Goal: Communication & Community: Answer question/provide support

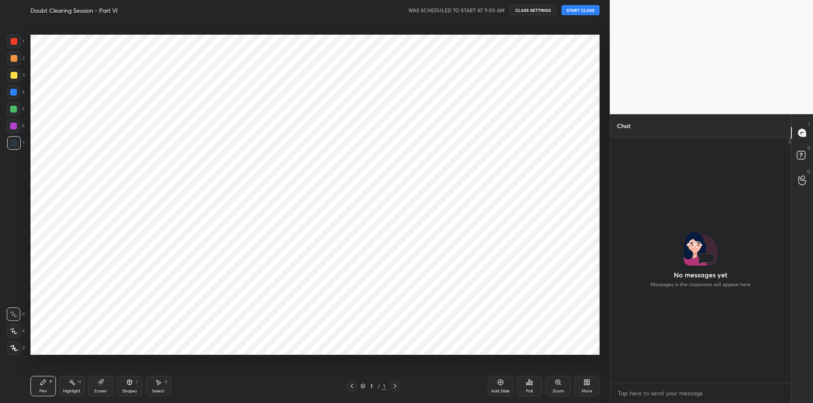
scroll to position [41986, 41760]
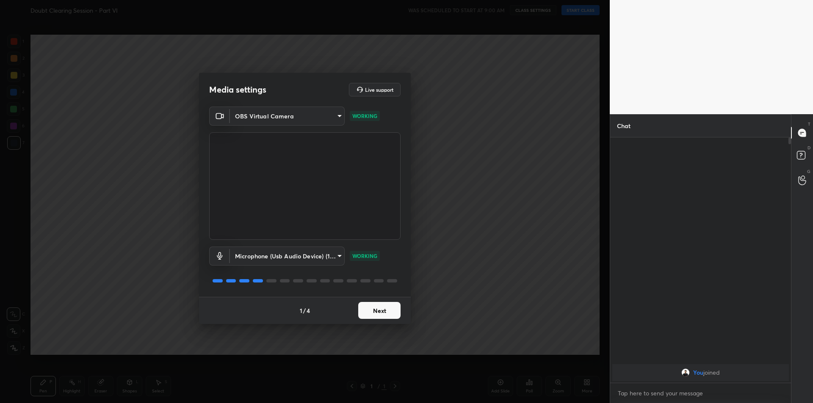
click at [374, 315] on button "Next" at bounding box center [379, 310] width 42 height 17
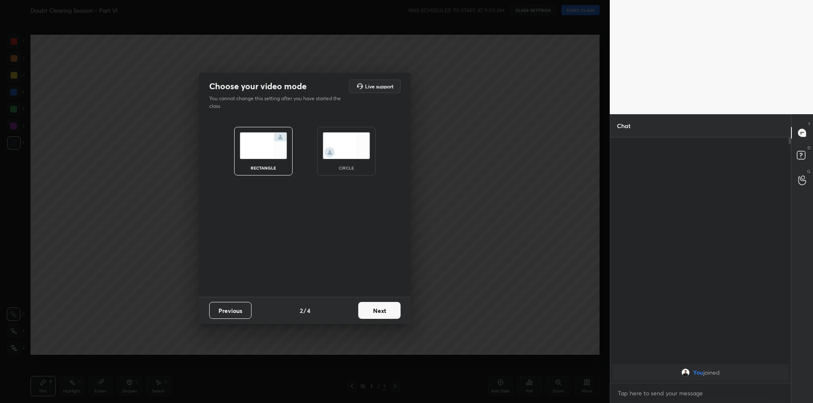
click at [374, 315] on button "Next" at bounding box center [379, 310] width 42 height 17
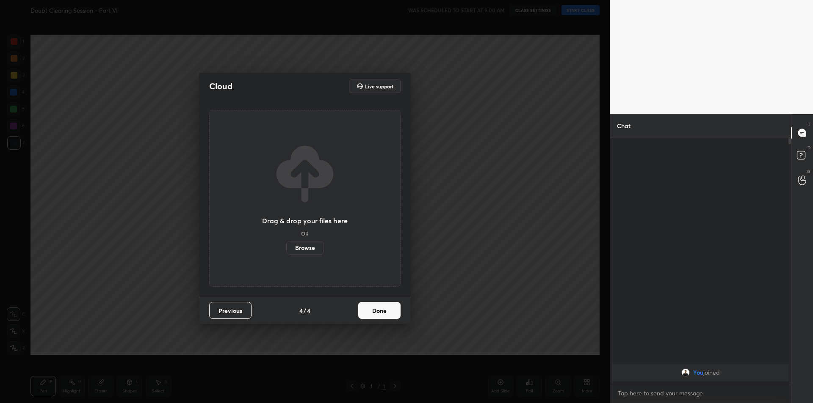
click at [374, 315] on button "Done" at bounding box center [379, 310] width 42 height 17
click at [374, 315] on div "Cloud Live support Drag & drop your files here OR Browse Previous 4 / 4 Done" at bounding box center [305, 198] width 212 height 251
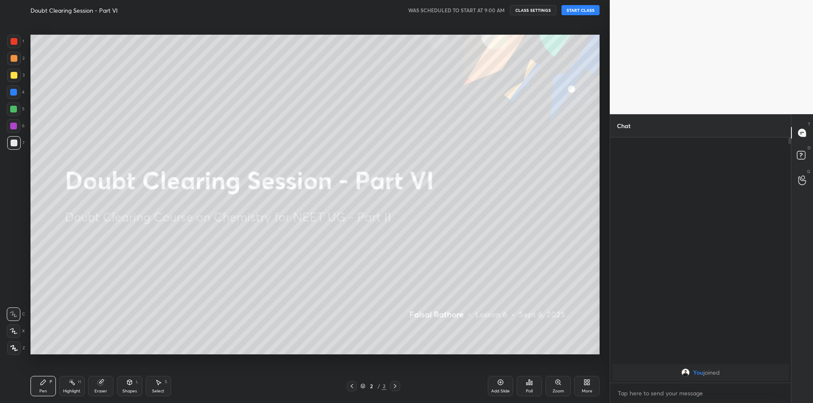
click at [586, 11] on button "START CLASS" at bounding box center [580, 10] width 38 height 10
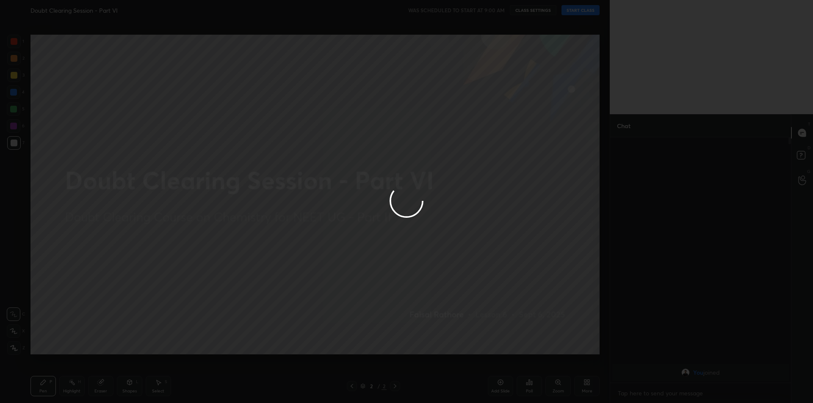
type textarea "x"
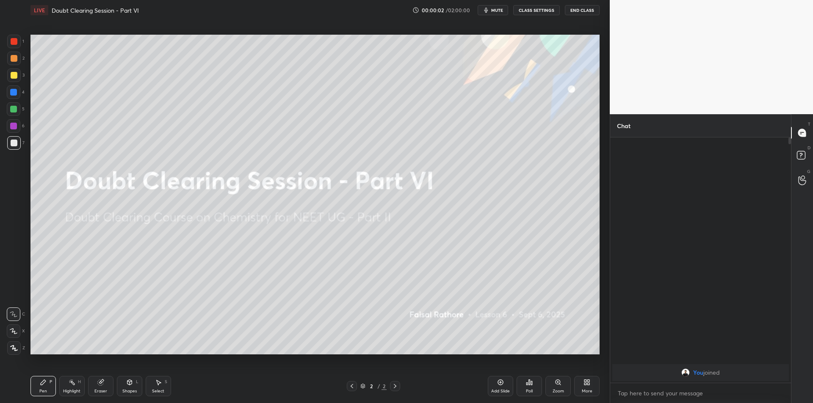
click at [497, 14] on button "mute" at bounding box center [493, 10] width 30 height 10
click at [19, 351] on div at bounding box center [14, 349] width 14 height 14
click at [66, 392] on div "Highlight" at bounding box center [71, 391] width 17 height 4
click at [107, 391] on div "Eraser" at bounding box center [100, 391] width 13 height 4
click at [13, 290] on circle at bounding box center [13, 286] width 7 height 7
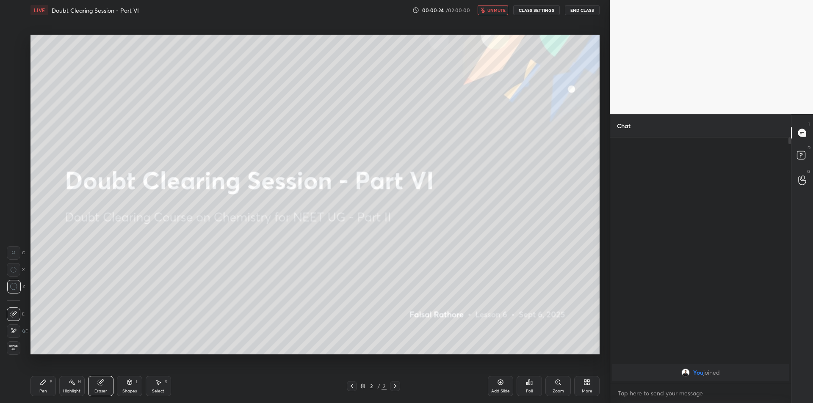
click at [64, 387] on div "Highlight H" at bounding box center [71, 386] width 25 height 20
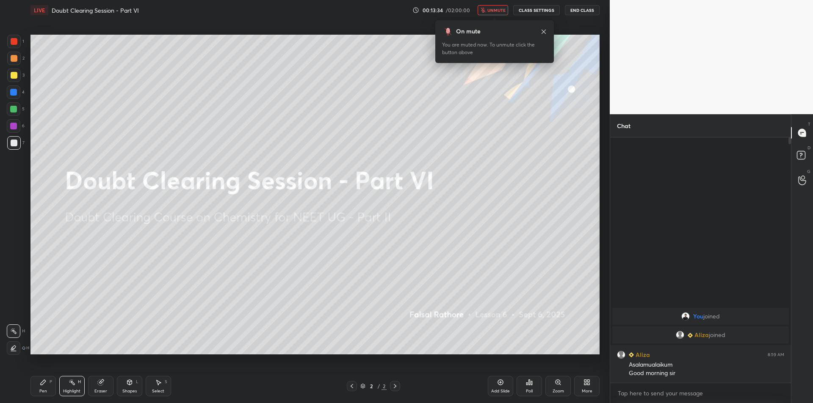
click at [583, 13] on button "End Class" at bounding box center [582, 10] width 35 height 10
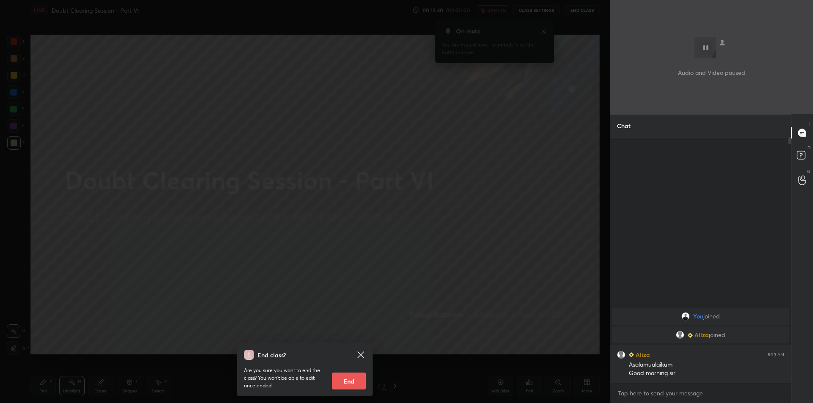
click at [427, 124] on div "End class? Are you sure you want to end the class? You won’t be able to edit on…" at bounding box center [305, 201] width 610 height 403
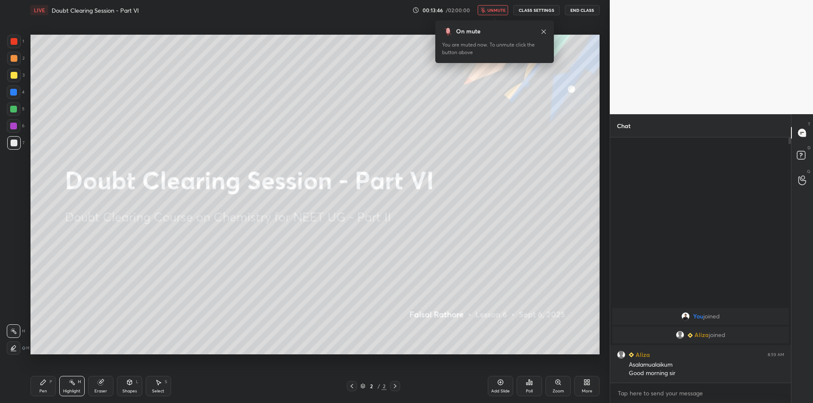
click at [496, 8] on span "unmute" at bounding box center [496, 10] width 18 height 6
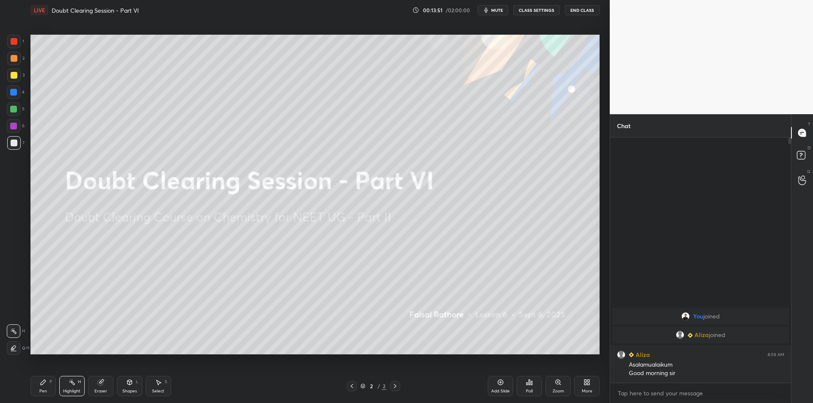
click at [501, 6] on button "mute" at bounding box center [493, 10] width 30 height 10
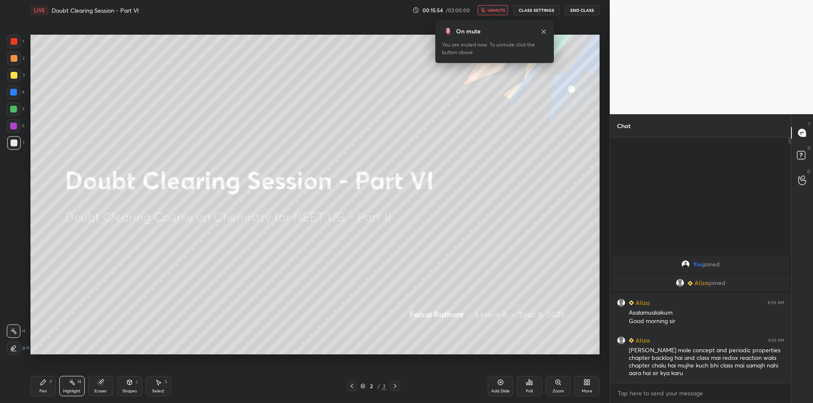
click at [488, 10] on button "unmute" at bounding box center [493, 10] width 30 height 10
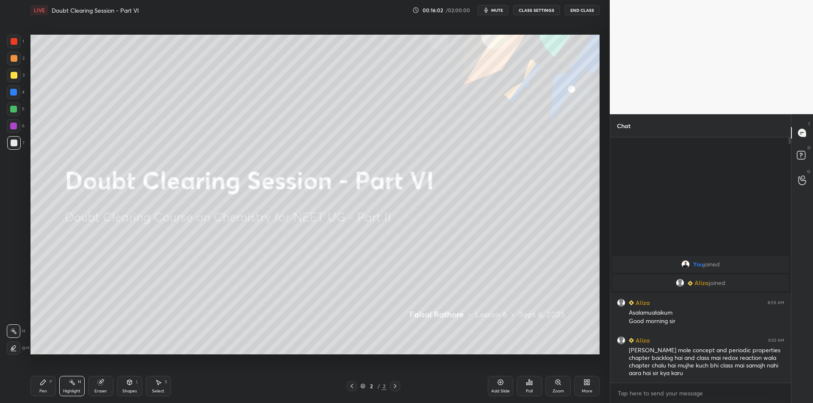
click at [89, 380] on div "Eraser" at bounding box center [100, 386] width 25 height 20
click at [140, 384] on div "Shapes L" at bounding box center [129, 386] width 25 height 20
click at [85, 387] on div "Pen P Highlight H Eraser Shapes L Select S" at bounding box center [144, 386] width 229 height 20
click at [71, 389] on div "Highlight" at bounding box center [71, 391] width 17 height 4
click at [83, 384] on div "Highlight H" at bounding box center [71, 386] width 25 height 20
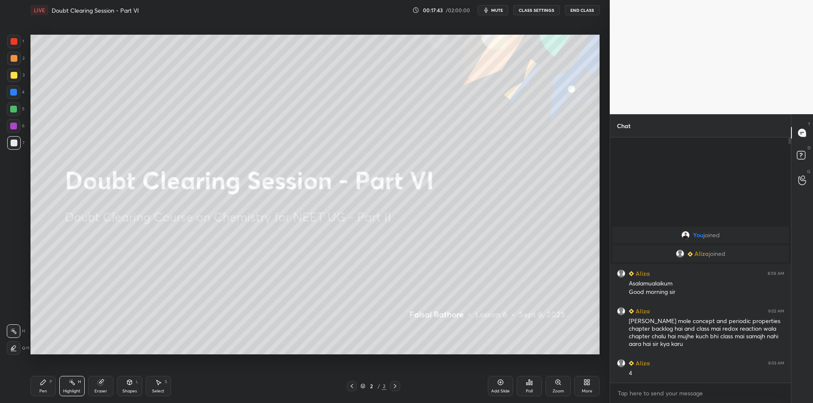
click at [481, 4] on div "LIVE Doubt Clearing Session - Part VI 00:17:43 / 02:00:00 mute CLASS SETTINGS E…" at bounding box center [314, 10] width 569 height 20
click at [482, 7] on button "mute" at bounding box center [493, 10] width 30 height 10
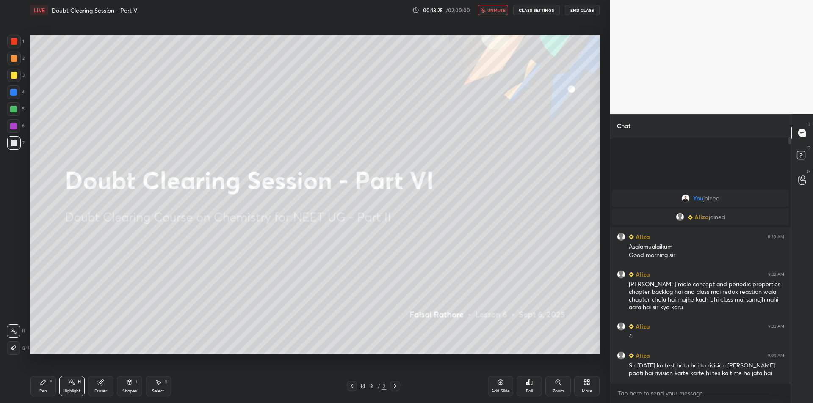
click at [491, 11] on span "unmute" at bounding box center [496, 10] width 18 height 6
click at [92, 382] on div "Eraser" at bounding box center [100, 386] width 25 height 20
click at [72, 383] on rect at bounding box center [73, 383] width 4 height 4
click at [98, 387] on div "Eraser" at bounding box center [100, 386] width 25 height 20
click at [77, 387] on div "Highlight H" at bounding box center [71, 386] width 25 height 20
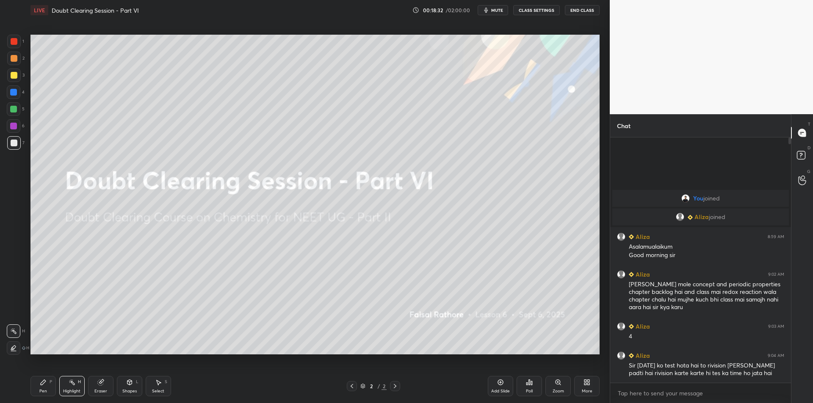
click at [131, 388] on div "Shapes L" at bounding box center [129, 386] width 25 height 20
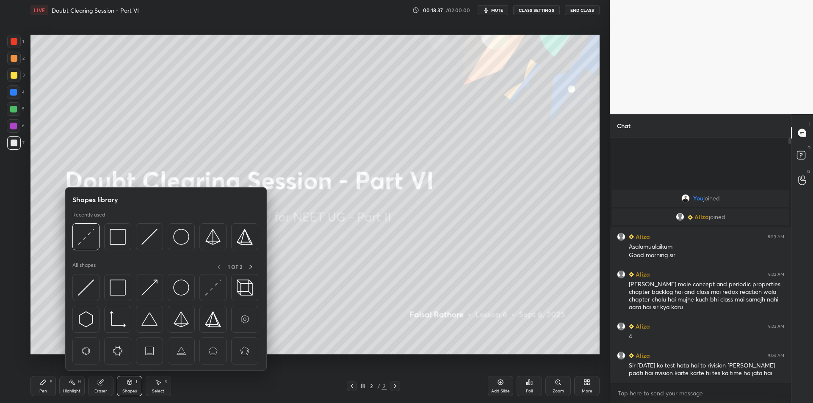
click at [109, 386] on div "Eraser" at bounding box center [100, 386] width 25 height 20
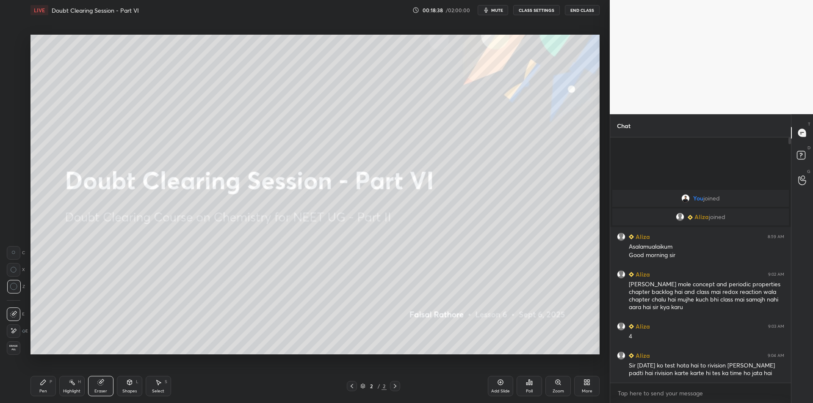
click at [77, 386] on div "Highlight H" at bounding box center [71, 386] width 25 height 20
click at [99, 389] on div "Eraser" at bounding box center [100, 391] width 13 height 4
click at [78, 385] on div "Highlight H" at bounding box center [71, 386] width 25 height 20
click at [90, 387] on div "Eraser" at bounding box center [100, 386] width 25 height 20
click at [80, 385] on div "Highlight H" at bounding box center [71, 386] width 25 height 20
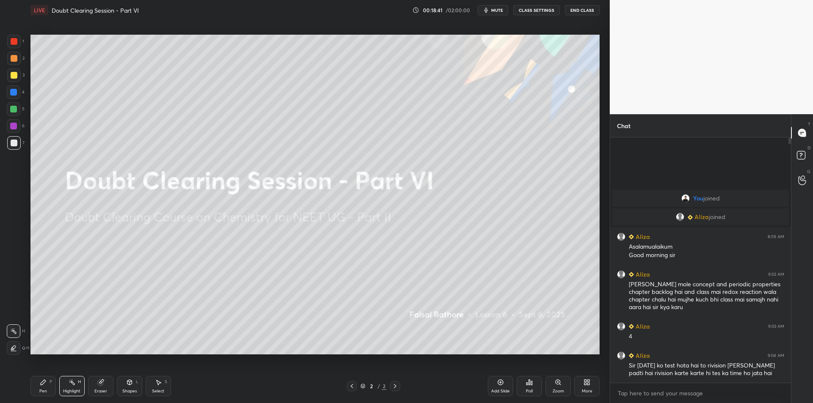
click at [52, 384] on div "Pen P" at bounding box center [42, 386] width 25 height 20
click at [6, 56] on div "1 2 3 4 5 6 7 C X Z C X Z E E Erase all H H" at bounding box center [13, 195] width 27 height 320
click at [13, 59] on div at bounding box center [14, 58] width 7 height 7
click at [16, 38] on div at bounding box center [14, 42] width 14 height 14
click at [18, 60] on div at bounding box center [14, 59] width 14 height 14
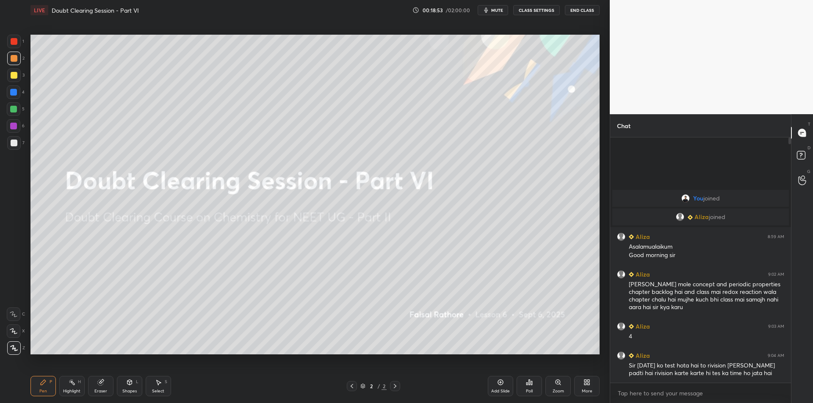
click at [17, 72] on div at bounding box center [14, 76] width 14 height 14
click at [16, 84] on div "3" at bounding box center [15, 77] width 17 height 17
click at [16, 88] on div at bounding box center [14, 93] width 14 height 14
click at [17, 102] on div at bounding box center [14, 109] width 14 height 14
click at [493, 8] on span "mute" at bounding box center [497, 10] width 12 height 6
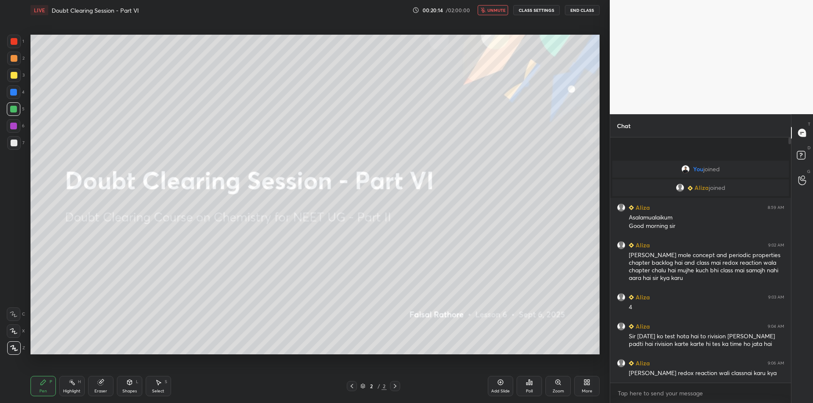
click at [494, 8] on span "unmute" at bounding box center [496, 10] width 18 height 6
click at [495, 8] on span "mute" at bounding box center [497, 10] width 12 height 6
click at [792, 175] on div "G Raise Hand (G) 1" at bounding box center [802, 180] width 22 height 24
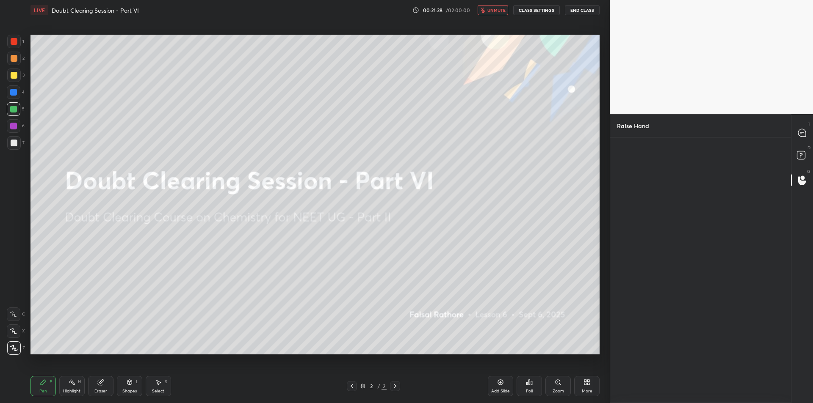
scroll to position [3, 3]
click at [638, 173] on img "grid" at bounding box center [644, 171] width 24 height 24
click at [537, 11] on button "CLASS SETTINGS" at bounding box center [536, 10] width 47 height 10
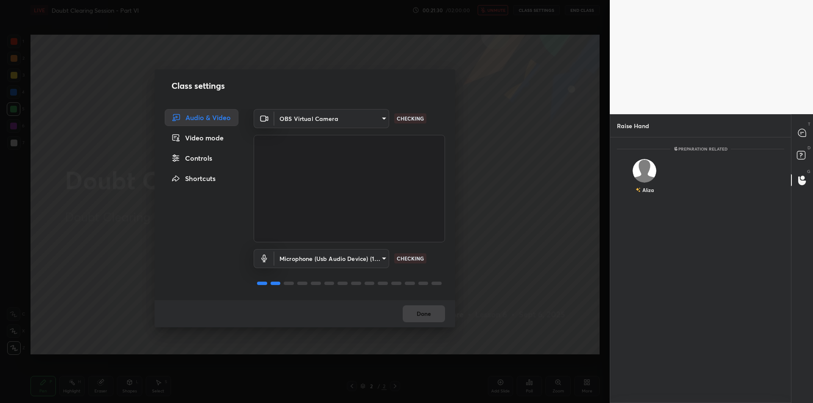
click at [328, 251] on body "1 2 3 4 5 6 7 C X Z C X Z E E Erase all H H LIVE Doubt Clearing Session - Part …" at bounding box center [406, 201] width 813 height 403
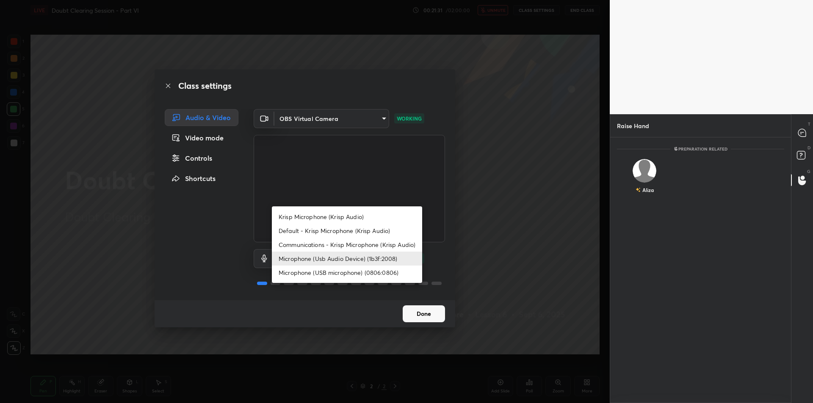
click at [357, 221] on li "Krisp Microphone (Krisp Audio)" at bounding box center [347, 217] width 150 height 14
type input "f179950b7ff94e844b1949510bbb9c4ee613793b831427a85f81c517fe718277"
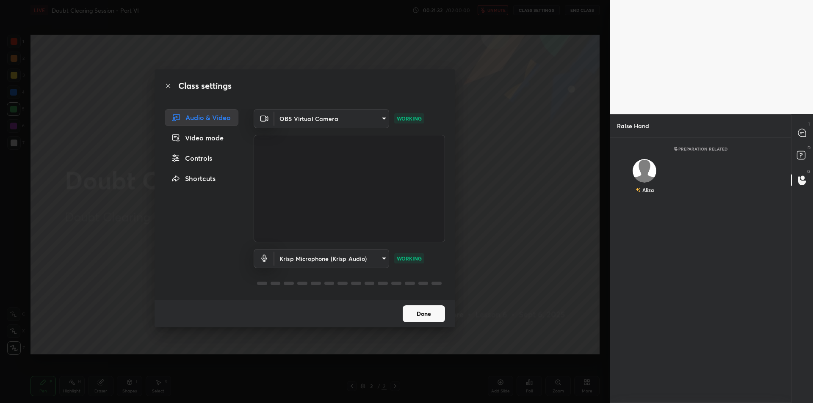
click at [477, 208] on div "Class settings Audio & Video Video mode Controls Shortcuts OBS Virtual Camera 6…" at bounding box center [305, 201] width 610 height 403
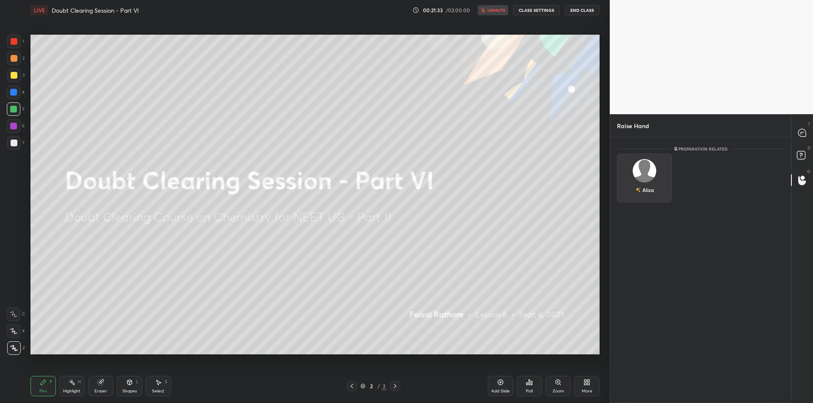
click at [625, 190] on div "[PERSON_NAME]" at bounding box center [644, 178] width 55 height 49
click at [629, 200] on button "INVITE" at bounding box center [644, 196] width 47 height 11
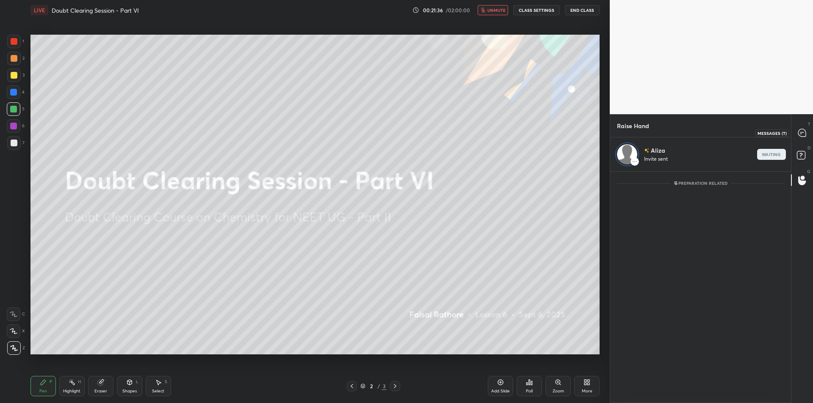
click at [804, 131] on icon at bounding box center [802, 133] width 8 height 8
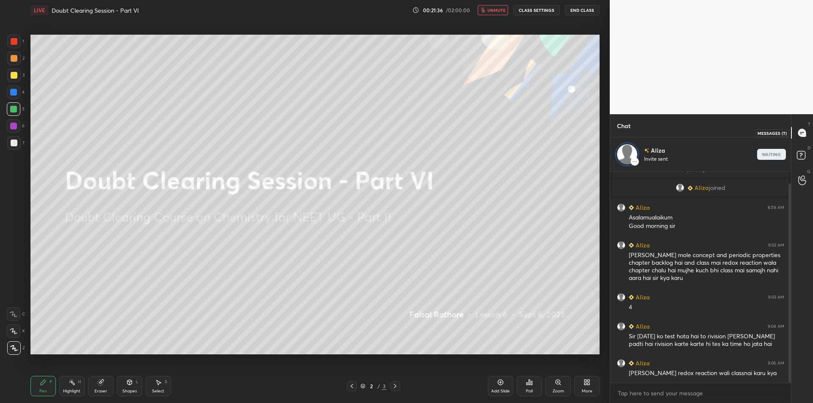
scroll to position [209, 178]
click at [500, 10] on span "unmute" at bounding box center [496, 10] width 18 height 6
click at [72, 383] on icon at bounding box center [72, 382] width 1 height 1
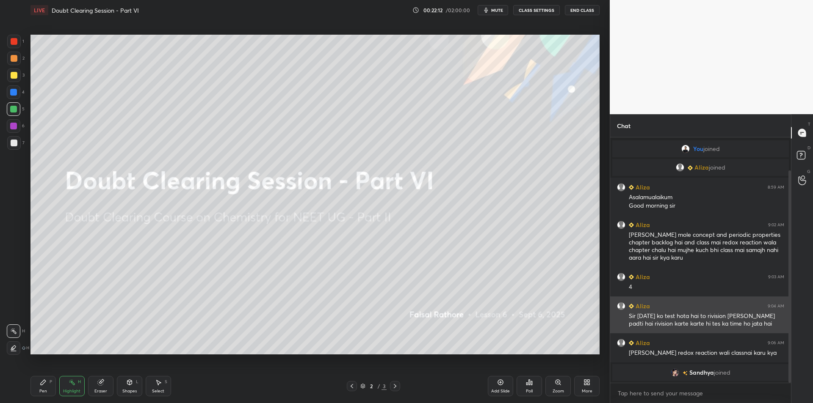
scroll to position [0, 0]
click at [674, 312] on div "Sir [DATE] ko test hota hai to rivision [PERSON_NAME] padti hai rivision karte …" at bounding box center [706, 320] width 155 height 16
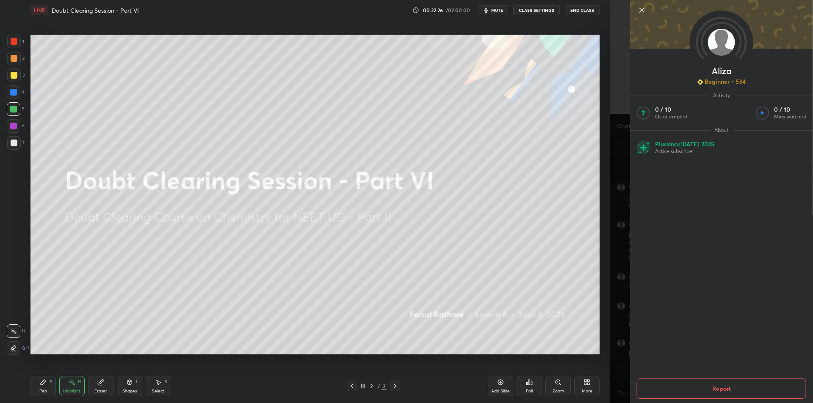
click at [619, 294] on div "[PERSON_NAME] Beginner • 534 Activity 0 / 10 Qs attempted 0 / 10 Mins watched A…" at bounding box center [711, 201] width 203 height 403
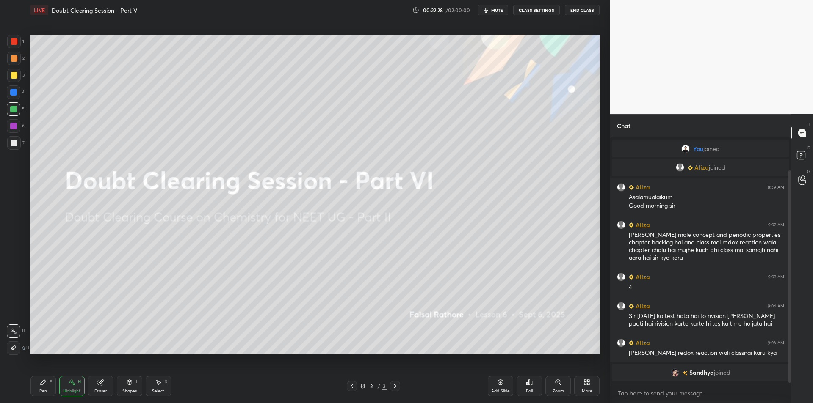
click at [572, 11] on button "End Class" at bounding box center [582, 10] width 35 height 10
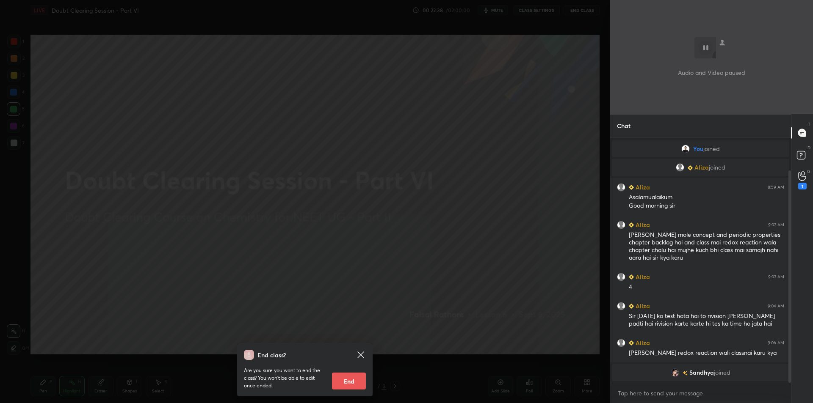
click at [370, 135] on div "End class? Are you sure you want to end the class? You won’t be able to edit on…" at bounding box center [305, 201] width 610 height 403
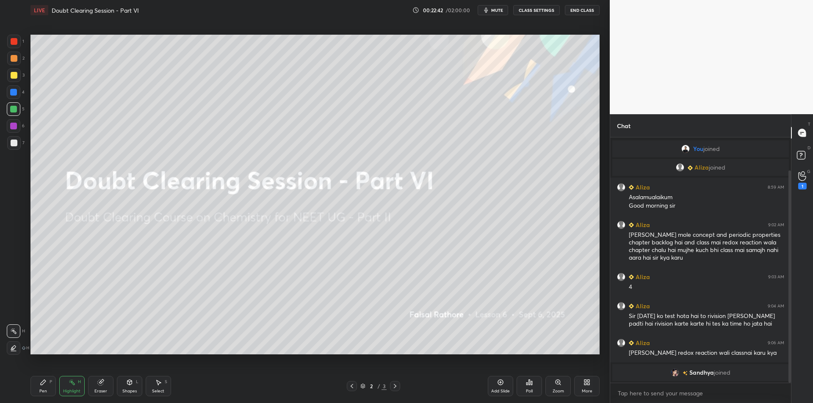
click at [793, 185] on div "G Raise Hand (G) 1" at bounding box center [802, 180] width 22 height 24
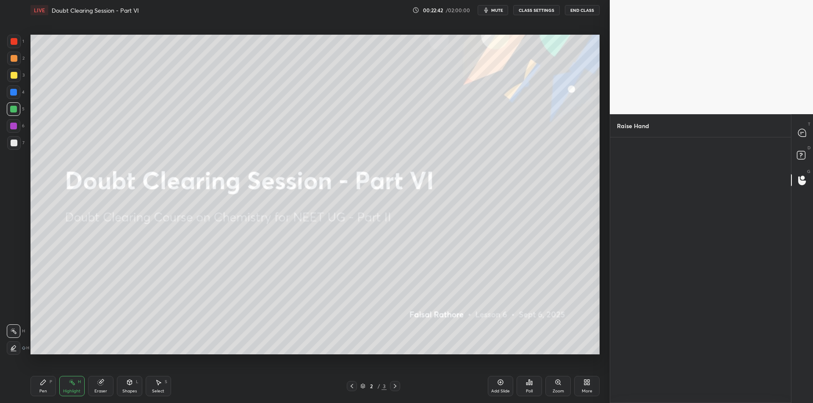
scroll to position [3, 3]
click at [647, 164] on img "grid" at bounding box center [644, 171] width 24 height 24
click at [647, 196] on button "INVITE" at bounding box center [644, 196] width 47 height 11
click at [799, 130] on icon at bounding box center [802, 133] width 8 height 8
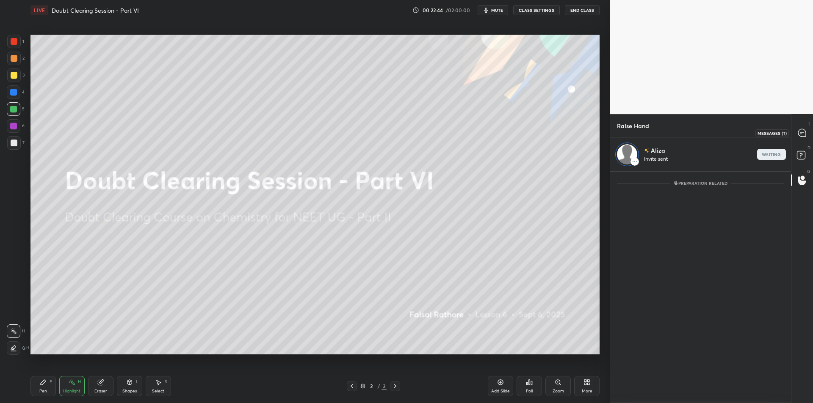
type textarea "x"
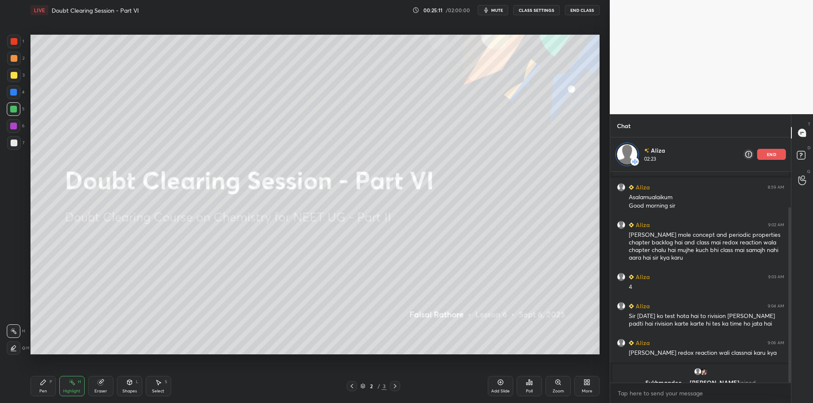
scroll to position [43, 0]
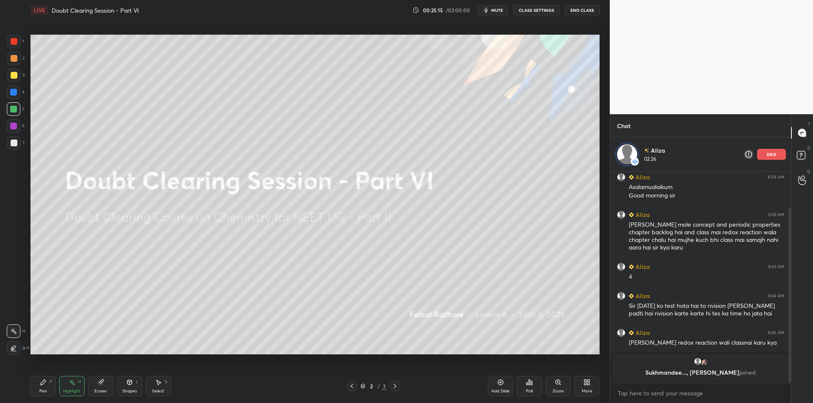
click at [46, 389] on div "Pen" at bounding box center [43, 391] width 8 height 4
click at [66, 389] on div "Highlight" at bounding box center [71, 391] width 17 height 4
click at [50, 386] on div "Pen P" at bounding box center [42, 386] width 25 height 20
click at [12, 129] on div at bounding box center [13, 126] width 7 height 7
click at [9, 143] on div at bounding box center [14, 143] width 14 height 14
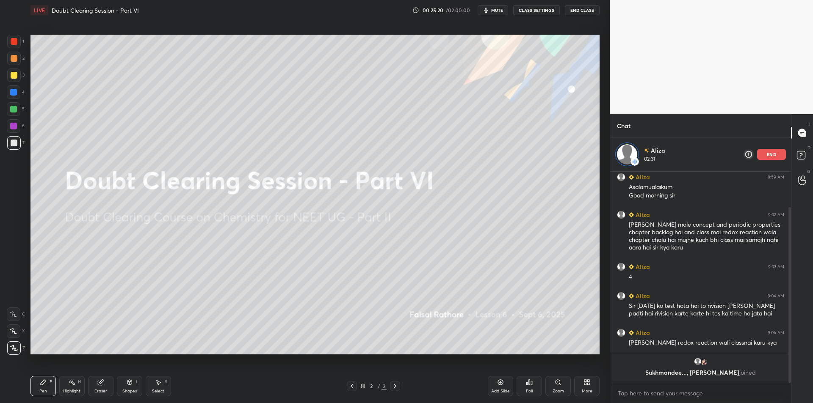
click at [499, 390] on div "Add Slide" at bounding box center [500, 391] width 19 height 4
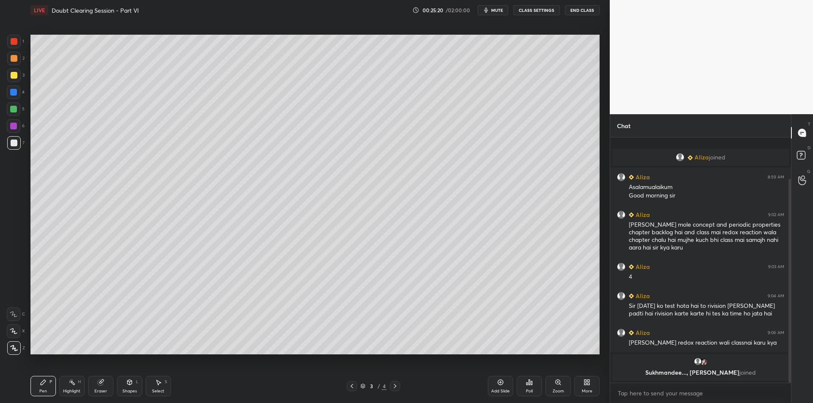
scroll to position [9, 0]
click at [352, 389] on icon at bounding box center [351, 386] width 7 height 7
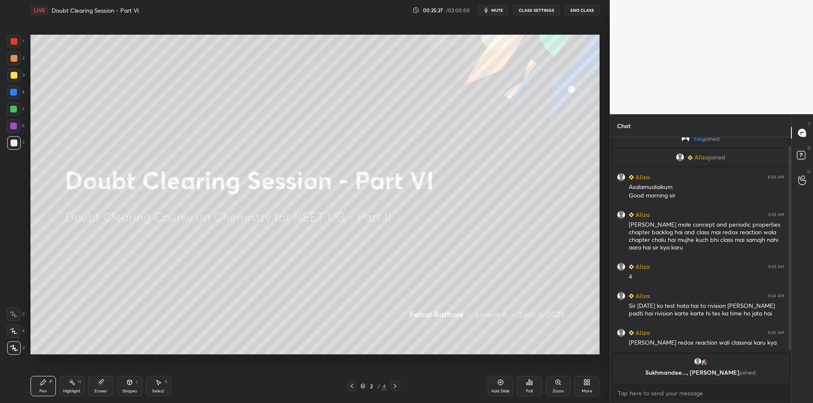
click at [503, 387] on div "Add Slide" at bounding box center [500, 386] width 25 height 20
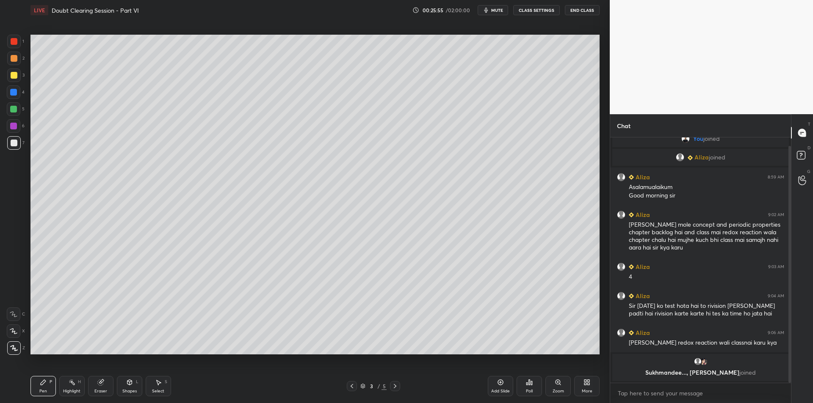
click at [24, 70] on div "3" at bounding box center [15, 76] width 17 height 14
click at [16, 77] on div at bounding box center [14, 75] width 7 height 7
click at [13, 97] on div at bounding box center [14, 93] width 14 height 14
click at [14, 108] on div at bounding box center [13, 109] width 7 height 7
click at [6, 72] on div "1 2 3 4 5 6 7 C X Z C X Z E E Erase all H H" at bounding box center [13, 195] width 27 height 320
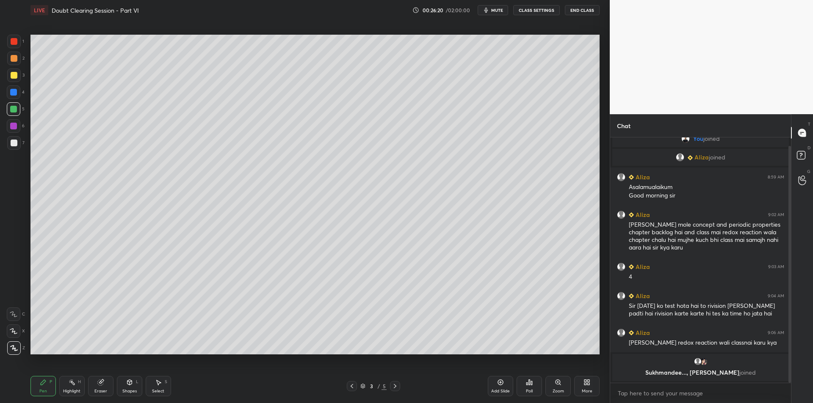
click at [13, 60] on div at bounding box center [14, 58] width 7 height 7
click at [15, 109] on div at bounding box center [13, 109] width 7 height 7
click at [17, 83] on div "3" at bounding box center [15, 77] width 17 height 17
click at [15, 71] on div at bounding box center [14, 76] width 14 height 14
click at [398, 387] on div at bounding box center [395, 386] width 10 height 10
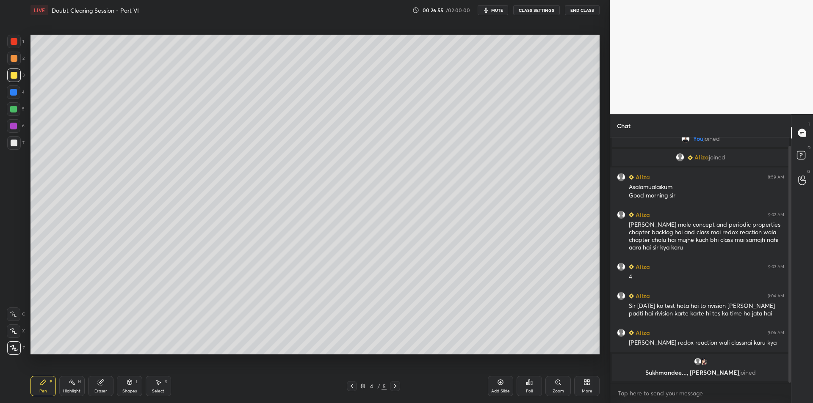
click at [18, 93] on div at bounding box center [14, 93] width 14 height 14
click at [18, 108] on div at bounding box center [14, 109] width 14 height 14
click at [17, 80] on div at bounding box center [14, 76] width 14 height 14
click at [13, 66] on div "2" at bounding box center [15, 60] width 17 height 17
click at [14, 72] on div at bounding box center [14, 75] width 7 height 7
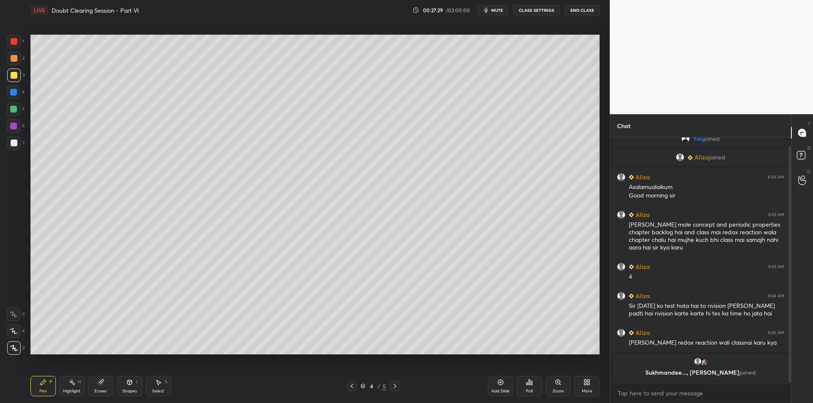
click at [10, 50] on div "1" at bounding box center [15, 43] width 17 height 17
click at [13, 72] on div at bounding box center [14, 75] width 7 height 7
click at [13, 98] on div at bounding box center [14, 93] width 14 height 14
click at [14, 115] on div at bounding box center [14, 109] width 14 height 14
click at [18, 128] on div at bounding box center [14, 126] width 14 height 14
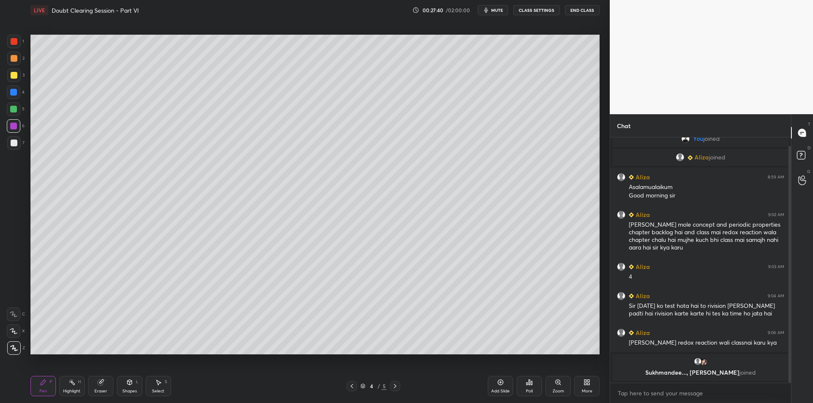
click at [15, 141] on div at bounding box center [14, 143] width 7 height 7
click at [12, 61] on div at bounding box center [14, 58] width 7 height 7
click at [13, 75] on div at bounding box center [14, 75] width 7 height 7
click at [13, 93] on div at bounding box center [13, 92] width 7 height 7
click at [14, 106] on div at bounding box center [13, 109] width 7 height 7
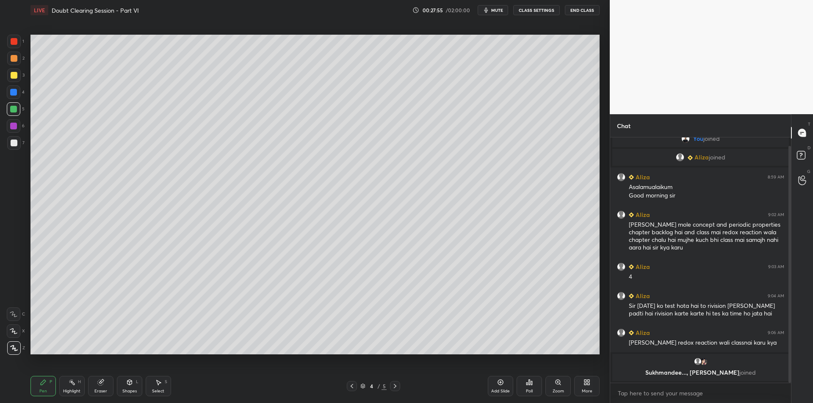
click at [12, 125] on div at bounding box center [13, 126] width 7 height 7
click at [16, 140] on div at bounding box center [14, 143] width 7 height 7
click at [13, 130] on div at bounding box center [13, 126] width 7 height 7
click at [11, 140] on div at bounding box center [14, 143] width 7 height 7
click at [10, 128] on div at bounding box center [14, 126] width 14 height 14
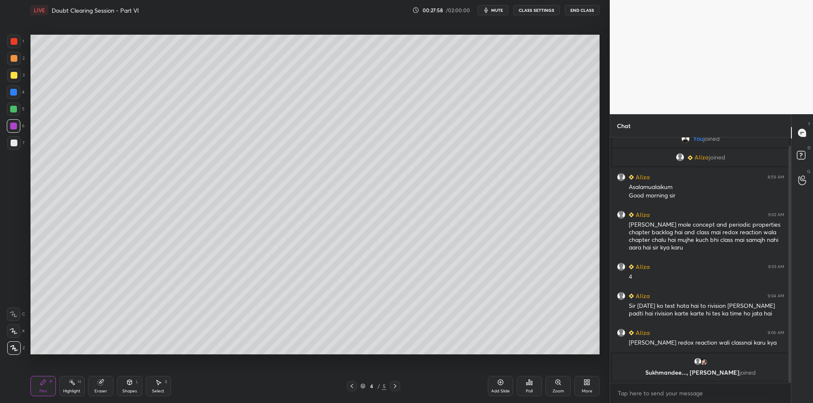
click at [11, 144] on div at bounding box center [14, 143] width 7 height 7
click at [14, 127] on div at bounding box center [13, 126] width 7 height 7
click at [10, 142] on div at bounding box center [14, 143] width 14 height 14
click at [9, 131] on div at bounding box center [14, 126] width 14 height 14
click at [13, 141] on div at bounding box center [14, 143] width 7 height 7
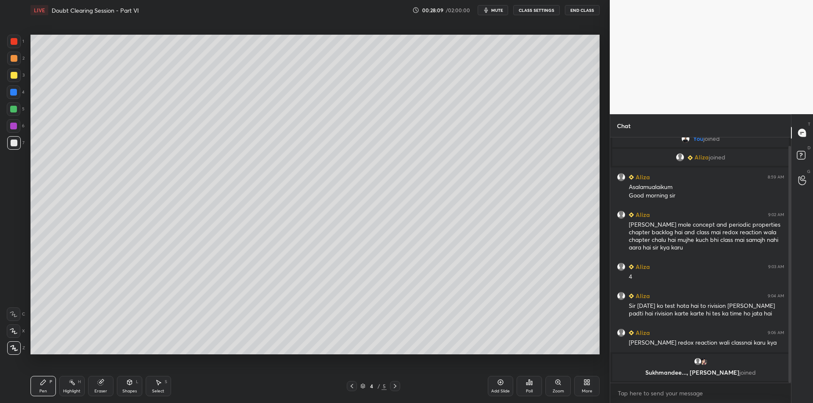
click at [6, 60] on div "1 2 3 4 5 6 7 C X Z C X Z E E Erase all H H" at bounding box center [13, 195] width 27 height 320
click at [20, 58] on div at bounding box center [14, 59] width 14 height 14
click at [10, 64] on div at bounding box center [14, 59] width 14 height 14
click at [18, 50] on div "1" at bounding box center [15, 43] width 17 height 17
click at [17, 48] on div at bounding box center [14, 42] width 14 height 14
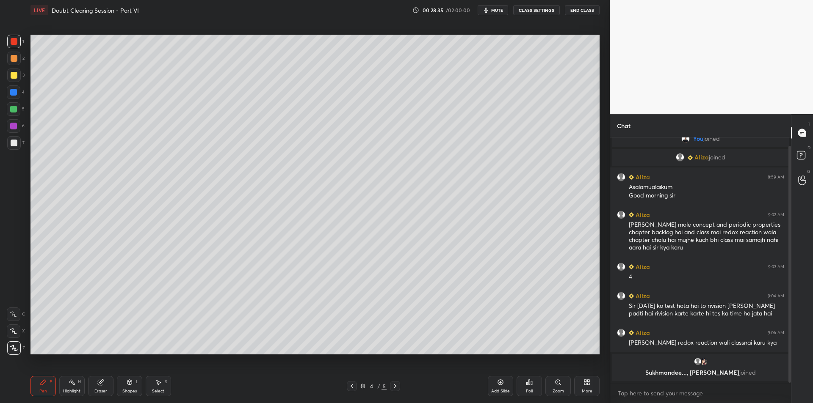
click at [18, 90] on div at bounding box center [14, 93] width 14 height 14
click at [14, 77] on div at bounding box center [14, 75] width 7 height 7
click at [16, 99] on div "4" at bounding box center [16, 94] width 18 height 17
click at [16, 113] on div at bounding box center [14, 109] width 14 height 14
click at [9, 67] on div "2" at bounding box center [15, 60] width 17 height 17
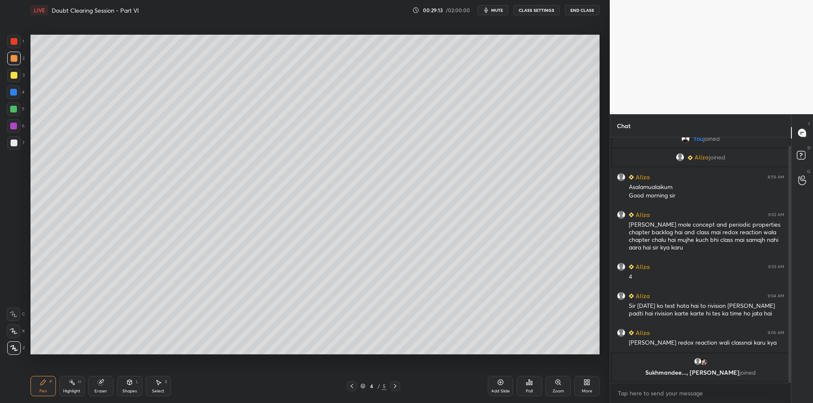
click at [11, 61] on div at bounding box center [14, 58] width 7 height 7
click at [14, 112] on div at bounding box center [13, 109] width 7 height 7
click at [11, 131] on div at bounding box center [14, 126] width 14 height 14
click at [15, 142] on div at bounding box center [14, 143] width 7 height 7
click at [1, 94] on div "1 2 3 4 5 6 7 C X Z C X Z E E Erase all H H" at bounding box center [13, 195] width 27 height 320
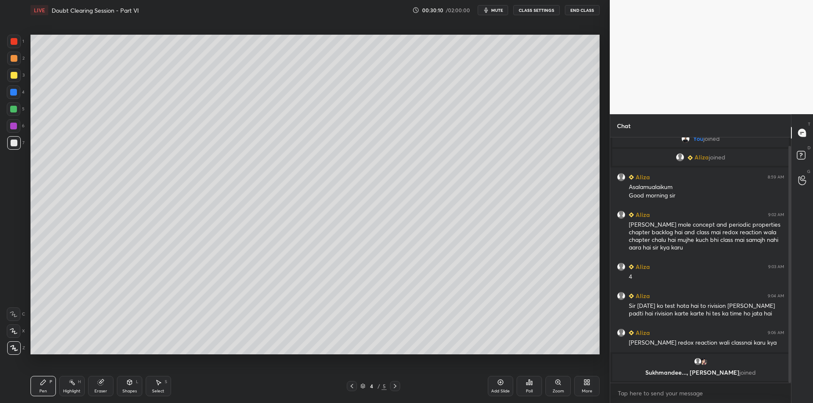
click at [14, 88] on div at bounding box center [14, 93] width 14 height 14
click at [20, 102] on div "4" at bounding box center [16, 94] width 18 height 17
click at [9, 113] on div at bounding box center [14, 109] width 14 height 14
click at [14, 128] on div at bounding box center [13, 126] width 7 height 7
click at [21, 61] on div "2" at bounding box center [15, 59] width 17 height 14
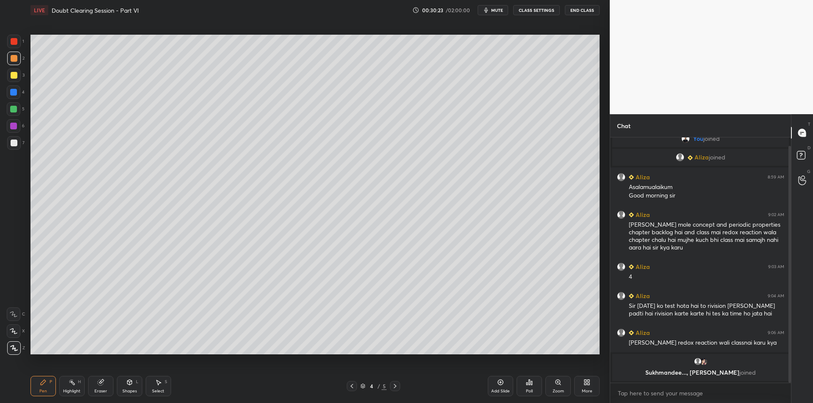
click at [13, 58] on div at bounding box center [14, 58] width 7 height 7
click at [12, 74] on div at bounding box center [14, 75] width 7 height 7
click at [26, 101] on div "1 2 3 4 5 6 7 C X Z C X Z E E Erase all H H" at bounding box center [13, 195] width 27 height 320
click at [21, 108] on div "5" at bounding box center [16, 109] width 18 height 14
click at [17, 110] on div at bounding box center [13, 109] width 7 height 7
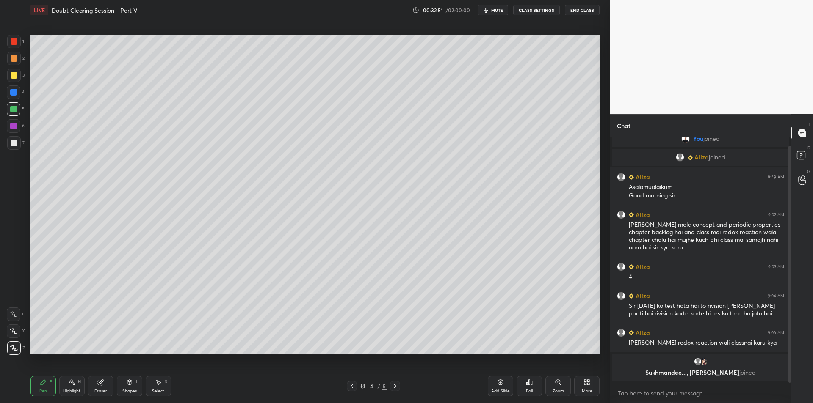
click at [19, 122] on div at bounding box center [14, 126] width 14 height 14
click at [15, 137] on div at bounding box center [14, 143] width 14 height 14
click at [505, 381] on div "Add Slide" at bounding box center [500, 386] width 25 height 20
click at [350, 384] on icon at bounding box center [351, 386] width 7 height 7
click at [392, 388] on icon at bounding box center [395, 386] width 7 height 7
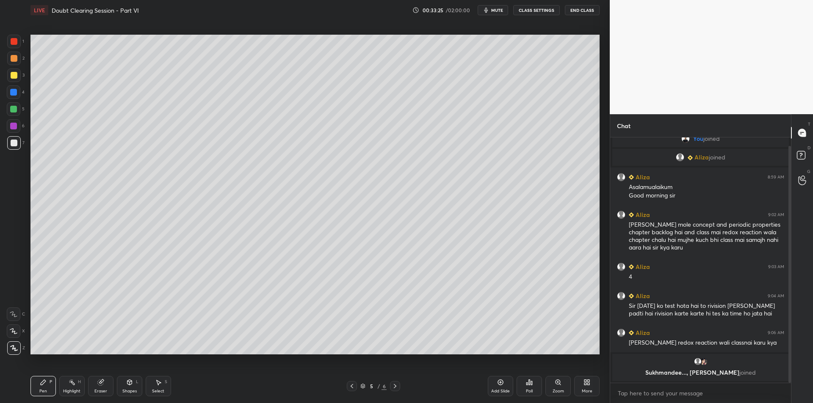
click at [6, 83] on div "1 2 3 4 5 6 7 C X Z C X Z E E Erase all H H" at bounding box center [13, 195] width 27 height 320
click at [15, 72] on div at bounding box center [14, 75] width 7 height 7
click at [14, 57] on div at bounding box center [14, 58] width 7 height 7
click at [11, 73] on div at bounding box center [14, 75] width 7 height 7
click at [494, 386] on div "Add Slide" at bounding box center [500, 386] width 25 height 20
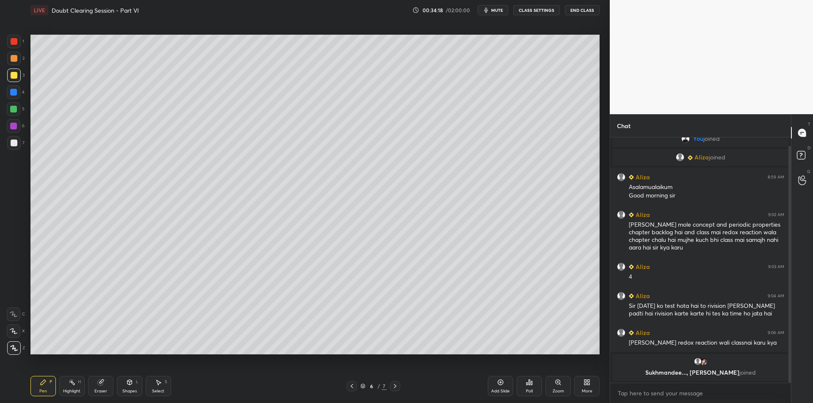
click at [12, 95] on div at bounding box center [13, 92] width 7 height 7
click at [11, 111] on div at bounding box center [13, 109] width 7 height 7
click at [19, 76] on div at bounding box center [14, 76] width 14 height 14
click at [17, 61] on div at bounding box center [14, 59] width 14 height 14
click at [14, 48] on div at bounding box center [14, 42] width 14 height 14
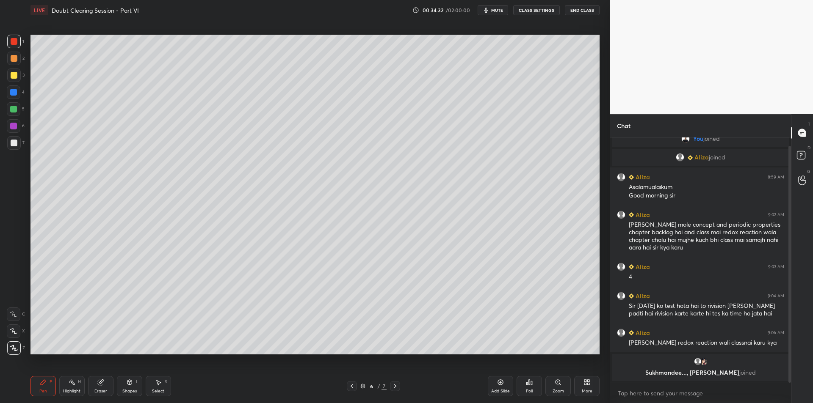
click at [13, 58] on div at bounding box center [14, 58] width 7 height 7
click at [19, 41] on div at bounding box center [14, 42] width 14 height 14
click at [17, 94] on div at bounding box center [13, 92] width 7 height 7
click at [16, 102] on div at bounding box center [14, 109] width 14 height 14
click at [15, 109] on div at bounding box center [13, 109] width 7 height 7
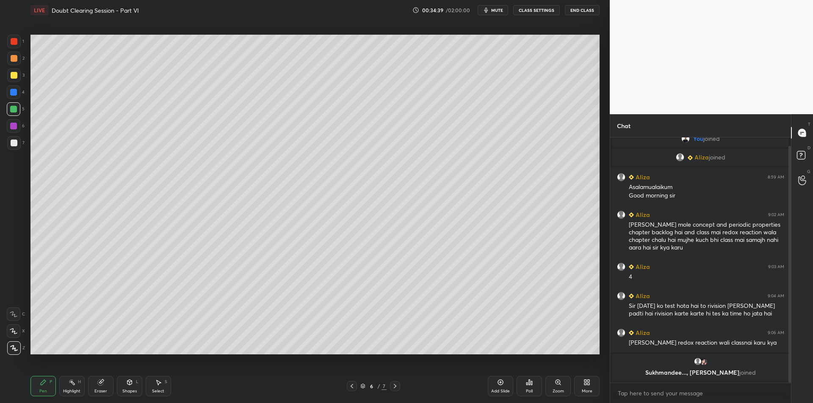
click at [23, 134] on div "6" at bounding box center [16, 127] width 18 height 17
click at [16, 128] on div at bounding box center [13, 126] width 7 height 7
click at [19, 143] on div at bounding box center [14, 143] width 14 height 14
click at [21, 66] on div "2" at bounding box center [15, 60] width 17 height 17
click at [16, 55] on div at bounding box center [14, 58] width 7 height 7
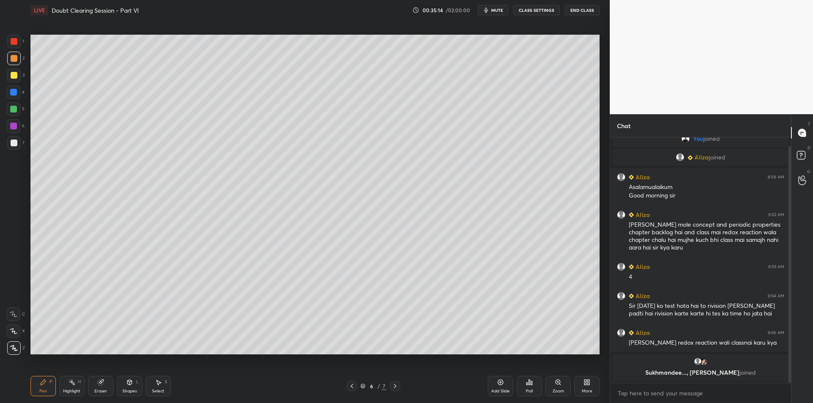
click at [6, 74] on div "1 2 3 4 5 6 7 C X Z C X Z E E Erase all H H" at bounding box center [13, 195] width 27 height 320
click at [15, 89] on div at bounding box center [13, 92] width 7 height 7
click at [14, 105] on div at bounding box center [14, 109] width 14 height 14
click at [14, 109] on div at bounding box center [13, 109] width 7 height 7
click at [18, 131] on div at bounding box center [14, 126] width 14 height 14
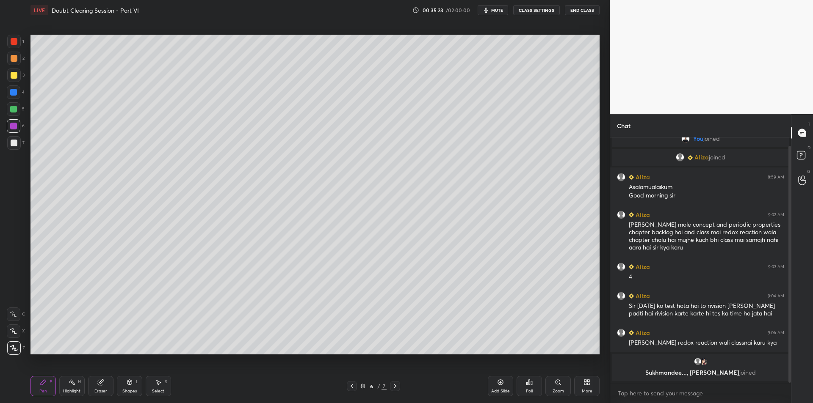
click at [17, 144] on div at bounding box center [14, 143] width 7 height 7
click at [498, 390] on div "Add Slide" at bounding box center [500, 391] width 19 height 4
click at [11, 59] on div at bounding box center [14, 58] width 7 height 7
click at [571, 12] on button "End Class" at bounding box center [582, 10] width 35 height 10
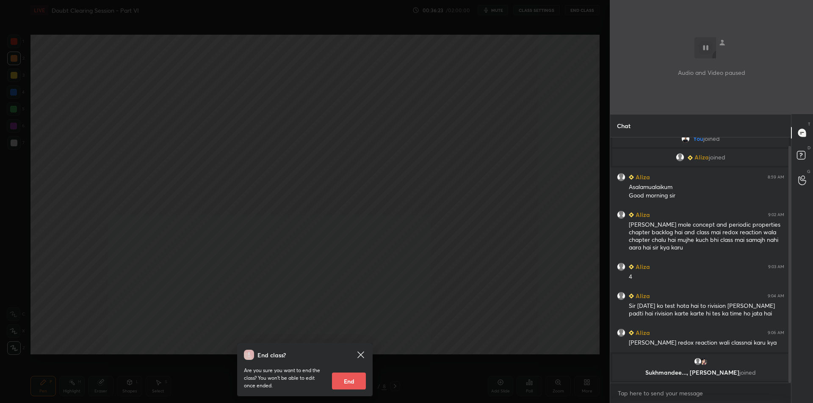
click at [430, 133] on div "End class? Are you sure you want to end the class? You won’t be able to edit on…" at bounding box center [305, 201] width 610 height 403
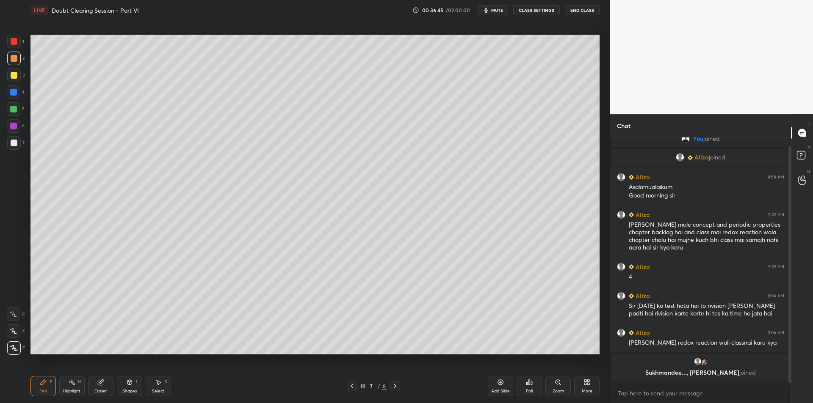
click at [14, 112] on div at bounding box center [13, 109] width 7 height 7
click at [19, 61] on div at bounding box center [14, 59] width 14 height 14
click at [15, 47] on div at bounding box center [14, 42] width 14 height 14
click at [13, 69] on div at bounding box center [14, 76] width 14 height 14
click at [11, 52] on div at bounding box center [14, 59] width 14 height 14
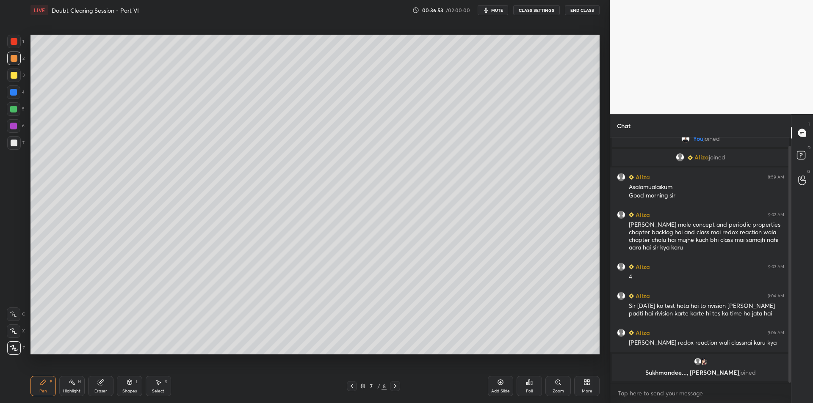
click at [10, 68] on div "2" at bounding box center [15, 60] width 17 height 17
click at [11, 51] on div "1" at bounding box center [15, 43] width 17 height 17
click at [5, 67] on div "1 2 3 4 5 6 7 C X Z C X Z E E Erase all H H" at bounding box center [13, 195] width 27 height 320
click at [8, 48] on div "1" at bounding box center [15, 42] width 17 height 14
click at [6, 63] on div "1 2 3 4 5 6 7 C X Z C X Z E E Erase all H H" at bounding box center [13, 195] width 27 height 320
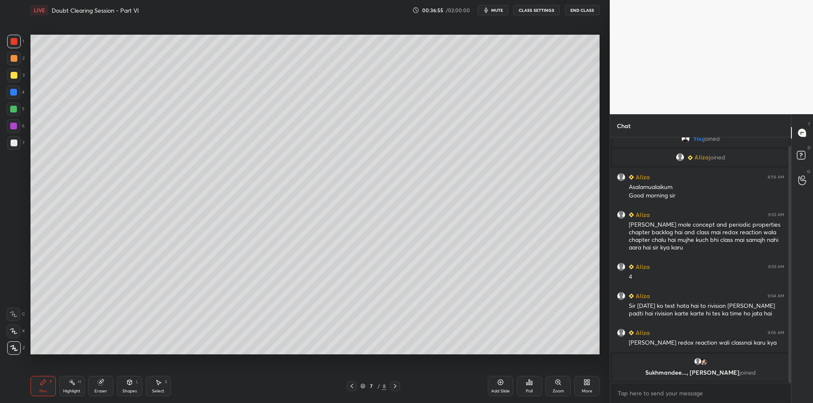
click at [11, 44] on div at bounding box center [14, 41] width 7 height 7
click at [12, 55] on div at bounding box center [14, 59] width 14 height 14
click at [16, 42] on div at bounding box center [14, 41] width 7 height 7
click at [14, 57] on div at bounding box center [14, 58] width 7 height 7
click at [16, 45] on div at bounding box center [14, 42] width 14 height 14
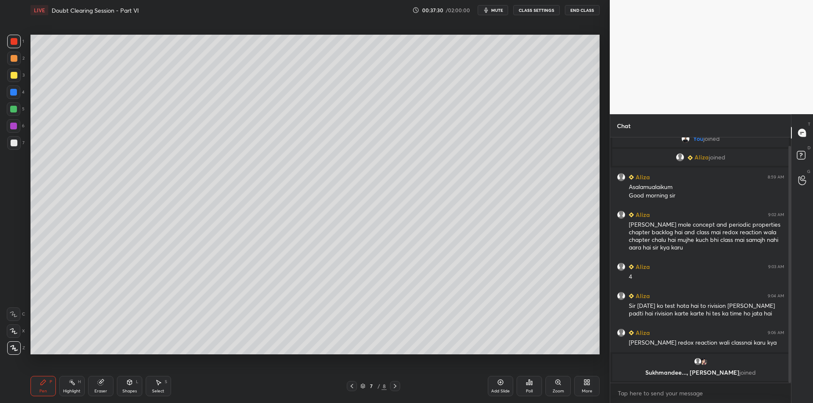
click at [19, 81] on div at bounding box center [14, 76] width 14 height 14
click at [14, 103] on div at bounding box center [14, 109] width 14 height 14
click at [11, 112] on div at bounding box center [13, 109] width 7 height 7
click at [14, 58] on div at bounding box center [14, 58] width 7 height 7
click at [584, 379] on div "More" at bounding box center [586, 386] width 25 height 20
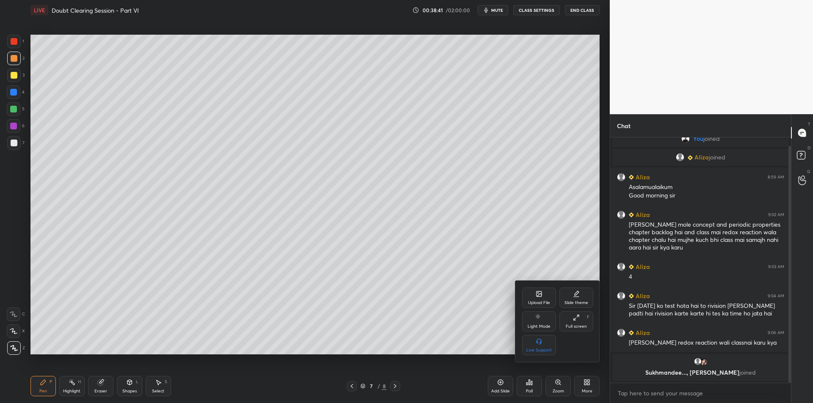
click at [433, 273] on div at bounding box center [406, 201] width 813 height 403
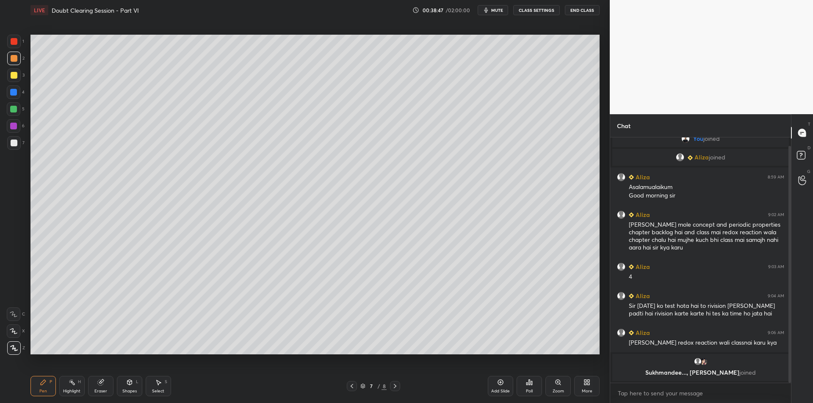
click at [66, 381] on div "Highlight H" at bounding box center [71, 386] width 25 height 20
click at [352, 383] on div at bounding box center [352, 386] width 10 height 10
click at [351, 382] on div at bounding box center [352, 386] width 10 height 10
click at [351, 384] on icon at bounding box center [351, 386] width 7 height 7
click at [396, 387] on icon at bounding box center [395, 386] width 3 height 4
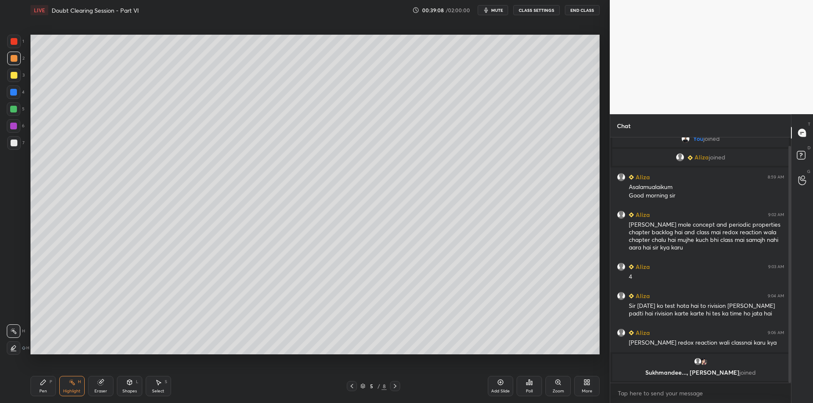
click at [394, 389] on icon at bounding box center [395, 386] width 7 height 7
click at [391, 389] on div at bounding box center [395, 386] width 10 height 10
click at [12, 75] on div at bounding box center [14, 75] width 7 height 7
click at [78, 386] on div "Highlight H" at bounding box center [71, 386] width 25 height 20
click at [58, 390] on div "Pen P Highlight H Eraser Shapes L Select S" at bounding box center [144, 386] width 229 height 20
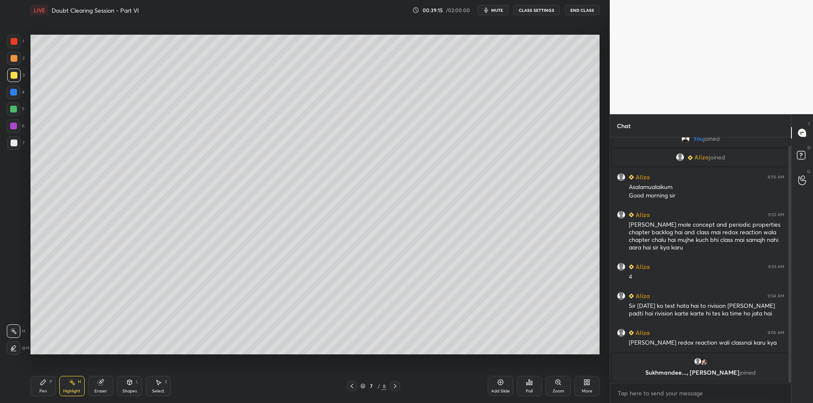
click at [52, 389] on div "Pen P" at bounding box center [42, 386] width 25 height 20
click at [24, 97] on div "4" at bounding box center [16, 93] width 18 height 14
click at [14, 101] on div "4" at bounding box center [16, 94] width 18 height 17
click at [17, 117] on div "5" at bounding box center [16, 110] width 18 height 17
click at [13, 153] on div "7" at bounding box center [15, 144] width 17 height 17
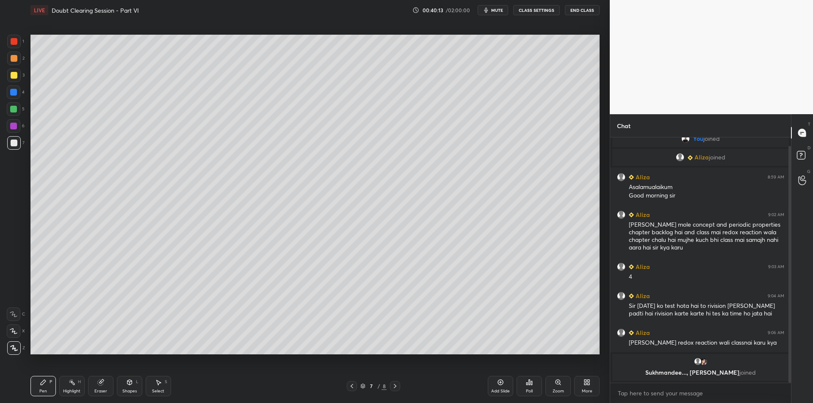
click at [8, 76] on div at bounding box center [14, 76] width 14 height 14
click at [11, 60] on div at bounding box center [14, 58] width 7 height 7
click at [15, 49] on div "1" at bounding box center [15, 43] width 17 height 17
click at [12, 63] on div at bounding box center [14, 59] width 14 height 14
click at [502, 391] on div "Add Slide" at bounding box center [500, 391] width 19 height 4
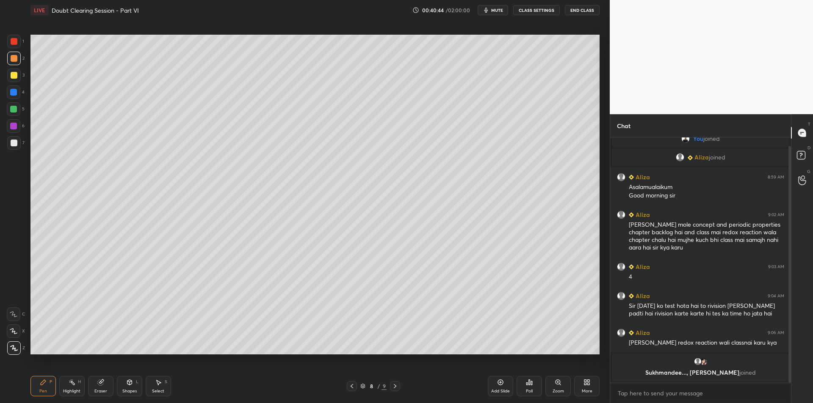
click at [18, 77] on div at bounding box center [14, 76] width 14 height 14
click at [12, 88] on div at bounding box center [14, 93] width 14 height 14
click at [11, 102] on div "4" at bounding box center [16, 94] width 18 height 17
click at [11, 105] on div at bounding box center [14, 109] width 14 height 14
click at [21, 128] on div "6" at bounding box center [16, 126] width 18 height 14
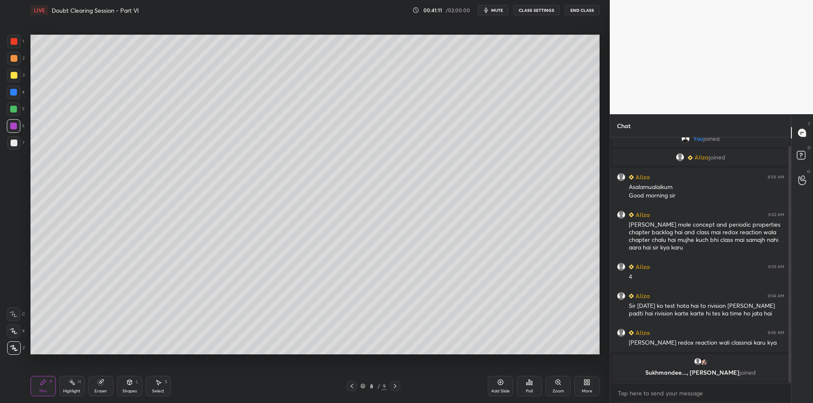
click at [15, 143] on div at bounding box center [14, 143] width 7 height 7
click at [14, 130] on div at bounding box center [14, 126] width 14 height 14
click at [14, 138] on div at bounding box center [14, 143] width 14 height 14
click at [15, 124] on div at bounding box center [13, 126] width 7 height 7
click at [14, 140] on div at bounding box center [14, 143] width 7 height 7
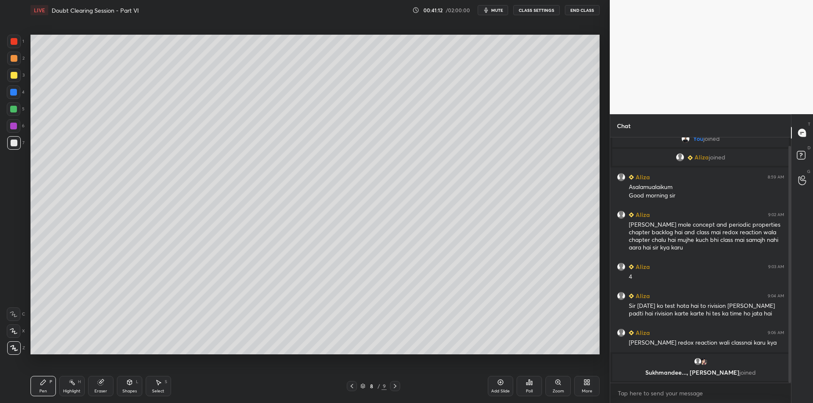
click at [9, 129] on div at bounding box center [14, 126] width 14 height 14
click at [14, 139] on div at bounding box center [14, 143] width 14 height 14
click at [8, 127] on div at bounding box center [14, 126] width 14 height 14
click at [11, 136] on div "6" at bounding box center [16, 127] width 18 height 17
click at [8, 149] on div at bounding box center [14, 143] width 14 height 14
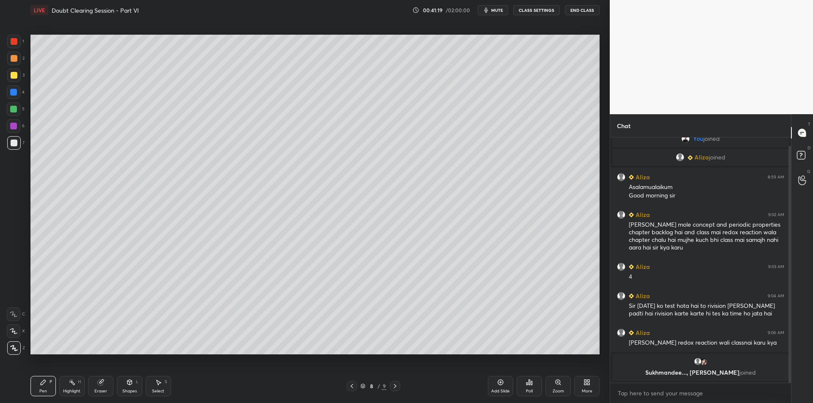
click at [71, 389] on div "Highlight" at bounding box center [71, 391] width 17 height 4
click at [49, 372] on div "Pen P Highlight H Eraser Shapes L Select S 8 / 9 Add Slide Poll Zoom More" at bounding box center [314, 387] width 569 height 34
click at [60, 384] on div "Highlight H" at bounding box center [71, 386] width 25 height 20
click at [73, 379] on icon at bounding box center [72, 382] width 7 height 7
click at [41, 387] on div "Pen P" at bounding box center [42, 386] width 25 height 20
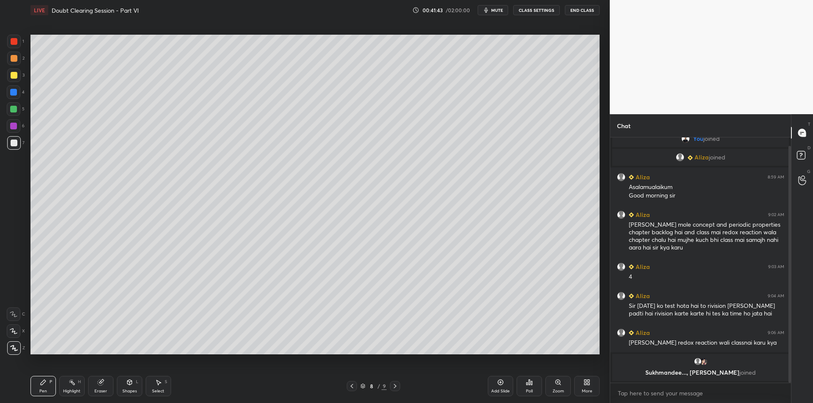
click at [350, 388] on icon at bounding box center [351, 386] width 7 height 7
click at [348, 387] on div at bounding box center [352, 386] width 10 height 10
click at [348, 386] on div at bounding box center [352, 386] width 10 height 10
click at [348, 387] on icon at bounding box center [351, 386] width 7 height 7
click at [346, 388] on div "4 / 9" at bounding box center [373, 386] width 229 height 10
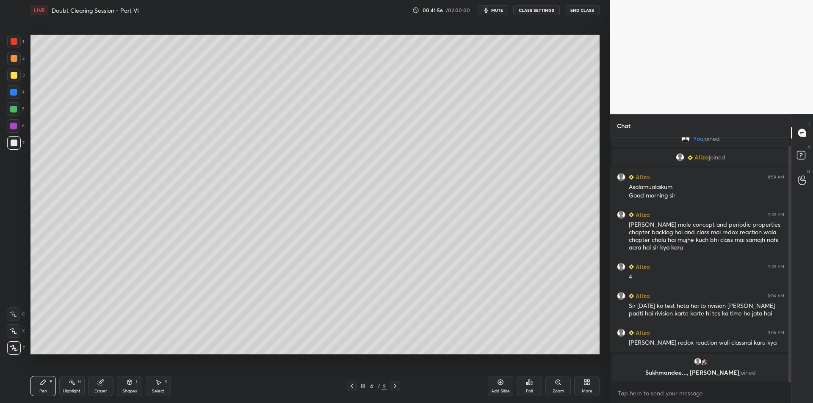
click at [348, 387] on icon at bounding box center [351, 386] width 7 height 7
click at [348, 388] on div at bounding box center [352, 386] width 10 height 10
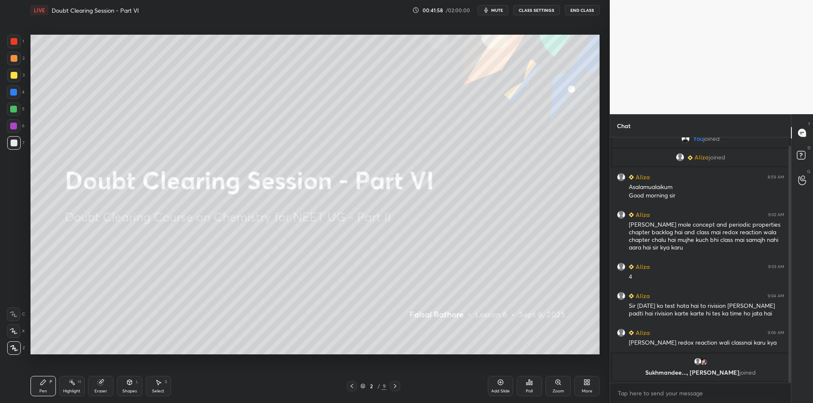
click at [71, 386] on div "Highlight H" at bounding box center [71, 386] width 25 height 20
click at [389, 388] on div "2 / 9" at bounding box center [373, 386] width 53 height 10
click at [394, 389] on icon at bounding box center [395, 386] width 7 height 7
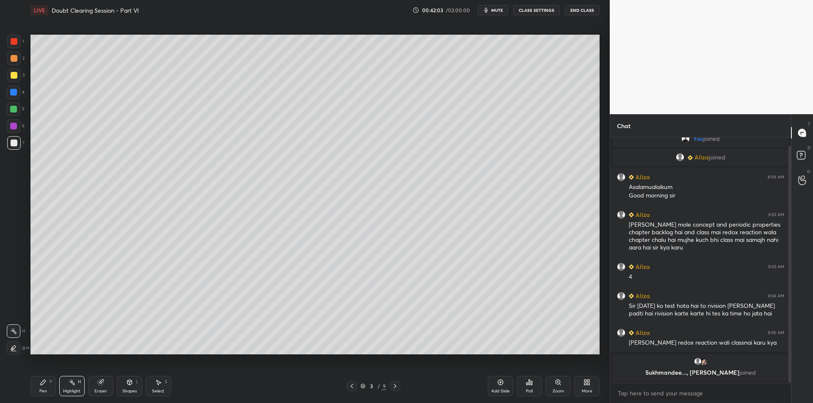
click at [46, 384] on icon at bounding box center [43, 382] width 7 height 7
click at [73, 386] on div "Highlight H" at bounding box center [71, 386] width 25 height 20
click at [51, 384] on div "P" at bounding box center [51, 382] width 3 height 4
click at [77, 385] on div "Highlight H" at bounding box center [71, 386] width 25 height 20
click at [54, 388] on div "Pen P" at bounding box center [42, 386] width 25 height 20
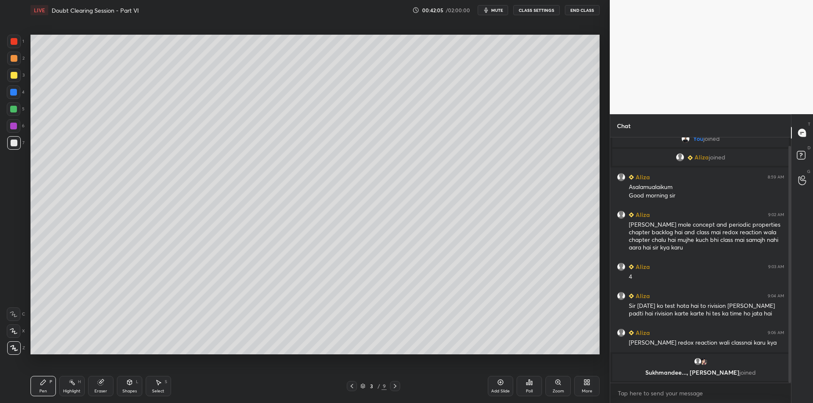
click at [80, 390] on div "Highlight" at bounding box center [71, 391] width 17 height 4
click at [58, 389] on div "Pen P Highlight H Eraser Shapes L Select S" at bounding box center [144, 386] width 229 height 20
click at [79, 391] on div "Highlight" at bounding box center [71, 391] width 17 height 4
click at [54, 387] on div "Pen P" at bounding box center [42, 386] width 25 height 20
click at [86, 388] on div "Pen P Highlight H Eraser Shapes L Select S" at bounding box center [144, 386] width 229 height 20
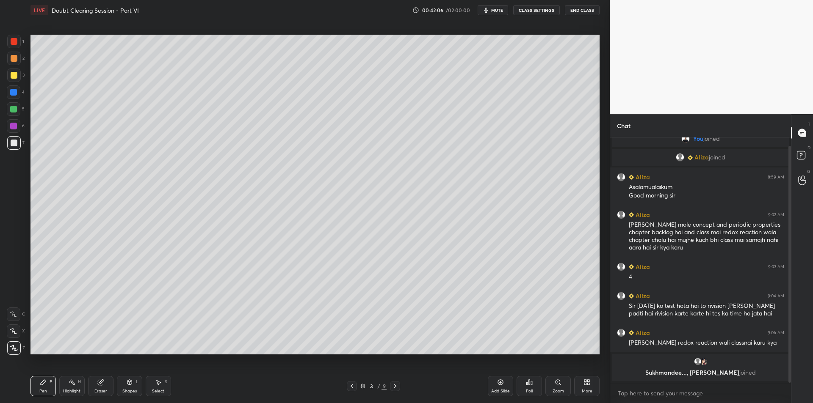
click at [44, 387] on div "Pen P" at bounding box center [42, 386] width 25 height 20
click at [74, 384] on rect at bounding box center [73, 383] width 4 height 4
click at [41, 383] on icon at bounding box center [43, 382] width 5 height 5
click at [72, 385] on icon at bounding box center [72, 382] width 7 height 7
click at [40, 383] on icon at bounding box center [43, 382] width 7 height 7
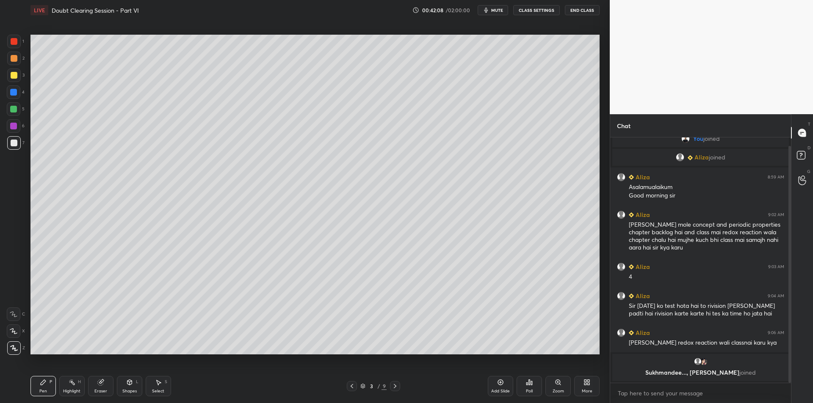
click at [76, 384] on div "Highlight H" at bounding box center [71, 386] width 25 height 20
click at [40, 383] on icon at bounding box center [43, 382] width 7 height 7
click at [74, 386] on div "Highlight H" at bounding box center [71, 386] width 25 height 20
click at [40, 386] on icon at bounding box center [43, 382] width 7 height 7
click at [71, 389] on div "Highlight" at bounding box center [71, 391] width 17 height 4
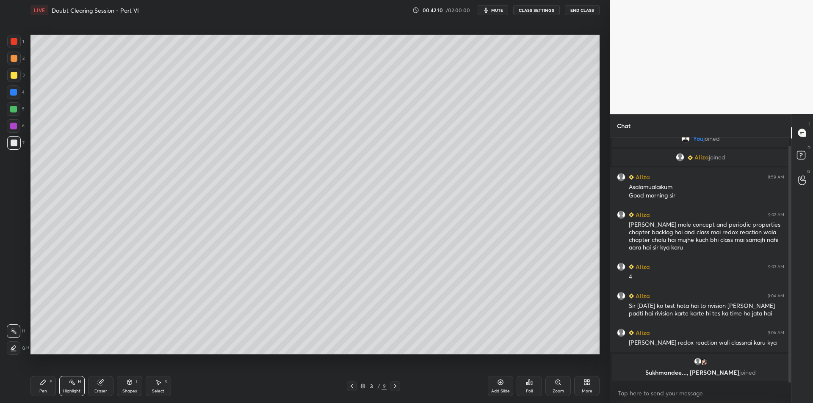
click at [41, 385] on icon at bounding box center [43, 382] width 5 height 5
click at [72, 385] on icon at bounding box center [72, 382] width 7 height 7
click at [44, 386] on div "Pen P" at bounding box center [42, 386] width 25 height 20
click at [71, 388] on div "Highlight H" at bounding box center [71, 386] width 25 height 20
click at [42, 385] on icon at bounding box center [43, 382] width 5 height 5
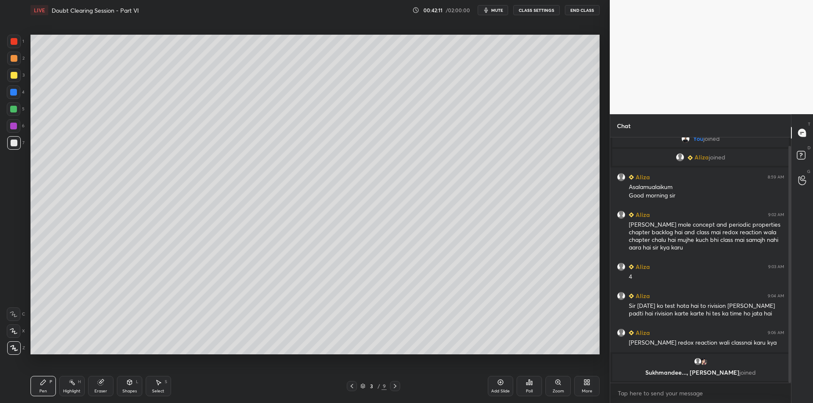
click at [74, 385] on rect at bounding box center [73, 383] width 4 height 4
click at [47, 383] on div "Pen P" at bounding box center [42, 386] width 25 height 20
click at [77, 386] on div "Highlight H" at bounding box center [71, 386] width 25 height 20
click at [53, 381] on div "Pen P" at bounding box center [42, 386] width 25 height 20
click at [497, 386] on div "Add Slide" at bounding box center [500, 386] width 25 height 20
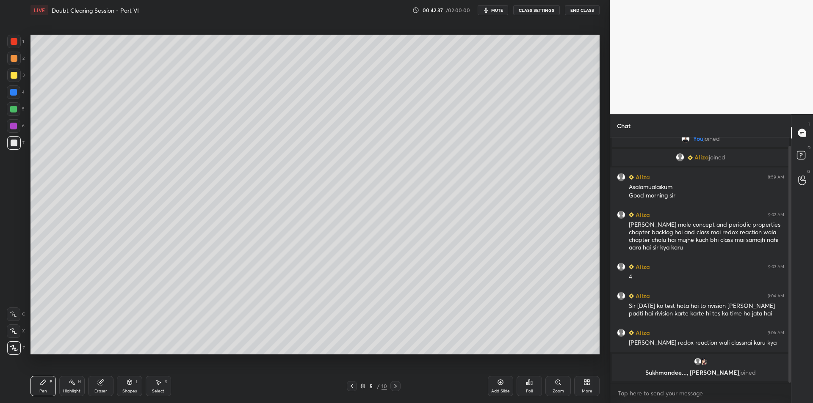
click at [51, 380] on div "P" at bounding box center [51, 382] width 3 height 4
click at [75, 384] on icon at bounding box center [72, 382] width 7 height 7
click at [49, 382] on div "Pen P" at bounding box center [42, 386] width 25 height 20
click at [11, 77] on div at bounding box center [14, 75] width 7 height 7
click at [19, 54] on div at bounding box center [14, 59] width 14 height 14
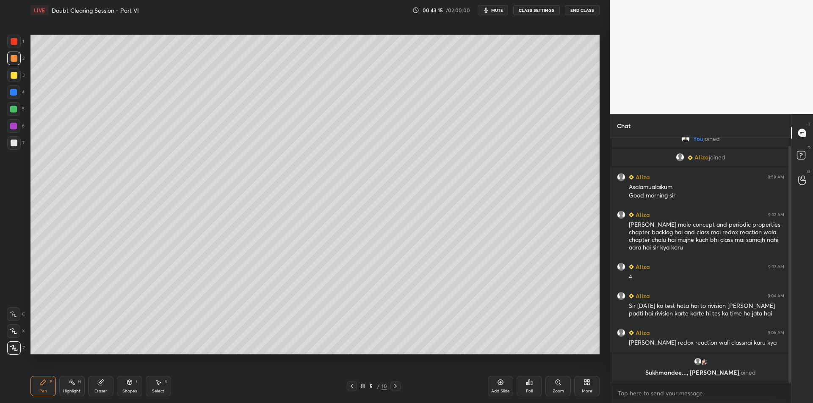
click at [13, 44] on div at bounding box center [14, 41] width 7 height 7
click at [14, 57] on div at bounding box center [14, 58] width 7 height 7
click at [14, 44] on div at bounding box center [14, 41] width 7 height 7
click at [14, 57] on div at bounding box center [14, 58] width 7 height 7
click at [15, 44] on div at bounding box center [14, 41] width 7 height 7
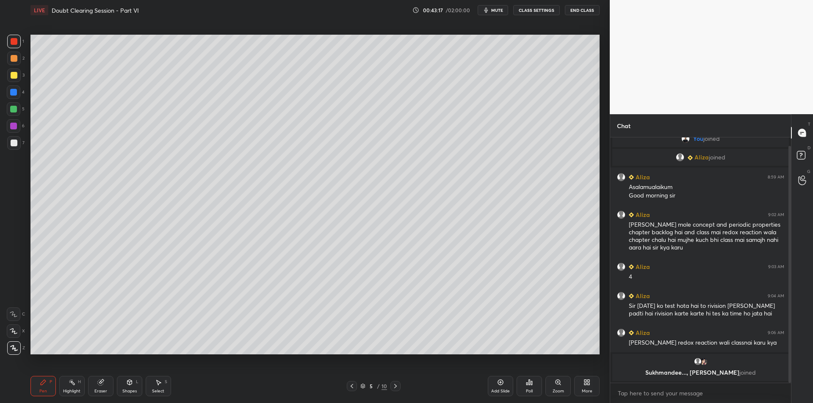
click at [14, 59] on div at bounding box center [14, 58] width 7 height 7
click at [14, 44] on div at bounding box center [14, 41] width 7 height 7
click at [11, 63] on div at bounding box center [14, 59] width 14 height 14
click at [11, 47] on div at bounding box center [14, 42] width 14 height 14
click at [9, 78] on div at bounding box center [14, 76] width 14 height 14
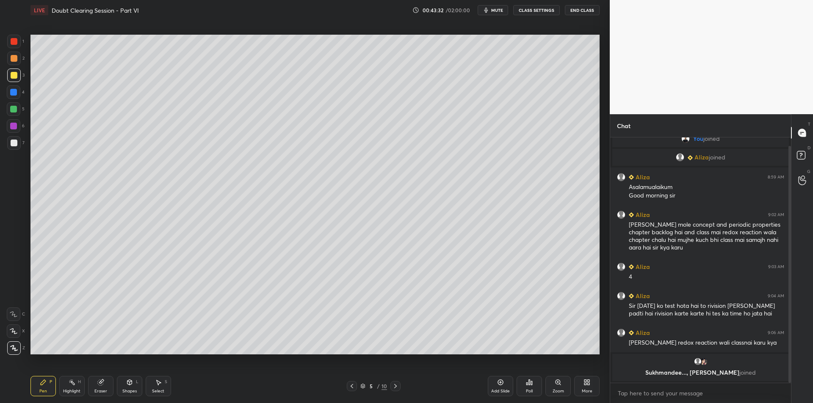
click at [10, 64] on div at bounding box center [14, 59] width 14 height 14
click at [11, 77] on div at bounding box center [14, 75] width 7 height 7
click at [9, 62] on div at bounding box center [14, 59] width 14 height 14
click at [11, 77] on div at bounding box center [14, 75] width 7 height 7
click at [9, 61] on div at bounding box center [14, 59] width 14 height 14
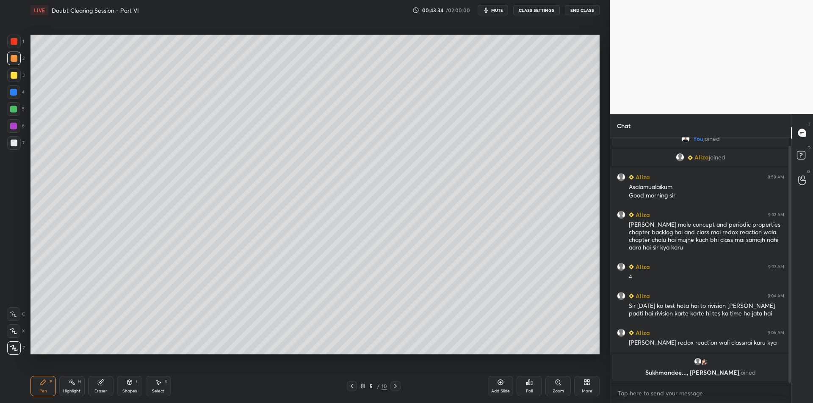
click at [11, 77] on div at bounding box center [14, 75] width 7 height 7
click at [11, 61] on div at bounding box center [14, 58] width 7 height 7
click at [11, 78] on div at bounding box center [14, 75] width 7 height 7
click at [14, 82] on div at bounding box center [14, 76] width 14 height 14
click at [12, 65] on div at bounding box center [14, 59] width 14 height 14
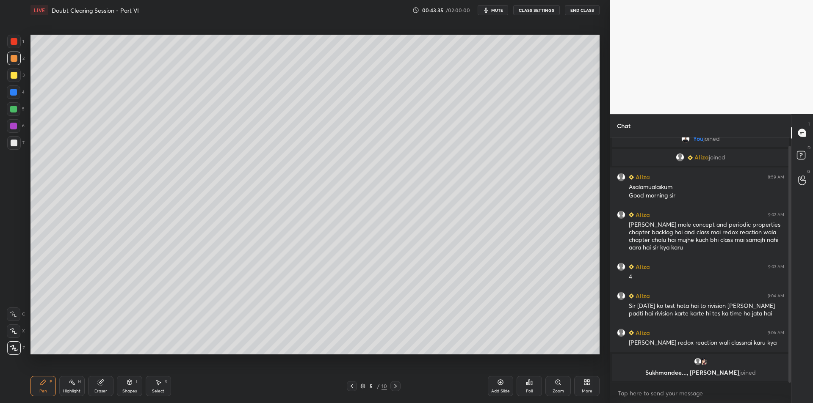
click at [14, 79] on div at bounding box center [14, 75] width 7 height 7
click at [13, 63] on div at bounding box center [14, 59] width 14 height 14
click at [9, 78] on div at bounding box center [14, 76] width 14 height 14
click at [103, 383] on icon at bounding box center [100, 382] width 7 height 7
click at [71, 387] on div "Highlight H" at bounding box center [71, 386] width 25 height 20
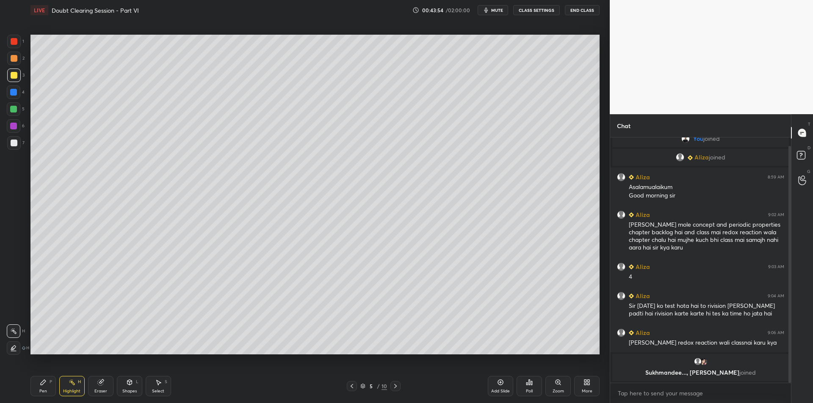
click at [49, 381] on div "Pen P" at bounding box center [42, 386] width 25 height 20
click at [75, 384] on icon at bounding box center [72, 382] width 7 height 7
click at [49, 381] on div "Pen P" at bounding box center [42, 386] width 25 height 20
click at [74, 387] on div "Highlight H" at bounding box center [71, 386] width 25 height 20
click at [47, 382] on div "Pen P" at bounding box center [42, 386] width 25 height 20
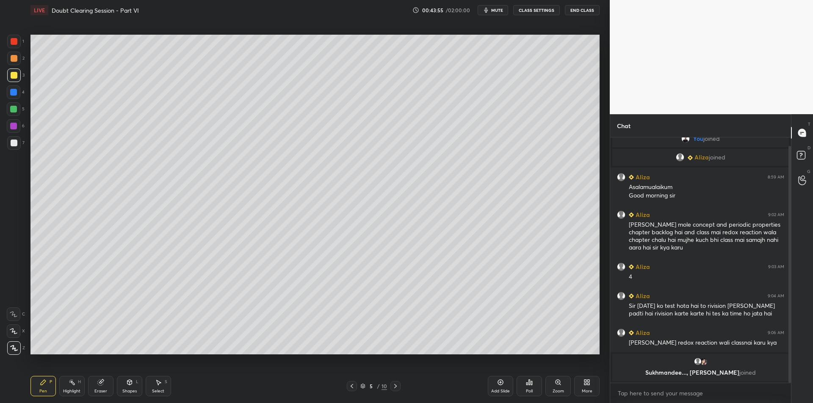
click at [71, 384] on icon at bounding box center [72, 382] width 7 height 7
click at [47, 384] on div "Pen P" at bounding box center [42, 386] width 25 height 20
click at [72, 389] on div "Highlight" at bounding box center [71, 391] width 17 height 4
click at [48, 384] on div "Pen P" at bounding box center [42, 386] width 25 height 20
click at [16, 146] on div at bounding box center [14, 143] width 7 height 7
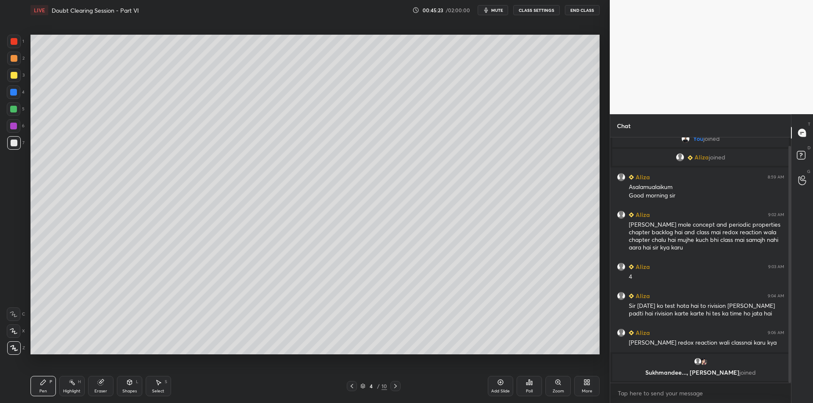
click at [503, 5] on button "mute" at bounding box center [493, 10] width 30 height 10
click at [496, 13] on span "unmute" at bounding box center [496, 10] width 18 height 6
click at [489, 10] on icon "button" at bounding box center [486, 10] width 7 height 7
click at [13, 69] on div at bounding box center [14, 76] width 14 height 14
click at [14, 58] on div at bounding box center [14, 58] width 7 height 7
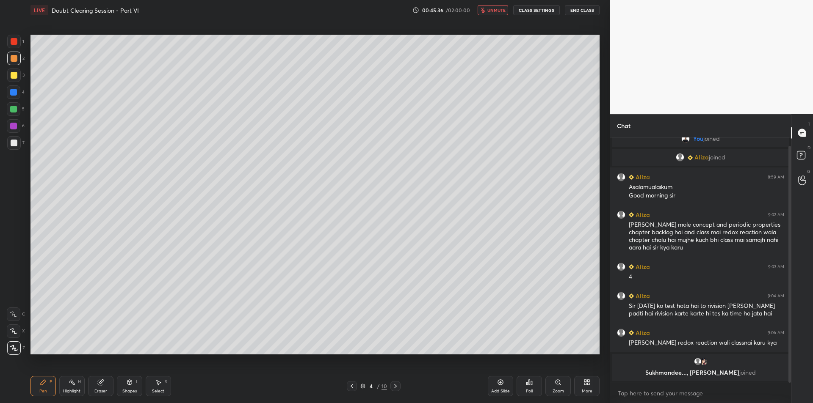
click at [11, 44] on div at bounding box center [14, 41] width 7 height 7
click at [68, 381] on div "Highlight H" at bounding box center [71, 386] width 25 height 20
click at [32, 387] on div "Pen P" at bounding box center [42, 386] width 25 height 20
click at [55, 382] on div "Pen P" at bounding box center [42, 386] width 25 height 20
click at [62, 381] on div "Highlight H" at bounding box center [71, 386] width 25 height 20
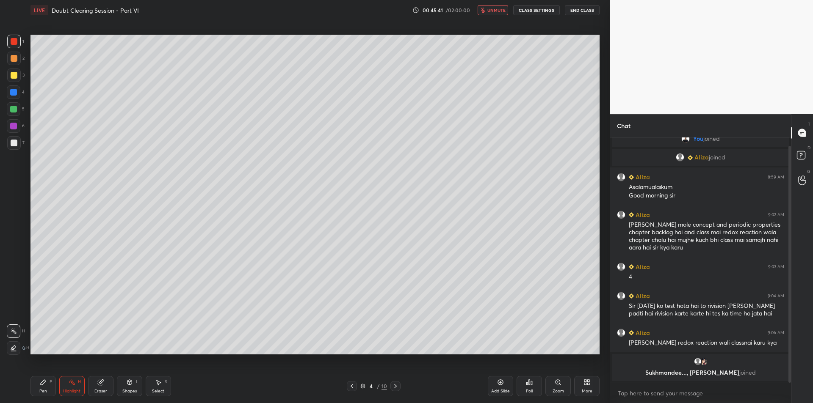
click at [39, 378] on div "Pen P" at bounding box center [42, 386] width 25 height 20
click at [66, 379] on div "Highlight H" at bounding box center [71, 386] width 25 height 20
click at [41, 383] on icon at bounding box center [43, 382] width 5 height 5
click at [16, 74] on div at bounding box center [14, 75] width 7 height 7
click at [16, 65] on div at bounding box center [14, 59] width 14 height 14
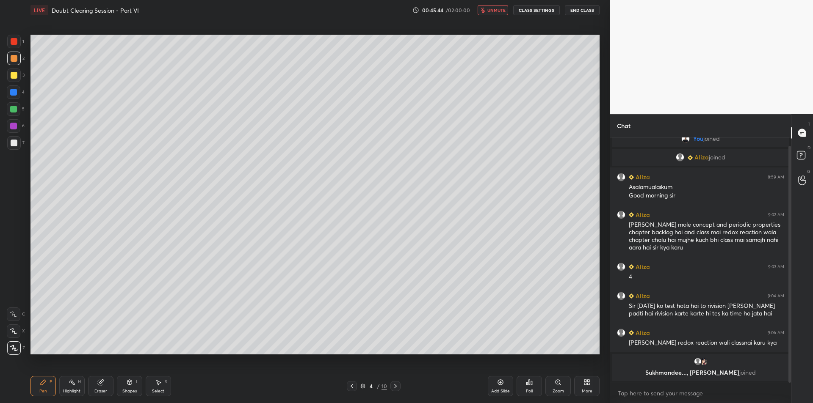
click at [15, 76] on div at bounding box center [14, 75] width 7 height 7
click at [15, 62] on div at bounding box center [14, 58] width 7 height 7
click at [14, 75] on div at bounding box center [14, 75] width 7 height 7
click at [14, 98] on div at bounding box center [14, 93] width 14 height 14
click at [14, 109] on div at bounding box center [13, 109] width 7 height 7
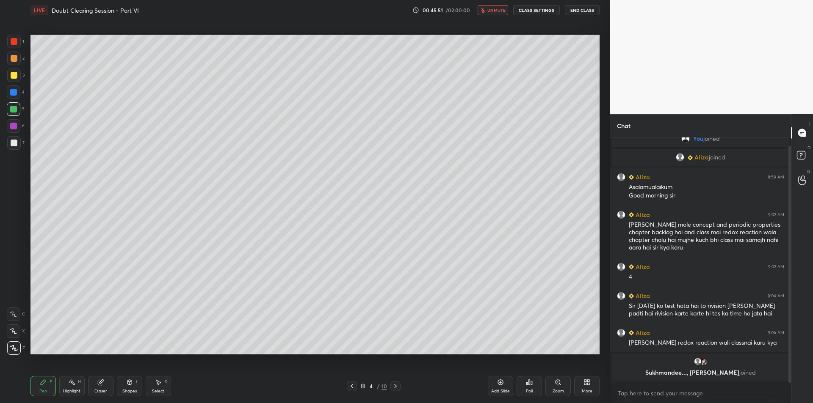
click at [492, 12] on span "unmute" at bounding box center [496, 10] width 18 height 6
click at [396, 387] on icon at bounding box center [395, 386] width 3 height 4
click at [103, 387] on div "Eraser" at bounding box center [100, 386] width 25 height 20
click at [0, 359] on div "1 2 3 4 5 6 7 C X Z C X Z E E Erase all H H LIVE Doubt Clearing Session - Part …" at bounding box center [301, 201] width 603 height 403
click at [2, 354] on div "1 2 3 4 5 6 7 C X Z C X Z E E Erase all H H" at bounding box center [13, 195] width 27 height 320
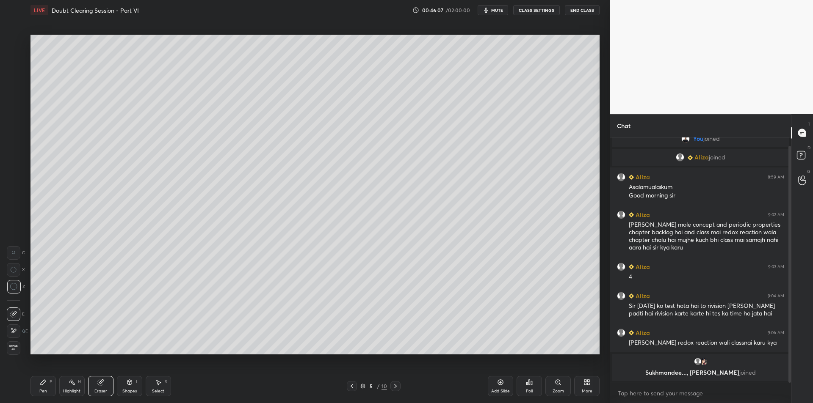
click at [2, 352] on div "1 2 3 4 5 6 7 C X Z C X Z E E Erase all H H" at bounding box center [13, 195] width 27 height 320
click at [12, 93] on div "1 2 3 4 5 6 7 C X Z C X Z E E Erase all H H LIVE Doubt Clearing Session - Part …" at bounding box center [301, 201] width 603 height 403
click at [42, 82] on div "1 2 3 4 5 6 7 C X Z C X Z E E Erase all H H LIVE Doubt Clearing Session - Part …" at bounding box center [301, 201] width 603 height 403
click at [82, 385] on div "Highlight H" at bounding box center [71, 386] width 25 height 20
click at [110, 383] on div "Eraser" at bounding box center [100, 386] width 25 height 20
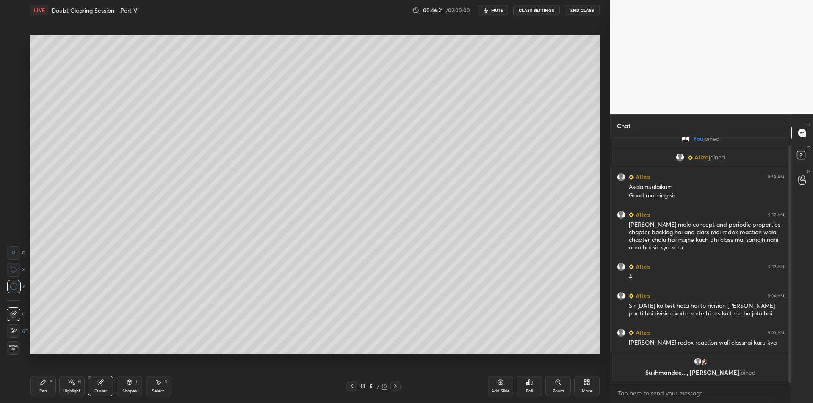
click at [78, 385] on div "Highlight H" at bounding box center [71, 386] width 25 height 20
click at [42, 373] on div "Pen P Highlight H Eraser Shapes L Select S 5 / 10 Add Slide Poll Zoom More" at bounding box center [314, 387] width 569 height 34
click at [395, 387] on icon at bounding box center [395, 386] width 3 height 4
click at [400, 384] on div at bounding box center [395, 386] width 10 height 10
click at [544, 11] on button "CLASS SETTINGS" at bounding box center [536, 10] width 47 height 10
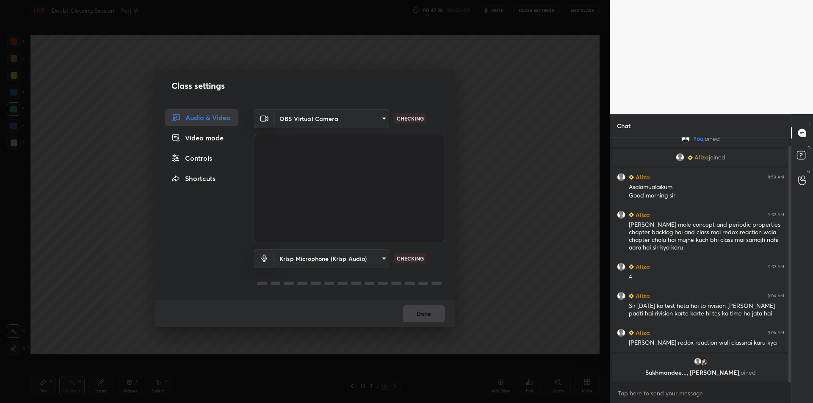
click at [355, 262] on body "1 2 3 4 5 6 7 C X Z C X Z E E Erase all H H LIVE Doubt Clearing Session - Part …" at bounding box center [406, 201] width 813 height 403
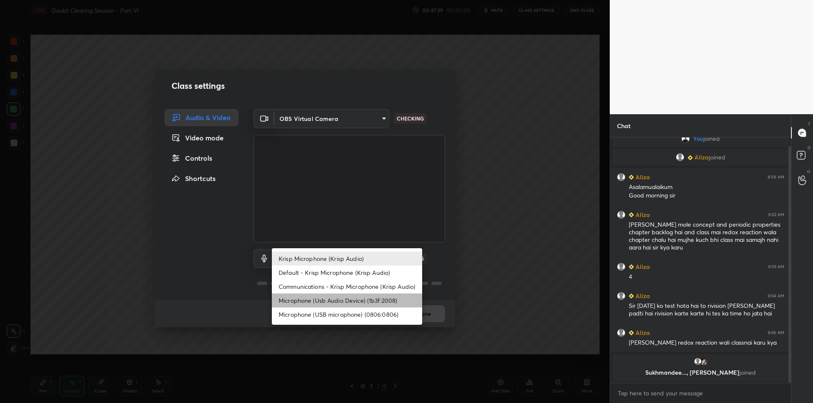
click at [341, 301] on li "Microphone (Usb Audio Device) (1b3f:2008)" at bounding box center [347, 301] width 150 height 14
type input "fde829080738fc3fb0167f80aaf6a609a4591a58cc93b04ec9dd4d9d5dd89f15"
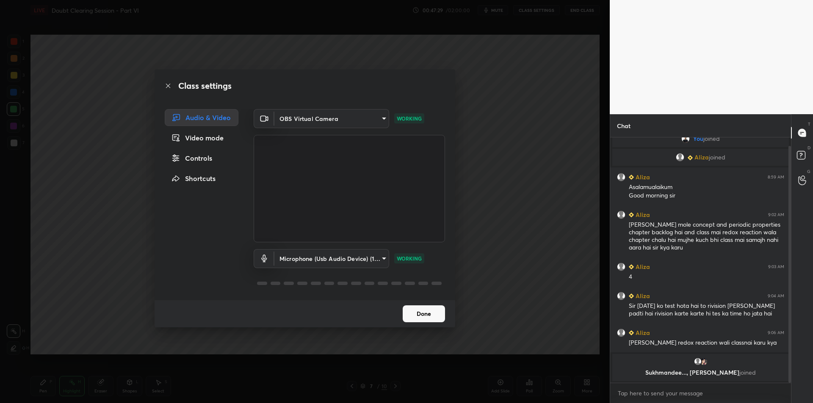
click at [497, 229] on div "Class settings Audio & Video Video mode Controls Shortcuts OBS Virtual Camera 6…" at bounding box center [305, 201] width 610 height 403
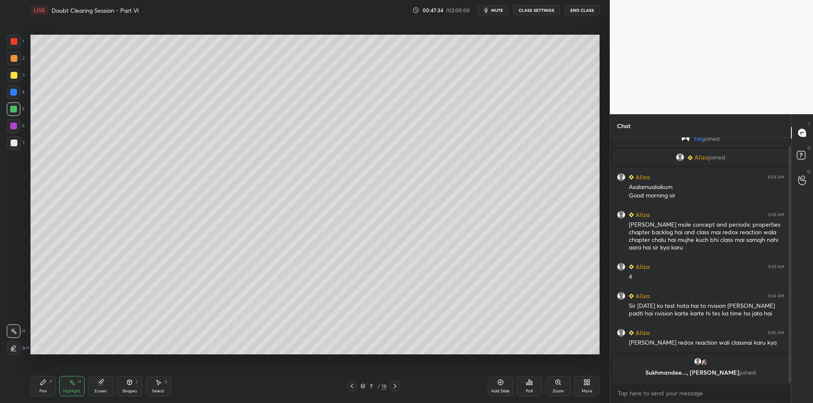
click at [494, 10] on span "mute" at bounding box center [497, 10] width 12 height 6
click at [389, 391] on div "7 / 18" at bounding box center [373, 386] width 53 height 10
click at [403, 389] on div "7 / 18" at bounding box center [373, 386] width 229 height 10
click at [394, 389] on icon at bounding box center [395, 386] width 7 height 7
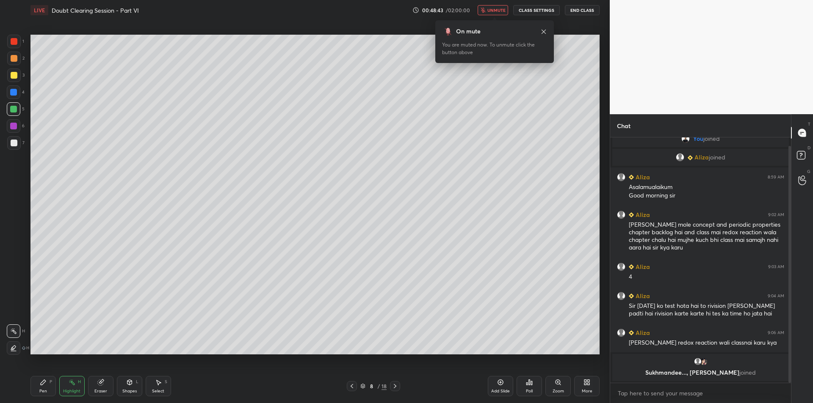
click at [541, 34] on icon at bounding box center [543, 31] width 7 height 7
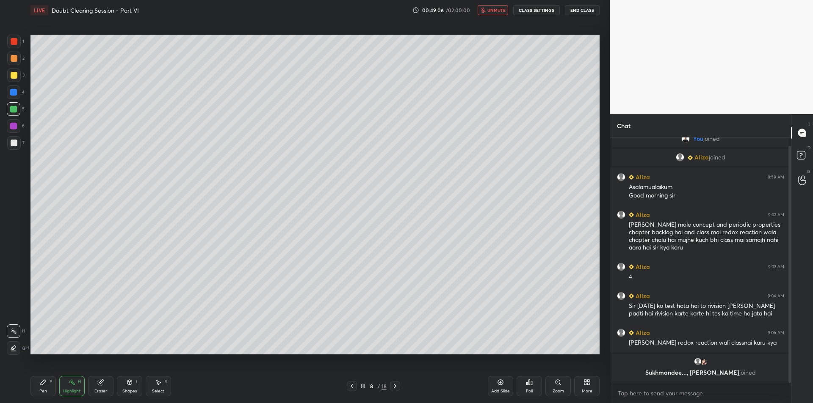
click at [394, 383] on div at bounding box center [395, 386] width 10 height 10
click at [497, 8] on span "unmute" at bounding box center [496, 10] width 18 height 6
click at [43, 381] on icon at bounding box center [43, 382] width 7 height 7
click at [9, 58] on div at bounding box center [14, 59] width 14 height 14
click at [10, 41] on div at bounding box center [14, 42] width 14 height 14
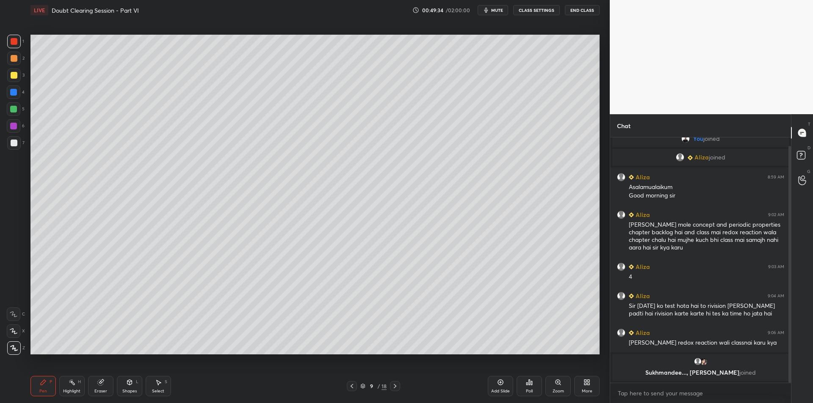
click at [14, 112] on div at bounding box center [13, 109] width 7 height 7
click at [14, 126] on div at bounding box center [13, 126] width 7 height 7
click at [24, 62] on div "2" at bounding box center [15, 59] width 17 height 14
click at [12, 49] on div "1" at bounding box center [15, 43] width 17 height 17
click at [9, 58] on div at bounding box center [14, 59] width 14 height 14
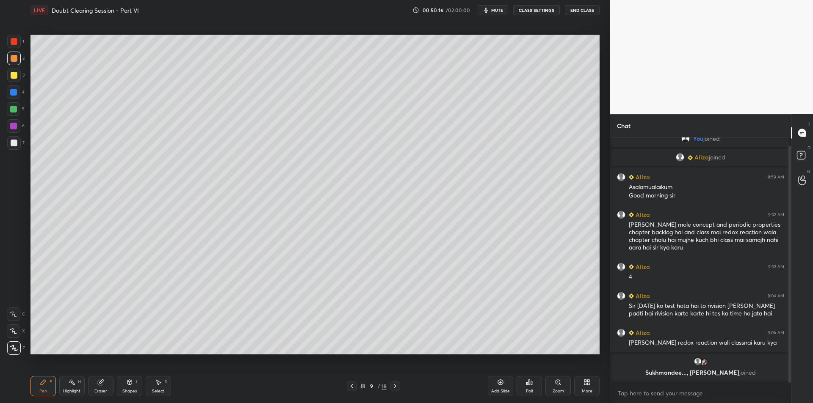
click at [20, 77] on div at bounding box center [14, 76] width 14 height 14
click at [14, 48] on div at bounding box center [14, 42] width 14 height 14
click at [17, 110] on div at bounding box center [13, 109] width 7 height 7
click at [494, 11] on span "mute" at bounding box center [497, 10] width 12 height 6
click at [495, 6] on button "unmute" at bounding box center [493, 10] width 30 height 10
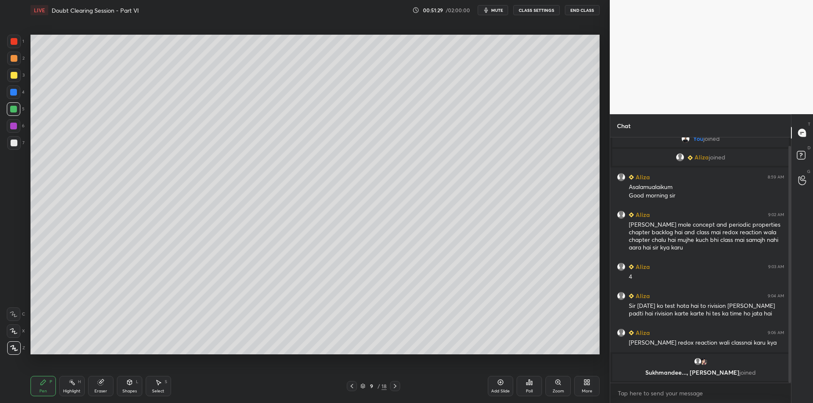
click at [23, 126] on div "6" at bounding box center [16, 126] width 18 height 14
click at [7, 143] on div at bounding box center [14, 143] width 14 height 14
click at [11, 71] on div at bounding box center [14, 76] width 14 height 14
click at [15, 58] on div at bounding box center [14, 58] width 7 height 7
click at [18, 45] on div at bounding box center [14, 42] width 14 height 14
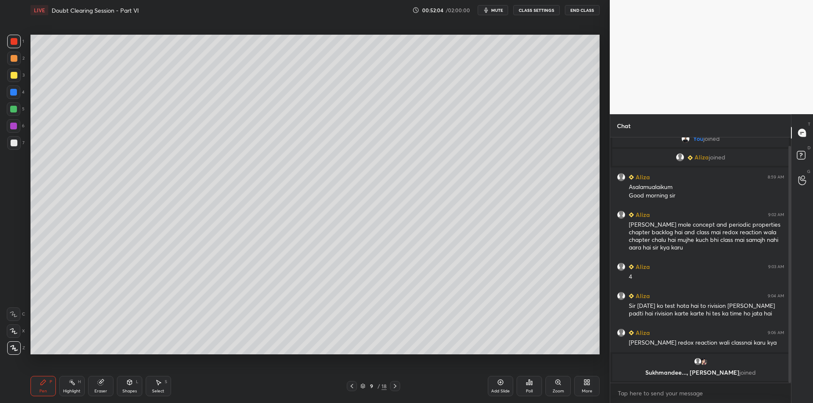
click at [13, 62] on div at bounding box center [14, 58] width 7 height 7
click at [350, 387] on icon at bounding box center [351, 386] width 7 height 7
click at [396, 392] on div "Pen P Highlight H Eraser Shapes L Select S 8 / 18 Add Slide Poll Zoom More" at bounding box center [314, 387] width 569 height 34
click at [394, 389] on icon at bounding box center [395, 386] width 7 height 7
click at [45, 376] on div "Pen P" at bounding box center [42, 386] width 25 height 20
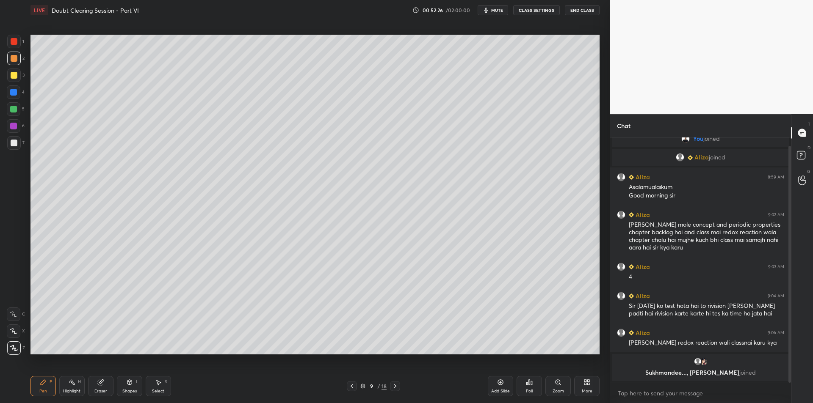
click at [503, 387] on div "Add Slide" at bounding box center [500, 386] width 25 height 20
click at [7, 75] on div at bounding box center [14, 76] width 14 height 14
click at [28, 95] on div "Setting up your live class Poll for secs No correct answer Start poll" at bounding box center [315, 194] width 576 height 349
click at [19, 106] on div at bounding box center [14, 109] width 14 height 14
click at [352, 388] on icon at bounding box center [352, 386] width 3 height 4
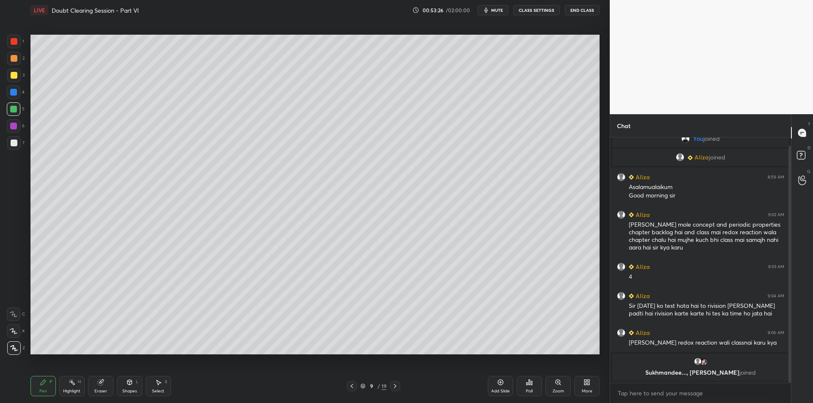
click at [20, 127] on div at bounding box center [14, 126] width 14 height 14
click at [17, 141] on div at bounding box center [14, 143] width 7 height 7
click at [551, 10] on button "CLASS SETTINGS" at bounding box center [536, 10] width 47 height 10
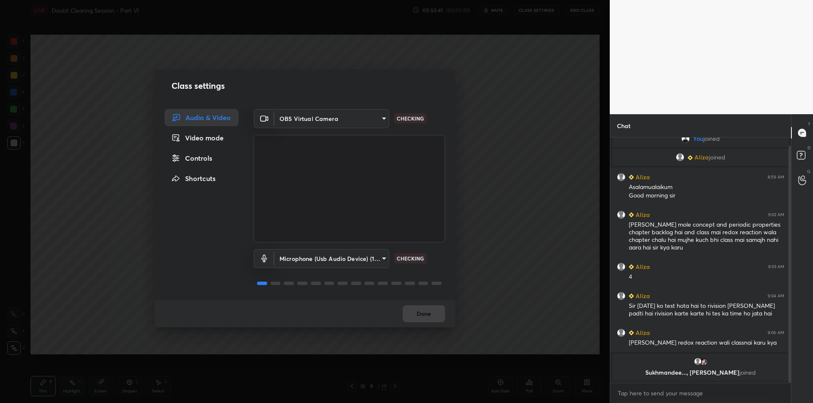
click at [298, 270] on div "Microphone (Usb Audio Device) (1b3f:2008) fde829080738fc3fb0167f80aaf6a609a4591…" at bounding box center [349, 271] width 191 height 56
click at [306, 261] on body "1 2 3 4 5 6 7 C X Z C X Z E E Erase all H H LIVE Doubt Clearing Session - Part …" at bounding box center [406, 201] width 813 height 403
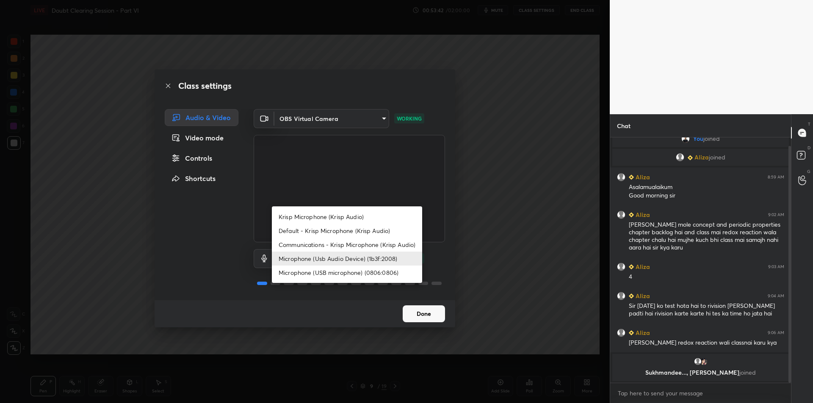
click at [340, 218] on li "Krisp Microphone (Krisp Audio)" at bounding box center [347, 217] width 150 height 14
type input "f179950b7ff94e844b1949510bbb9c4ee613793b831427a85f81c517fe718277"
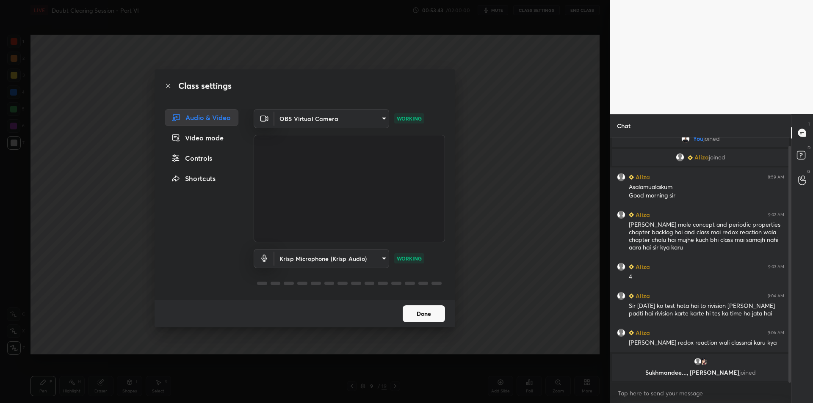
click at [497, 188] on div "Class settings Audio & Video Video mode Controls Shortcuts OBS Virtual Camera 6…" at bounding box center [305, 201] width 610 height 403
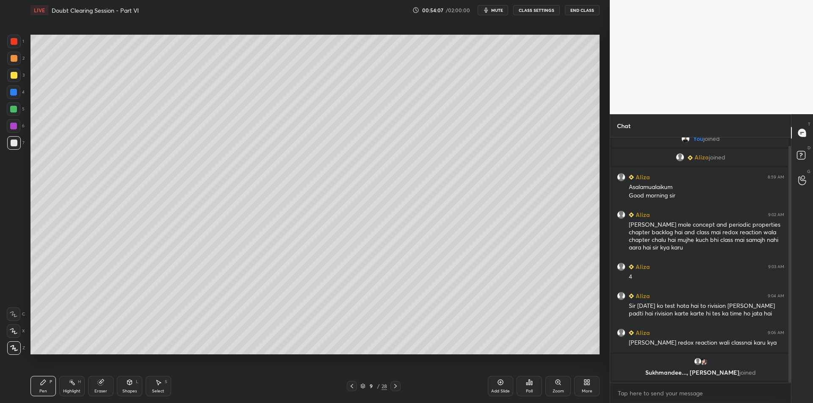
click at [11, 58] on div at bounding box center [14, 58] width 7 height 7
click at [12, 46] on div at bounding box center [14, 42] width 14 height 14
click at [14, 55] on div at bounding box center [14, 58] width 7 height 7
click at [8, 63] on div at bounding box center [14, 59] width 14 height 14
click at [13, 70] on div at bounding box center [14, 76] width 14 height 14
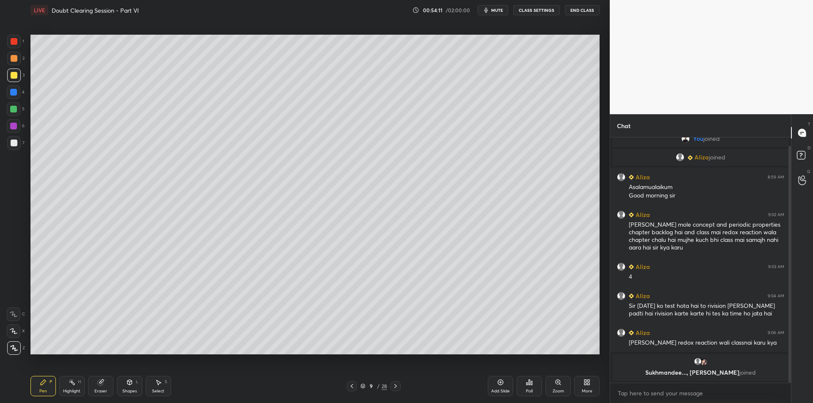
click at [399, 388] on div at bounding box center [395, 386] width 10 height 10
click at [348, 387] on icon at bounding box center [351, 386] width 7 height 7
click at [393, 390] on div at bounding box center [395, 386] width 10 height 10
click at [395, 389] on icon at bounding box center [395, 386] width 7 height 7
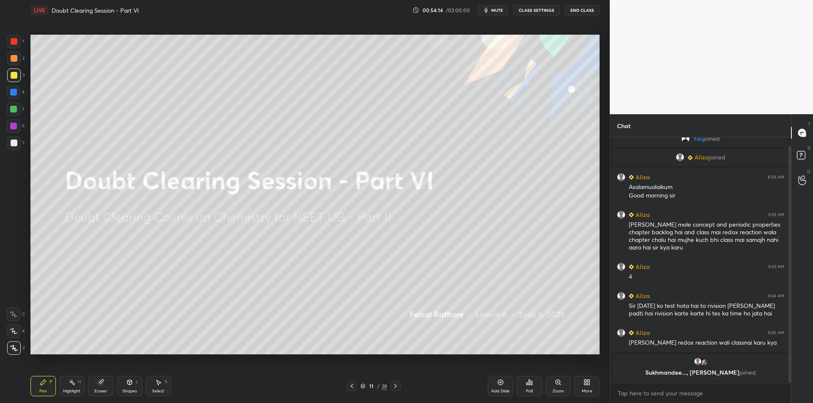
click at [353, 389] on icon at bounding box center [351, 386] width 7 height 7
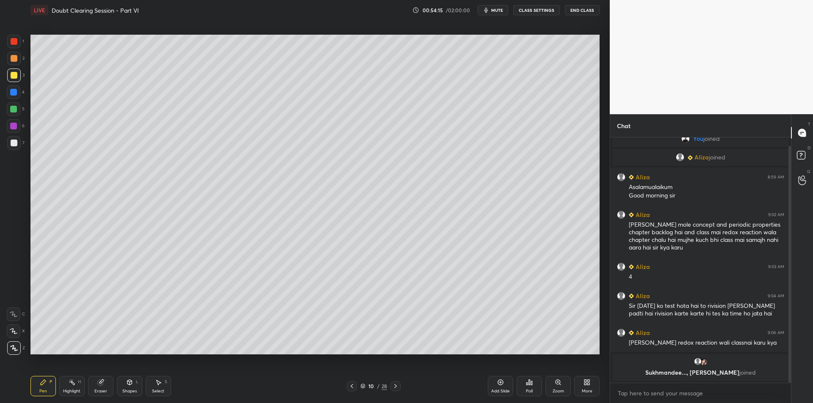
click at [351, 387] on icon at bounding box center [352, 386] width 3 height 4
click at [494, 381] on div "Add Slide" at bounding box center [500, 386] width 25 height 20
click at [141, 383] on div "Shapes L" at bounding box center [129, 386] width 25 height 20
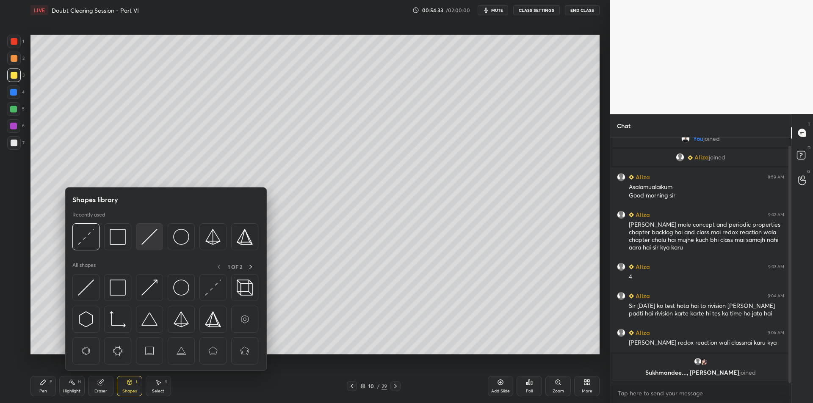
click at [153, 243] on img at bounding box center [149, 237] width 16 height 16
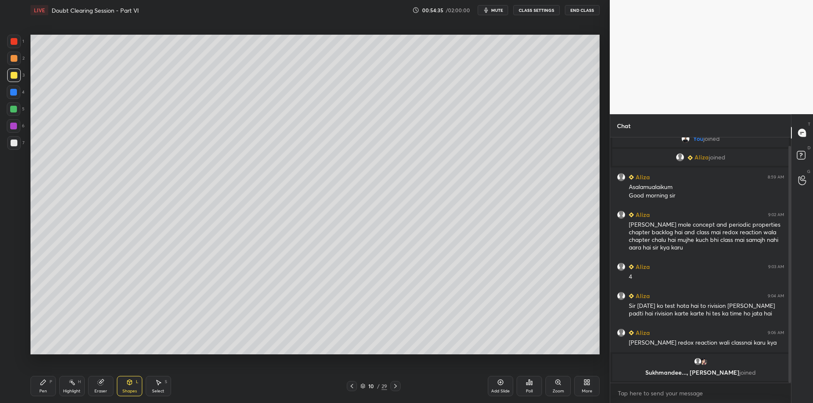
click at [57, 374] on div "Pen P Highlight H Eraser Shapes L Select S 10 / 29 Add Slide Poll Zoom More" at bounding box center [314, 387] width 569 height 34
click at [76, 384] on div "Highlight H" at bounding box center [71, 386] width 25 height 20
click at [44, 384] on icon at bounding box center [43, 382] width 7 height 7
click at [45, 385] on icon at bounding box center [43, 382] width 7 height 7
click at [14, 92] on div at bounding box center [13, 92] width 7 height 7
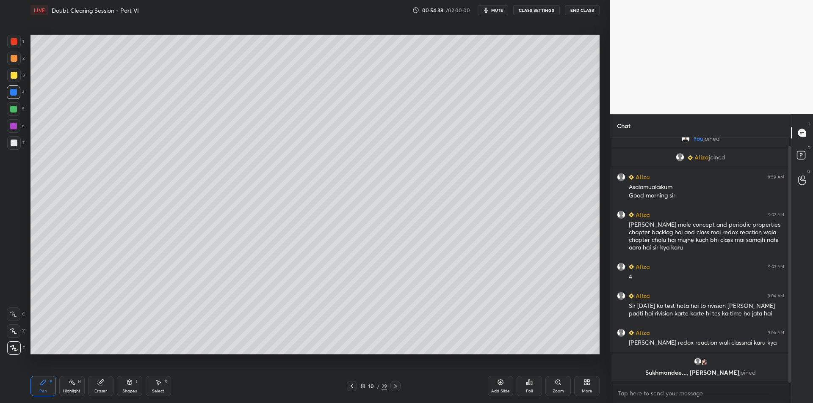
click at [12, 108] on div at bounding box center [13, 109] width 7 height 7
click at [19, 124] on div at bounding box center [14, 126] width 14 height 14
click at [13, 144] on div at bounding box center [14, 143] width 7 height 7
click at [9, 98] on div at bounding box center [14, 93] width 14 height 14
click at [15, 91] on div at bounding box center [13, 92] width 7 height 7
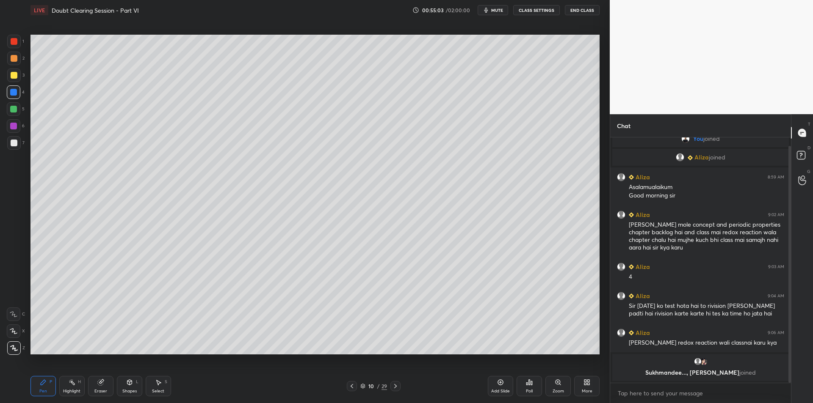
click at [15, 75] on div at bounding box center [14, 75] width 7 height 7
click at [8, 67] on div "2" at bounding box center [15, 60] width 17 height 17
click at [14, 47] on div at bounding box center [14, 42] width 14 height 14
click at [13, 60] on div at bounding box center [14, 58] width 7 height 7
click at [6, 99] on div "1 2 3 4 5 6 7 C X Z C X Z E E Erase all H H" at bounding box center [13, 195] width 27 height 320
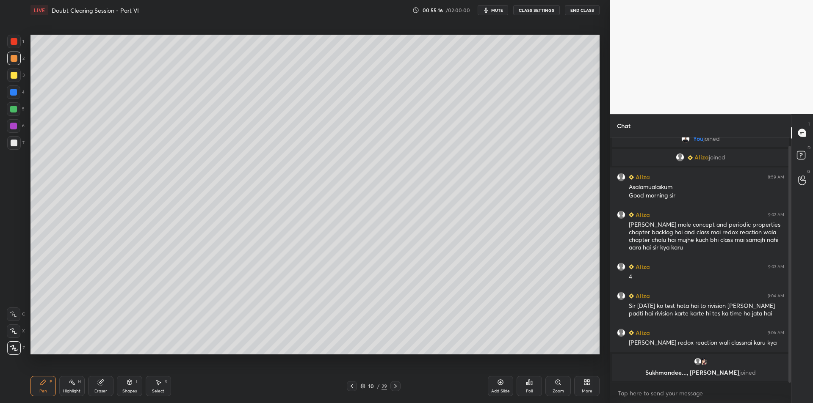
click at [14, 113] on div at bounding box center [13, 109] width 7 height 7
click at [14, 126] on div at bounding box center [13, 126] width 7 height 7
click at [11, 144] on div at bounding box center [14, 143] width 7 height 7
click at [11, 151] on div "7" at bounding box center [15, 144] width 17 height 17
click at [7, 133] on div "6" at bounding box center [16, 126] width 18 height 14
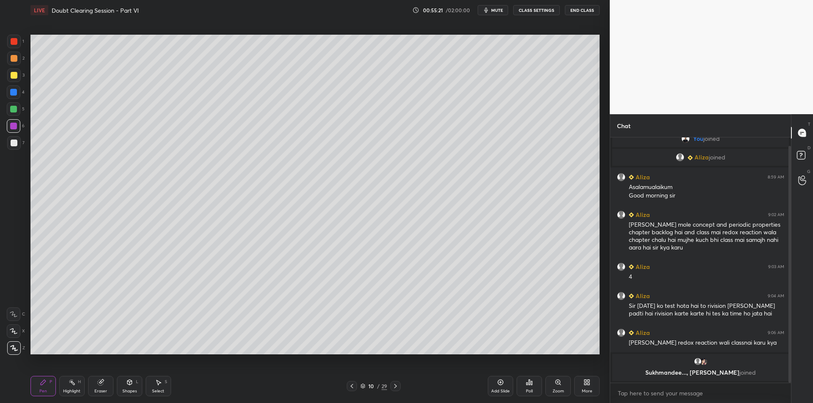
click at [6, 149] on div "1 2 3 4 5 6 7 C X Z C X Z E E Erase all H H" at bounding box center [13, 195] width 27 height 320
click at [12, 125] on div at bounding box center [13, 126] width 7 height 7
click at [11, 143] on div at bounding box center [14, 143] width 7 height 7
click at [13, 129] on div at bounding box center [13, 126] width 7 height 7
click at [12, 139] on div at bounding box center [14, 143] width 14 height 14
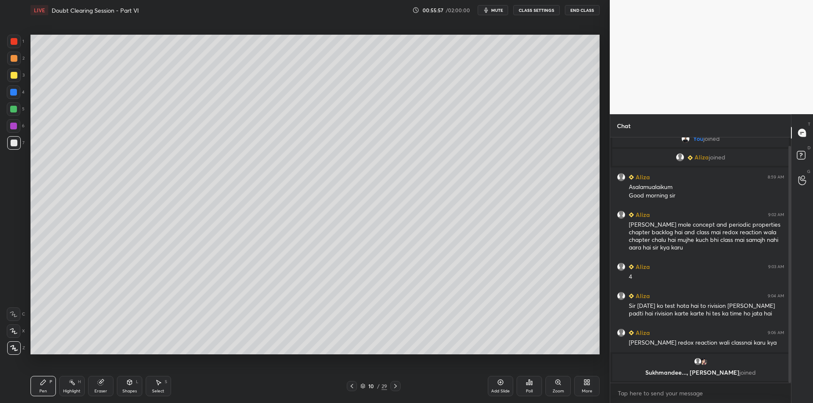
click at [25, 61] on div "1 2 3 4 5 6 7 C X Z C X Z E E Erase all H H" at bounding box center [13, 195] width 27 height 320
click at [13, 57] on div at bounding box center [14, 58] width 7 height 7
click at [15, 74] on div at bounding box center [14, 75] width 7 height 7
click at [16, 52] on div at bounding box center [14, 59] width 14 height 14
click at [17, 43] on div at bounding box center [14, 41] width 7 height 7
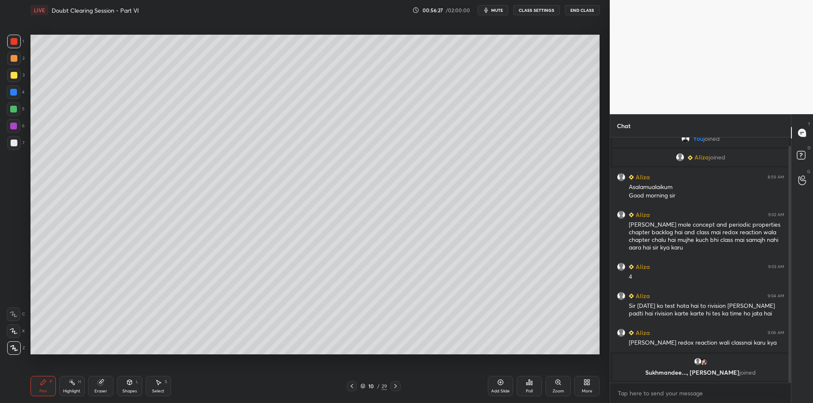
click at [4, 92] on div "1 2 3 4 5 6 7 C X Z C X Z E E Erase all H H" at bounding box center [13, 195] width 27 height 320
click at [21, 78] on div "3" at bounding box center [15, 76] width 17 height 14
click at [9, 67] on div "2" at bounding box center [15, 60] width 17 height 17
click at [11, 66] on div "2" at bounding box center [15, 60] width 17 height 17
click at [15, 80] on div at bounding box center [14, 76] width 14 height 14
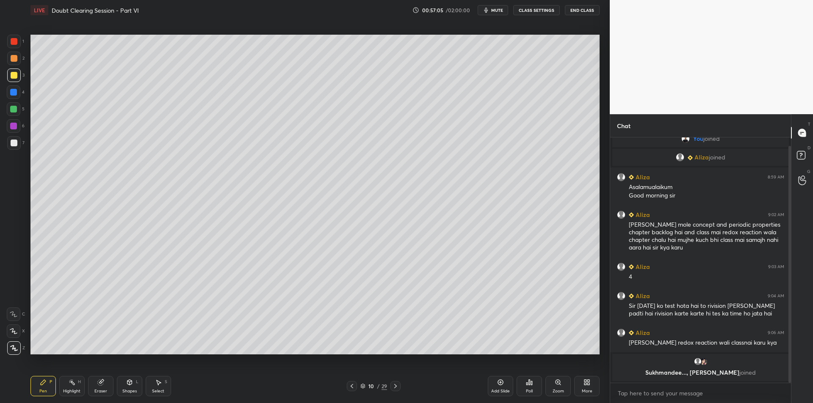
click at [61, 379] on div "Highlight H" at bounding box center [71, 386] width 25 height 20
click at [44, 381] on icon at bounding box center [43, 382] width 5 height 5
click at [44, 382] on icon at bounding box center [43, 382] width 5 height 5
click at [497, 387] on div "Add Slide" at bounding box center [500, 386] width 25 height 20
click at [17, 91] on div at bounding box center [14, 93] width 14 height 14
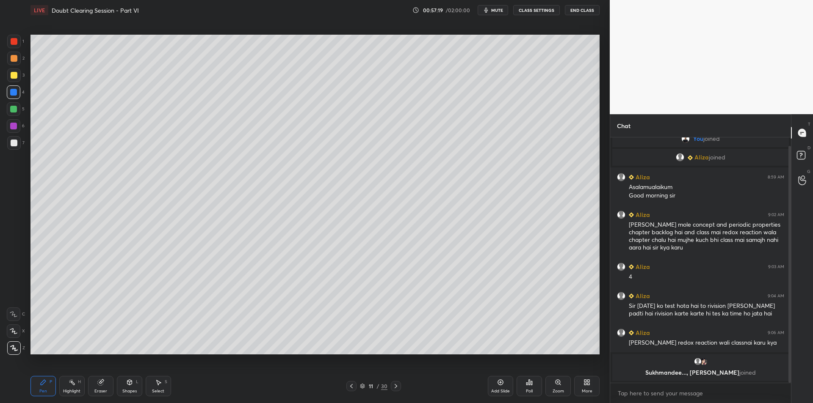
click at [14, 113] on div at bounding box center [14, 109] width 14 height 14
click at [14, 127] on div at bounding box center [13, 126] width 7 height 7
click at [17, 146] on div at bounding box center [14, 143] width 14 height 14
click at [11, 132] on div at bounding box center [14, 126] width 14 height 14
click at [14, 139] on div at bounding box center [14, 143] width 14 height 14
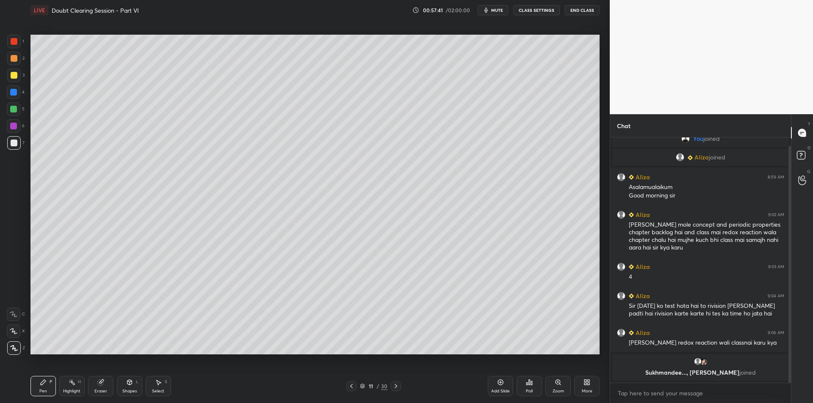
click at [13, 133] on div at bounding box center [14, 126] width 14 height 14
click at [14, 138] on div at bounding box center [14, 143] width 14 height 14
click at [13, 135] on div "6" at bounding box center [16, 127] width 18 height 17
click at [12, 143] on div at bounding box center [14, 143] width 7 height 7
click at [14, 131] on div at bounding box center [14, 126] width 14 height 14
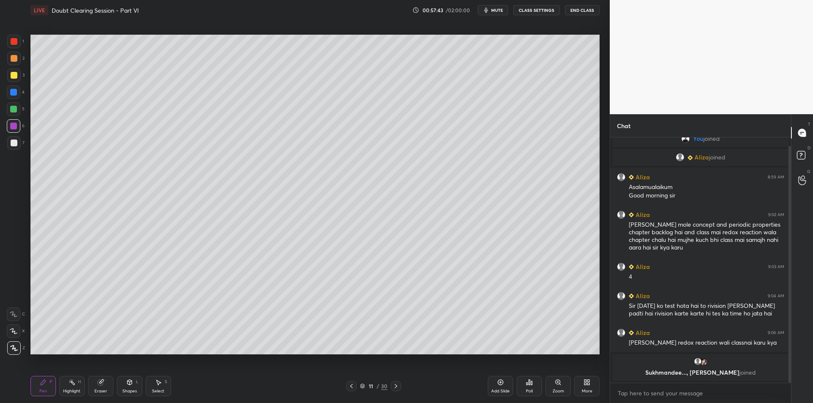
click at [13, 144] on div at bounding box center [14, 143] width 7 height 7
click at [15, 129] on div at bounding box center [13, 126] width 7 height 7
click at [14, 139] on div at bounding box center [14, 143] width 14 height 14
click at [17, 62] on div at bounding box center [14, 59] width 14 height 14
click at [17, 75] on div at bounding box center [14, 75] width 7 height 7
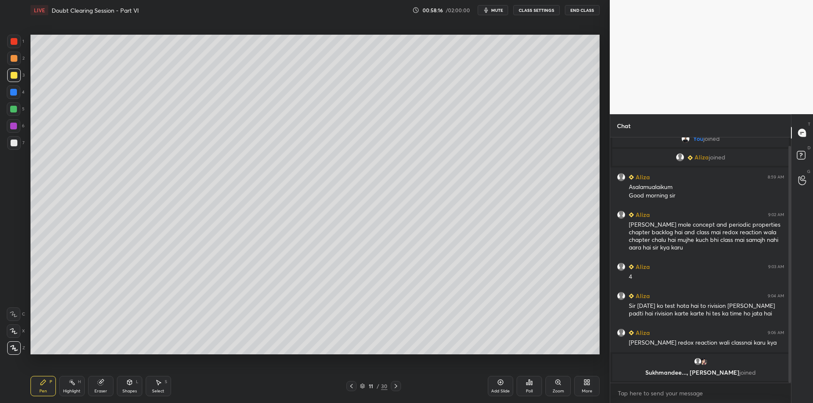
click at [10, 52] on div at bounding box center [14, 59] width 14 height 14
click at [17, 38] on div at bounding box center [14, 42] width 14 height 14
click at [16, 58] on div at bounding box center [14, 58] width 7 height 7
click at [17, 41] on div at bounding box center [14, 41] width 7 height 7
click at [9, 58] on div at bounding box center [14, 59] width 14 height 14
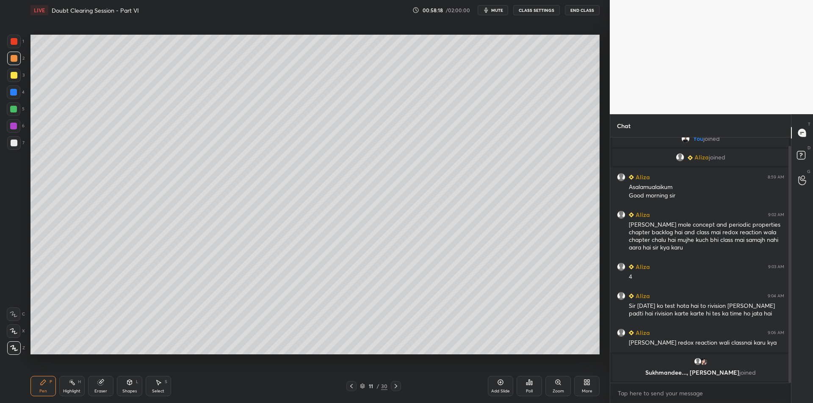
click at [12, 44] on div at bounding box center [14, 41] width 7 height 7
click at [10, 63] on div at bounding box center [14, 59] width 14 height 14
click at [13, 41] on div at bounding box center [14, 41] width 7 height 7
click at [494, 388] on div "Add Slide" at bounding box center [500, 386] width 25 height 20
click at [14, 79] on div at bounding box center [14, 76] width 14 height 14
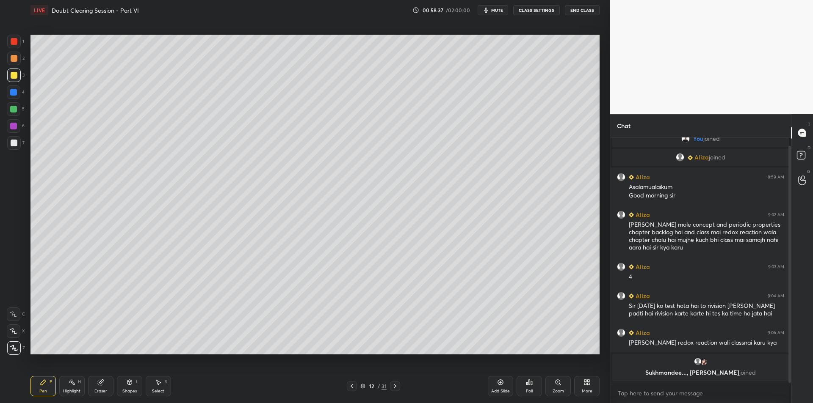
click at [14, 115] on div at bounding box center [14, 109] width 14 height 14
click at [14, 121] on div at bounding box center [14, 126] width 14 height 14
click at [14, 138] on div at bounding box center [14, 143] width 14 height 14
click at [11, 68] on div "2" at bounding box center [15, 60] width 17 height 17
click at [14, 61] on div at bounding box center [14, 58] width 7 height 7
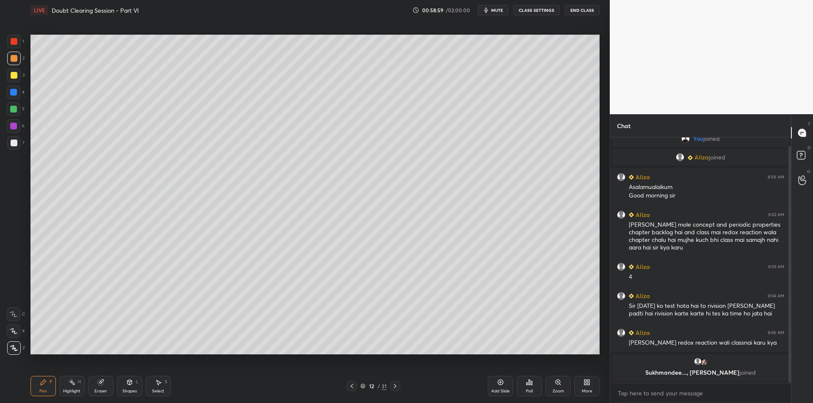
click at [347, 388] on div at bounding box center [352, 386] width 10 height 10
click at [11, 77] on div at bounding box center [14, 75] width 7 height 7
click at [22, 93] on div "4" at bounding box center [16, 93] width 18 height 14
click at [15, 83] on div "3" at bounding box center [15, 77] width 17 height 17
click at [11, 105] on div at bounding box center [14, 109] width 14 height 14
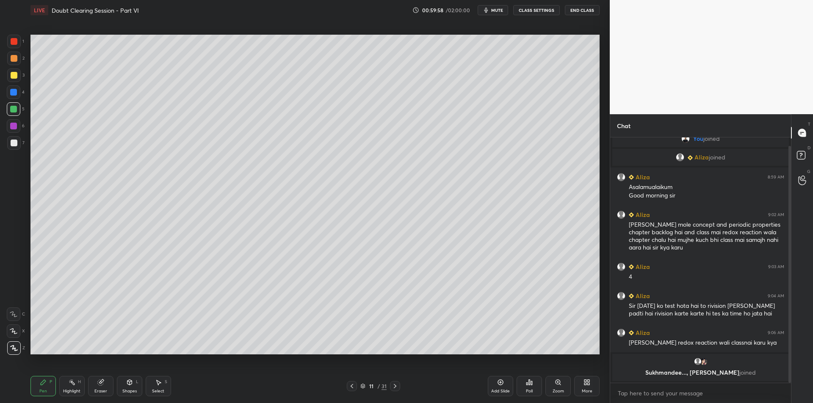
click at [13, 128] on div at bounding box center [13, 126] width 7 height 7
click at [13, 137] on div at bounding box center [14, 143] width 14 height 14
click at [13, 144] on div at bounding box center [14, 143] width 7 height 7
click at [498, 392] on div "Add Slide" at bounding box center [500, 391] width 19 height 4
click at [8, 78] on div at bounding box center [14, 76] width 14 height 14
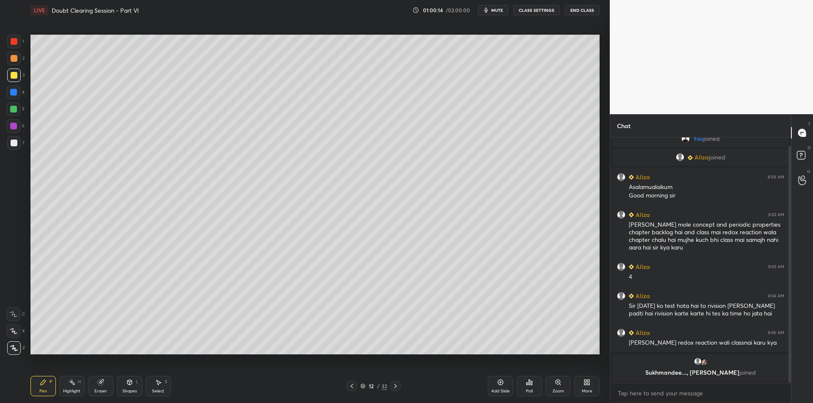
click at [16, 76] on div at bounding box center [14, 75] width 7 height 7
click at [10, 86] on div at bounding box center [14, 93] width 14 height 14
click at [13, 97] on div at bounding box center [14, 93] width 14 height 14
click at [7, 108] on div at bounding box center [14, 109] width 14 height 14
click at [13, 149] on div at bounding box center [14, 143] width 14 height 14
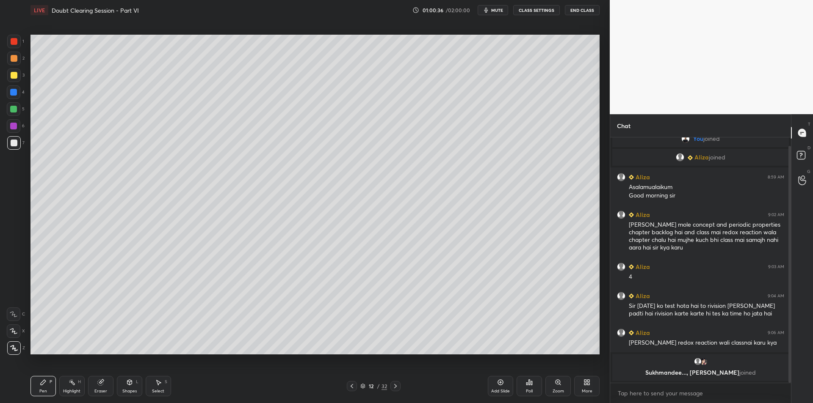
click at [12, 130] on div at bounding box center [14, 126] width 14 height 14
click at [13, 146] on div at bounding box center [14, 143] width 7 height 7
click at [355, 389] on icon at bounding box center [351, 386] width 7 height 7
click at [23, 120] on div "6" at bounding box center [16, 126] width 18 height 14
click at [12, 101] on div "4" at bounding box center [16, 94] width 18 height 17
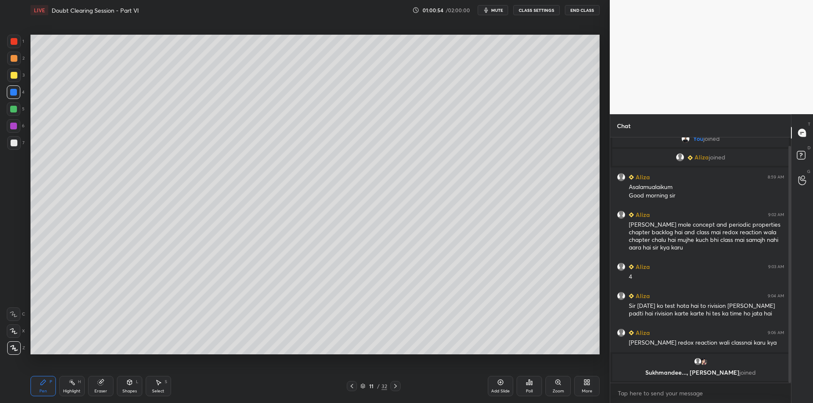
click at [10, 90] on div at bounding box center [13, 92] width 7 height 7
click at [16, 76] on div at bounding box center [14, 75] width 7 height 7
click at [12, 92] on div at bounding box center [13, 92] width 7 height 7
click at [14, 76] on div at bounding box center [14, 75] width 7 height 7
click at [17, 66] on div "2" at bounding box center [15, 60] width 17 height 17
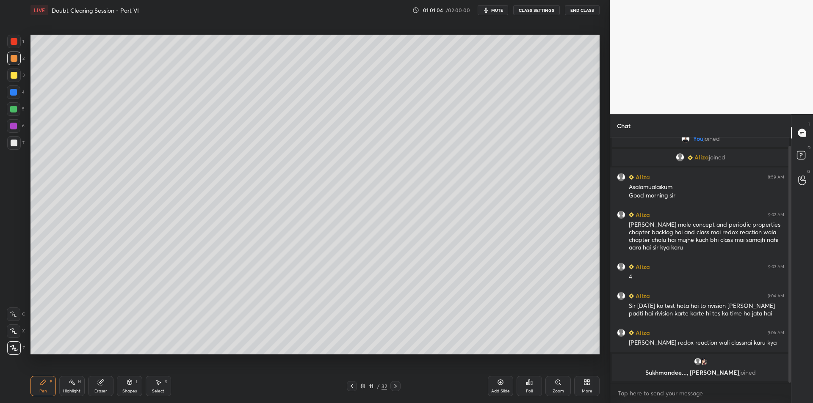
click at [400, 384] on div "11 / 32" at bounding box center [373, 386] width 229 height 10
click at [396, 385] on icon at bounding box center [395, 386] width 7 height 7
click at [18, 79] on div at bounding box center [14, 76] width 14 height 14
click at [353, 384] on icon at bounding box center [351, 386] width 7 height 7
click at [14, 64] on div at bounding box center [14, 59] width 14 height 14
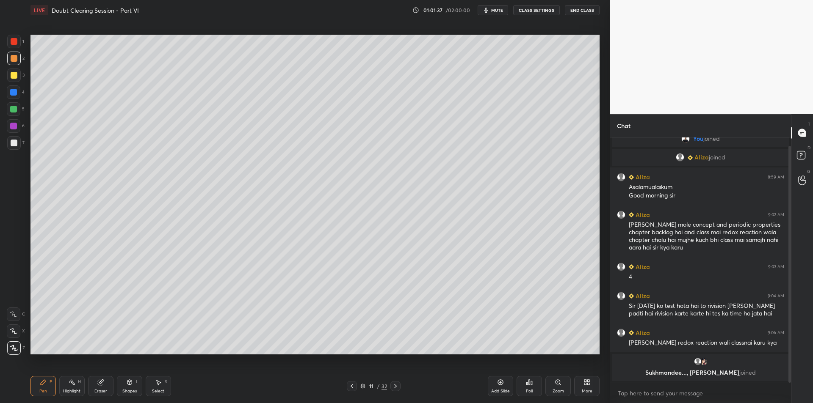
click at [8, 47] on div at bounding box center [14, 42] width 14 height 14
click at [9, 41] on div at bounding box center [14, 42] width 14 height 14
click at [14, 88] on div at bounding box center [14, 93] width 14 height 14
click at [12, 110] on div at bounding box center [13, 109] width 7 height 7
click at [489, 383] on div "Add Slide" at bounding box center [500, 386] width 25 height 20
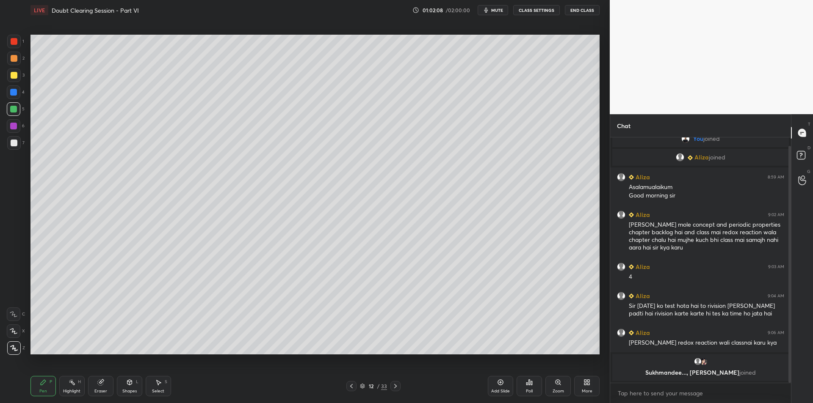
click at [11, 123] on div at bounding box center [13, 126] width 7 height 7
click at [16, 142] on div at bounding box center [14, 143] width 7 height 7
click at [12, 104] on div at bounding box center [14, 109] width 14 height 14
click at [7, 80] on div at bounding box center [14, 76] width 14 height 14
click at [7, 65] on div "2" at bounding box center [15, 59] width 17 height 14
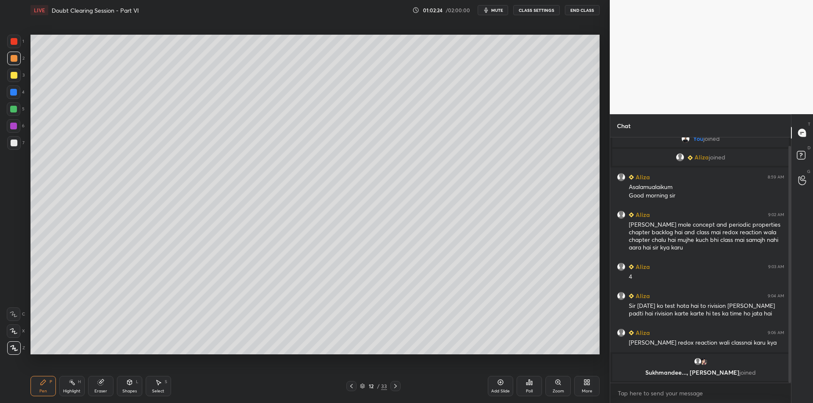
click at [9, 59] on div at bounding box center [14, 59] width 14 height 14
click at [20, 110] on div at bounding box center [14, 109] width 14 height 14
click at [17, 128] on div at bounding box center [14, 126] width 14 height 14
click at [15, 140] on div at bounding box center [14, 143] width 7 height 7
click at [22, 78] on div "3" at bounding box center [15, 76] width 17 height 14
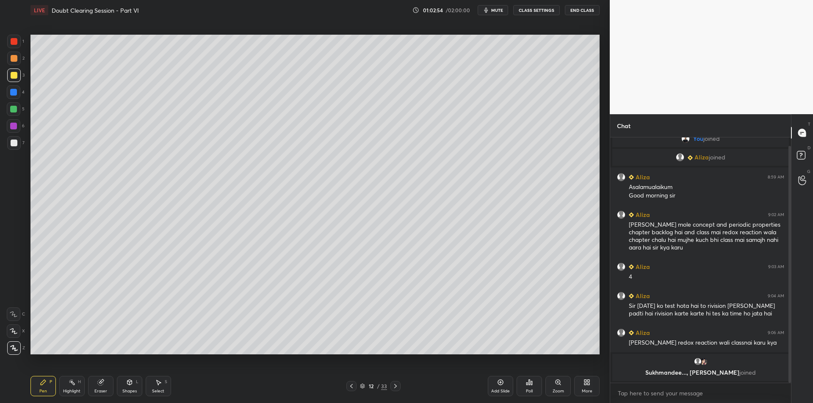
click at [10, 64] on div at bounding box center [14, 59] width 14 height 14
click at [15, 77] on div at bounding box center [14, 75] width 7 height 7
click at [14, 95] on div at bounding box center [13, 92] width 7 height 7
click at [12, 105] on div at bounding box center [14, 109] width 14 height 14
click at [356, 389] on div at bounding box center [351, 386] width 10 height 10
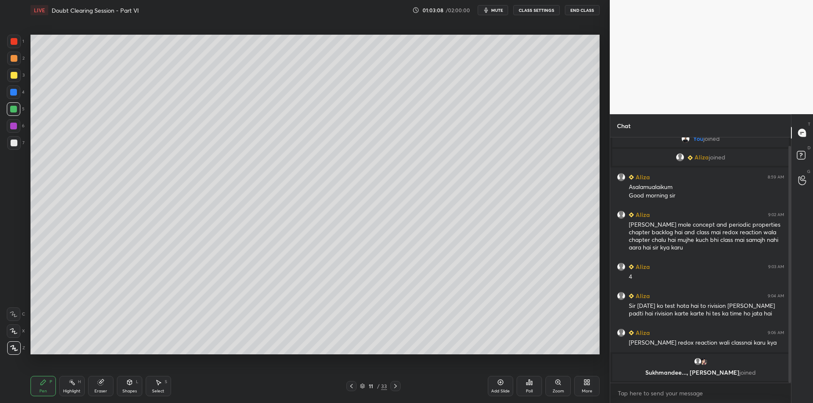
click at [12, 127] on div at bounding box center [13, 126] width 7 height 7
click at [6, 97] on div "1 2 3 4 5 6 7 C X Z C X Z E E Erase all H H" at bounding box center [13, 195] width 27 height 320
click at [7, 71] on div at bounding box center [14, 76] width 14 height 14
click at [15, 61] on div at bounding box center [14, 58] width 7 height 7
click at [17, 75] on div at bounding box center [14, 75] width 7 height 7
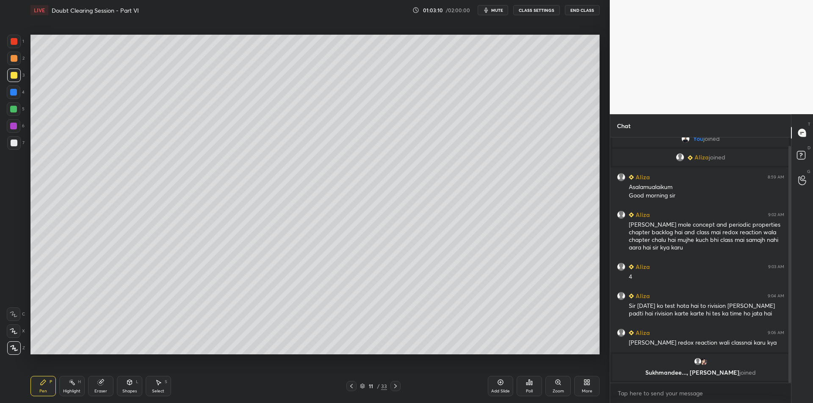
click at [17, 66] on div "2" at bounding box center [15, 60] width 17 height 17
click at [20, 83] on div "3" at bounding box center [15, 77] width 17 height 17
click at [20, 66] on div "2" at bounding box center [15, 60] width 17 height 17
click at [166, 384] on div "S" at bounding box center [166, 382] width 3 height 4
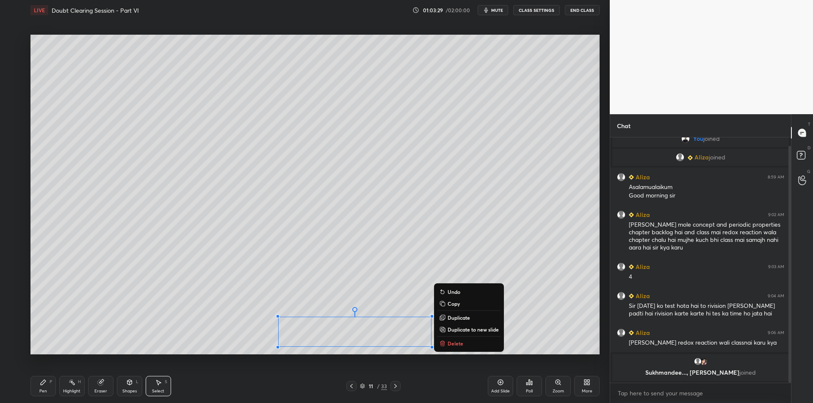
click at [50, 381] on div "P" at bounding box center [51, 382] width 3 height 4
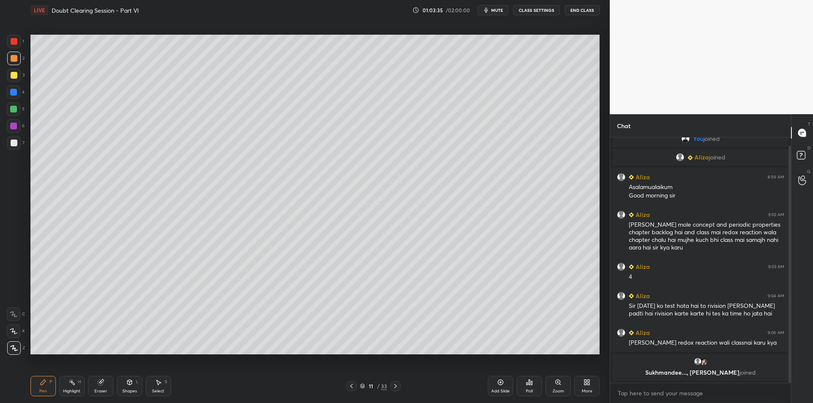
click at [13, 75] on div at bounding box center [14, 75] width 7 height 7
click at [22, 53] on div "2" at bounding box center [15, 59] width 17 height 14
click at [13, 47] on div at bounding box center [14, 42] width 14 height 14
click at [396, 387] on icon at bounding box center [395, 386] width 7 height 7
click at [9, 76] on div at bounding box center [14, 76] width 14 height 14
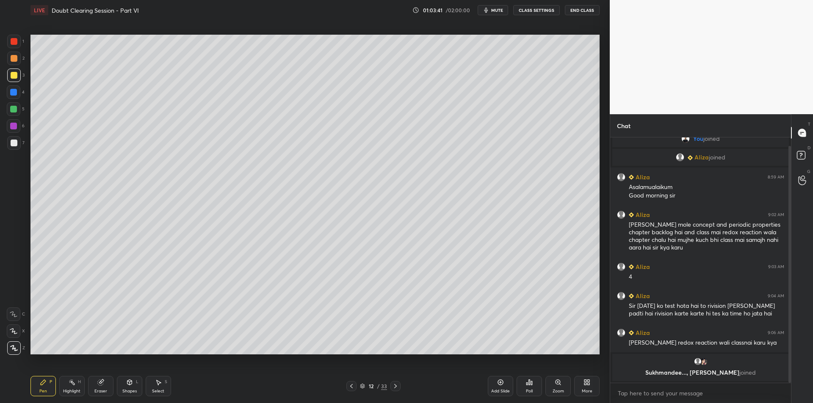
click at [9, 63] on div at bounding box center [14, 59] width 14 height 14
click at [72, 391] on div "Highlight" at bounding box center [71, 391] width 17 height 4
click at [47, 383] on div "Pen P" at bounding box center [42, 386] width 25 height 20
click at [13, 107] on div at bounding box center [13, 109] width 7 height 7
click at [505, 381] on div "Add Slide" at bounding box center [500, 386] width 25 height 20
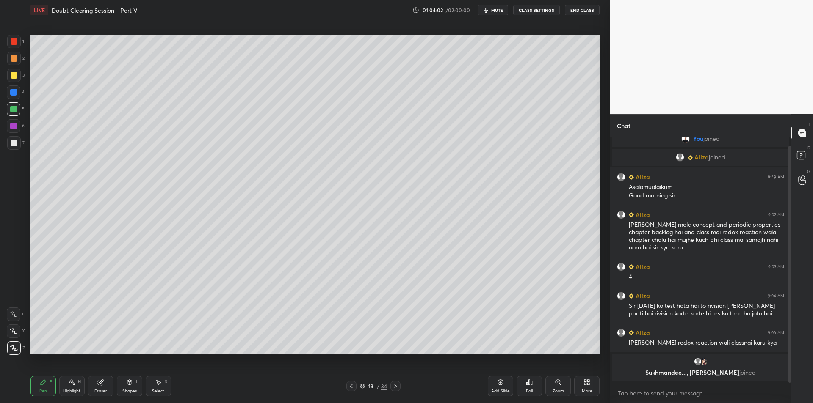
click at [8, 75] on div at bounding box center [14, 76] width 14 height 14
click at [14, 95] on div at bounding box center [13, 92] width 7 height 7
click at [14, 109] on div at bounding box center [13, 109] width 7 height 7
click at [10, 125] on div at bounding box center [13, 126] width 7 height 7
click at [14, 144] on div at bounding box center [14, 143] width 7 height 7
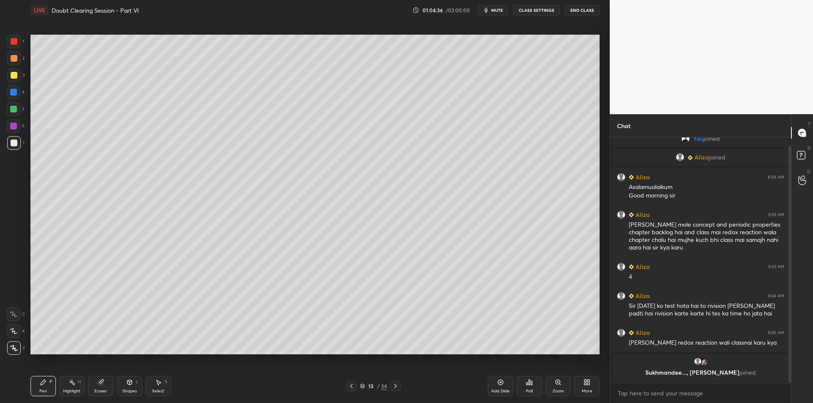
click at [13, 79] on div at bounding box center [14, 76] width 14 height 14
click at [11, 64] on div at bounding box center [14, 59] width 14 height 14
click at [11, 39] on div at bounding box center [14, 41] width 7 height 7
click at [8, 105] on div at bounding box center [14, 109] width 14 height 14
click at [18, 110] on div at bounding box center [14, 109] width 14 height 14
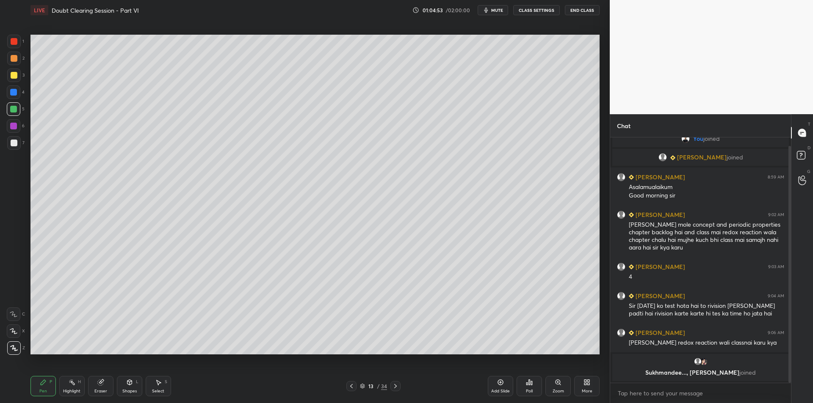
click at [80, 379] on div "Highlight H" at bounding box center [71, 386] width 25 height 20
click at [350, 384] on icon at bounding box center [351, 386] width 7 height 7
click at [44, 380] on icon at bounding box center [43, 382] width 7 height 7
click at [6, 132] on div "1 2 3 4 5 6 7 C X Z C X Z E E Erase all H H" at bounding box center [13, 195] width 27 height 320
click at [11, 148] on div at bounding box center [14, 143] width 14 height 14
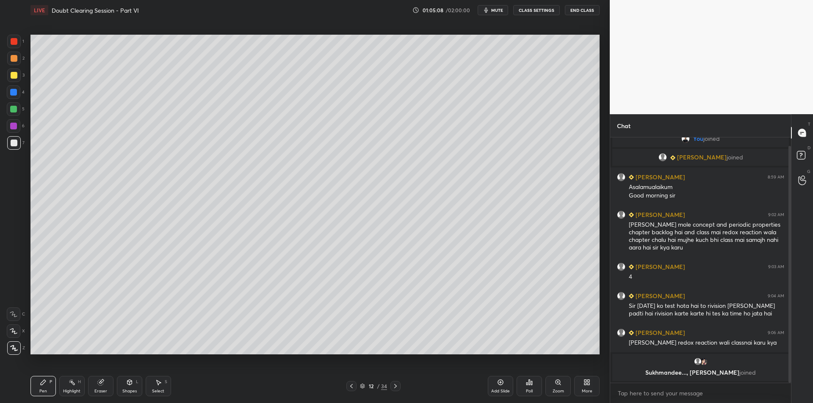
click at [14, 128] on div at bounding box center [13, 126] width 7 height 7
click at [15, 141] on div at bounding box center [14, 143] width 7 height 7
click at [11, 134] on div "6" at bounding box center [16, 127] width 18 height 17
click at [12, 129] on div at bounding box center [13, 126] width 7 height 7
click at [11, 140] on div at bounding box center [14, 143] width 7 height 7
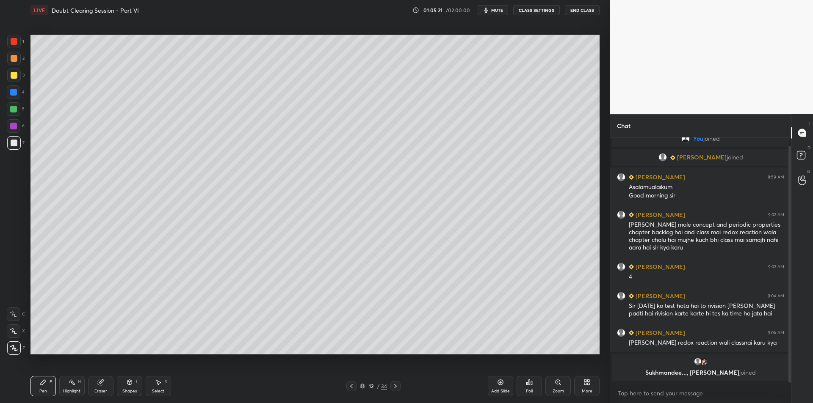
click at [347, 386] on div at bounding box center [351, 386] width 10 height 10
click at [500, 386] on div "Add Slide" at bounding box center [500, 386] width 25 height 20
click at [19, 110] on div at bounding box center [14, 109] width 14 height 14
click at [11, 90] on div at bounding box center [13, 92] width 7 height 7
click at [14, 90] on div at bounding box center [13, 92] width 7 height 7
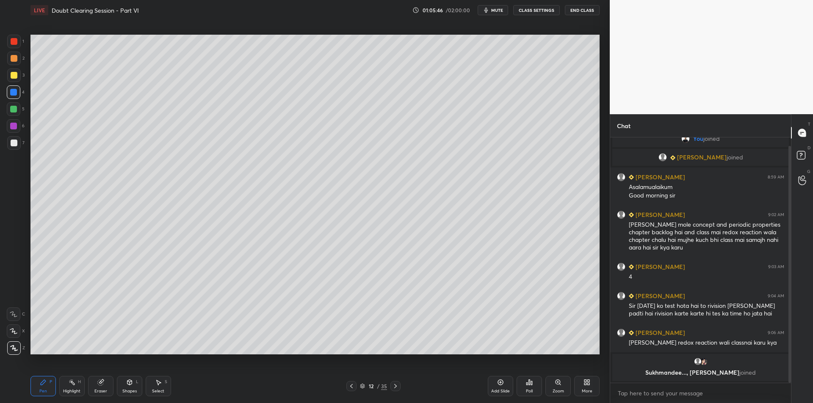
click at [23, 80] on div "3" at bounding box center [15, 76] width 17 height 14
click at [13, 70] on div at bounding box center [14, 76] width 14 height 14
click at [14, 65] on div at bounding box center [14, 59] width 14 height 14
click at [10, 79] on div at bounding box center [14, 76] width 14 height 14
click at [11, 64] on div at bounding box center [14, 59] width 14 height 14
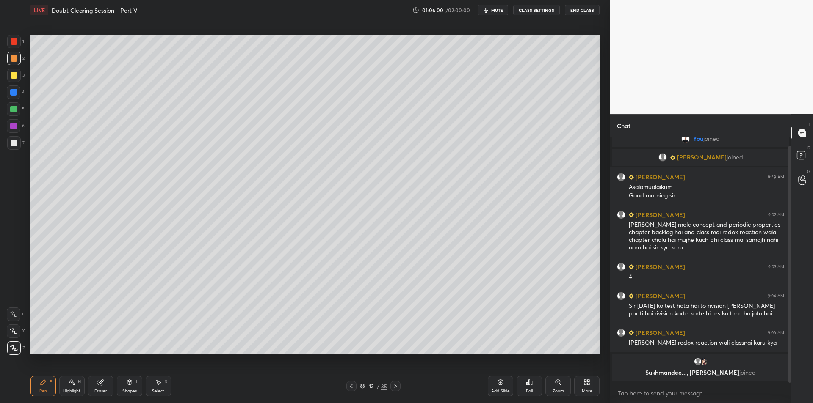
click at [12, 119] on div "5" at bounding box center [16, 110] width 18 height 17
click at [13, 117] on div "5" at bounding box center [16, 110] width 18 height 17
click at [352, 390] on div at bounding box center [351, 386] width 10 height 10
click at [10, 124] on div at bounding box center [13, 126] width 7 height 7
click at [11, 142] on div at bounding box center [14, 143] width 7 height 7
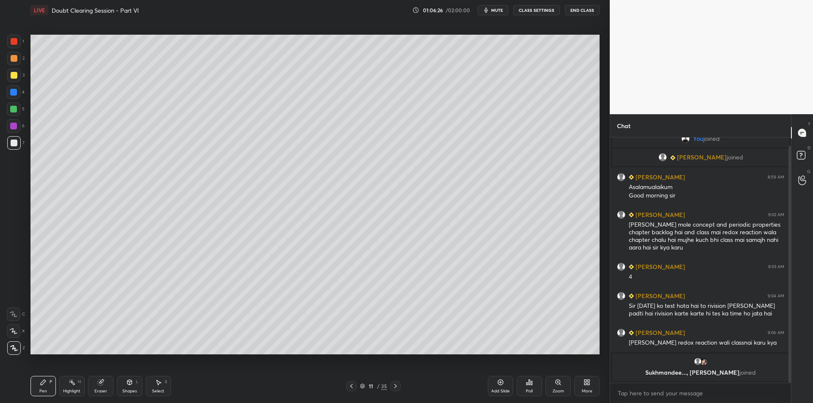
click at [353, 388] on icon at bounding box center [351, 386] width 7 height 7
click at [69, 384] on icon at bounding box center [72, 382] width 7 height 7
click at [498, 8] on span "mute" at bounding box center [497, 10] width 12 height 6
click at [73, 367] on div "Setting up your live class Poll for secs No correct answer Start poll" at bounding box center [315, 194] width 576 height 349
click at [44, 387] on div "Pen P" at bounding box center [42, 386] width 25 height 20
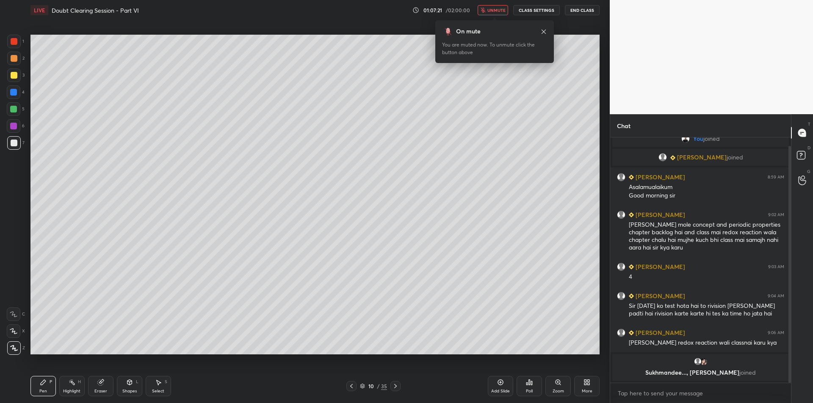
click at [485, 10] on icon "button" at bounding box center [483, 10] width 5 height 5
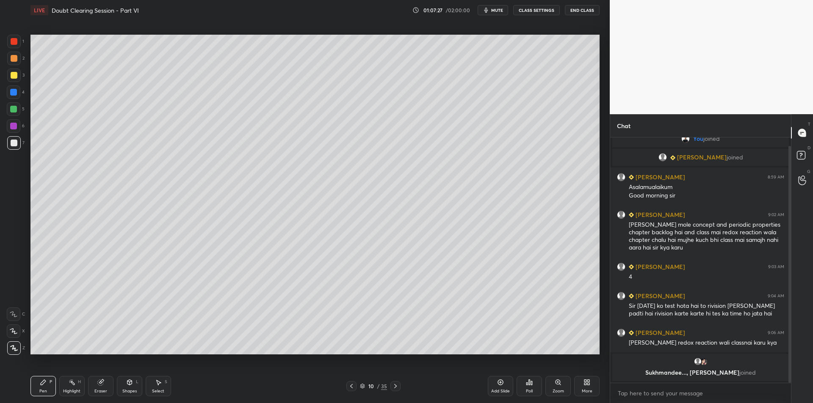
click at [499, 9] on span "mute" at bounding box center [497, 10] width 12 height 6
click at [492, 15] on div "LIVE Doubt Clearing Session - Part VI 01:08:21 / 02:00:00 unmute CLASS SETTINGS…" at bounding box center [314, 10] width 569 height 20
click at [500, 15] on button "unmute" at bounding box center [493, 10] width 30 height 10
click at [13, 63] on div at bounding box center [14, 59] width 14 height 14
click at [17, 77] on div at bounding box center [14, 75] width 7 height 7
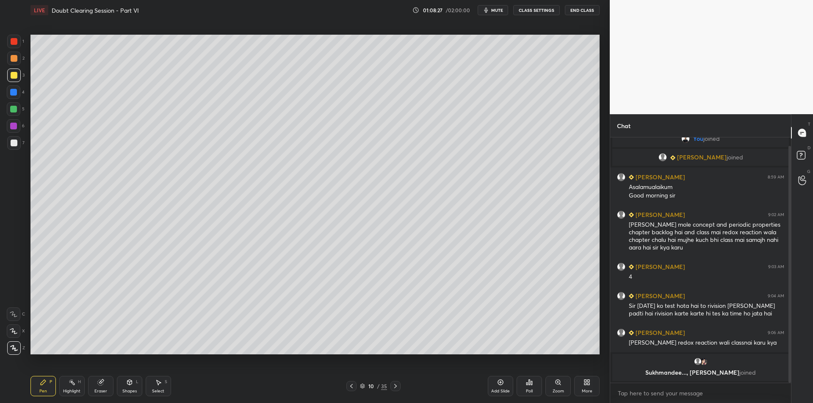
click at [69, 382] on icon at bounding box center [72, 382] width 7 height 7
click at [47, 381] on div "Pen P" at bounding box center [42, 386] width 25 height 20
click at [395, 388] on icon at bounding box center [395, 386] width 3 height 4
click at [20, 94] on div at bounding box center [14, 93] width 14 height 14
click at [13, 72] on div at bounding box center [14, 76] width 14 height 14
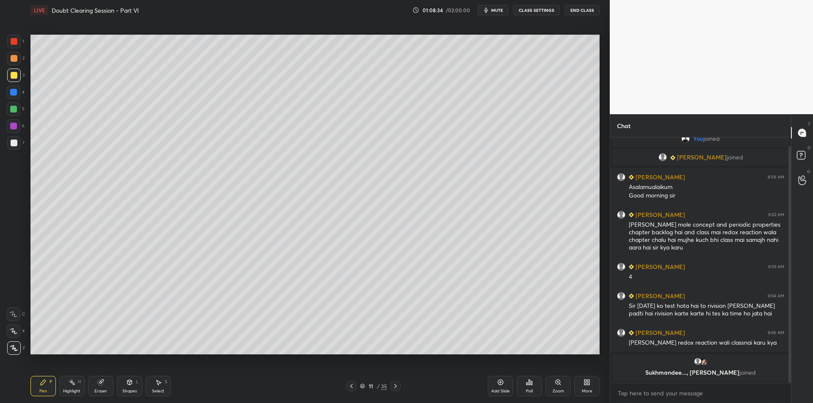
click at [3, 57] on div "1 2 3 4 5 6 7 C X Z C X Z E E Erase all H H" at bounding box center [13, 195] width 27 height 320
click at [18, 50] on div "1" at bounding box center [15, 43] width 17 height 17
click at [16, 43] on div at bounding box center [14, 41] width 7 height 7
click at [14, 57] on div at bounding box center [14, 58] width 7 height 7
click at [10, 44] on div at bounding box center [14, 42] width 14 height 14
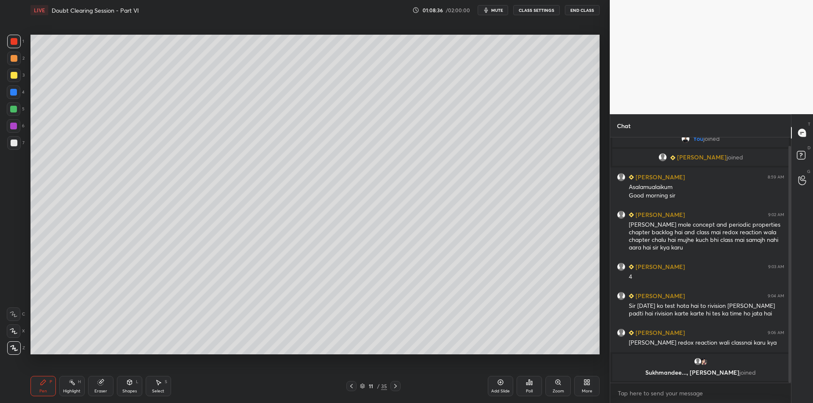
click at [12, 55] on div at bounding box center [14, 58] width 7 height 7
click at [10, 44] on div at bounding box center [14, 42] width 14 height 14
click at [12, 57] on div at bounding box center [14, 58] width 7 height 7
click at [10, 46] on div at bounding box center [14, 42] width 14 height 14
click at [352, 387] on icon at bounding box center [351, 386] width 7 height 7
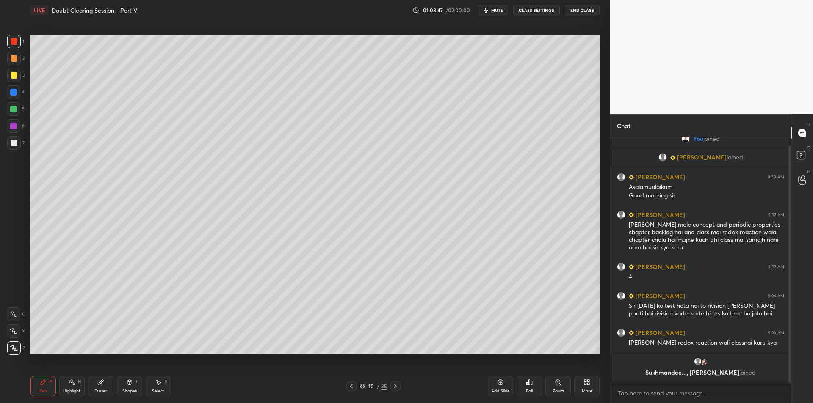
click at [352, 386] on icon at bounding box center [351, 386] width 7 height 7
click at [391, 389] on div at bounding box center [395, 386] width 10 height 10
click at [351, 384] on icon at bounding box center [351, 386] width 7 height 7
click at [351, 386] on icon at bounding box center [351, 386] width 7 height 7
click at [397, 383] on icon at bounding box center [395, 386] width 7 height 7
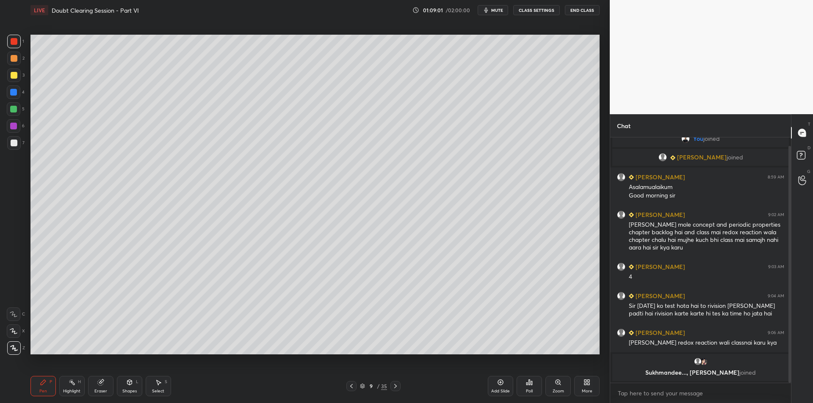
click at [395, 387] on icon at bounding box center [395, 386] width 7 height 7
click at [397, 386] on icon at bounding box center [395, 386] width 7 height 7
click at [1, 65] on div "1 2 3 4 5 6 7 C X Z C X Z E E Erase all H H" at bounding box center [13, 195] width 27 height 320
click at [19, 60] on div at bounding box center [14, 59] width 14 height 14
click at [21, 70] on div "3" at bounding box center [15, 76] width 17 height 14
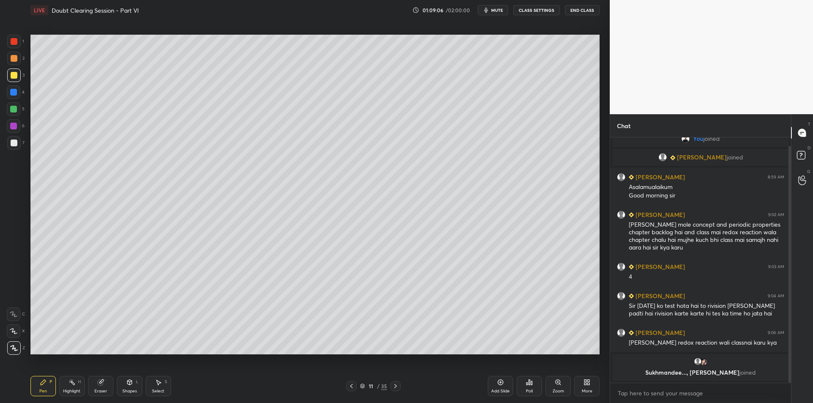
click at [22, 88] on div "4" at bounding box center [16, 93] width 18 height 14
click at [16, 108] on div at bounding box center [13, 109] width 7 height 7
click at [16, 80] on div at bounding box center [14, 76] width 14 height 14
click at [398, 384] on icon at bounding box center [395, 386] width 7 height 7
click at [395, 389] on icon at bounding box center [395, 386] width 7 height 7
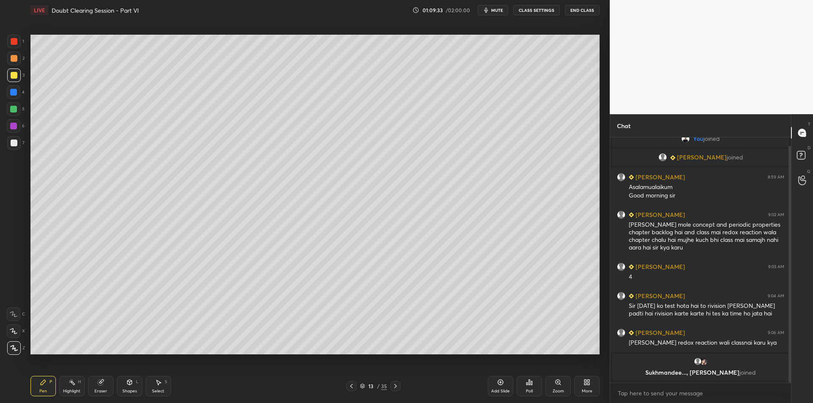
click at [395, 389] on icon at bounding box center [395, 386] width 7 height 7
click at [394, 387] on icon at bounding box center [395, 386] width 7 height 7
click at [395, 385] on icon at bounding box center [395, 386] width 3 height 4
click at [395, 384] on icon at bounding box center [395, 386] width 7 height 7
click at [392, 386] on icon at bounding box center [395, 386] width 7 height 7
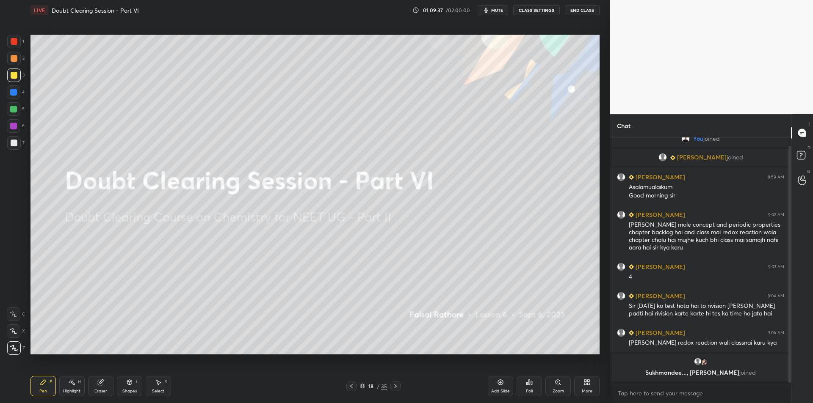
click at [354, 388] on icon at bounding box center [351, 386] width 7 height 7
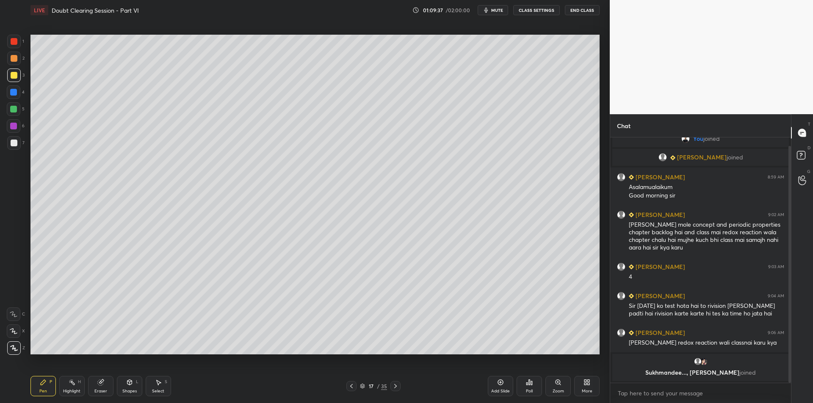
click at [353, 388] on icon at bounding box center [351, 386] width 7 height 7
click at [354, 388] on icon at bounding box center [351, 386] width 7 height 7
click at [353, 388] on icon at bounding box center [351, 386] width 7 height 7
click at [351, 389] on icon at bounding box center [351, 386] width 7 height 7
click at [353, 387] on icon at bounding box center [351, 386] width 7 height 7
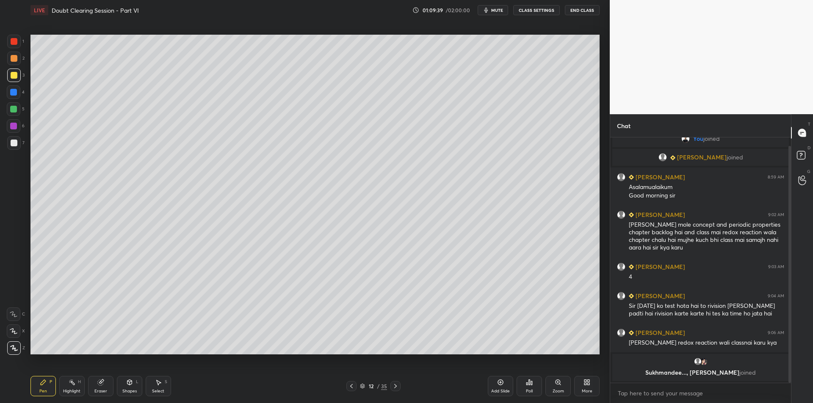
click at [352, 387] on icon at bounding box center [351, 386] width 7 height 7
click at [356, 387] on div at bounding box center [351, 386] width 10 height 10
click at [390, 388] on div at bounding box center [395, 386] width 10 height 10
click at [392, 386] on icon at bounding box center [395, 386] width 7 height 7
click at [393, 387] on icon at bounding box center [395, 386] width 7 height 7
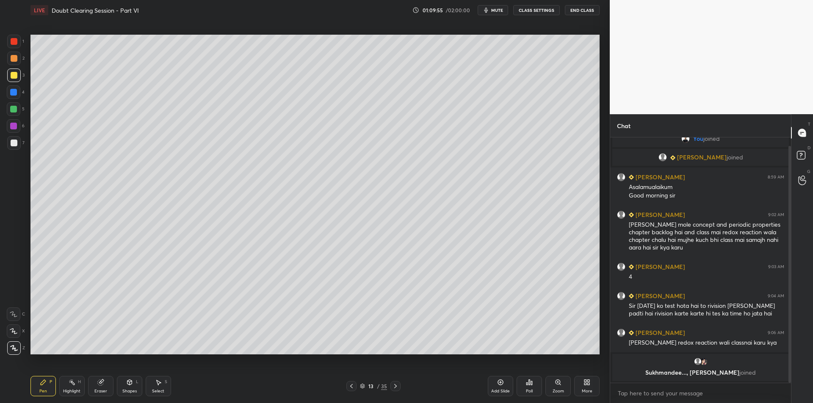
click at [80, 383] on div "H" at bounding box center [79, 382] width 3 height 4
click at [498, 5] on button "mute" at bounding box center [493, 10] width 30 height 10
click at [527, 9] on button "CLASS SETTINGS" at bounding box center [536, 10] width 47 height 10
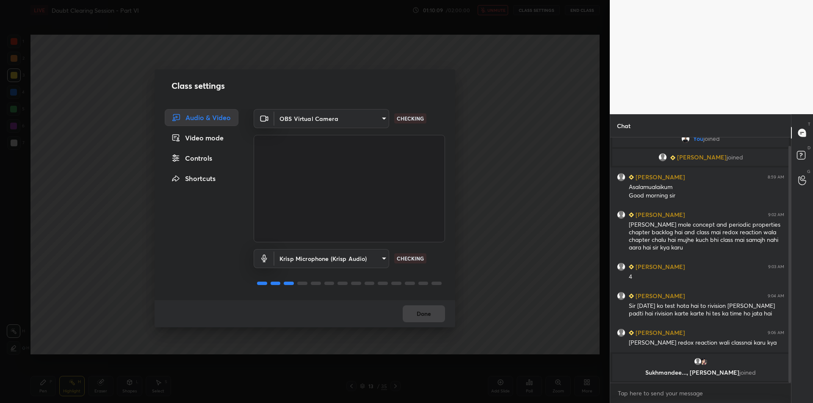
click at [341, 264] on body "1 2 3 4 5 6 7 C X Z C X Z E E Erase all H H LIVE Doubt Clearing Session - Part …" at bounding box center [406, 201] width 813 height 403
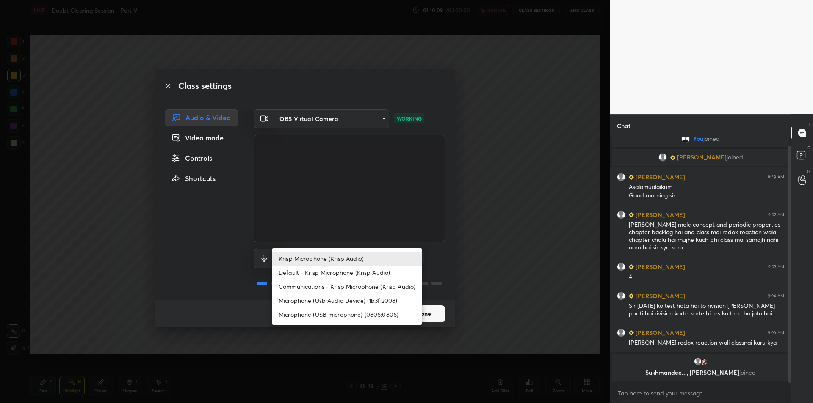
click at [362, 302] on li "Microphone (Usb Audio Device) (1b3f:2008)" at bounding box center [347, 301] width 150 height 14
type input "fde829080738fc3fb0167f80aaf6a609a4591a58cc93b04ec9dd4d9d5dd89f15"
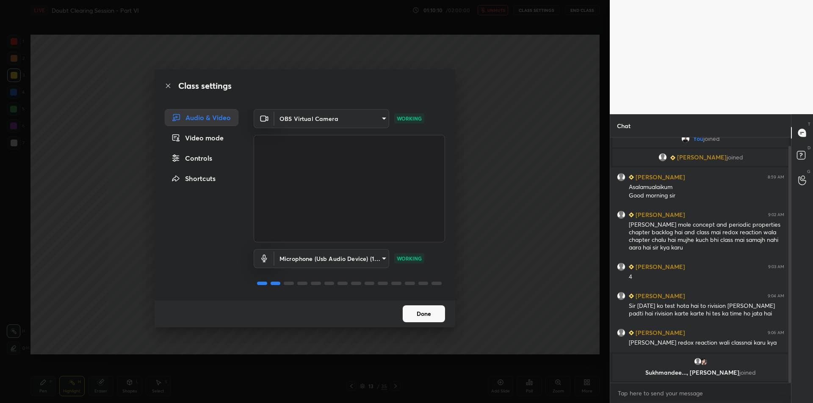
click at [534, 172] on div "Class settings Audio & Video Video mode Controls Shortcuts OBS Virtual Camera 6…" at bounding box center [305, 201] width 610 height 403
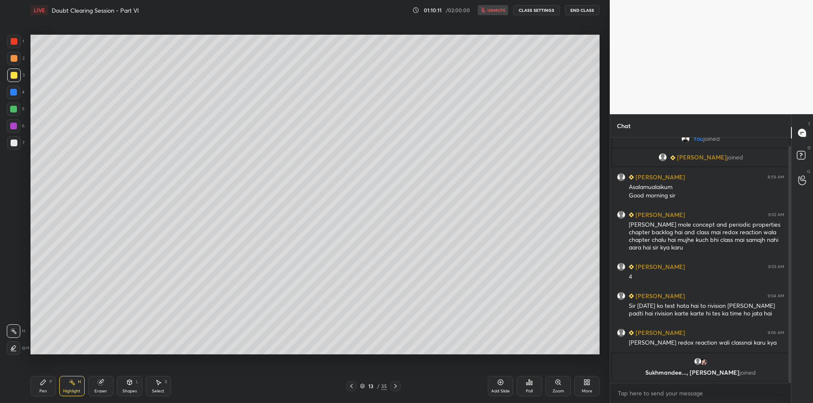
click at [588, 19] on div "LIVE Doubt Clearing Session - Part VI 01:10:11 / 02:00:00 unmute CLASS SETTINGS…" at bounding box center [314, 10] width 569 height 20
click at [586, 12] on button "End Class" at bounding box center [582, 10] width 35 height 10
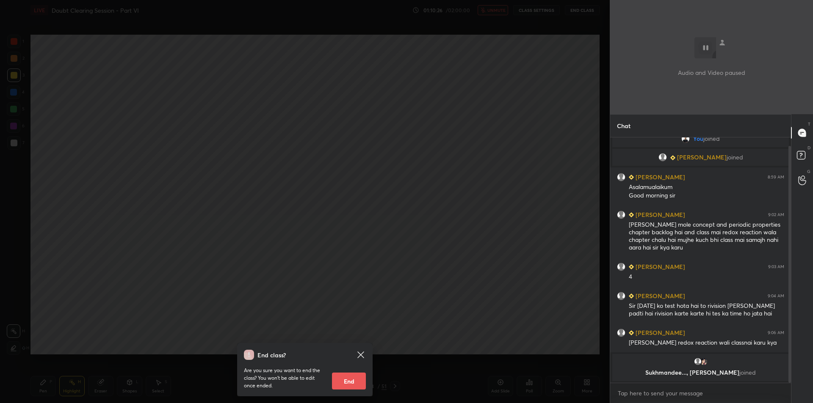
click at [553, 137] on div "End class? Are you sure you want to end the class? You won’t be able to edit on…" at bounding box center [305, 201] width 610 height 403
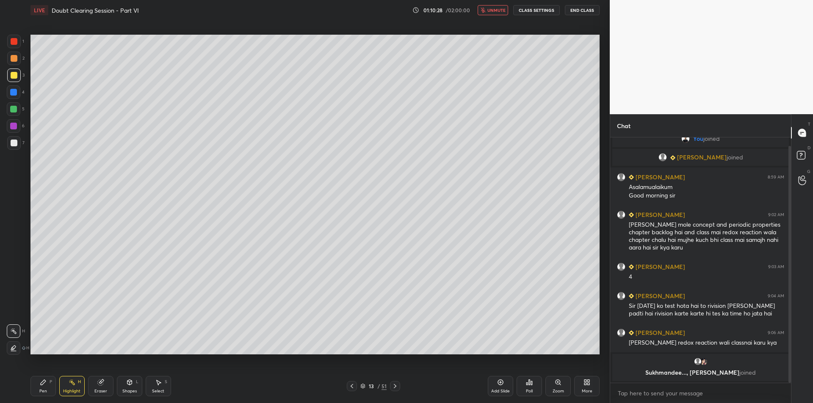
click at [584, 8] on button "End Class" at bounding box center [582, 10] width 35 height 10
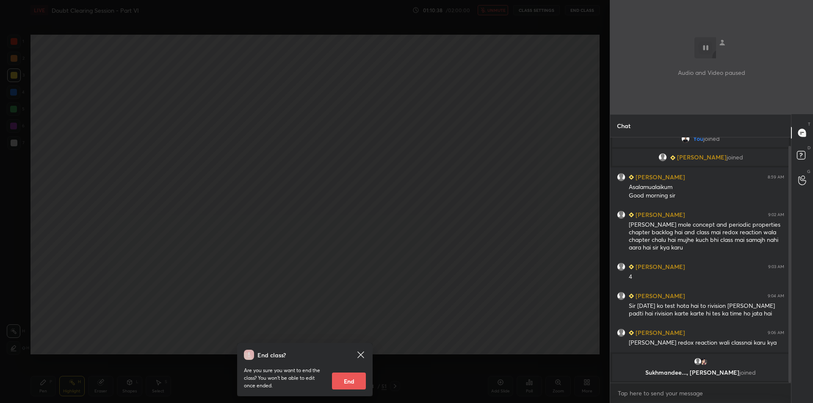
click at [505, 253] on div "End class? Are you sure you want to end the class? You won’t be able to edit on…" at bounding box center [305, 201] width 610 height 403
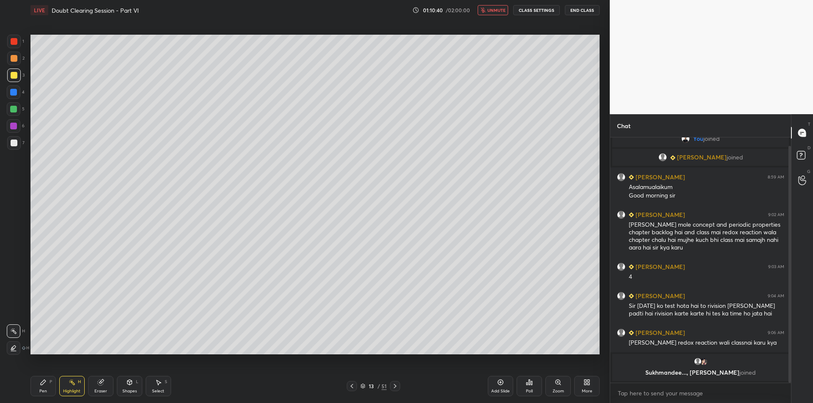
click at [580, 11] on button "End Class" at bounding box center [582, 10] width 35 height 10
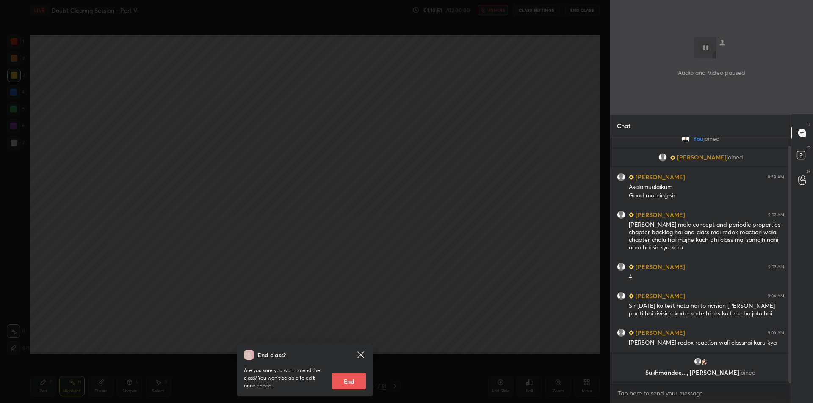
click at [202, 189] on div "End class? Are you sure you want to end the class? You won’t be able to edit on…" at bounding box center [305, 201] width 610 height 403
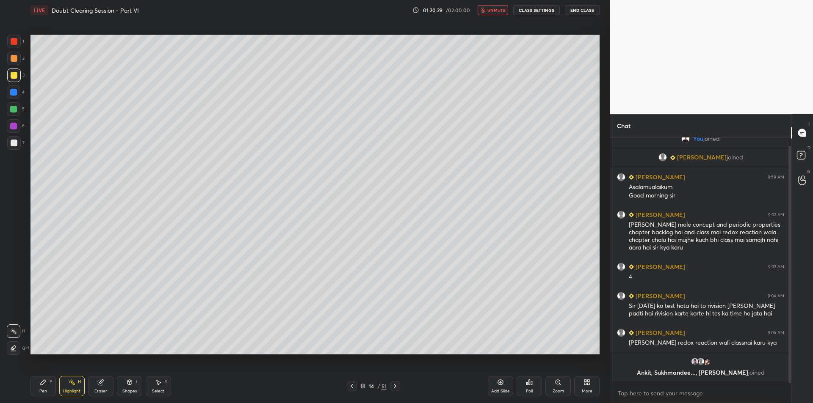
click at [577, 6] on button "End Class" at bounding box center [582, 10] width 35 height 10
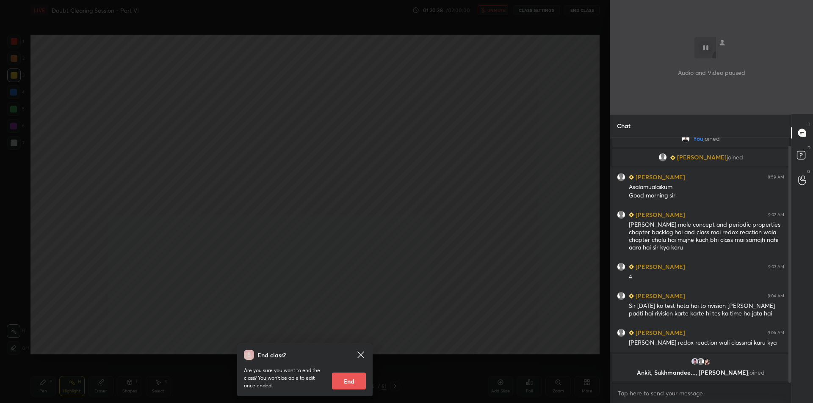
click at [459, 144] on div "End class? Are you sure you want to end the class? You won’t be able to edit on…" at bounding box center [305, 201] width 610 height 403
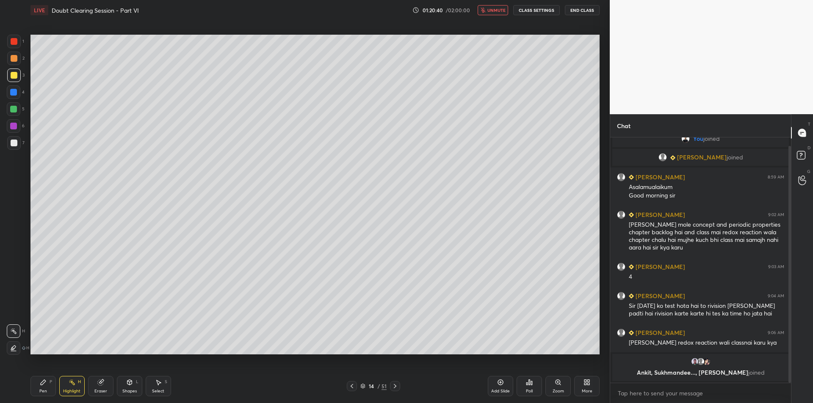
click at [531, 12] on button "CLASS SETTINGS" at bounding box center [536, 10] width 47 height 10
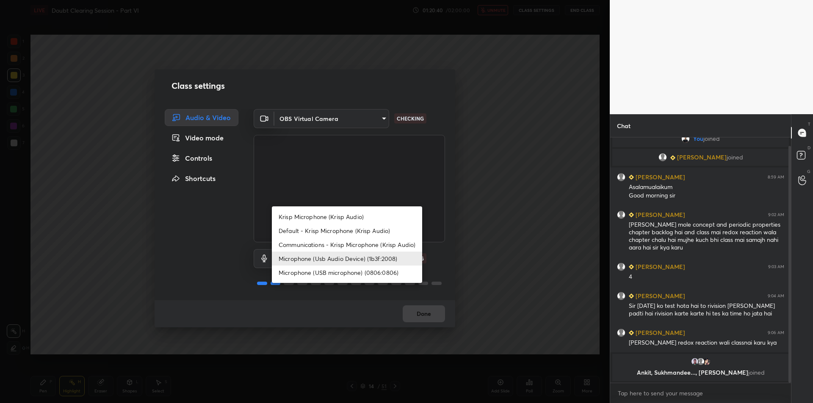
click at [340, 263] on body "1 2 3 4 5 6 7 C X Z C X Z E E Erase all H H LIVE Doubt Clearing Session - Part …" at bounding box center [406, 201] width 813 height 403
click at [370, 214] on li "Krisp Microphone (Krisp Audio)" at bounding box center [347, 217] width 150 height 14
type input "f179950b7ff94e844b1949510bbb9c4ee613793b831427a85f81c517fe718277"
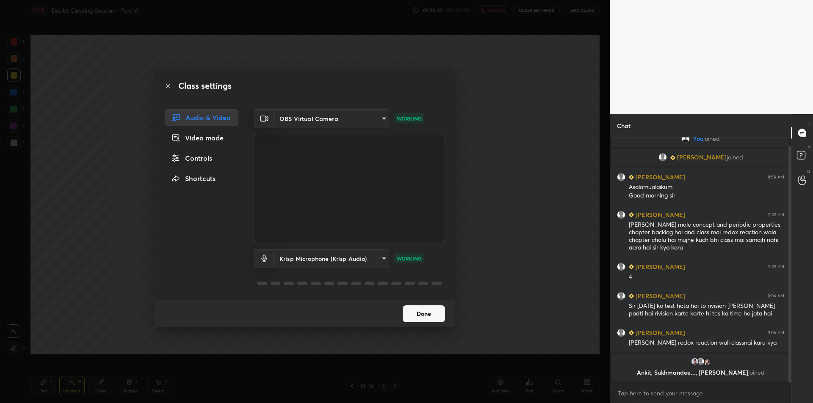
click at [538, 180] on div "Class settings Audio & Video Video mode Controls Shortcuts OBS Virtual Camera 6…" at bounding box center [305, 201] width 610 height 403
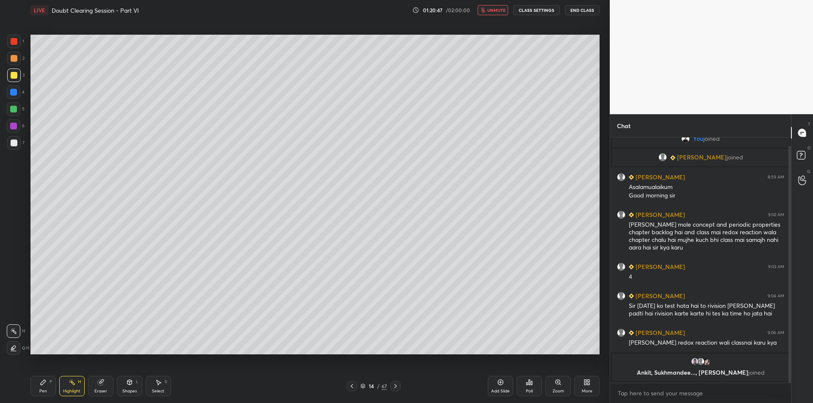
click at [505, 393] on div "Add Slide" at bounding box center [500, 391] width 19 height 4
click at [33, 371] on div "Pen P Highlight H Eraser Shapes L Select S 15 / 68 Add Slide Poll Zoom More" at bounding box center [314, 387] width 569 height 34
click at [45, 381] on icon at bounding box center [43, 382] width 5 height 5
click at [498, 10] on span "unmute" at bounding box center [496, 10] width 18 height 6
click at [495, 11] on span "mute" at bounding box center [497, 10] width 12 height 6
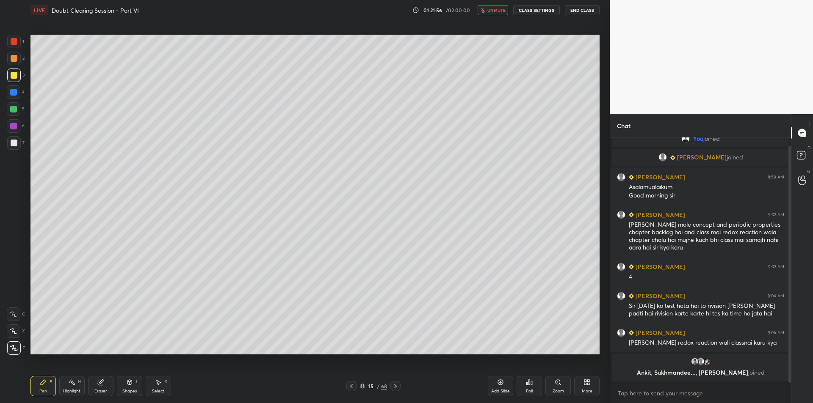
click at [493, 12] on span "unmute" at bounding box center [496, 10] width 18 height 6
click at [81, 381] on div "Highlight H" at bounding box center [71, 386] width 25 height 20
click at [46, 384] on icon at bounding box center [43, 382] width 7 height 7
click at [77, 387] on div "Highlight H" at bounding box center [71, 386] width 25 height 20
click at [52, 379] on div "Pen P" at bounding box center [42, 386] width 25 height 20
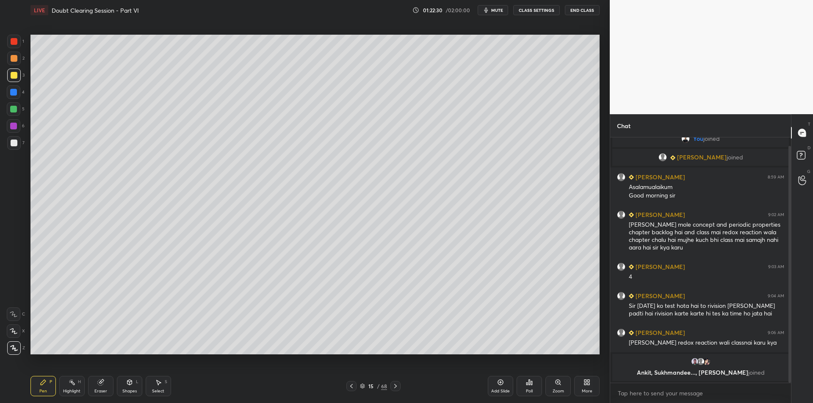
click at [21, 98] on div "4" at bounding box center [16, 93] width 18 height 14
click at [15, 112] on div at bounding box center [13, 109] width 7 height 7
click at [75, 384] on icon at bounding box center [72, 382] width 7 height 7
click at [47, 383] on div "Pen P" at bounding box center [42, 386] width 25 height 20
click at [72, 386] on icon at bounding box center [72, 382] width 7 height 7
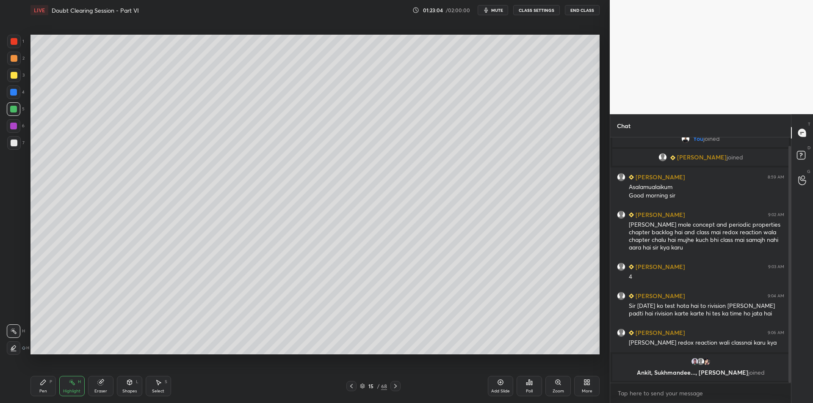
click at [51, 381] on div "P" at bounding box center [51, 382] width 3 height 4
click at [15, 96] on div at bounding box center [14, 93] width 14 height 14
click at [12, 83] on div "3" at bounding box center [15, 77] width 17 height 17
click at [10, 95] on div at bounding box center [13, 92] width 7 height 7
click at [351, 387] on icon at bounding box center [351, 386] width 3 height 4
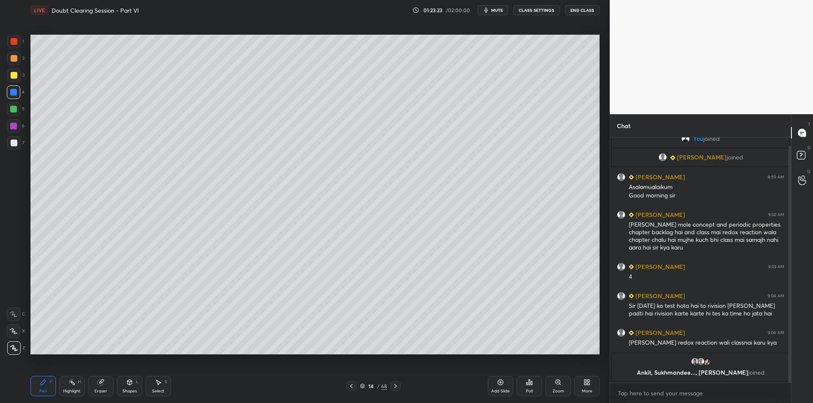
click at [398, 387] on icon at bounding box center [395, 386] width 7 height 7
click at [74, 384] on rect at bounding box center [73, 383] width 4 height 4
click at [44, 386] on div "Pen P" at bounding box center [42, 386] width 25 height 20
click at [64, 388] on div "Highlight H" at bounding box center [71, 386] width 25 height 20
click at [47, 387] on div "Pen P" at bounding box center [42, 386] width 25 height 20
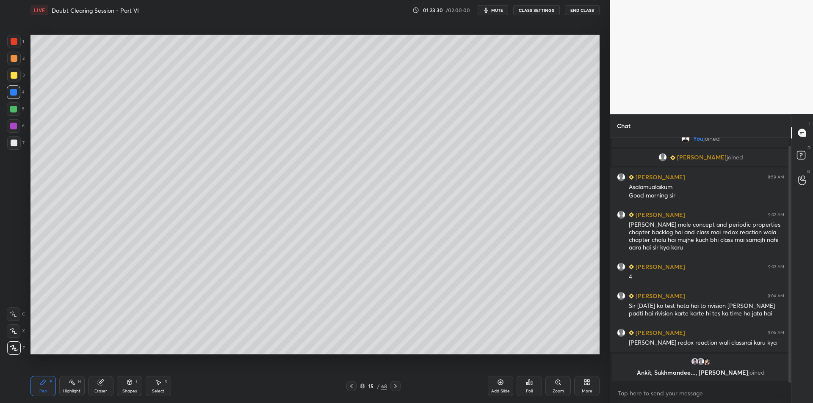
click at [68, 392] on div "Highlight" at bounding box center [71, 391] width 17 height 4
click at [46, 386] on icon at bounding box center [43, 382] width 7 height 7
click at [66, 390] on div "Highlight" at bounding box center [71, 391] width 17 height 4
click at [47, 387] on div "Pen P" at bounding box center [42, 386] width 25 height 20
click at [67, 390] on div "Highlight" at bounding box center [71, 391] width 17 height 4
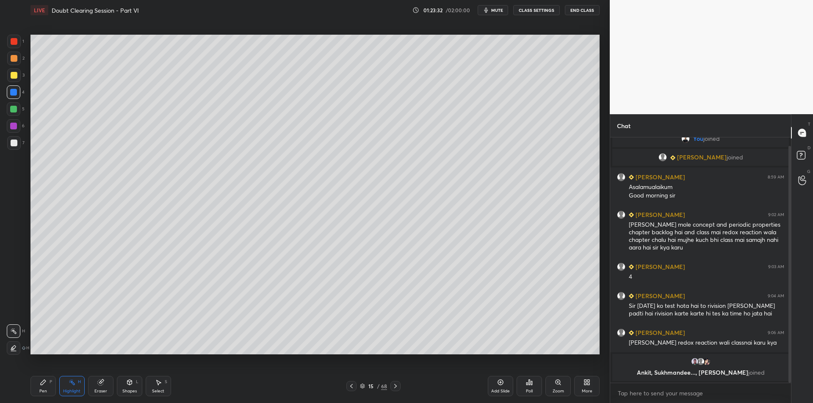
click at [51, 385] on div "Pen P" at bounding box center [42, 386] width 25 height 20
click at [68, 388] on div "Highlight H" at bounding box center [71, 386] width 25 height 20
click at [45, 388] on div "Pen P" at bounding box center [42, 386] width 25 height 20
click at [66, 388] on div "Highlight H" at bounding box center [71, 386] width 25 height 20
click at [46, 393] on div "Pen" at bounding box center [43, 391] width 8 height 4
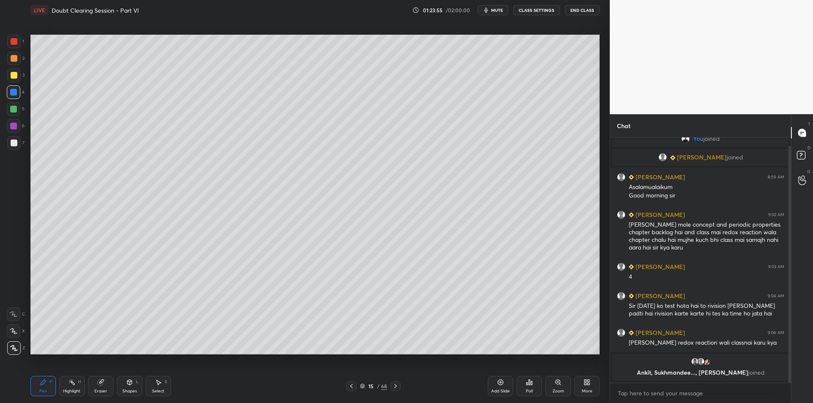
click at [10, 127] on div at bounding box center [13, 126] width 7 height 7
click at [14, 143] on div at bounding box center [14, 143] width 7 height 7
click at [131, 388] on div "Shapes L" at bounding box center [129, 386] width 25 height 20
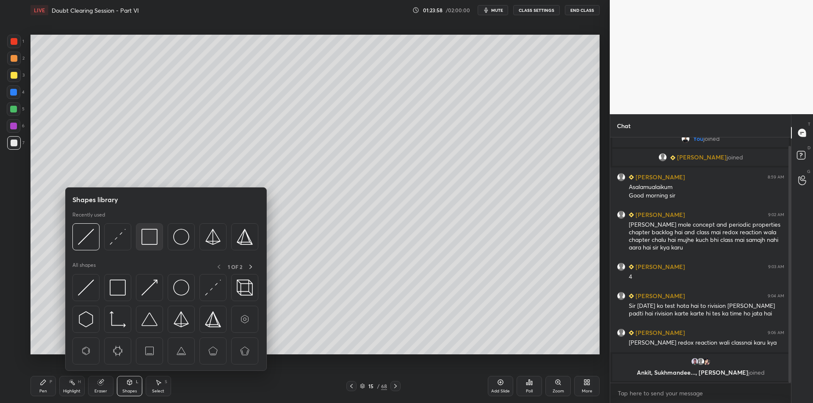
click at [151, 242] on img at bounding box center [149, 237] width 16 height 16
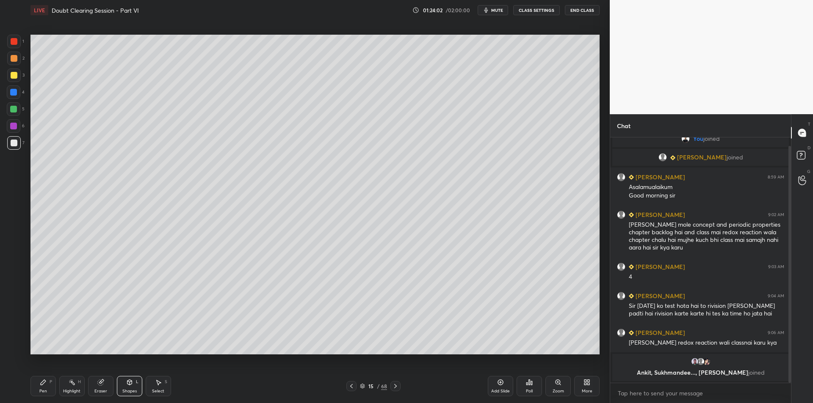
click at [166, 388] on div "Select S" at bounding box center [158, 386] width 25 height 20
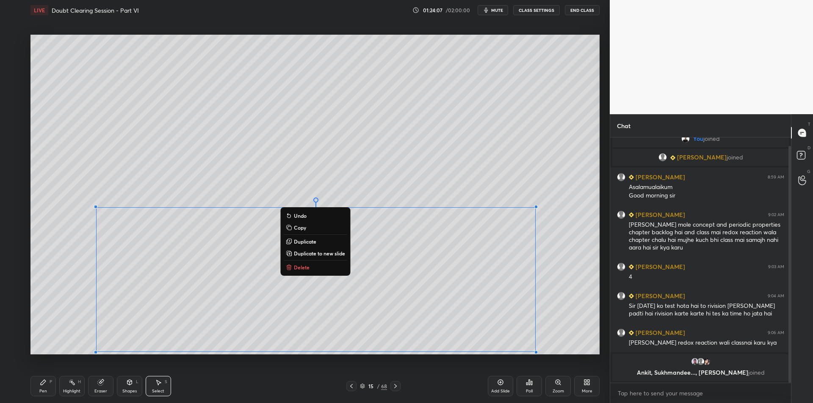
click at [98, 389] on div "Eraser" at bounding box center [100, 391] width 13 height 4
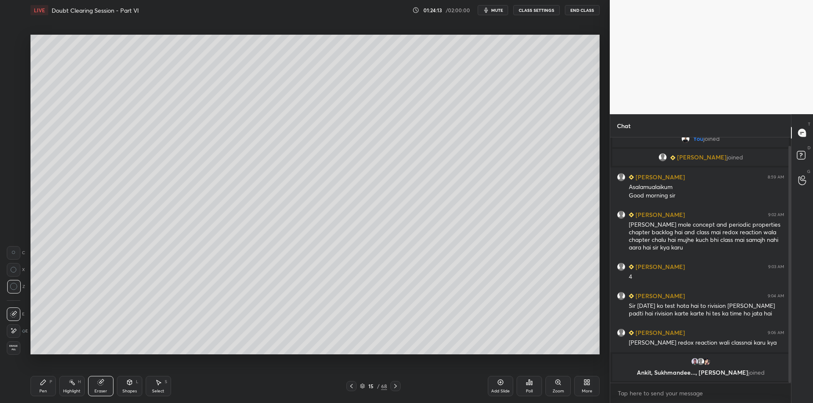
click at [81, 382] on div "Highlight H" at bounding box center [71, 386] width 25 height 20
click at [49, 385] on div "Pen P" at bounding box center [42, 386] width 25 height 20
click at [69, 386] on div "Highlight H" at bounding box center [71, 386] width 25 height 20
click at [46, 387] on div "Pen P" at bounding box center [42, 386] width 25 height 20
click at [103, 390] on div "Eraser" at bounding box center [100, 391] width 13 height 4
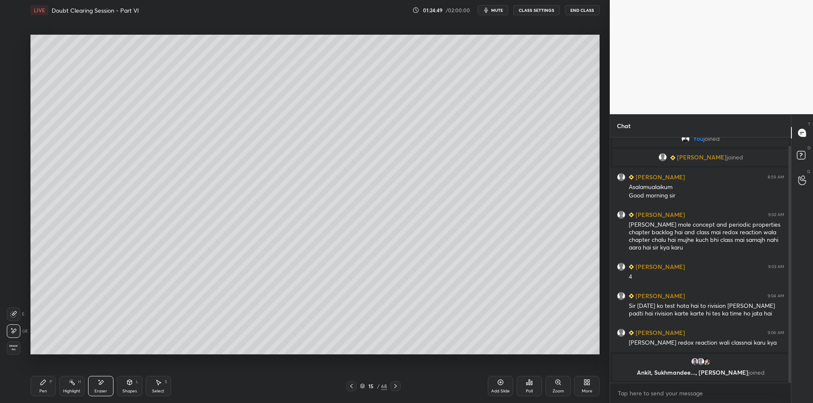
click at [74, 388] on div "Highlight H" at bounding box center [71, 386] width 25 height 20
click at [41, 383] on icon at bounding box center [43, 382] width 7 height 7
click at [495, 385] on div "Add Slide" at bounding box center [500, 386] width 25 height 20
click at [11, 58] on div at bounding box center [14, 58] width 7 height 7
click at [14, 39] on div at bounding box center [14, 41] width 7 height 7
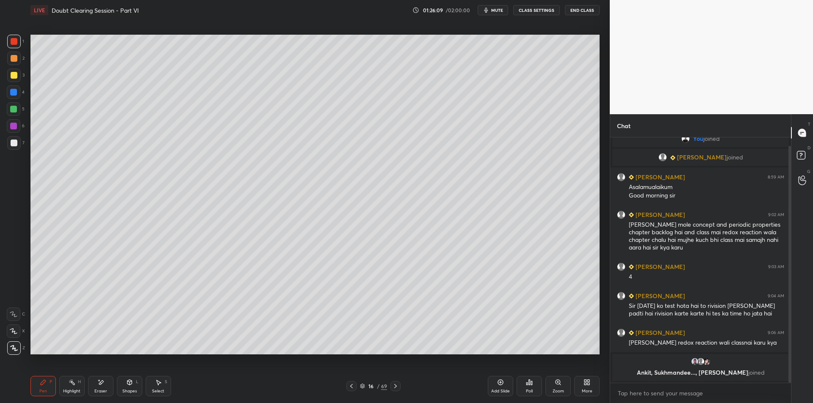
click at [16, 59] on div at bounding box center [14, 58] width 7 height 7
click at [602, 67] on div "Setting up your live class Poll for secs No correct answer Start poll" at bounding box center [315, 194] width 576 height 349
click at [11, 39] on div at bounding box center [14, 41] width 7 height 7
click at [14, 70] on div at bounding box center [14, 76] width 14 height 14
click at [107, 379] on div "Eraser" at bounding box center [100, 386] width 25 height 20
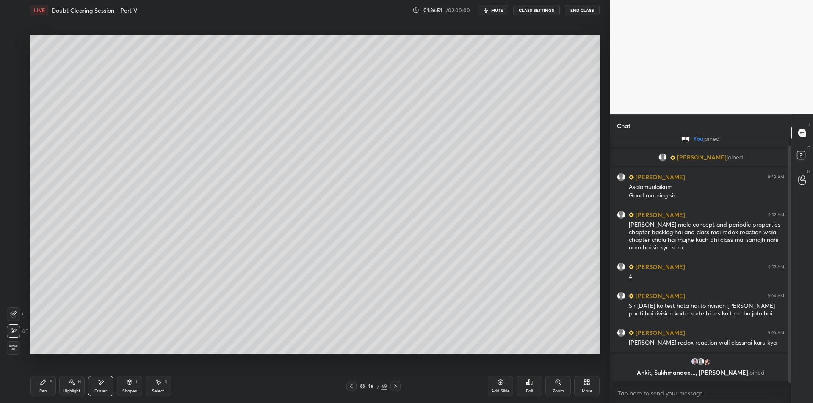
click at [72, 390] on div "Highlight" at bounding box center [71, 391] width 17 height 4
click at [49, 384] on div "Pen P" at bounding box center [42, 386] width 25 height 20
click at [6, 107] on div "1 2 3 4 5 6 7 C X Z E E Erase all H H" at bounding box center [13, 195] width 27 height 320
click at [14, 113] on div at bounding box center [14, 109] width 14 height 14
click at [15, 122] on div at bounding box center [14, 126] width 14 height 14
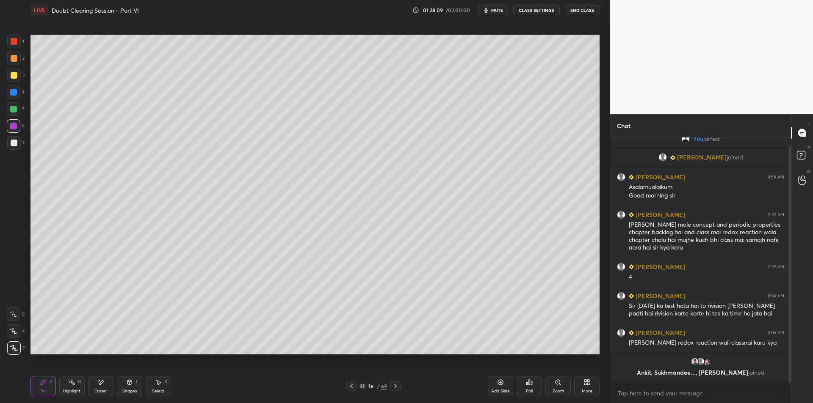
click at [12, 144] on div at bounding box center [14, 143] width 7 height 7
click at [86, 378] on div "Pen P Highlight H Eraser Shapes L Select S" at bounding box center [144, 386] width 229 height 20
click at [68, 386] on div "Highlight H" at bounding box center [71, 386] width 25 height 20
click at [55, 385] on div "Pen P" at bounding box center [42, 386] width 25 height 20
click at [72, 387] on div "Highlight H" at bounding box center [71, 386] width 25 height 20
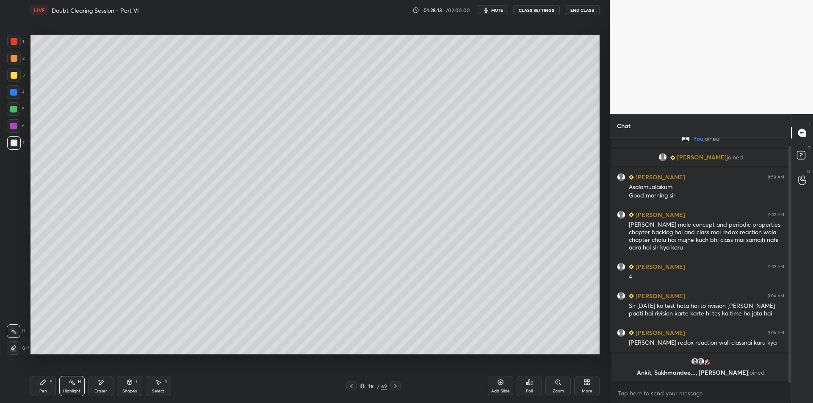
click at [47, 384] on div "Pen P" at bounding box center [42, 386] width 25 height 20
click at [69, 389] on div "Highlight" at bounding box center [71, 391] width 17 height 4
click at [52, 388] on div "Pen P" at bounding box center [42, 386] width 25 height 20
click at [73, 386] on div "Highlight H" at bounding box center [71, 386] width 25 height 20
click at [54, 386] on div "Pen P" at bounding box center [42, 386] width 25 height 20
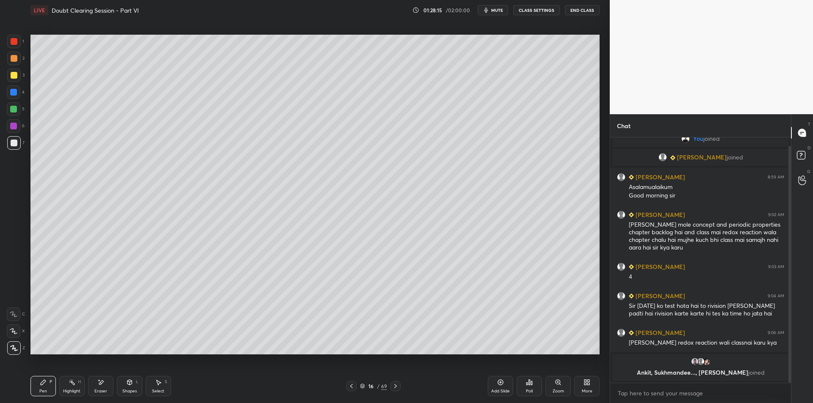
click at [72, 386] on icon at bounding box center [72, 382] width 7 height 7
click at [50, 383] on div "P" at bounding box center [51, 382] width 3 height 4
click at [67, 389] on div "Highlight" at bounding box center [71, 391] width 17 height 4
click at [50, 380] on div "P" at bounding box center [51, 382] width 3 height 4
click at [66, 383] on div "Highlight H" at bounding box center [71, 386] width 25 height 20
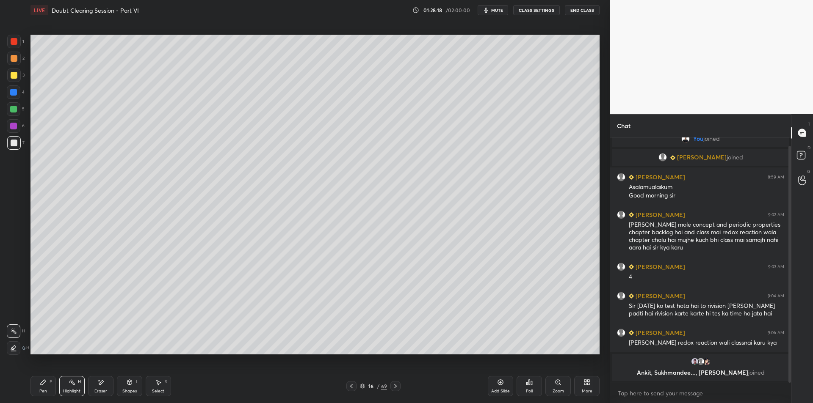
click at [47, 384] on div "Pen P" at bounding box center [42, 386] width 25 height 20
click at [69, 387] on div "Highlight H" at bounding box center [71, 386] width 25 height 20
click at [44, 389] on div "Pen" at bounding box center [43, 391] width 8 height 4
click at [72, 383] on rect at bounding box center [73, 383] width 4 height 4
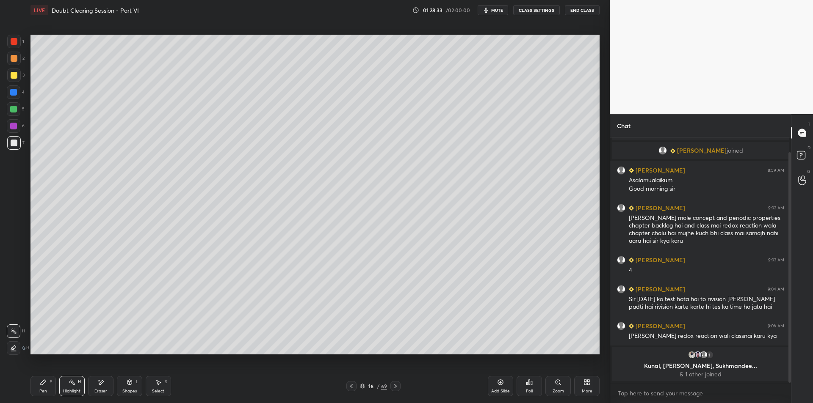
click at [64, 382] on div "Highlight H" at bounding box center [71, 386] width 25 height 20
click at [41, 384] on icon at bounding box center [43, 382] width 5 height 5
click at [63, 387] on div "Highlight H" at bounding box center [71, 386] width 25 height 20
click at [39, 387] on div "Pen P" at bounding box center [42, 386] width 25 height 20
click at [67, 389] on div "Highlight" at bounding box center [71, 391] width 17 height 4
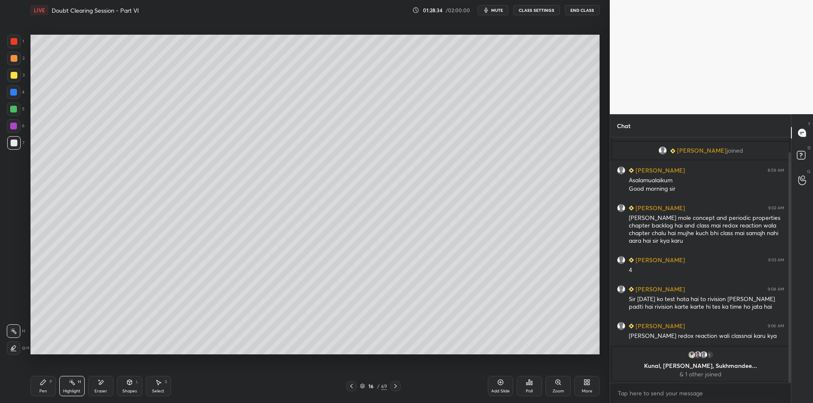
click at [42, 384] on icon at bounding box center [43, 382] width 5 height 5
click at [69, 388] on div "Highlight H" at bounding box center [71, 386] width 25 height 20
click at [41, 387] on div "Pen P" at bounding box center [42, 386] width 25 height 20
click at [66, 392] on div "Highlight" at bounding box center [71, 391] width 17 height 4
click at [52, 386] on div "Pen P" at bounding box center [42, 386] width 25 height 20
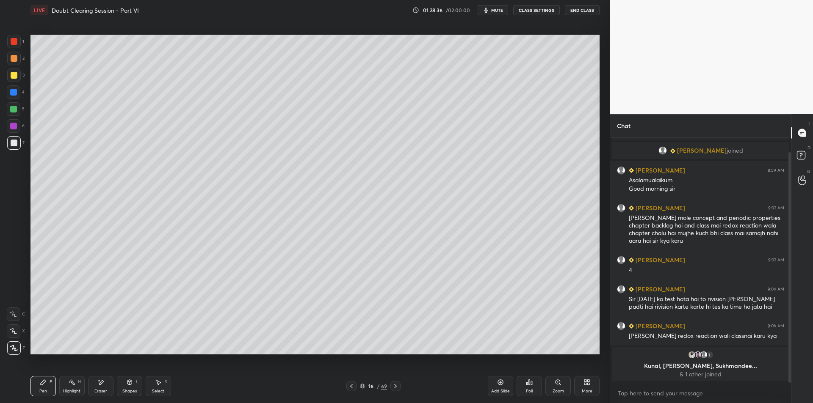
click at [66, 385] on div "Highlight H" at bounding box center [71, 386] width 25 height 20
click at [49, 388] on div "Pen P" at bounding box center [42, 386] width 25 height 20
click at [80, 384] on div "H" at bounding box center [79, 382] width 3 height 4
click at [50, 390] on div "Pen P" at bounding box center [42, 386] width 25 height 20
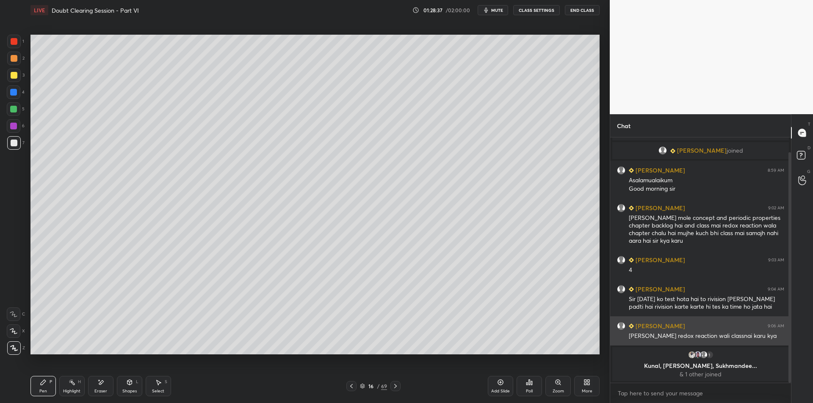
click at [666, 330] on div "[PERSON_NAME] 9:06 AM" at bounding box center [700, 326] width 167 height 9
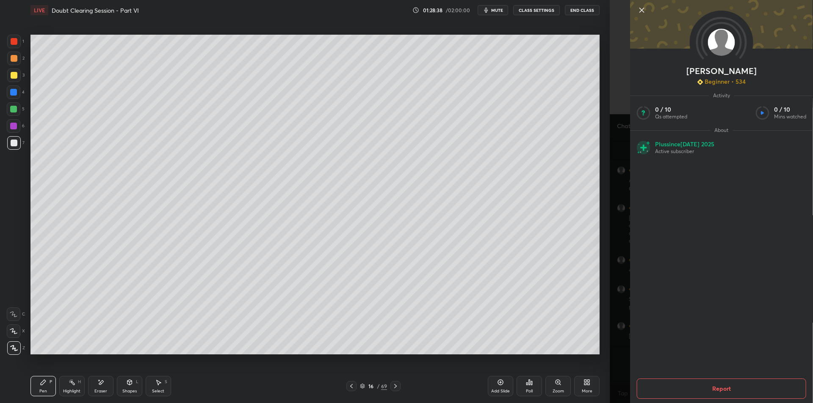
click at [614, 352] on div "[PERSON_NAME] Beginner • 534 Activity 0 / 10 Qs attempted 0 / 10 Mins watched A…" at bounding box center [711, 201] width 203 height 403
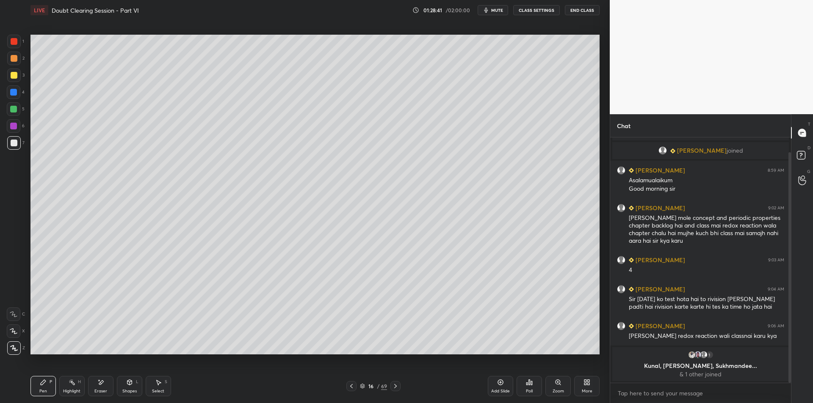
click at [71, 385] on icon at bounding box center [72, 382] width 7 height 7
click at [45, 384] on icon at bounding box center [43, 382] width 7 height 7
click at [67, 387] on div "Highlight H" at bounding box center [71, 386] width 25 height 20
click at [41, 386] on icon at bounding box center [43, 382] width 7 height 7
click at [70, 384] on icon at bounding box center [72, 382] width 7 height 7
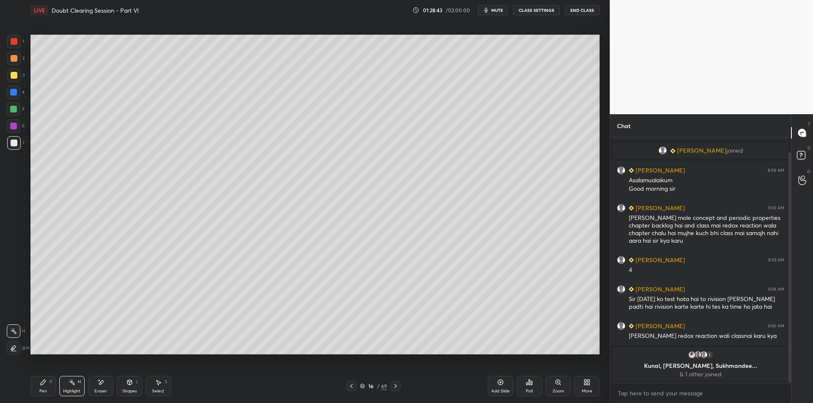
click at [42, 386] on div "Pen P" at bounding box center [42, 386] width 25 height 20
click at [77, 388] on div "Highlight H" at bounding box center [71, 386] width 25 height 20
click at [50, 381] on div "P" at bounding box center [51, 382] width 3 height 4
click at [75, 387] on div "Highlight H" at bounding box center [71, 386] width 25 height 20
click at [50, 383] on div "P" at bounding box center [51, 382] width 3 height 4
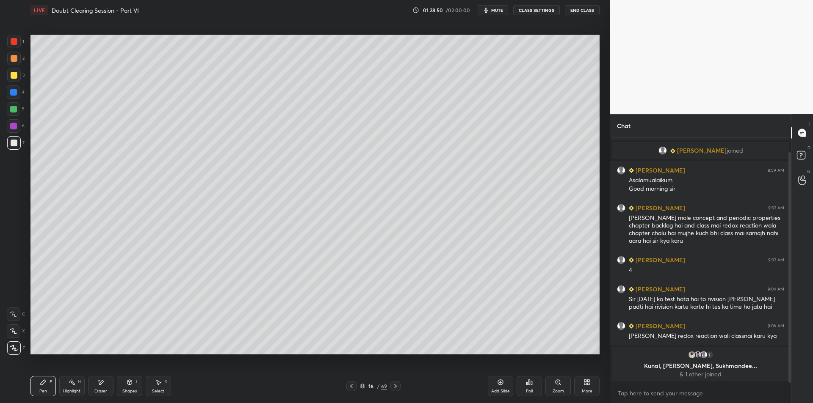
click at [506, 386] on div "Add Slide" at bounding box center [500, 386] width 25 height 20
click at [17, 75] on div at bounding box center [14, 75] width 7 height 7
click at [17, 94] on div at bounding box center [14, 93] width 14 height 14
click at [17, 108] on div at bounding box center [13, 109] width 7 height 7
click at [18, 58] on div at bounding box center [14, 59] width 14 height 14
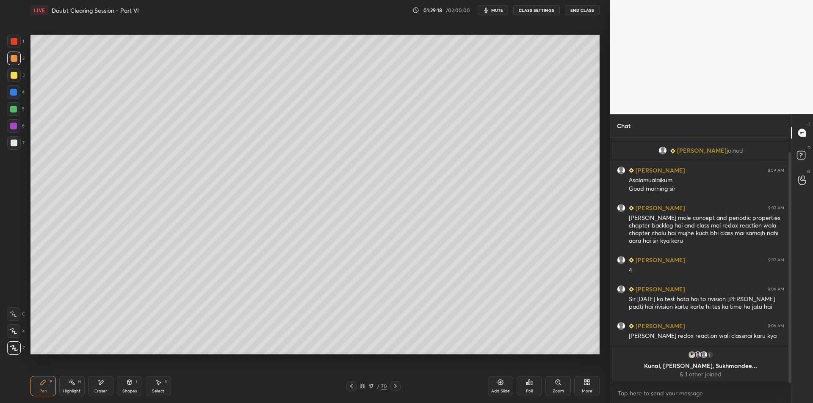
click at [17, 50] on div "1" at bounding box center [15, 43] width 17 height 17
click at [13, 69] on div at bounding box center [14, 76] width 14 height 14
click at [11, 66] on div "2" at bounding box center [15, 60] width 17 height 17
click at [13, 94] on div at bounding box center [13, 92] width 7 height 7
click at [9, 111] on div at bounding box center [14, 109] width 14 height 14
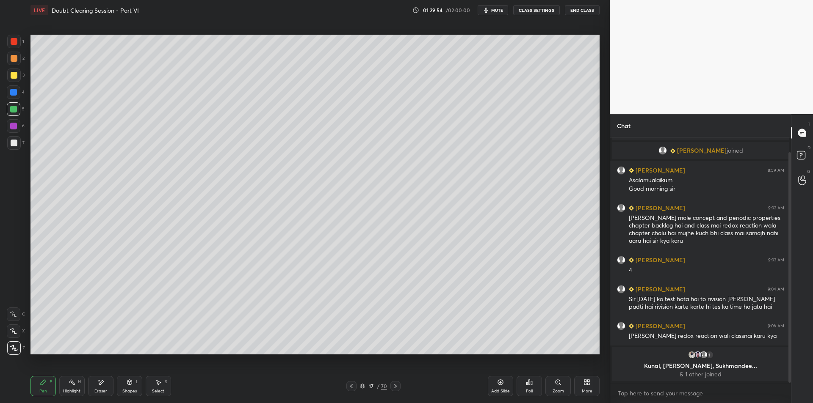
click at [9, 130] on div at bounding box center [14, 126] width 14 height 14
click at [12, 146] on div at bounding box center [14, 143] width 7 height 7
click at [802, 178] on icon at bounding box center [802, 181] width 8 height 10
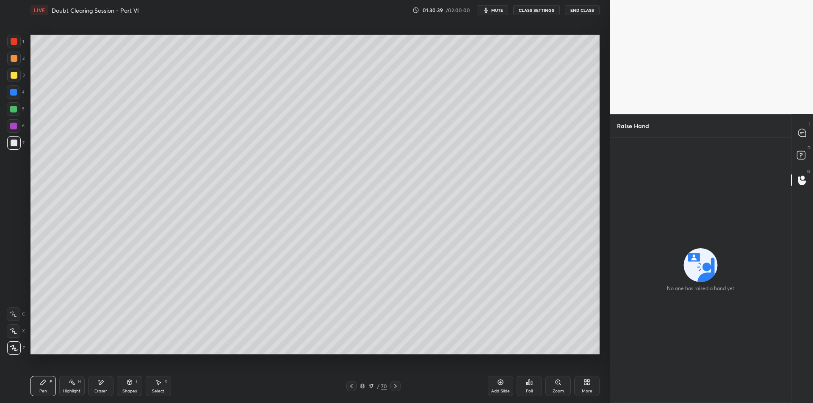
click at [797, 161] on icon at bounding box center [802, 156] width 15 height 15
click at [800, 141] on div "T Messages (T)" at bounding box center [802, 133] width 22 height 24
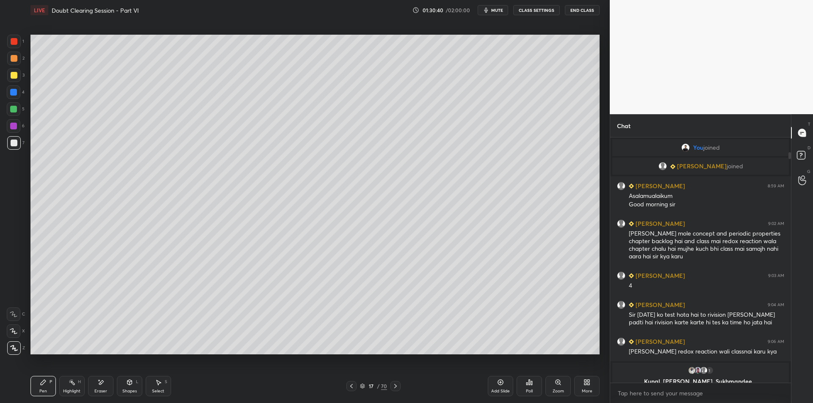
click at [795, 174] on div at bounding box center [802, 180] width 17 height 15
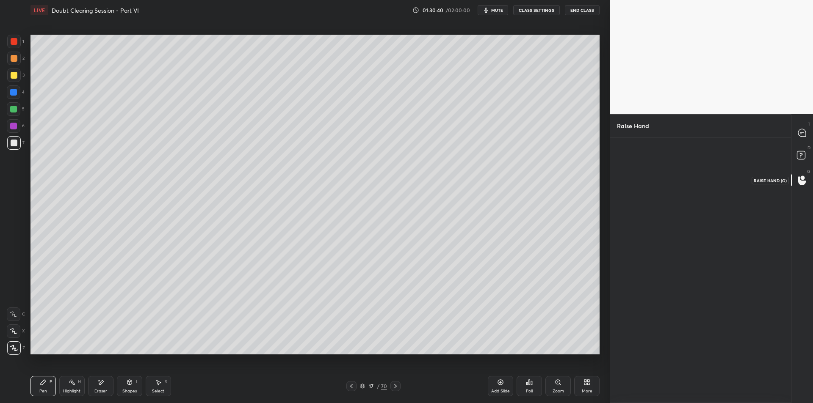
scroll to position [263, 178]
click at [801, 160] on icon at bounding box center [802, 156] width 15 height 15
click at [797, 133] on div at bounding box center [802, 132] width 17 height 15
type textarea "x"
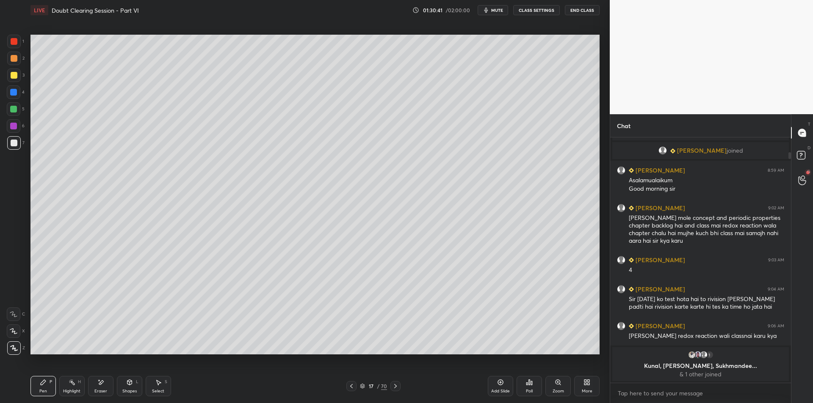
scroll to position [243, 178]
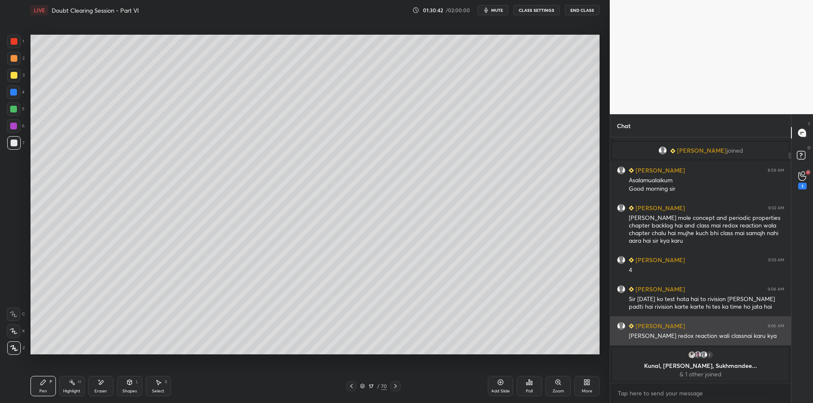
click at [544, 10] on button "CLASS SETTINGS" at bounding box center [536, 10] width 47 height 10
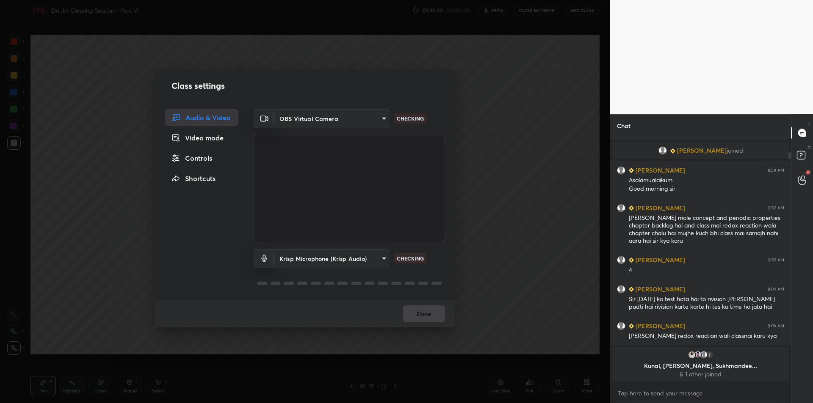
click at [204, 163] on div "Controls" at bounding box center [202, 158] width 74 height 17
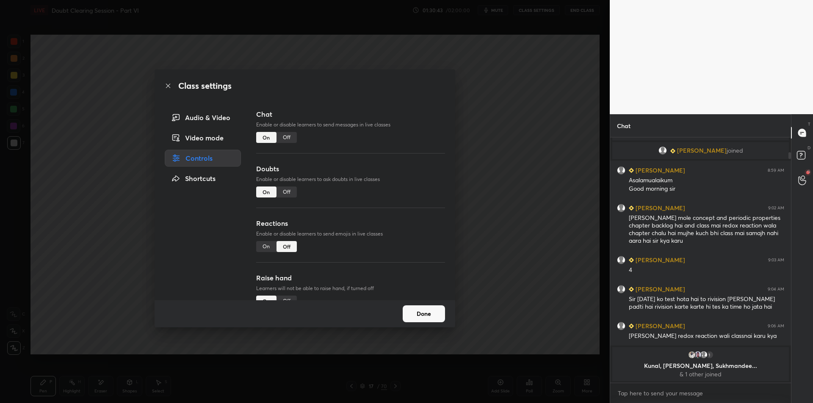
scroll to position [74, 0]
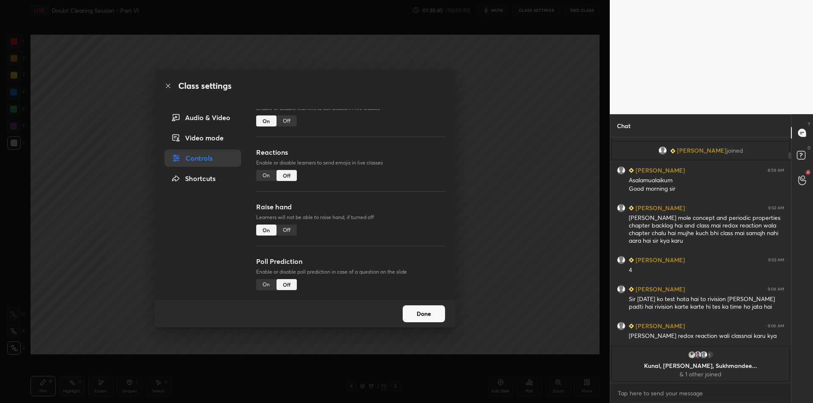
click at [288, 226] on div "Off" at bounding box center [286, 230] width 20 height 11
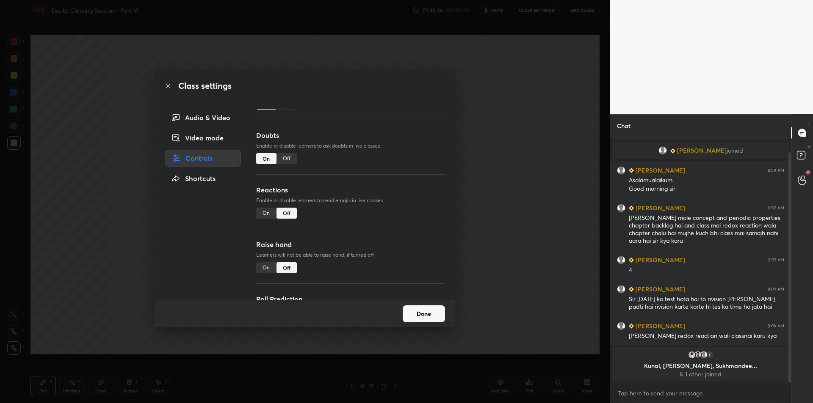
scroll to position [23, 0]
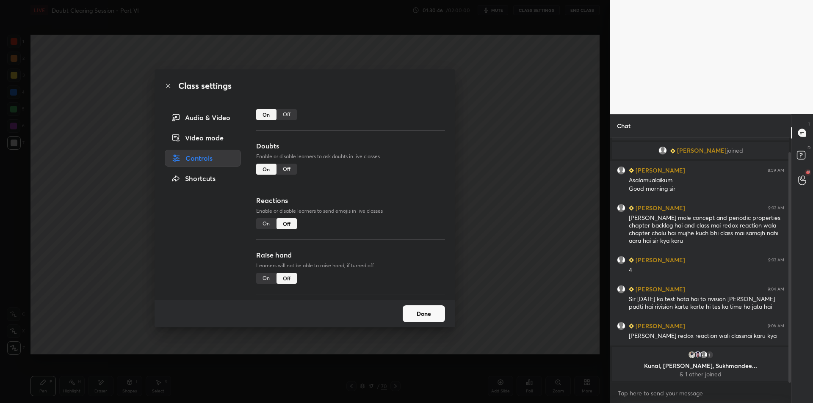
click at [265, 220] on div "On" at bounding box center [266, 223] width 20 height 11
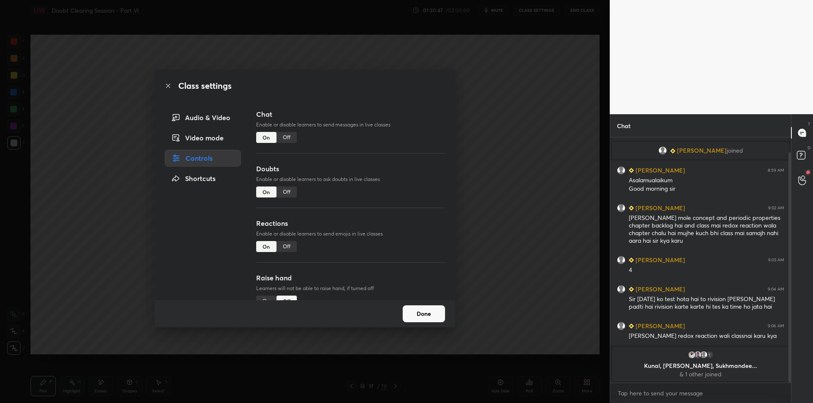
click at [215, 112] on div "Audio & Video" at bounding box center [203, 117] width 76 height 17
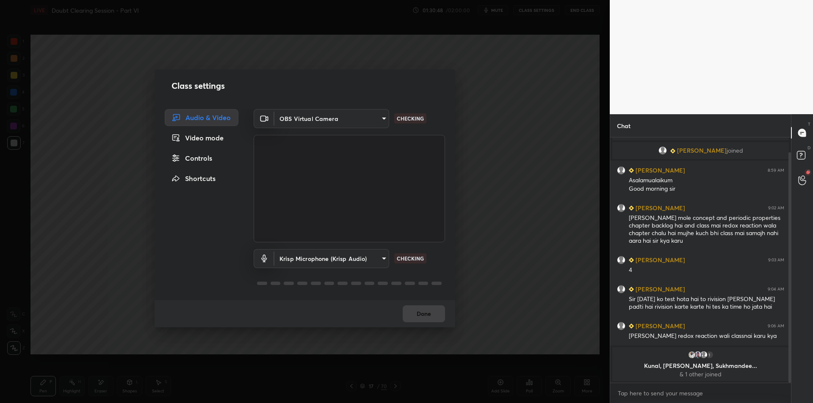
click at [511, 168] on div "Class settings Audio & Video Video mode Controls Shortcuts OBS Virtual Camera 6…" at bounding box center [305, 201] width 610 height 403
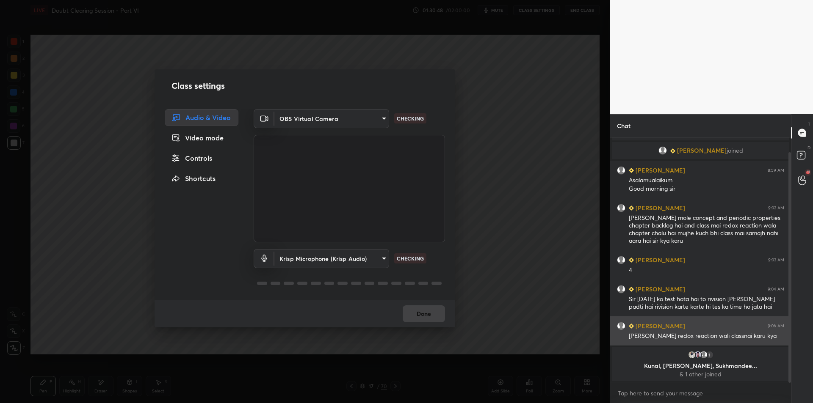
click at [516, 170] on div "Class settings Audio & Video Video mode Controls Shortcuts OBS Virtual Camera 6…" at bounding box center [305, 201] width 610 height 403
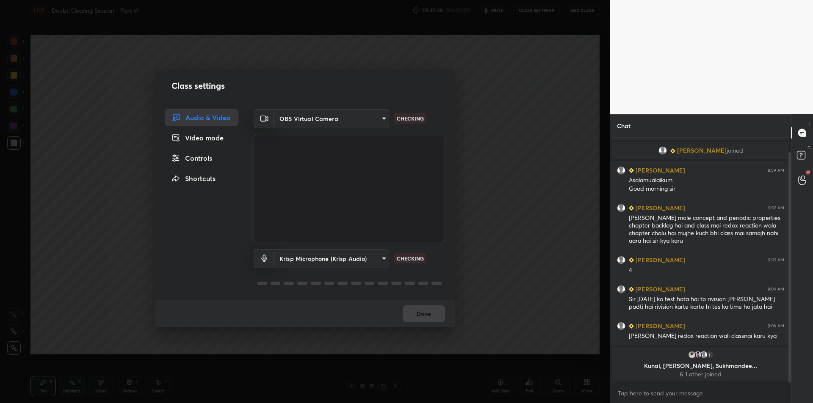
click at [516, 168] on div "Class settings Audio & Video Video mode Controls Shortcuts OBS Virtual Camera 6…" at bounding box center [305, 201] width 610 height 403
click at [513, 164] on div "Class settings Audio & Video Video mode Controls Shortcuts OBS Virtual Camera 6…" at bounding box center [305, 201] width 610 height 403
click at [512, 166] on div "Class settings Audio & Video Video mode Controls Shortcuts OBS Virtual Camera 6…" at bounding box center [305, 201] width 610 height 403
click at [505, 164] on div "Class settings Audio & Video Video mode Controls Shortcuts OBS Virtual Camera 6…" at bounding box center [305, 201] width 610 height 403
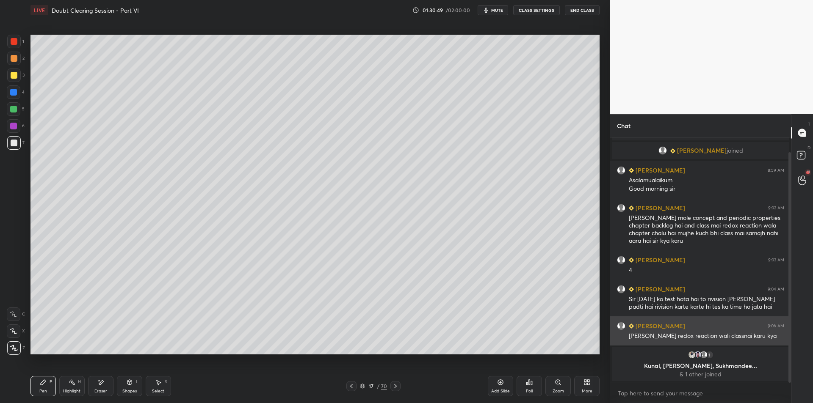
click at [508, 161] on div "Class settings Audio & Video Video mode Controls Shortcuts OBS Virtual Camera 6…" at bounding box center [305, 201] width 610 height 403
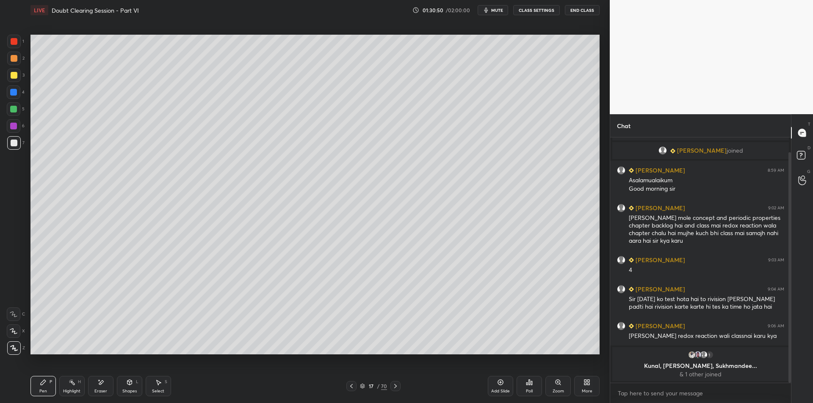
click at [11, 74] on div at bounding box center [14, 75] width 7 height 7
click at [68, 378] on div "Highlight H" at bounding box center [71, 386] width 25 height 20
click at [49, 380] on div "Pen P" at bounding box center [42, 386] width 25 height 20
click at [49, 379] on div "Pen P" at bounding box center [42, 386] width 25 height 20
click at [16, 95] on div at bounding box center [13, 92] width 7 height 7
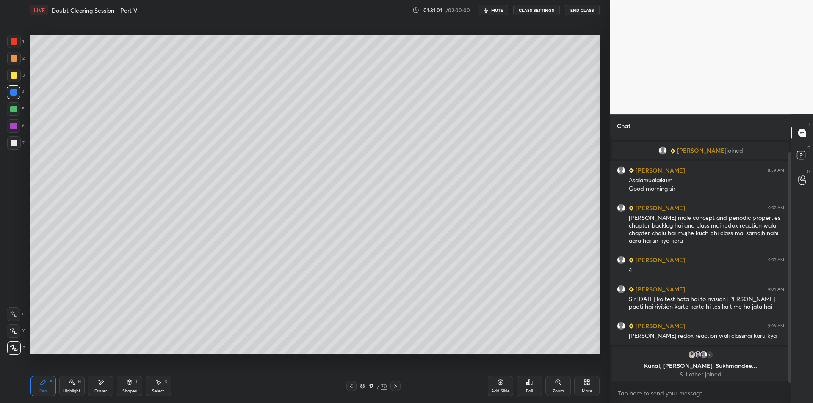
click at [19, 113] on div at bounding box center [14, 109] width 14 height 14
click at [12, 137] on div at bounding box center [14, 143] width 14 height 14
click at [17, 128] on div at bounding box center [14, 126] width 14 height 14
click at [17, 141] on div at bounding box center [14, 143] width 14 height 14
click at [11, 85] on div "3" at bounding box center [15, 77] width 17 height 17
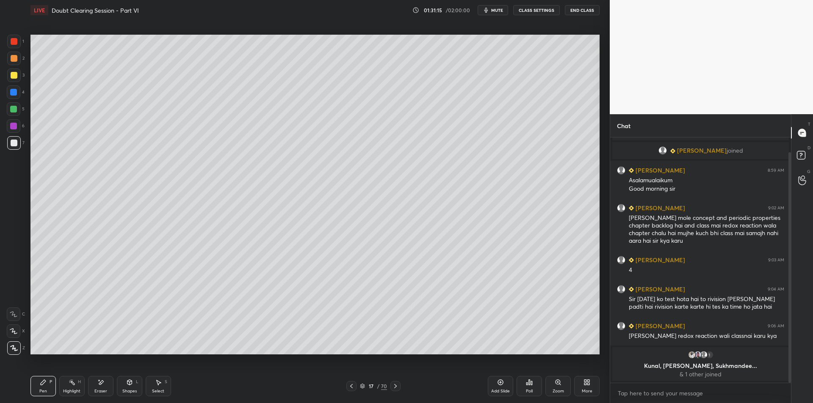
click at [13, 78] on div at bounding box center [14, 75] width 7 height 7
click at [14, 62] on div at bounding box center [14, 59] width 14 height 14
click at [16, 49] on div "1" at bounding box center [15, 43] width 17 height 17
click at [78, 384] on div "H" at bounding box center [79, 382] width 3 height 4
click at [54, 386] on div "Pen P" at bounding box center [42, 386] width 25 height 20
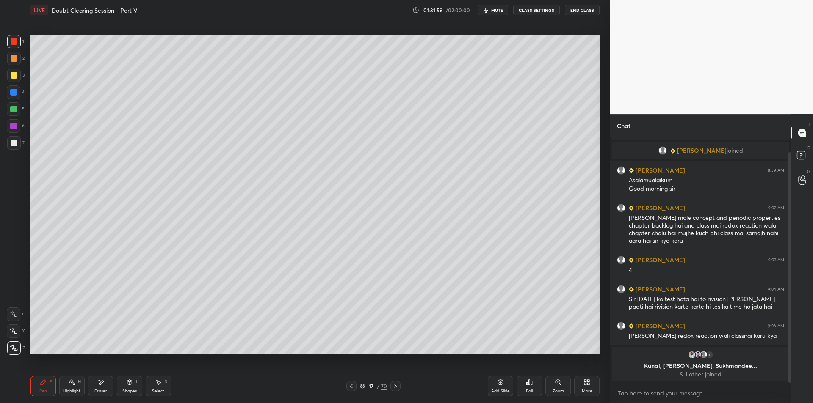
click at [65, 389] on div "Highlight" at bounding box center [71, 391] width 17 height 4
click at [49, 387] on div "Pen P" at bounding box center [42, 386] width 25 height 20
click at [15, 83] on div "3" at bounding box center [15, 77] width 17 height 17
click at [67, 384] on div "Highlight H" at bounding box center [71, 386] width 25 height 20
click at [49, 384] on div "Pen P" at bounding box center [42, 386] width 25 height 20
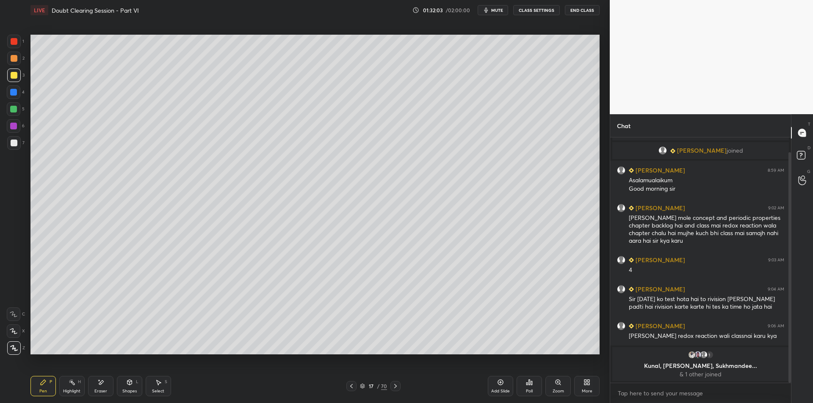
click at [10, 96] on div at bounding box center [14, 93] width 14 height 14
click at [6, 114] on div "1 2 3 4 5 6 7 C X Z E E Erase all H H" at bounding box center [13, 195] width 27 height 320
click at [18, 115] on div at bounding box center [14, 109] width 14 height 14
click at [56, 387] on div "Pen P Highlight H Eraser Shapes L Select S" at bounding box center [144, 386] width 229 height 20
click at [47, 385] on div "Pen P" at bounding box center [42, 386] width 25 height 20
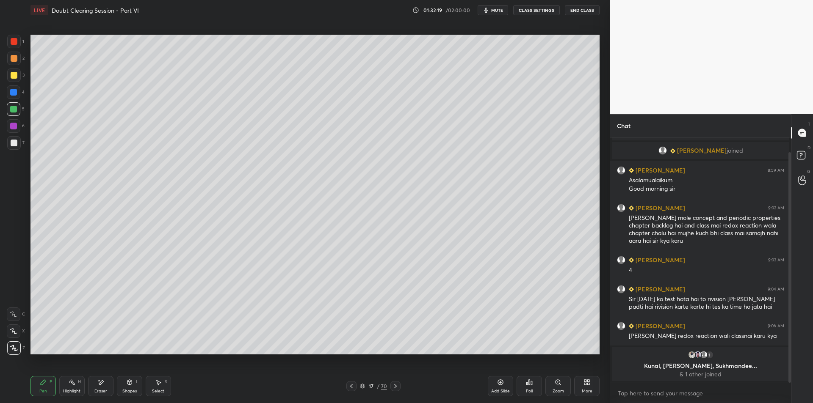
click at [65, 384] on div "Highlight H" at bounding box center [71, 386] width 25 height 20
click at [48, 385] on div "Pen P" at bounding box center [42, 386] width 25 height 20
click at [61, 391] on div "Highlight H" at bounding box center [71, 386] width 25 height 20
click at [44, 385] on icon at bounding box center [43, 382] width 7 height 7
click at [69, 387] on div "Highlight H" at bounding box center [71, 386] width 25 height 20
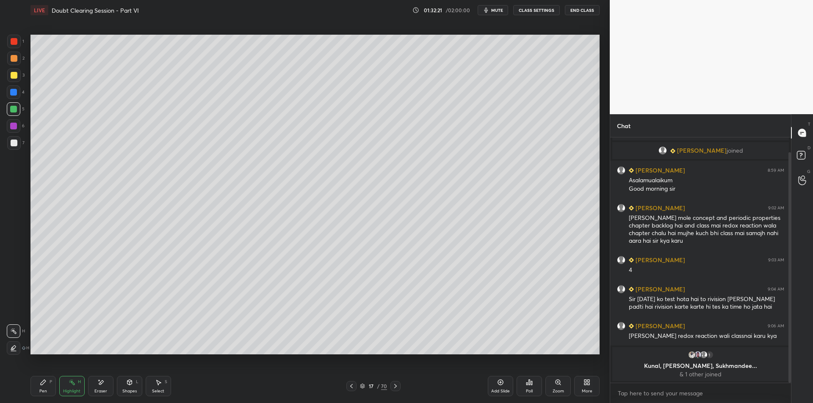
click at [51, 388] on div "Pen P" at bounding box center [42, 386] width 25 height 20
click at [70, 387] on div "Highlight H" at bounding box center [71, 386] width 25 height 20
click at [47, 386] on div "Pen P" at bounding box center [42, 386] width 25 height 20
click at [25, 122] on div "1 2 3 4 5 6 7 C X Z E E Erase all H H" at bounding box center [13, 195] width 27 height 320
click at [14, 133] on div at bounding box center [14, 126] width 14 height 14
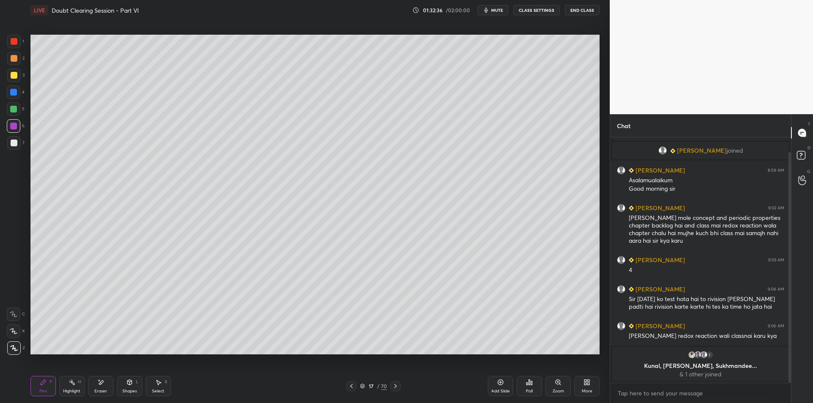
click at [12, 145] on div at bounding box center [14, 143] width 7 height 7
click at [11, 62] on div at bounding box center [14, 59] width 14 height 14
click at [16, 76] on div at bounding box center [14, 75] width 7 height 7
click at [15, 93] on div at bounding box center [13, 92] width 7 height 7
click at [13, 81] on div at bounding box center [14, 76] width 14 height 14
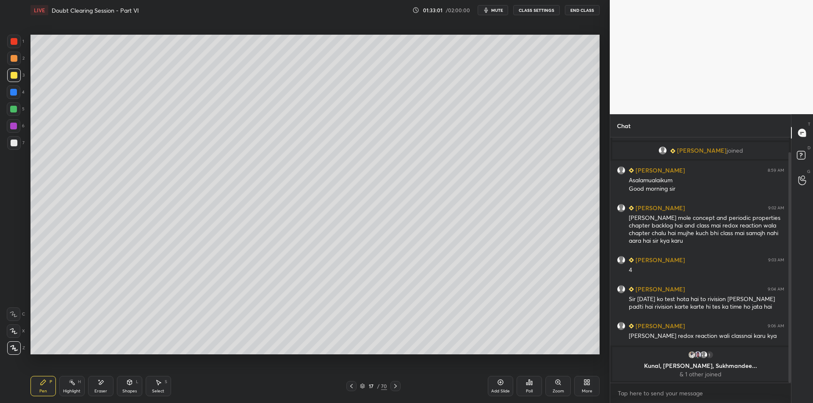
click at [10, 97] on div at bounding box center [14, 93] width 14 height 14
click at [11, 83] on div "3" at bounding box center [15, 77] width 17 height 17
click at [11, 102] on div "4" at bounding box center [16, 94] width 18 height 17
click at [9, 118] on div "5" at bounding box center [16, 110] width 18 height 17
click at [14, 99] on div "4" at bounding box center [16, 94] width 18 height 17
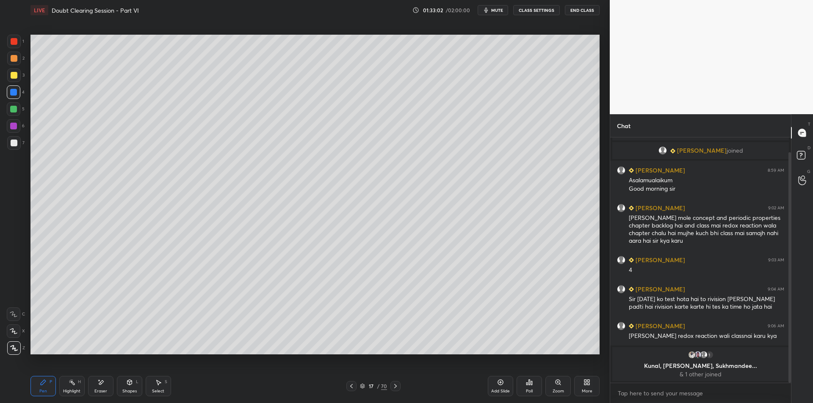
click at [13, 113] on div at bounding box center [13, 109] width 7 height 7
click at [9, 72] on div at bounding box center [14, 76] width 14 height 14
click at [14, 56] on div at bounding box center [14, 58] width 7 height 7
click at [15, 44] on div at bounding box center [14, 41] width 7 height 7
click at [11, 58] on div at bounding box center [14, 58] width 7 height 7
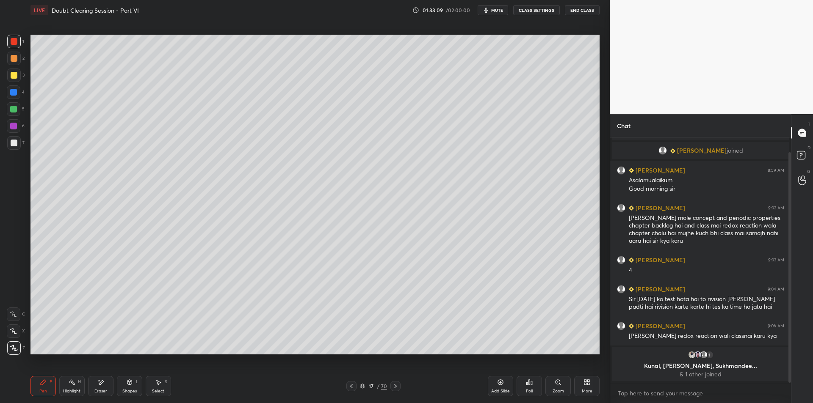
click at [10, 46] on div at bounding box center [14, 42] width 14 height 14
click at [11, 59] on div at bounding box center [14, 58] width 7 height 7
click at [14, 46] on div at bounding box center [14, 42] width 14 height 14
click at [16, 96] on div at bounding box center [14, 93] width 14 height 14
click at [17, 77] on div at bounding box center [14, 76] width 14 height 14
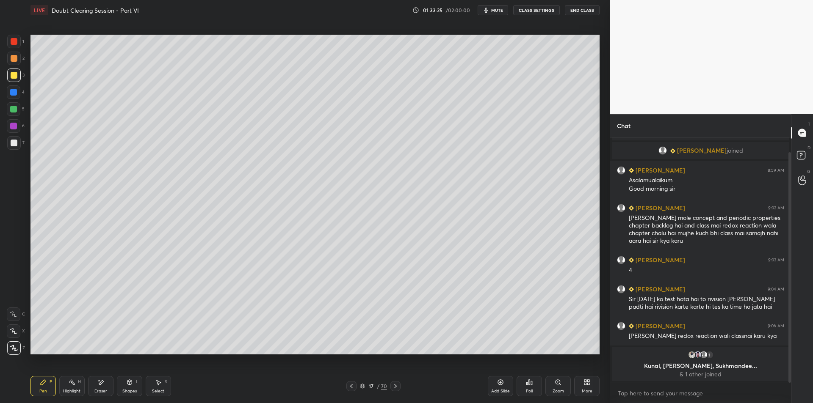
click at [10, 60] on div at bounding box center [14, 59] width 14 height 14
click at [13, 48] on div at bounding box center [14, 42] width 14 height 14
click at [12, 61] on div at bounding box center [14, 58] width 7 height 7
click at [13, 48] on div at bounding box center [14, 42] width 14 height 14
click at [12, 62] on div at bounding box center [14, 59] width 14 height 14
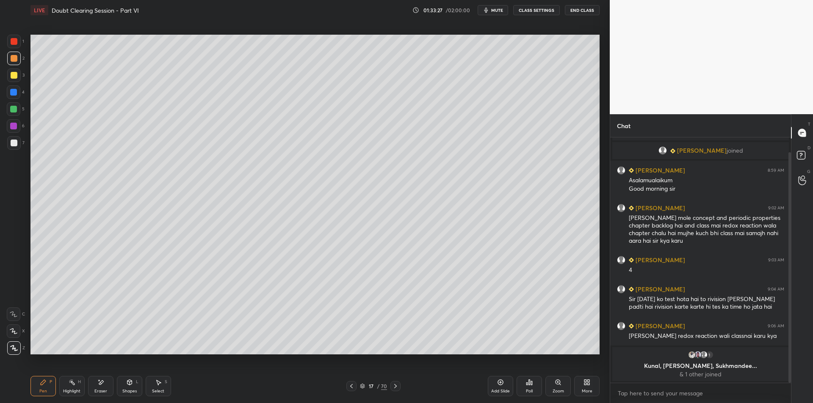
click at [12, 46] on div at bounding box center [14, 42] width 14 height 14
click at [9, 62] on div at bounding box center [14, 59] width 14 height 14
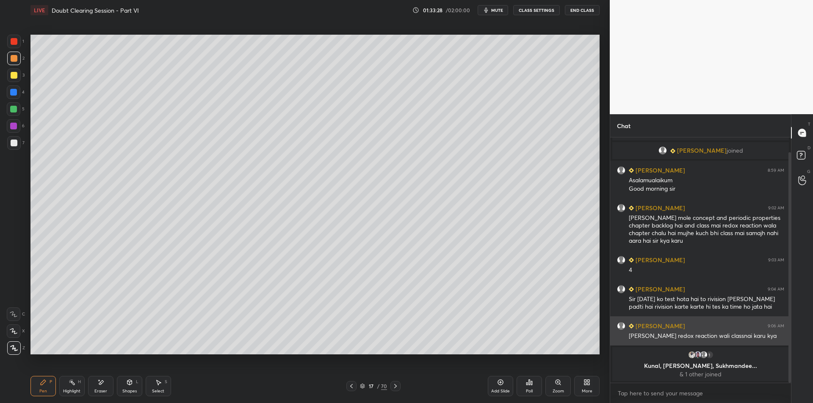
click at [18, 45] on div at bounding box center [14, 42] width 14 height 14
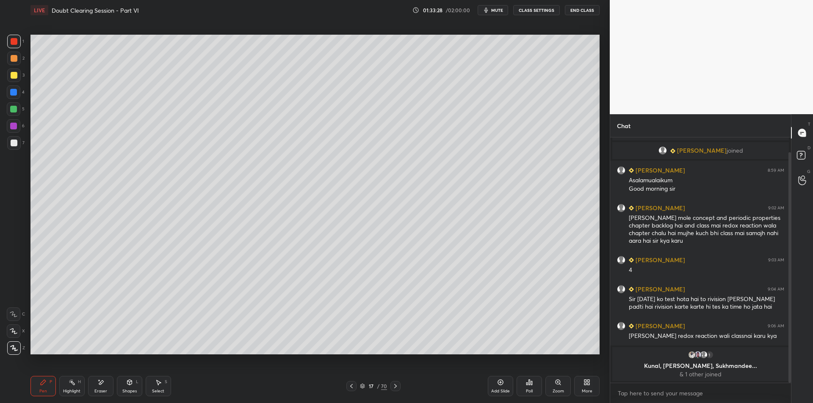
click at [11, 56] on div at bounding box center [14, 58] width 7 height 7
click at [18, 41] on div at bounding box center [14, 42] width 14 height 14
click at [19, 58] on div at bounding box center [14, 59] width 14 height 14
click at [14, 44] on div at bounding box center [14, 41] width 7 height 7
click at [11, 61] on div at bounding box center [14, 58] width 7 height 7
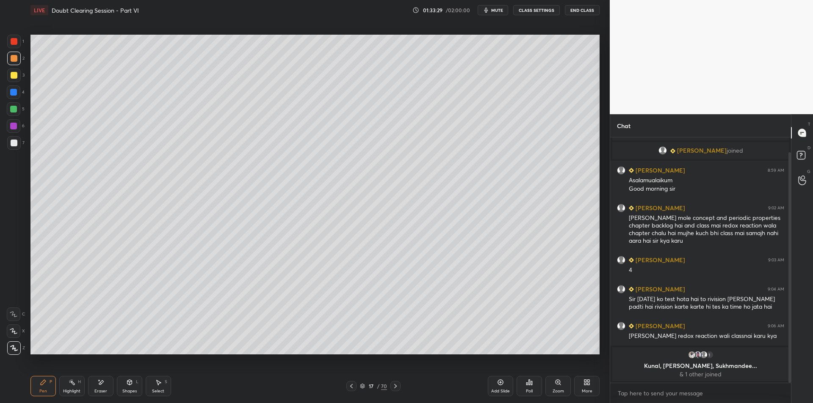
click at [11, 44] on div at bounding box center [14, 41] width 7 height 7
click at [12, 61] on div at bounding box center [14, 58] width 7 height 7
click at [13, 45] on div at bounding box center [14, 41] width 7 height 7
click at [11, 60] on div at bounding box center [14, 58] width 7 height 7
click at [11, 46] on div at bounding box center [14, 42] width 14 height 14
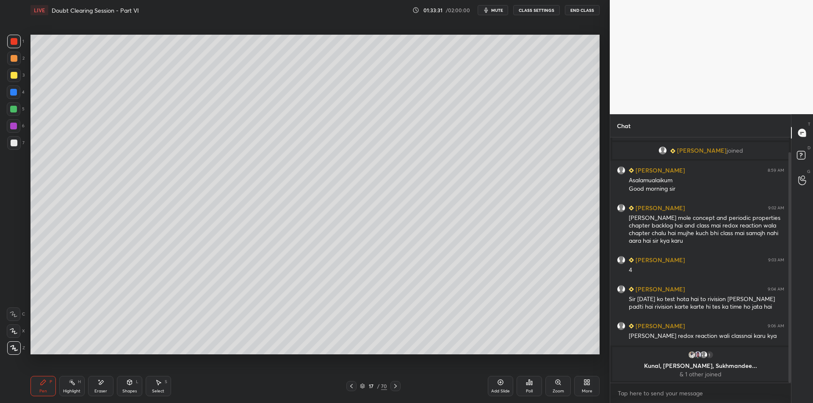
click at [10, 66] on div "2" at bounding box center [15, 60] width 17 height 17
click at [12, 44] on div at bounding box center [14, 41] width 7 height 7
click at [14, 61] on div at bounding box center [14, 58] width 7 height 7
click at [15, 41] on div at bounding box center [14, 41] width 7 height 7
click at [9, 57] on div at bounding box center [14, 59] width 14 height 14
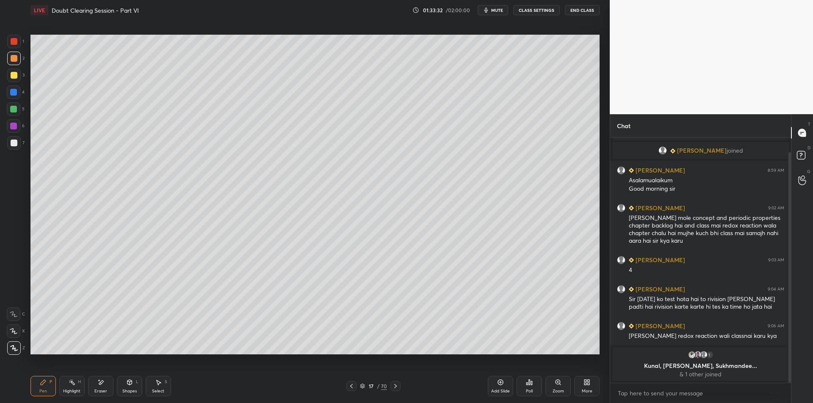
click at [11, 44] on div at bounding box center [14, 41] width 7 height 7
click at [8, 57] on div at bounding box center [14, 59] width 14 height 14
click at [11, 42] on div at bounding box center [14, 41] width 7 height 7
click at [11, 58] on div at bounding box center [14, 58] width 7 height 7
click at [14, 41] on div at bounding box center [14, 41] width 7 height 7
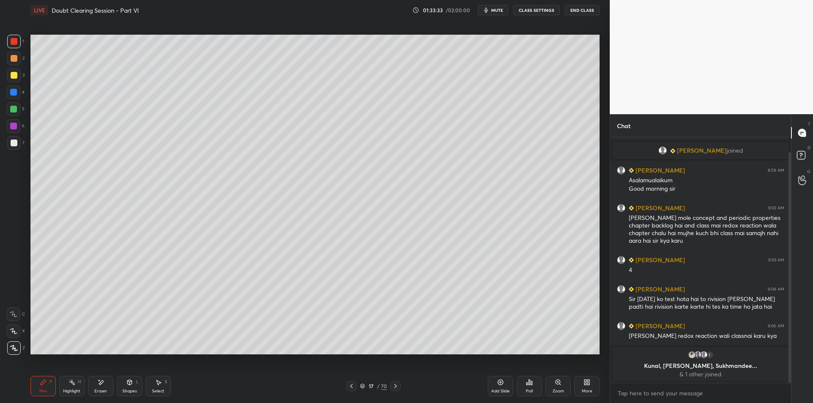
click at [7, 64] on div "2" at bounding box center [15, 59] width 17 height 14
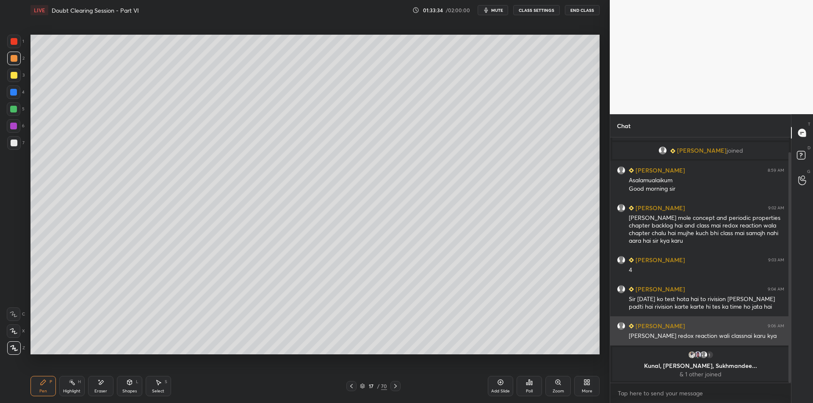
click at [6, 77] on div "1 2 3 4 5 6 7 C X Z E E Erase all H H" at bounding box center [13, 195] width 27 height 320
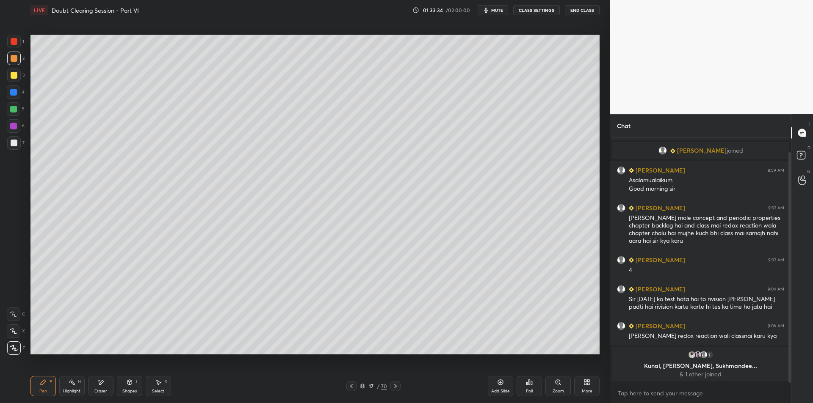
click at [18, 82] on div "3" at bounding box center [15, 76] width 17 height 14
click at [15, 99] on div at bounding box center [14, 93] width 14 height 14
click at [11, 113] on div at bounding box center [14, 109] width 14 height 14
click at [12, 135] on div "6" at bounding box center [16, 127] width 18 height 17
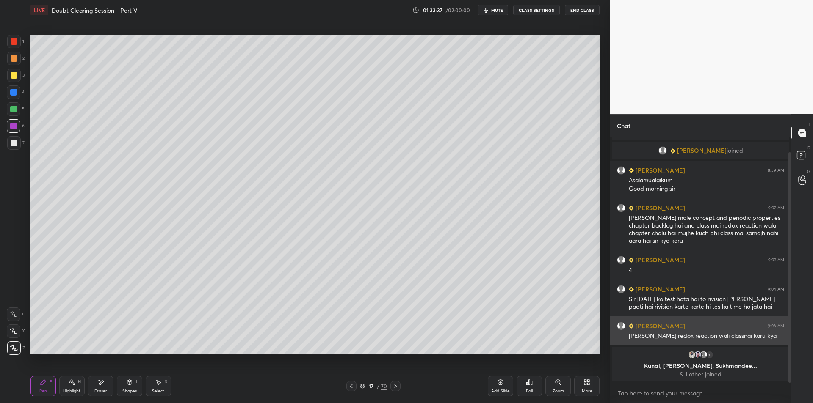
click at [11, 140] on div at bounding box center [14, 143] width 7 height 7
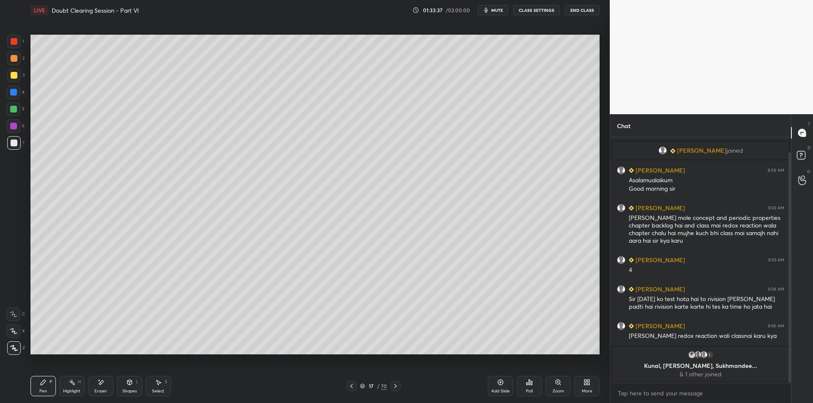
click at [10, 138] on div at bounding box center [14, 143] width 14 height 14
click at [11, 124] on div at bounding box center [13, 126] width 7 height 7
click at [10, 142] on div at bounding box center [14, 143] width 14 height 14
click at [14, 126] on div at bounding box center [13, 126] width 7 height 7
click at [12, 139] on div at bounding box center [14, 143] width 14 height 14
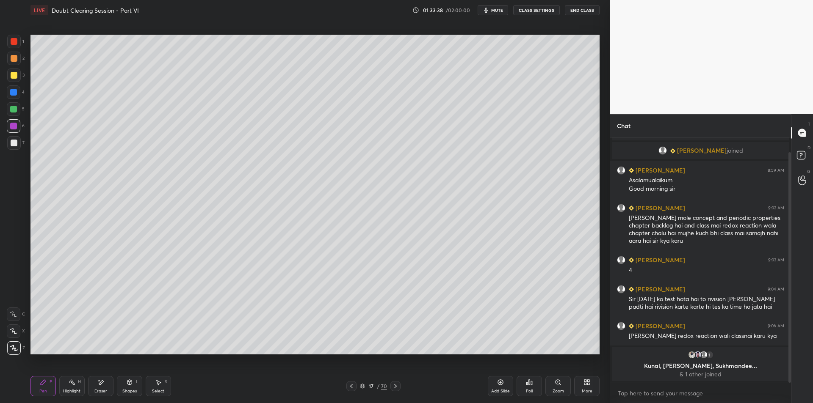
click at [11, 126] on div at bounding box center [13, 126] width 7 height 7
click at [16, 139] on div at bounding box center [14, 143] width 14 height 14
click at [74, 383] on icon at bounding box center [72, 382] width 7 height 7
click at [47, 386] on div "Pen P" at bounding box center [42, 386] width 25 height 20
click at [63, 387] on div "Highlight H" at bounding box center [71, 386] width 25 height 20
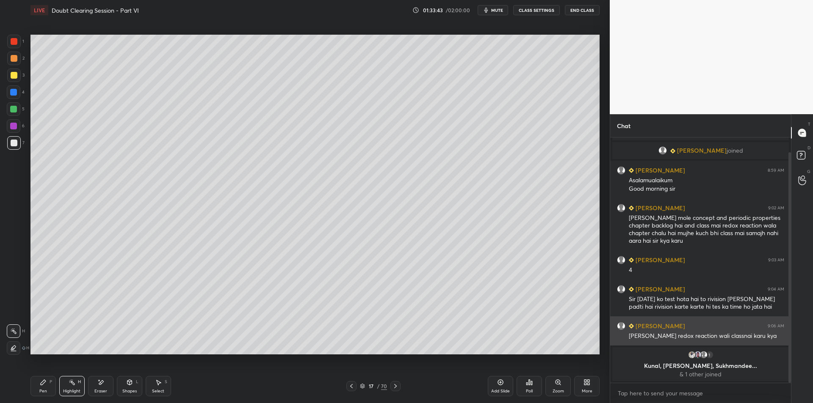
click at [56, 388] on div "Pen P Highlight H Eraser Shapes L Select S" at bounding box center [144, 386] width 229 height 20
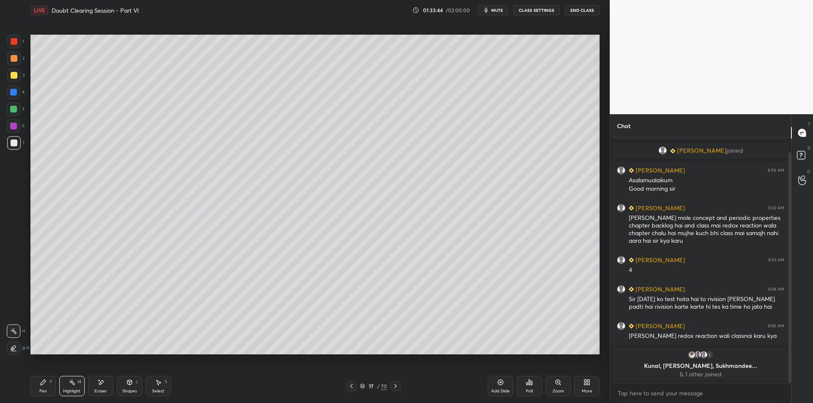
click at [65, 393] on div "Highlight" at bounding box center [71, 391] width 17 height 4
click at [38, 386] on div "Pen P" at bounding box center [42, 386] width 25 height 20
click at [64, 392] on div "Highlight" at bounding box center [71, 391] width 17 height 4
click at [43, 388] on div "Pen P" at bounding box center [42, 386] width 25 height 20
click at [68, 391] on div "Highlight" at bounding box center [71, 391] width 17 height 4
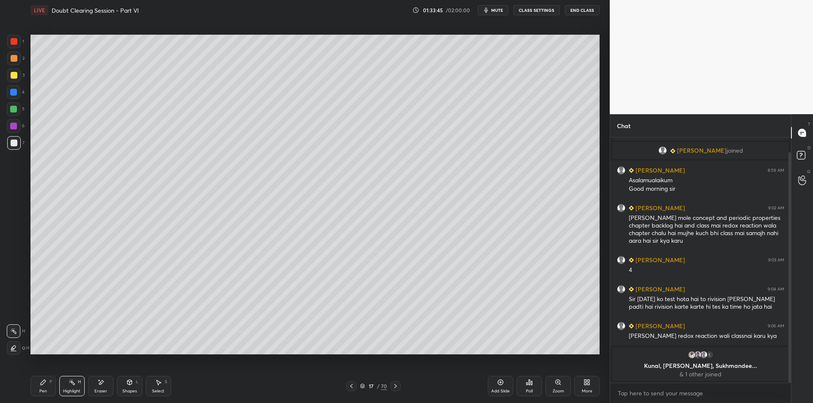
click at [42, 387] on div "Pen P" at bounding box center [42, 386] width 25 height 20
click at [16, 60] on div at bounding box center [14, 58] width 7 height 7
click at [17, 69] on div at bounding box center [14, 76] width 14 height 14
click at [15, 52] on div at bounding box center [14, 59] width 14 height 14
click at [14, 47] on div at bounding box center [14, 42] width 14 height 14
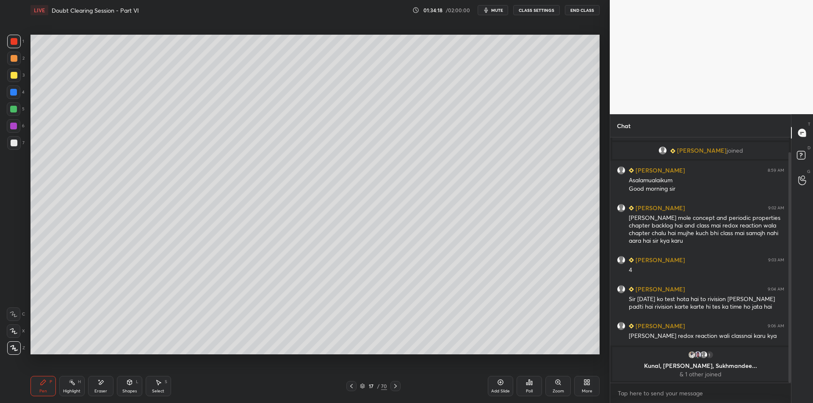
click at [22, 78] on div "3" at bounding box center [15, 76] width 17 height 14
click at [23, 78] on div "3" at bounding box center [15, 76] width 17 height 14
click at [102, 387] on div "Eraser" at bounding box center [100, 386] width 25 height 20
click at [72, 383] on rect at bounding box center [73, 383] width 4 height 4
click at [89, 388] on div "Eraser" at bounding box center [100, 386] width 25 height 20
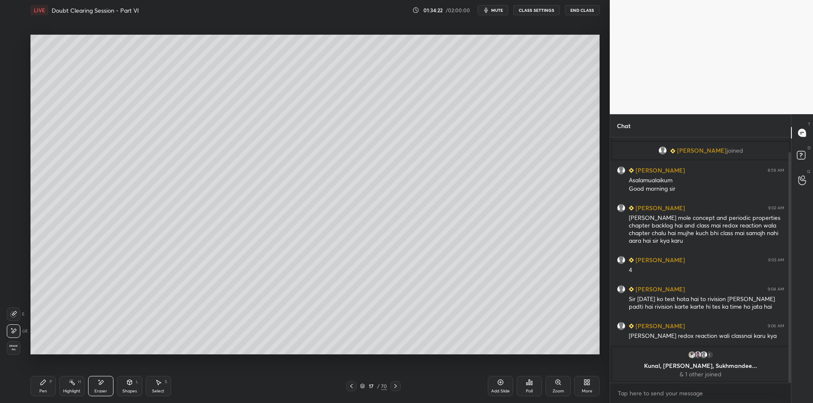
click at [78, 386] on div "Highlight H" at bounding box center [71, 386] width 25 height 20
click at [95, 388] on div "Eraser" at bounding box center [100, 386] width 25 height 20
click at [70, 387] on div "Highlight H" at bounding box center [71, 386] width 25 height 20
click at [44, 383] on icon at bounding box center [43, 382] width 5 height 5
click at [72, 385] on icon at bounding box center [72, 382] width 7 height 7
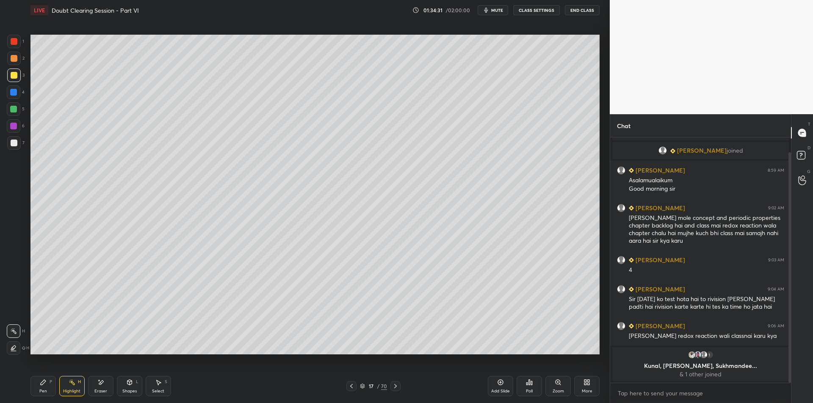
click at [43, 387] on div "Pen P" at bounding box center [42, 386] width 25 height 20
click at [70, 391] on div "Highlight" at bounding box center [71, 391] width 17 height 4
click at [45, 389] on div "Pen" at bounding box center [43, 391] width 8 height 4
click at [72, 392] on div "Highlight" at bounding box center [71, 391] width 17 height 4
click at [45, 386] on div "Pen P" at bounding box center [42, 386] width 25 height 20
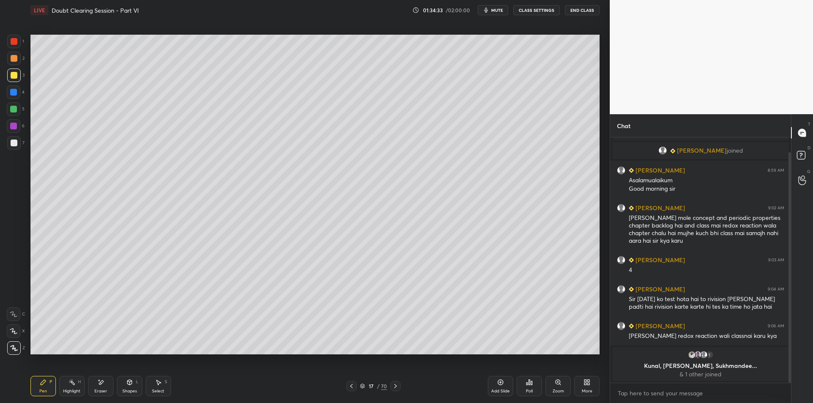
click at [73, 388] on div "Highlight H" at bounding box center [71, 386] width 25 height 20
click at [50, 382] on div "P" at bounding box center [51, 382] width 3 height 4
click at [76, 385] on div "Highlight H" at bounding box center [71, 386] width 25 height 20
click at [47, 388] on div "Pen P" at bounding box center [42, 386] width 25 height 20
click at [68, 387] on div "Highlight H" at bounding box center [71, 386] width 25 height 20
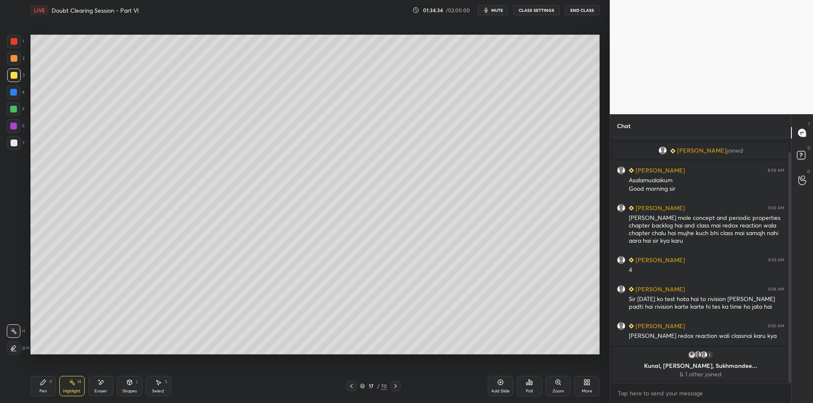
click at [43, 386] on icon at bounding box center [43, 382] width 7 height 7
click at [19, 95] on div at bounding box center [14, 93] width 14 height 14
click at [15, 116] on div "5" at bounding box center [16, 110] width 18 height 17
click at [396, 385] on icon at bounding box center [395, 386] width 7 height 7
click at [353, 387] on icon at bounding box center [351, 386] width 7 height 7
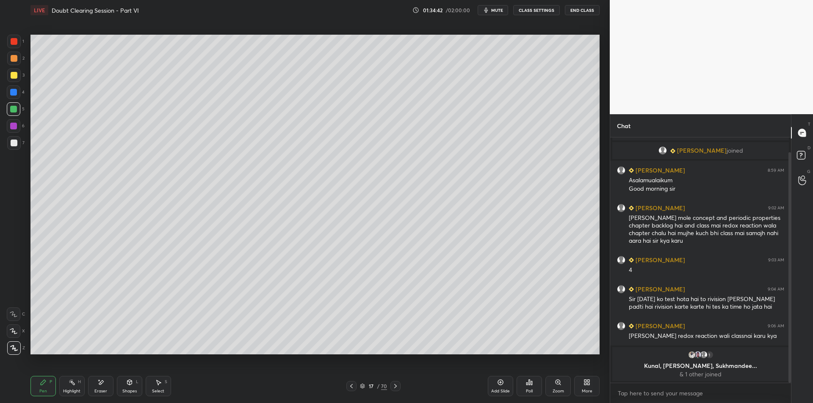
click at [398, 387] on icon at bounding box center [395, 386] width 7 height 7
click at [401, 388] on div "18 / 70" at bounding box center [373, 386] width 229 height 10
click at [354, 394] on div "Pen P Highlight H Eraser Shapes L Select S 18 / 70 Add Slide Poll Zoom More" at bounding box center [314, 387] width 569 height 34
click at [354, 385] on icon at bounding box center [351, 386] width 7 height 7
click at [500, 381] on icon at bounding box center [500, 382] width 7 height 7
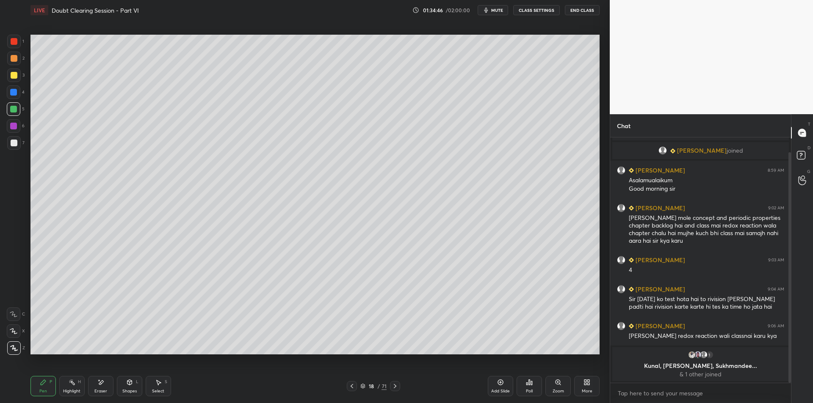
click at [20, 125] on div "6" at bounding box center [16, 126] width 18 height 14
click at [14, 138] on div at bounding box center [14, 143] width 14 height 14
click at [11, 81] on div at bounding box center [14, 76] width 14 height 14
click at [9, 110] on div at bounding box center [14, 109] width 14 height 14
click at [12, 98] on div at bounding box center [14, 93] width 14 height 14
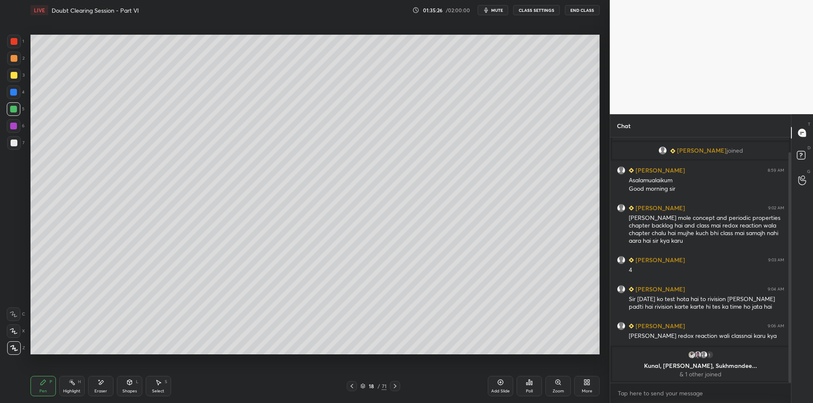
click at [11, 113] on div at bounding box center [14, 109] width 14 height 14
click at [12, 127] on div at bounding box center [13, 126] width 7 height 7
click at [11, 146] on div at bounding box center [14, 143] width 14 height 14
click at [26, 104] on div "1 2 3 4 5 6 7 C X Z E E Erase all H H" at bounding box center [13, 195] width 27 height 320
click at [21, 84] on div "3" at bounding box center [15, 77] width 17 height 17
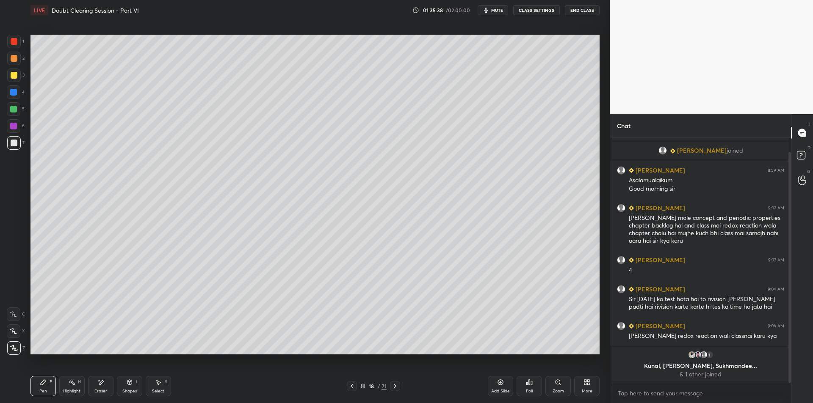
click at [17, 75] on div at bounding box center [14, 75] width 7 height 7
click at [13, 68] on div "2" at bounding box center [15, 60] width 17 height 17
click at [14, 60] on div at bounding box center [14, 58] width 7 height 7
click at [14, 92] on div at bounding box center [13, 92] width 7 height 7
click at [12, 115] on div at bounding box center [14, 109] width 14 height 14
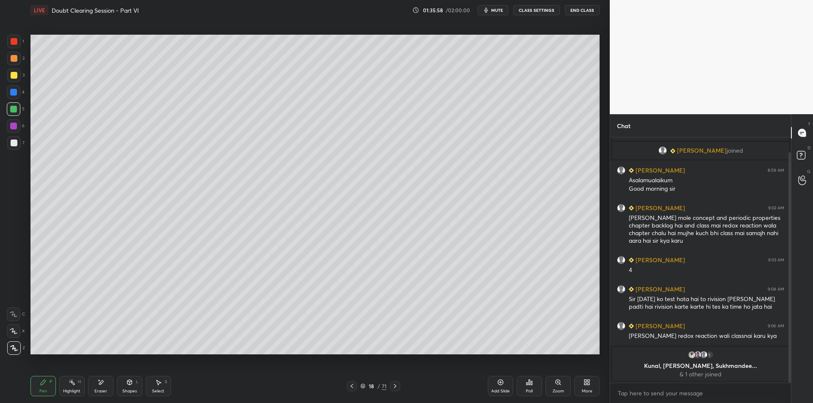
click at [13, 100] on div "4" at bounding box center [16, 94] width 18 height 17
click at [16, 114] on div at bounding box center [14, 109] width 14 height 14
click at [21, 138] on div "7" at bounding box center [15, 143] width 17 height 14
click at [66, 386] on div "Highlight H" at bounding box center [71, 386] width 25 height 20
click at [50, 383] on div "P" at bounding box center [51, 382] width 3 height 4
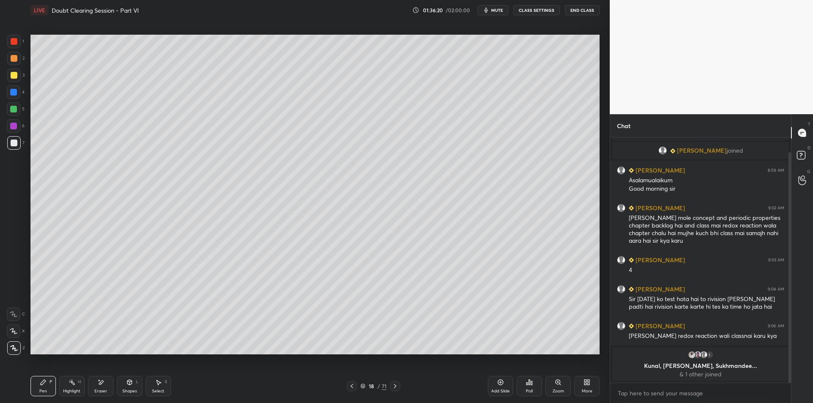
click at [75, 381] on icon at bounding box center [72, 382] width 7 height 7
click at [50, 381] on div "P" at bounding box center [51, 382] width 3 height 4
click at [71, 387] on div "Highlight H" at bounding box center [71, 386] width 25 height 20
click at [48, 383] on div "Pen P" at bounding box center [42, 386] width 25 height 20
click at [66, 391] on div "Highlight" at bounding box center [71, 391] width 17 height 4
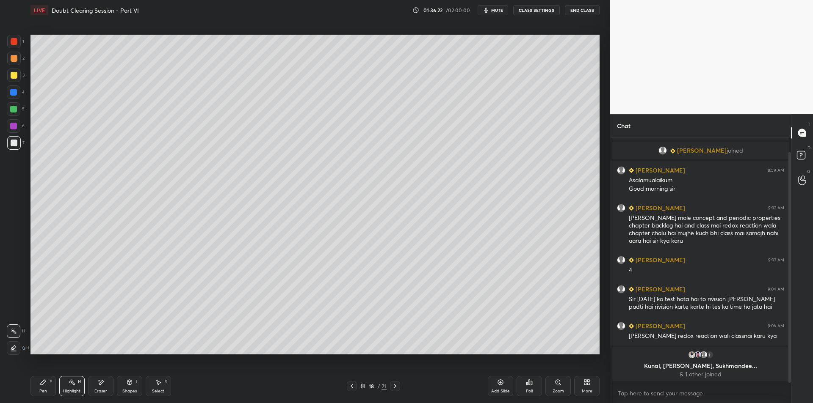
click at [42, 385] on icon at bounding box center [43, 382] width 5 height 5
click at [75, 382] on icon at bounding box center [72, 382] width 7 height 7
click at [52, 381] on div "Pen P" at bounding box center [42, 386] width 25 height 20
click at [78, 383] on div "H" at bounding box center [79, 382] width 3 height 4
click at [53, 385] on div "Pen P" at bounding box center [42, 386] width 25 height 20
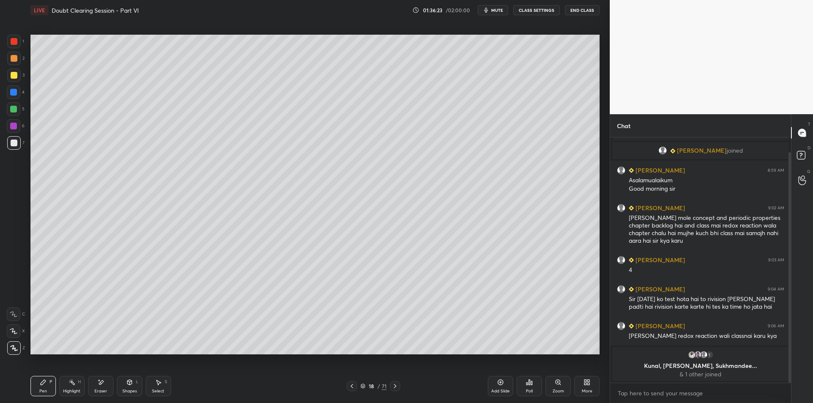
click at [74, 389] on div "Highlight" at bounding box center [71, 391] width 17 height 4
click at [51, 389] on div "Pen P" at bounding box center [42, 386] width 25 height 20
click at [72, 389] on div "Highlight" at bounding box center [71, 391] width 17 height 4
click at [48, 386] on div "Pen P" at bounding box center [42, 386] width 25 height 20
click at [67, 389] on div "Highlight" at bounding box center [71, 391] width 17 height 4
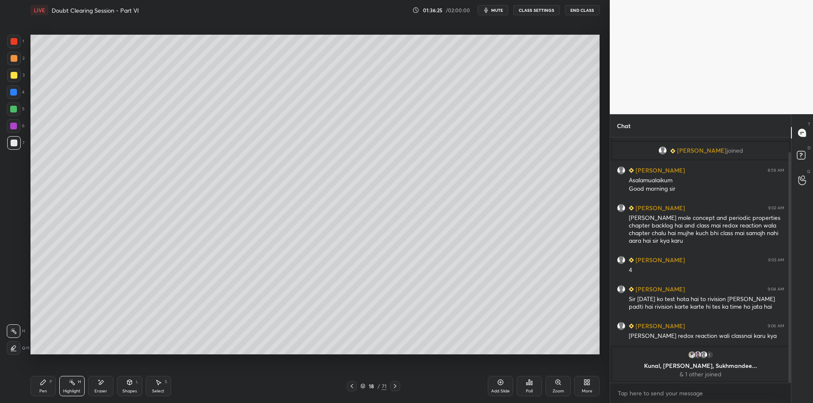
click at [42, 387] on div "Pen P" at bounding box center [42, 386] width 25 height 20
click at [72, 386] on icon at bounding box center [72, 382] width 7 height 7
click at [48, 384] on div "Pen P" at bounding box center [42, 386] width 25 height 20
click at [68, 386] on div "Highlight H" at bounding box center [71, 386] width 25 height 20
click at [51, 385] on div "Pen P" at bounding box center [42, 386] width 25 height 20
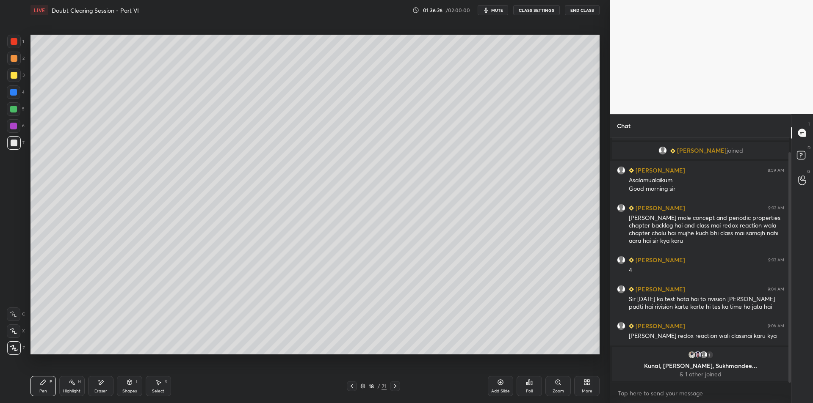
click at [67, 387] on div "Highlight H" at bounding box center [71, 386] width 25 height 20
click at [46, 383] on icon at bounding box center [43, 382] width 7 height 7
click at [63, 388] on div "Highlight H" at bounding box center [71, 386] width 25 height 20
click at [44, 386] on div "Pen P" at bounding box center [42, 386] width 25 height 20
click at [680, 339] on div "[PERSON_NAME] redox reaction wali classnai karu kya" at bounding box center [706, 336] width 155 height 8
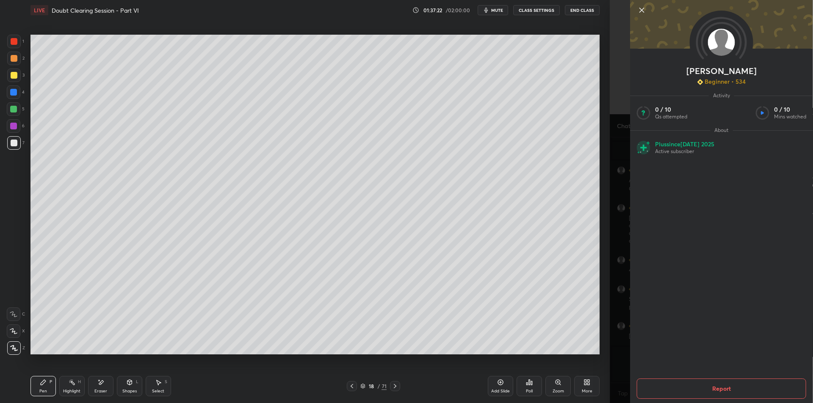
click at [612, 190] on div "[PERSON_NAME] Beginner • 534 Activity 0 / 10 Qs attempted 0 / 10 Mins watched A…" at bounding box center [711, 201] width 203 height 403
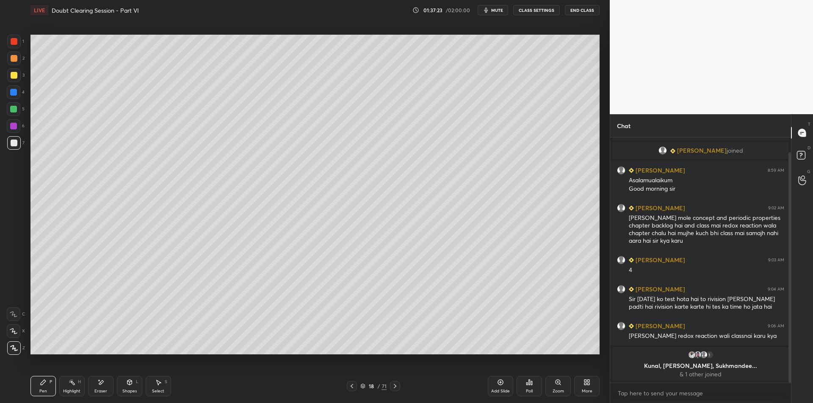
click at [12, 72] on div at bounding box center [14, 75] width 7 height 7
click at [17, 60] on div at bounding box center [14, 58] width 7 height 7
click at [17, 72] on div at bounding box center [14, 76] width 14 height 14
click at [15, 60] on div at bounding box center [14, 58] width 7 height 7
click at [14, 72] on div at bounding box center [14, 75] width 7 height 7
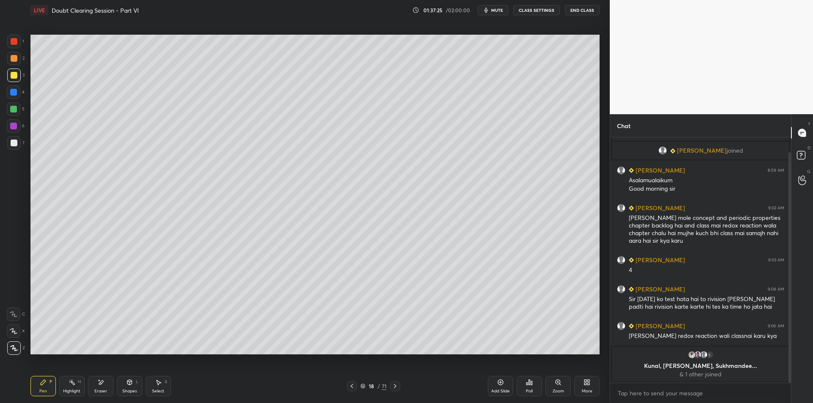
click at [16, 60] on div at bounding box center [14, 58] width 7 height 7
click at [20, 74] on div at bounding box center [14, 76] width 14 height 14
click at [17, 86] on div at bounding box center [14, 93] width 14 height 14
click at [18, 108] on div at bounding box center [14, 109] width 14 height 14
click at [9, 126] on div at bounding box center [14, 126] width 14 height 14
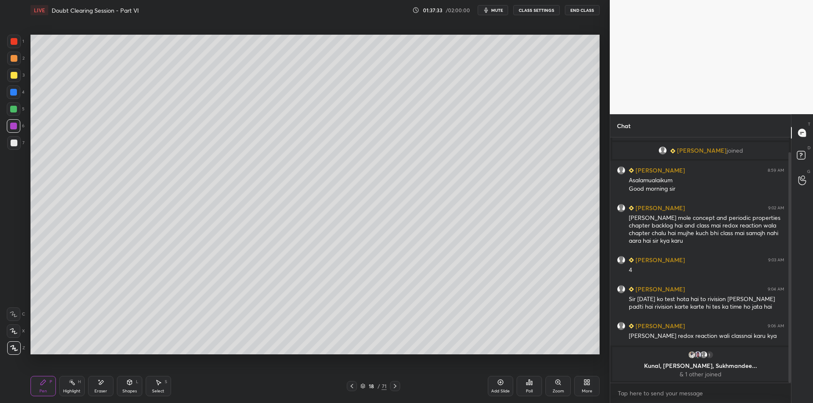
click at [21, 139] on div "7" at bounding box center [15, 143] width 17 height 14
click at [12, 99] on div at bounding box center [14, 93] width 14 height 14
click at [14, 79] on div at bounding box center [14, 76] width 14 height 14
click at [13, 61] on div at bounding box center [14, 58] width 7 height 7
click at [16, 47] on div at bounding box center [14, 42] width 14 height 14
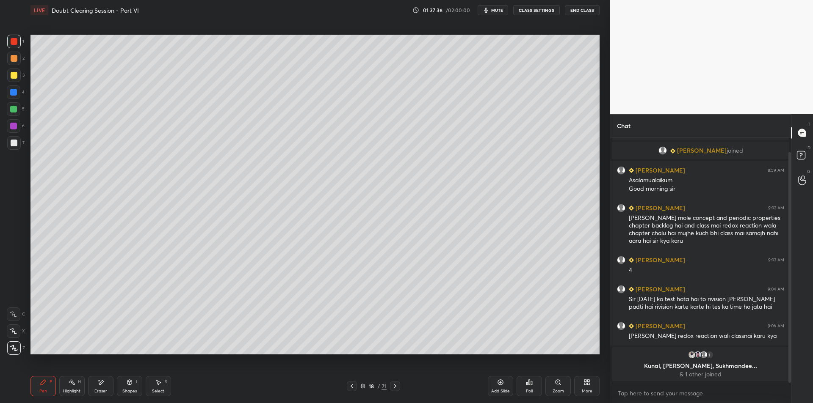
click at [13, 57] on div at bounding box center [14, 58] width 7 height 7
click at [11, 45] on div at bounding box center [14, 42] width 14 height 14
click at [12, 55] on div at bounding box center [14, 58] width 7 height 7
click at [12, 46] on div at bounding box center [14, 42] width 14 height 14
click at [13, 56] on div at bounding box center [14, 58] width 7 height 7
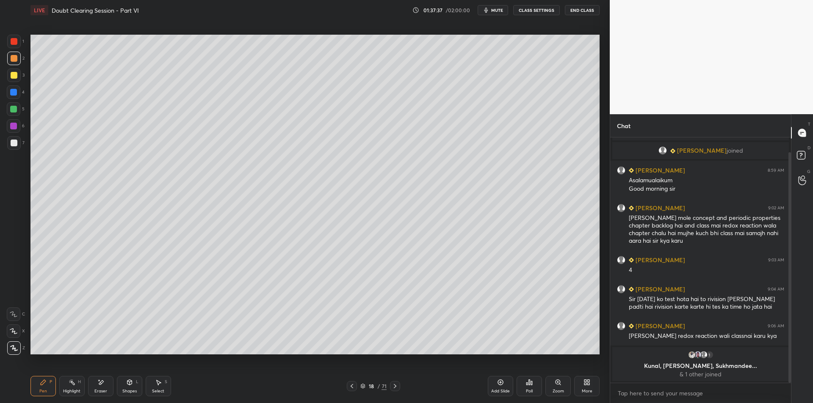
click at [10, 43] on div at bounding box center [14, 42] width 14 height 14
click at [13, 57] on div at bounding box center [14, 58] width 7 height 7
click at [11, 45] on div at bounding box center [14, 42] width 14 height 14
click at [15, 60] on div at bounding box center [14, 58] width 7 height 7
click at [11, 44] on div at bounding box center [14, 41] width 7 height 7
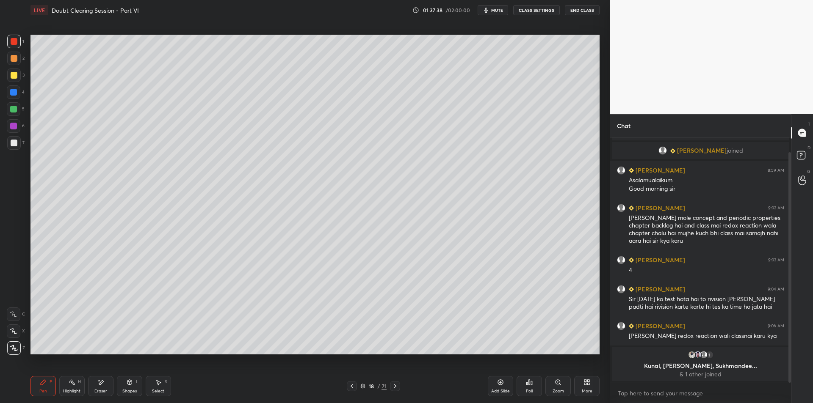
click at [14, 60] on div at bounding box center [14, 58] width 7 height 7
click at [10, 45] on div at bounding box center [14, 42] width 14 height 14
click at [14, 57] on div at bounding box center [14, 58] width 7 height 7
click at [11, 46] on div at bounding box center [14, 42] width 14 height 14
click at [14, 58] on div at bounding box center [14, 58] width 7 height 7
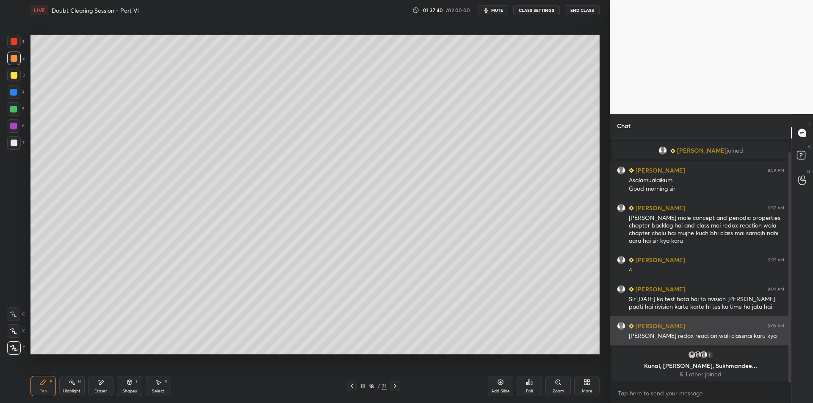
click at [13, 54] on div at bounding box center [14, 59] width 14 height 14
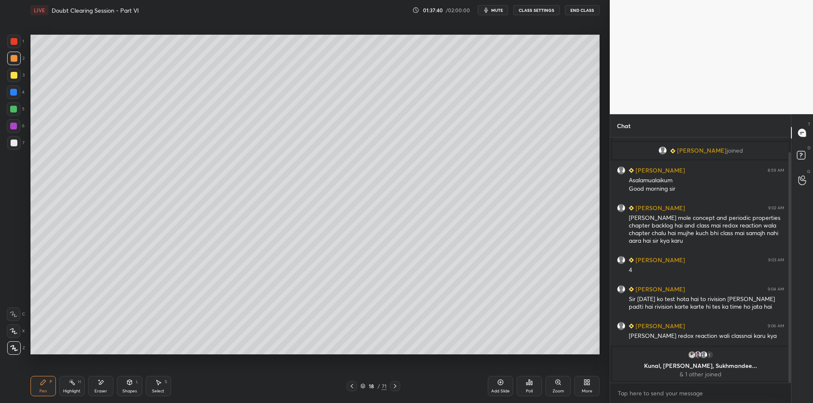
click at [12, 46] on div at bounding box center [14, 42] width 14 height 14
click at [14, 63] on div at bounding box center [14, 59] width 14 height 14
click at [8, 46] on div at bounding box center [14, 42] width 14 height 14
click at [11, 61] on div at bounding box center [14, 58] width 7 height 7
click at [12, 45] on div at bounding box center [14, 42] width 14 height 14
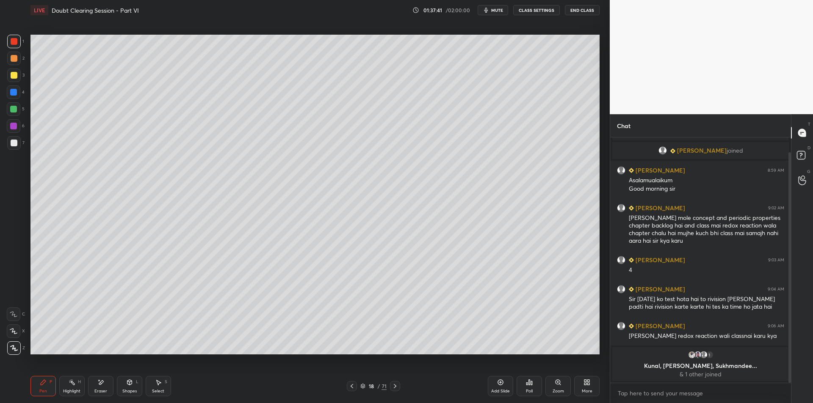
click at [12, 59] on div at bounding box center [14, 58] width 7 height 7
click at [11, 45] on div at bounding box center [14, 42] width 14 height 14
click at [12, 58] on div at bounding box center [14, 58] width 7 height 7
click at [11, 46] on div at bounding box center [14, 42] width 14 height 14
click at [68, 389] on div "Highlight" at bounding box center [71, 391] width 17 height 4
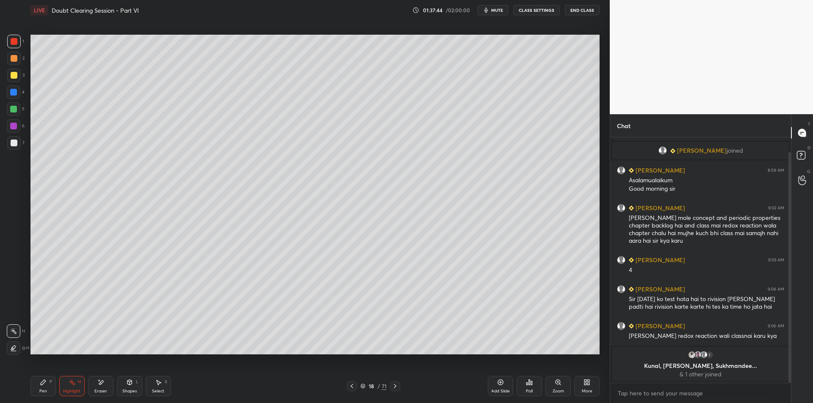
click at [49, 387] on div "Pen P" at bounding box center [42, 386] width 25 height 20
click at [9, 75] on div at bounding box center [14, 76] width 14 height 14
click at [13, 94] on div at bounding box center [13, 92] width 7 height 7
click at [19, 109] on div at bounding box center [14, 109] width 14 height 14
click at [92, 389] on div "Eraser" at bounding box center [100, 386] width 25 height 20
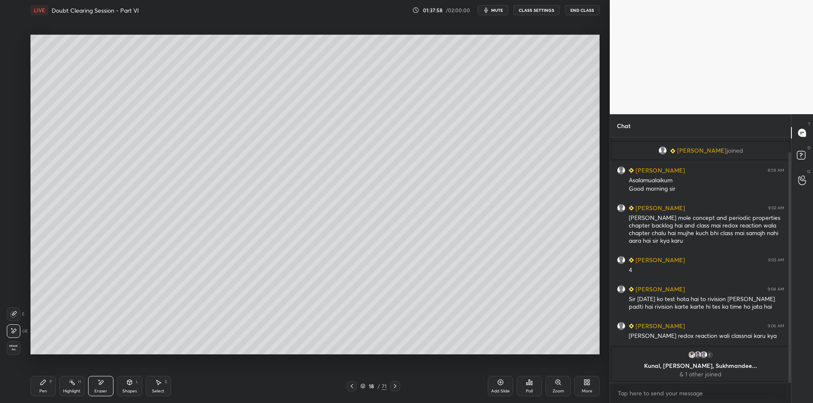
click at [69, 389] on div "Highlight" at bounding box center [71, 391] width 17 height 4
click at [45, 386] on icon at bounding box center [43, 382] width 7 height 7
click at [67, 392] on div "Highlight" at bounding box center [71, 391] width 17 height 4
click at [43, 384] on icon at bounding box center [43, 382] width 5 height 5
click at [70, 389] on div "Highlight" at bounding box center [71, 391] width 17 height 4
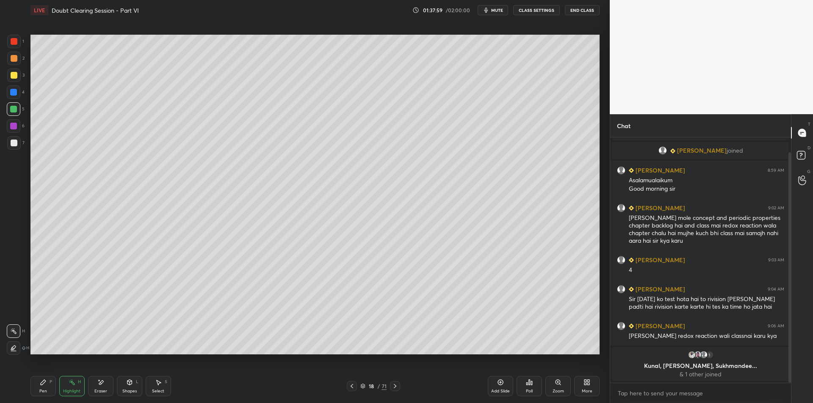
click at [43, 387] on div "Pen P" at bounding box center [42, 386] width 25 height 20
click at [16, 147] on div at bounding box center [14, 143] width 14 height 14
click at [64, 384] on div "Highlight H" at bounding box center [71, 386] width 25 height 20
click at [41, 385] on icon at bounding box center [43, 382] width 5 height 5
click at [539, 7] on button "CLASS SETTINGS" at bounding box center [536, 10] width 47 height 10
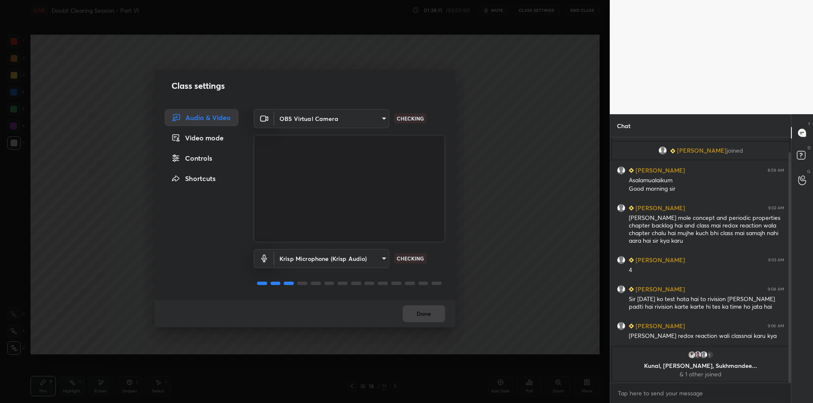
click at [342, 259] on body "1 2 3 4 5 6 7 C X Z E E Erase all H H LIVE Doubt Clearing Session - Part VI 01:…" at bounding box center [406, 201] width 813 height 403
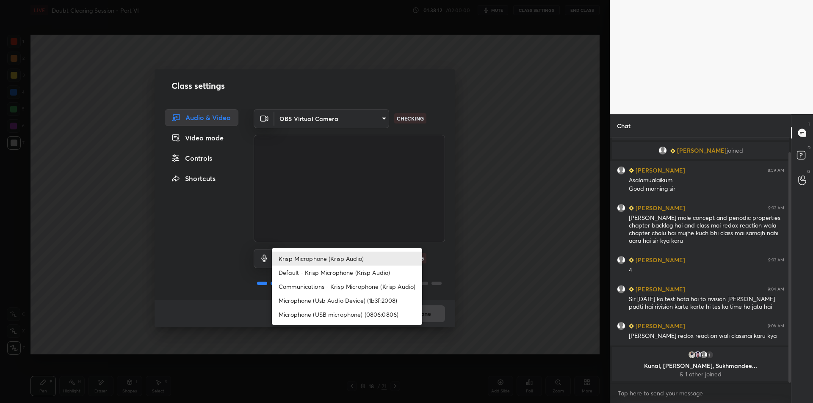
click at [356, 304] on li "Microphone (Usb Audio Device) (1b3f:2008)" at bounding box center [347, 301] width 150 height 14
type input "fde829080738fc3fb0167f80aaf6a609a4591a58cc93b04ec9dd4d9d5dd89f15"
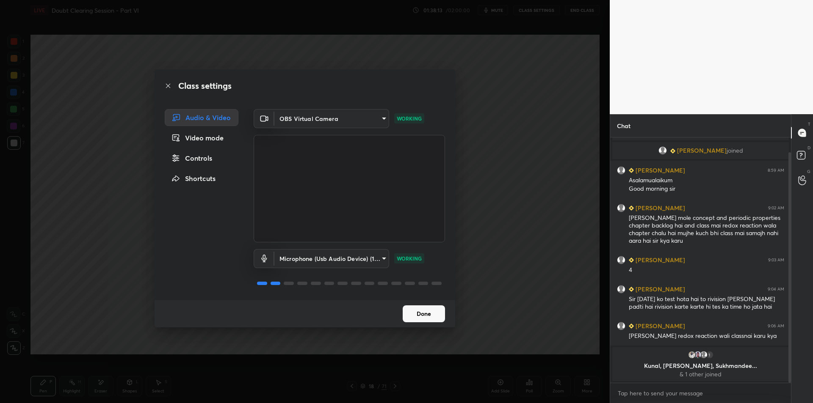
click at [591, 136] on div "Class settings Audio & Video Video mode Controls Shortcuts OBS Virtual Camera 6…" at bounding box center [305, 201] width 610 height 403
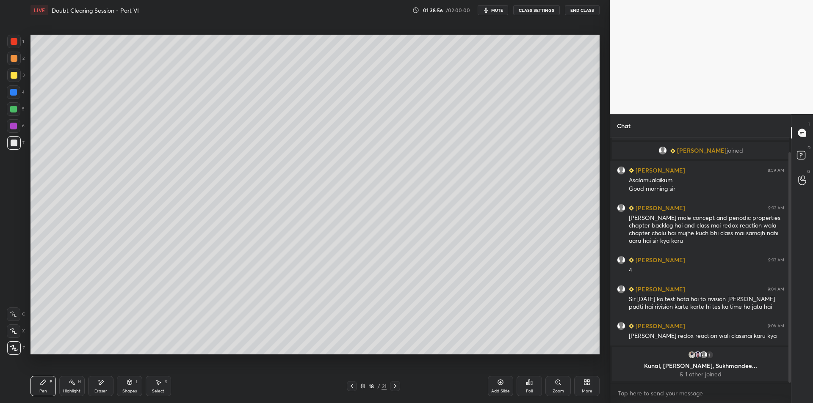
click at [528, 10] on button "CLASS SETTINGS" at bounding box center [536, 10] width 47 height 10
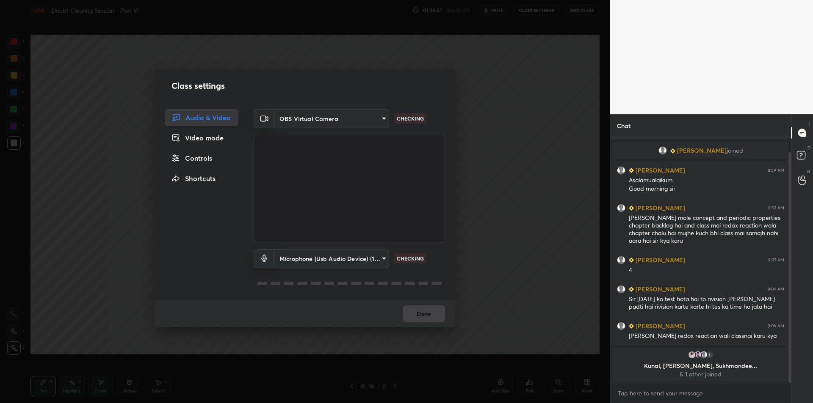
click at [349, 260] on body "1 2 3 4 5 6 7 C X Z E E Erase all H H LIVE Doubt Clearing Session - Part VI 01:…" at bounding box center [406, 201] width 813 height 403
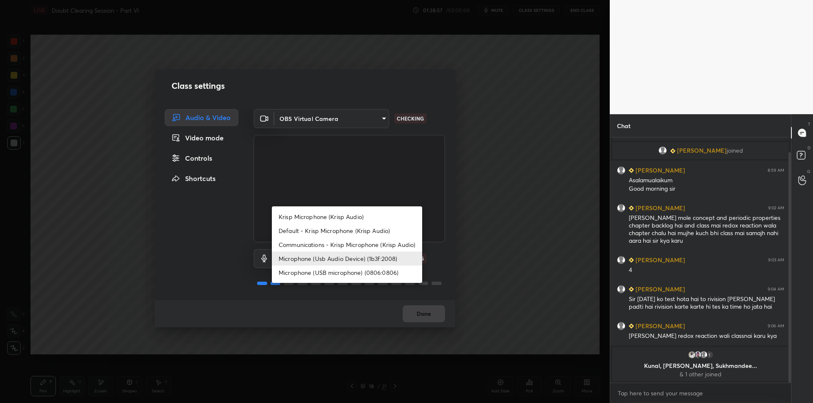
click at [365, 211] on li "Krisp Microphone (Krisp Audio)" at bounding box center [347, 217] width 150 height 14
type input "f179950b7ff94e844b1949510bbb9c4ee613793b831427a85f81c517fe718277"
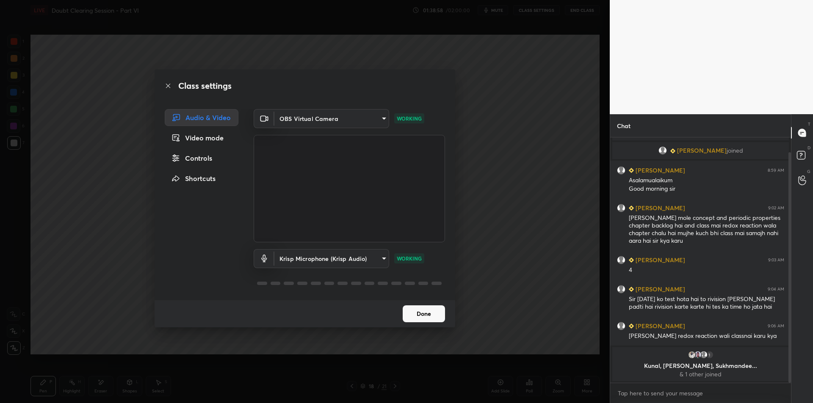
click at [559, 217] on div "Class settings Audio & Video Video mode Controls Shortcuts OBS Virtual Camera 6…" at bounding box center [305, 201] width 610 height 403
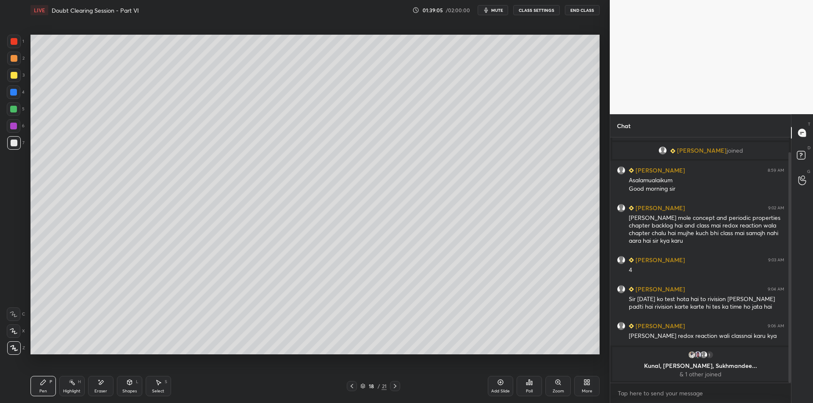
click at [397, 386] on icon at bounding box center [395, 386] width 7 height 7
click at [500, 381] on icon at bounding box center [500, 382] width 7 height 7
click at [16, 78] on div at bounding box center [14, 75] width 7 height 7
click at [11, 99] on div at bounding box center [14, 93] width 14 height 14
click at [11, 108] on div at bounding box center [13, 109] width 7 height 7
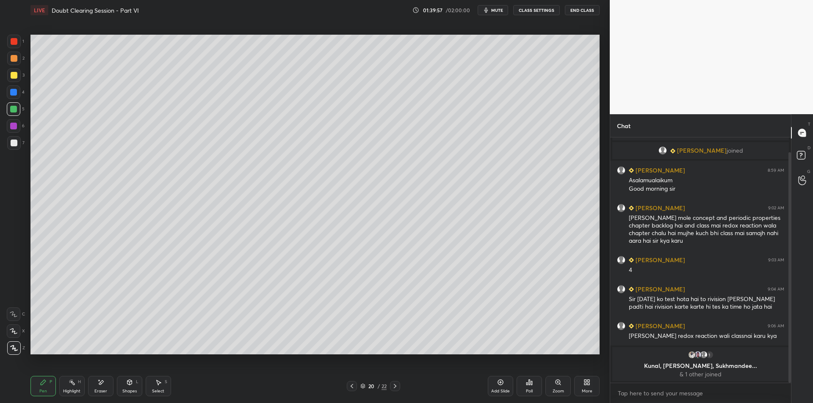
click at [14, 126] on div at bounding box center [13, 126] width 7 height 7
click at [10, 146] on div at bounding box center [14, 143] width 14 height 14
click at [24, 76] on div "3" at bounding box center [15, 76] width 17 height 14
click at [15, 63] on div at bounding box center [14, 59] width 14 height 14
click at [15, 79] on div at bounding box center [14, 75] width 7 height 7
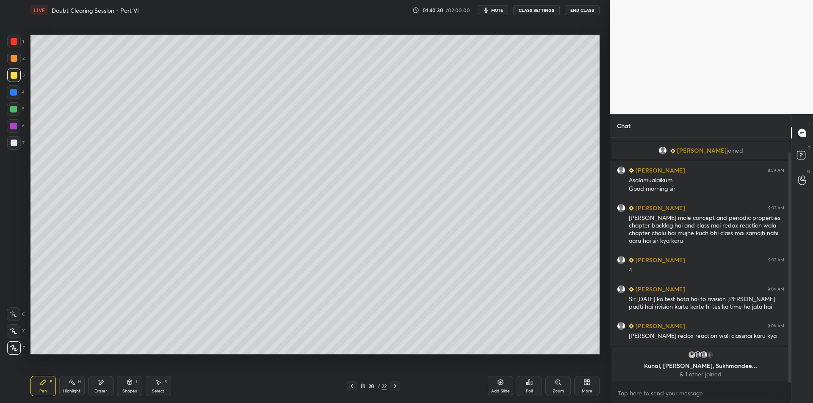
click at [16, 95] on div at bounding box center [13, 92] width 7 height 7
click at [14, 109] on div at bounding box center [13, 109] width 7 height 7
click at [494, 385] on div "Add Slide" at bounding box center [500, 386] width 25 height 20
click at [20, 125] on div "6" at bounding box center [16, 126] width 18 height 14
click at [20, 145] on div at bounding box center [14, 143] width 14 height 14
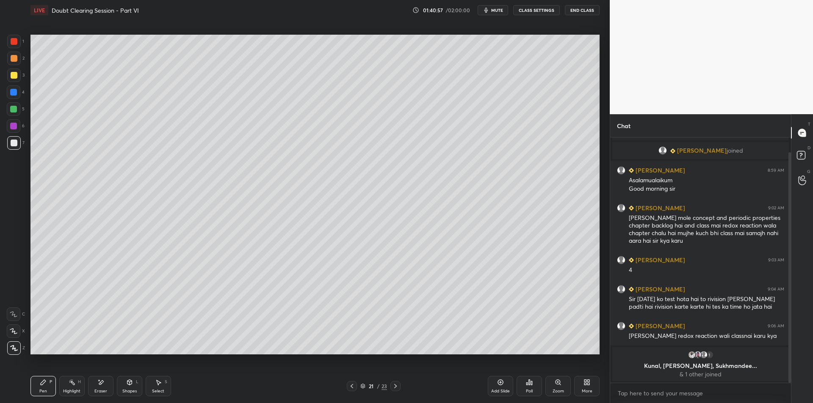
click at [9, 110] on div at bounding box center [14, 109] width 14 height 14
click at [15, 129] on div at bounding box center [13, 126] width 7 height 7
click at [14, 143] on div at bounding box center [14, 143] width 7 height 7
click at [14, 95] on div at bounding box center [13, 92] width 7 height 7
click at [16, 75] on div at bounding box center [14, 75] width 7 height 7
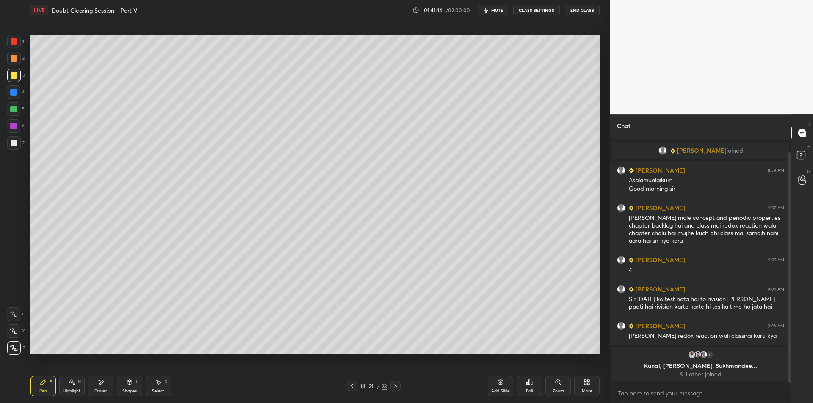
click at [17, 62] on div at bounding box center [14, 59] width 14 height 14
click at [9, 102] on div "4" at bounding box center [16, 94] width 18 height 17
click at [14, 109] on div at bounding box center [13, 109] width 7 height 7
click at [10, 133] on div at bounding box center [14, 126] width 14 height 14
click at [12, 142] on div at bounding box center [14, 143] width 7 height 7
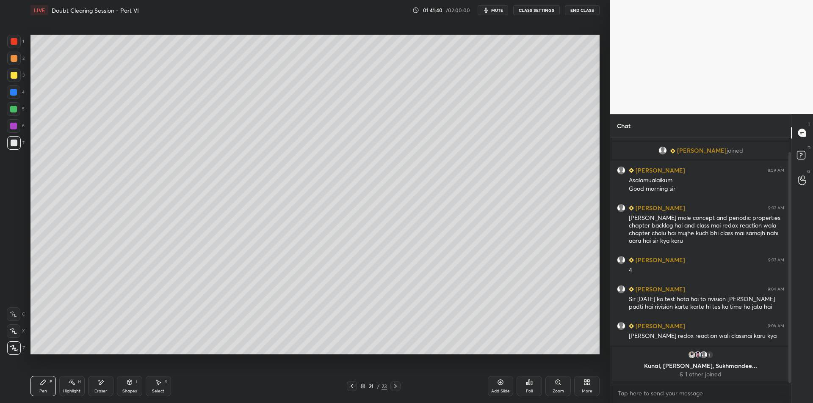
click at [22, 71] on div "3" at bounding box center [15, 76] width 17 height 14
click at [17, 60] on div at bounding box center [14, 58] width 7 height 7
click at [17, 78] on div at bounding box center [14, 75] width 7 height 7
click at [11, 91] on div at bounding box center [13, 92] width 7 height 7
click at [11, 103] on div at bounding box center [14, 109] width 14 height 14
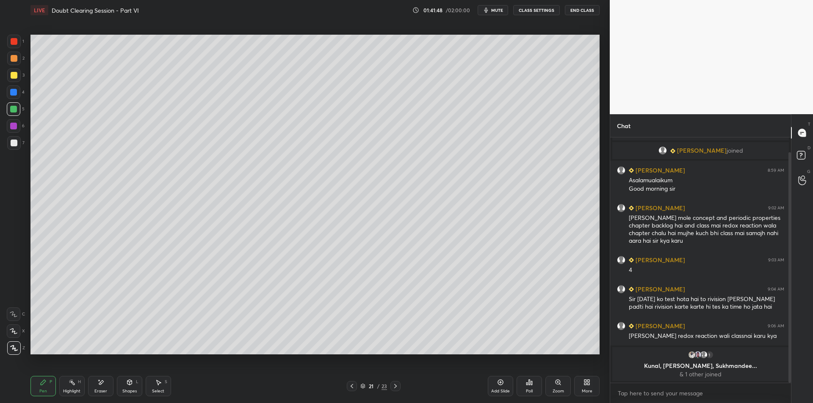
click at [11, 109] on div at bounding box center [13, 109] width 7 height 7
click at [10, 140] on div at bounding box center [14, 143] width 14 height 14
click at [13, 133] on div "6" at bounding box center [16, 127] width 18 height 17
click at [12, 142] on div at bounding box center [14, 143] width 7 height 7
click at [9, 135] on div "6" at bounding box center [16, 127] width 18 height 17
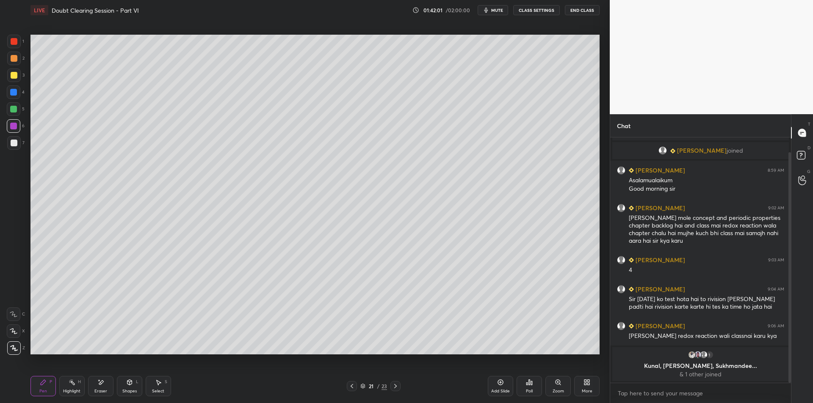
click at [8, 147] on div at bounding box center [14, 143] width 14 height 14
click at [9, 114] on div at bounding box center [14, 109] width 14 height 14
click at [76, 386] on div "Highlight H" at bounding box center [71, 386] width 25 height 20
click at [67, 378] on div "Highlight H" at bounding box center [71, 386] width 25 height 20
click at [45, 384] on icon at bounding box center [43, 382] width 7 height 7
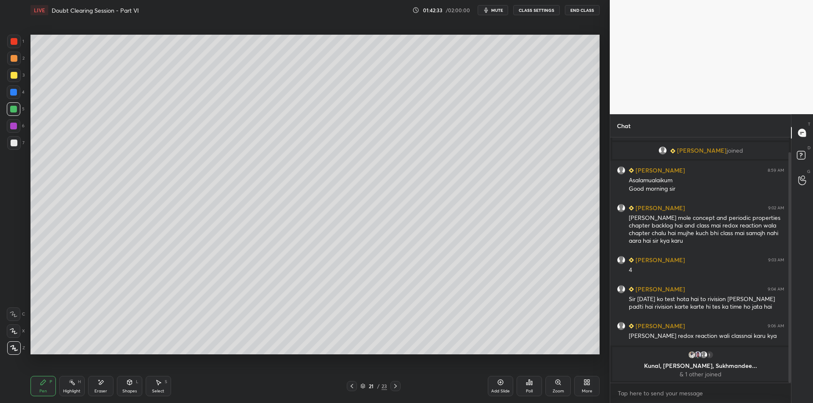
click at [12, 120] on div at bounding box center [14, 126] width 14 height 14
click at [9, 134] on div "6" at bounding box center [16, 127] width 18 height 17
click at [10, 141] on div at bounding box center [14, 143] width 14 height 14
click at [9, 83] on div "3" at bounding box center [15, 77] width 17 height 17
click at [12, 71] on div at bounding box center [14, 76] width 14 height 14
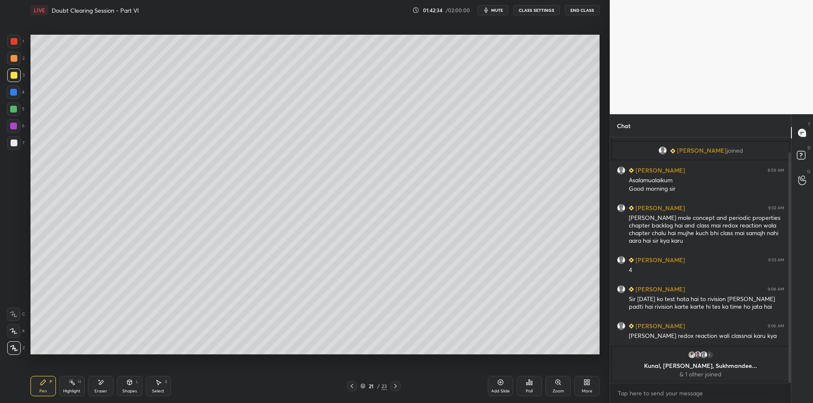
click at [13, 61] on div at bounding box center [14, 58] width 7 height 7
click at [9, 76] on div at bounding box center [14, 76] width 14 height 14
click at [24, 59] on div "2" at bounding box center [15, 59] width 17 height 14
click at [15, 44] on div at bounding box center [14, 41] width 7 height 7
click at [14, 63] on div at bounding box center [14, 59] width 14 height 14
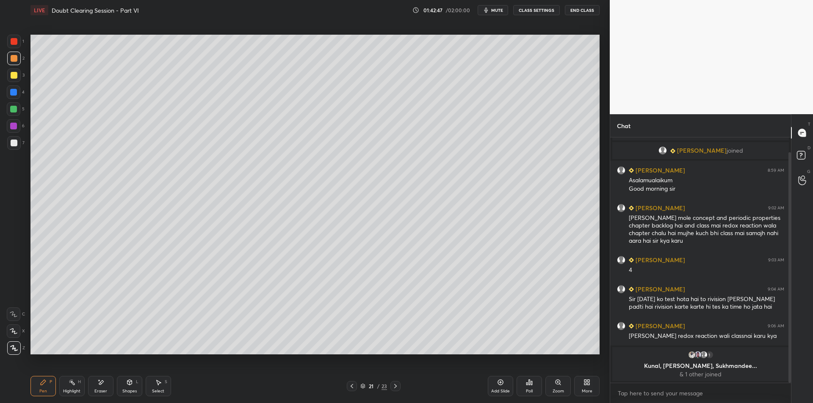
click at [12, 41] on div at bounding box center [14, 41] width 7 height 7
click at [11, 61] on div at bounding box center [14, 58] width 7 height 7
click at [13, 41] on div at bounding box center [14, 41] width 7 height 7
click at [11, 60] on div at bounding box center [14, 58] width 7 height 7
click at [10, 41] on div at bounding box center [14, 42] width 14 height 14
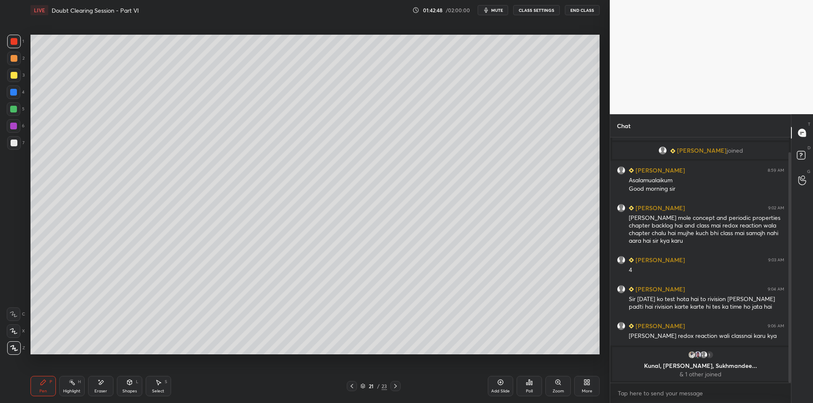
click at [11, 55] on div at bounding box center [14, 58] width 7 height 7
click at [11, 41] on div at bounding box center [14, 41] width 7 height 7
click at [13, 114] on div at bounding box center [14, 109] width 14 height 14
click at [12, 119] on div "5" at bounding box center [16, 110] width 18 height 17
click at [10, 125] on div at bounding box center [14, 126] width 14 height 14
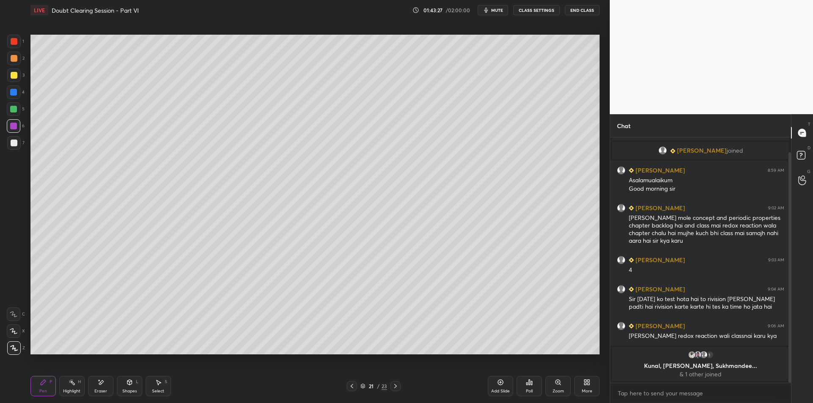
click at [8, 141] on div at bounding box center [14, 143] width 14 height 14
click at [61, 392] on div "Highlight H" at bounding box center [71, 386] width 25 height 20
click at [43, 391] on div "Pen" at bounding box center [43, 391] width 8 height 4
click at [61, 391] on div "Highlight H" at bounding box center [71, 386] width 25 height 20
click at [44, 388] on div "Pen P" at bounding box center [42, 386] width 25 height 20
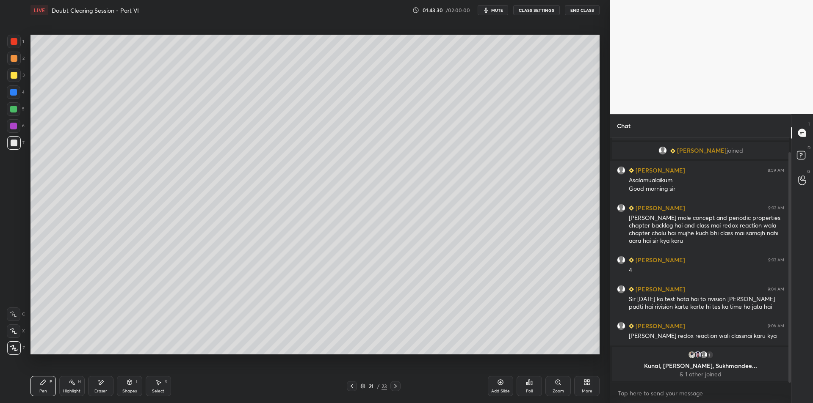
click at [64, 384] on div "Highlight H" at bounding box center [71, 386] width 25 height 20
click at [45, 388] on div "Pen P" at bounding box center [42, 386] width 25 height 20
click at [62, 391] on div "Highlight H" at bounding box center [71, 386] width 25 height 20
click at [47, 387] on div "Pen P" at bounding box center [42, 386] width 25 height 20
click at [61, 387] on div "Highlight H" at bounding box center [71, 386] width 25 height 20
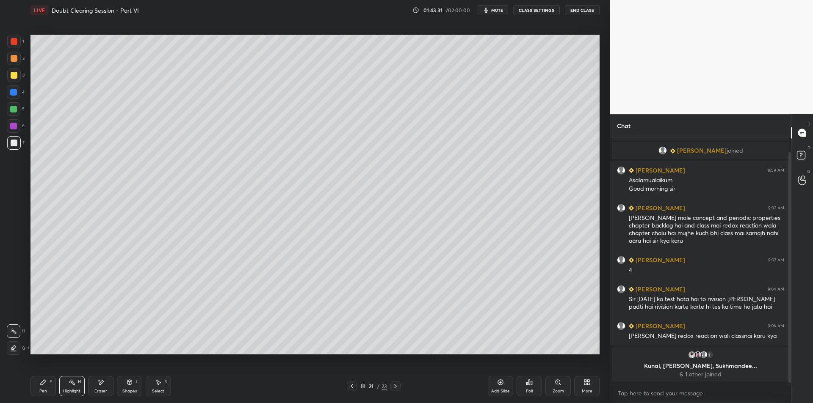
click at [47, 392] on div "Pen" at bounding box center [43, 391] width 8 height 4
click at [64, 391] on div "Highlight" at bounding box center [71, 391] width 17 height 4
click at [51, 387] on div "Pen P" at bounding box center [42, 386] width 25 height 20
click at [66, 387] on div "Highlight H" at bounding box center [71, 386] width 25 height 20
click at [48, 389] on div "Pen P" at bounding box center [42, 386] width 25 height 20
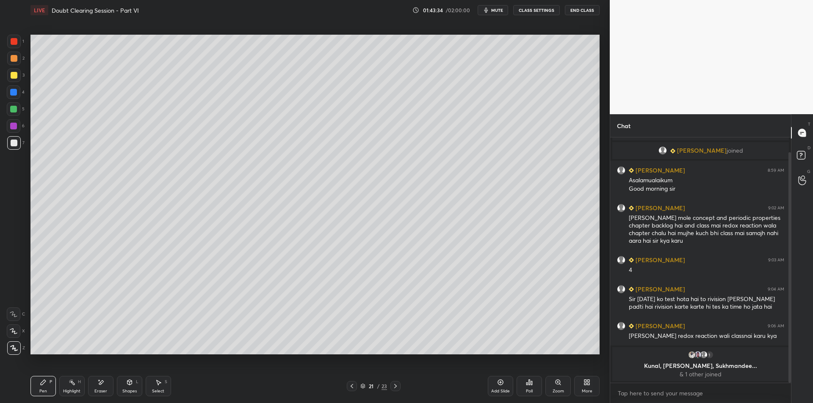
click at [64, 392] on div "Highlight" at bounding box center [71, 391] width 17 height 4
click at [45, 387] on div "Pen P" at bounding box center [42, 386] width 25 height 20
click at [67, 384] on div "Highlight H" at bounding box center [71, 386] width 25 height 20
click at [49, 386] on div "Pen P" at bounding box center [42, 386] width 25 height 20
click at [504, 389] on div "Add Slide" at bounding box center [500, 391] width 19 height 4
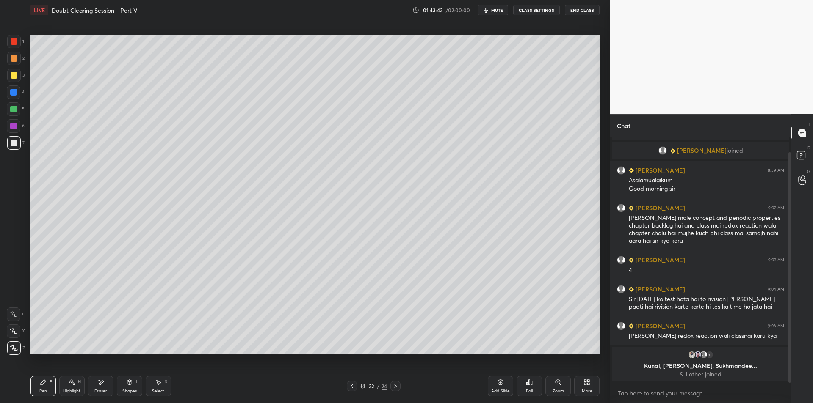
click at [20, 108] on div at bounding box center [14, 109] width 14 height 14
click at [17, 91] on div at bounding box center [13, 92] width 7 height 7
click at [16, 74] on div at bounding box center [14, 75] width 7 height 7
click at [14, 69] on div at bounding box center [14, 76] width 14 height 14
click at [12, 108] on div at bounding box center [13, 109] width 7 height 7
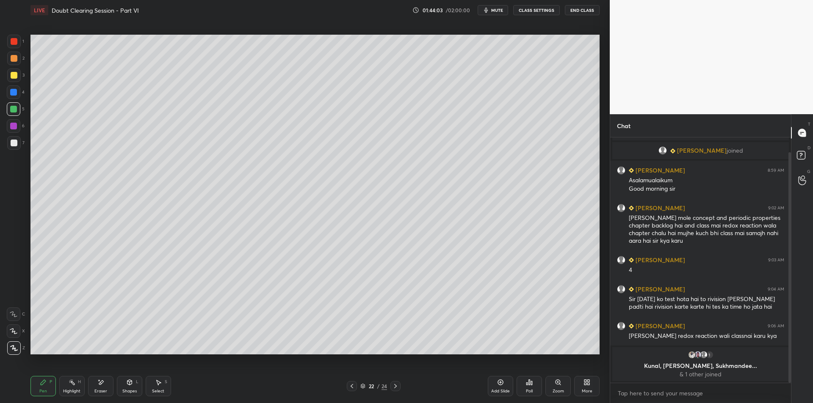
click at [11, 123] on div at bounding box center [13, 126] width 7 height 7
click at [13, 131] on div at bounding box center [14, 126] width 14 height 14
click at [10, 144] on div at bounding box center [14, 143] width 14 height 14
click at [497, 384] on icon at bounding box center [500, 382] width 7 height 7
click at [17, 65] on div at bounding box center [14, 59] width 14 height 14
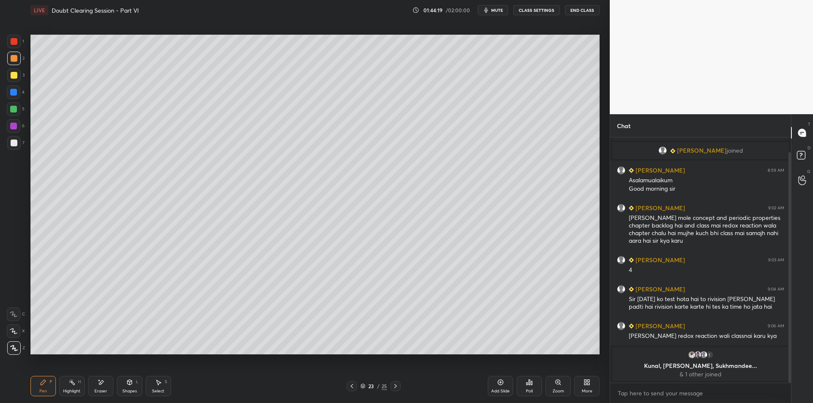
click at [13, 77] on div at bounding box center [14, 75] width 7 height 7
click at [11, 97] on div at bounding box center [14, 93] width 14 height 14
click at [10, 114] on div at bounding box center [14, 109] width 14 height 14
click at [12, 96] on div at bounding box center [13, 92] width 7 height 7
click at [14, 81] on div at bounding box center [14, 76] width 14 height 14
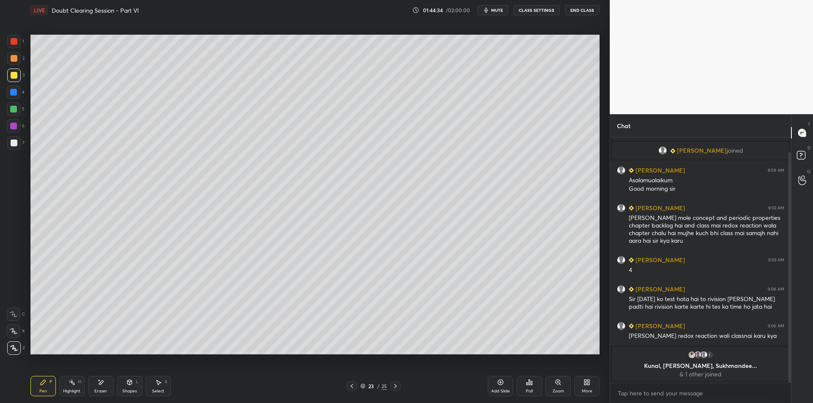
click at [13, 100] on div "4" at bounding box center [16, 94] width 18 height 17
click at [13, 108] on div at bounding box center [13, 109] width 7 height 7
click at [13, 137] on div at bounding box center [14, 143] width 14 height 14
click at [15, 144] on div at bounding box center [14, 143] width 7 height 7
click at [5, 70] on div "1 2 3 4 5 6 7 C X Z E E Erase all H H" at bounding box center [13, 195] width 27 height 320
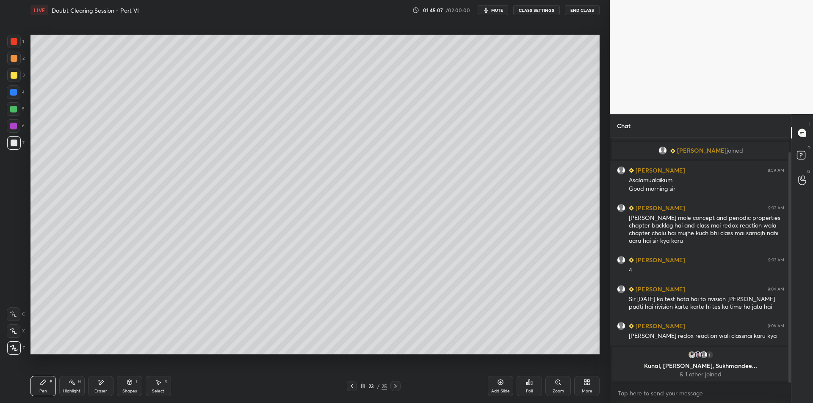
click at [11, 61] on div at bounding box center [14, 58] width 7 height 7
click at [12, 71] on div at bounding box center [14, 76] width 14 height 14
click at [11, 97] on div at bounding box center [14, 93] width 14 height 14
click at [13, 106] on div at bounding box center [13, 109] width 7 height 7
click at [20, 128] on div "6" at bounding box center [16, 126] width 18 height 14
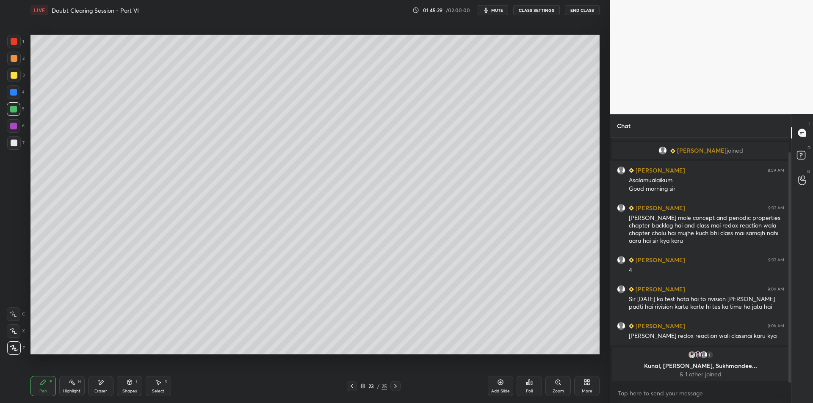
click at [18, 144] on div at bounding box center [14, 143] width 14 height 14
click at [13, 65] on div at bounding box center [14, 59] width 14 height 14
click at [10, 45] on div at bounding box center [14, 42] width 14 height 14
click at [19, 77] on div at bounding box center [14, 76] width 14 height 14
click at [15, 95] on div at bounding box center [13, 92] width 7 height 7
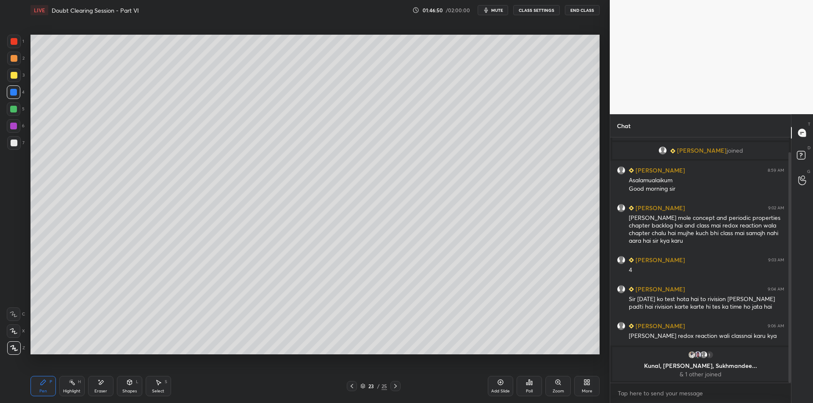
click at [17, 110] on div at bounding box center [13, 109] width 7 height 7
click at [22, 132] on div "6" at bounding box center [16, 126] width 18 height 14
click at [20, 144] on div at bounding box center [14, 143] width 14 height 14
click at [13, 83] on div "3" at bounding box center [15, 77] width 17 height 17
click at [11, 69] on div at bounding box center [14, 76] width 14 height 14
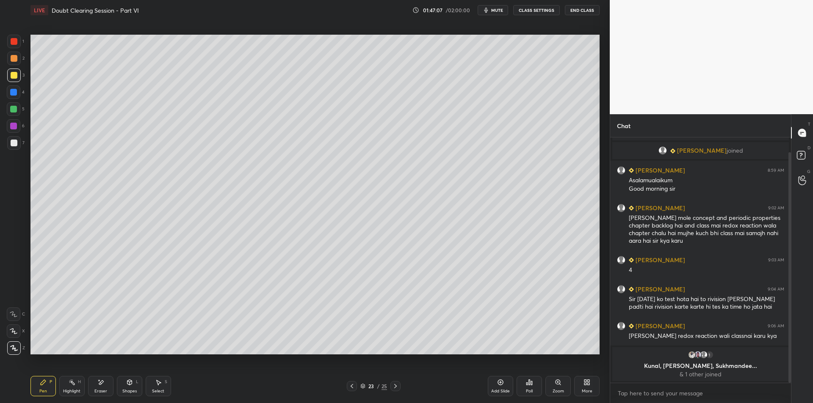
click at [8, 58] on div at bounding box center [14, 59] width 14 height 14
click at [16, 94] on div at bounding box center [13, 92] width 7 height 7
click at [14, 77] on div at bounding box center [14, 75] width 7 height 7
click at [15, 100] on div "4" at bounding box center [16, 94] width 18 height 17
click at [15, 116] on div at bounding box center [14, 109] width 14 height 14
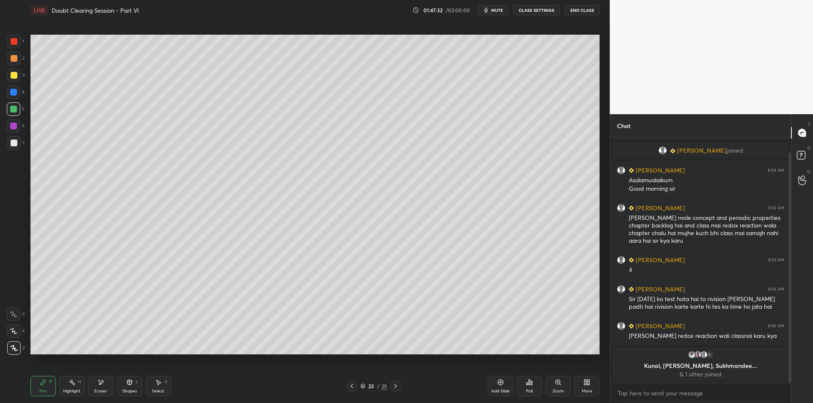
click at [15, 97] on div at bounding box center [14, 93] width 14 height 14
click at [14, 73] on div at bounding box center [14, 75] width 7 height 7
click at [14, 60] on div at bounding box center [14, 58] width 7 height 7
click at [15, 73] on div at bounding box center [14, 75] width 7 height 7
click at [17, 96] on div at bounding box center [14, 93] width 14 height 14
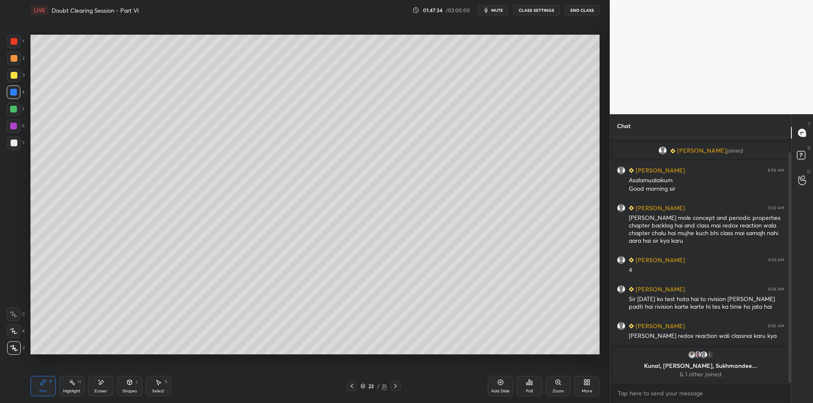
click at [15, 109] on div at bounding box center [13, 109] width 7 height 7
click at [14, 133] on div at bounding box center [14, 126] width 14 height 14
click at [13, 146] on div at bounding box center [14, 143] width 7 height 7
click at [13, 65] on div at bounding box center [14, 59] width 14 height 14
click at [15, 56] on div at bounding box center [14, 58] width 7 height 7
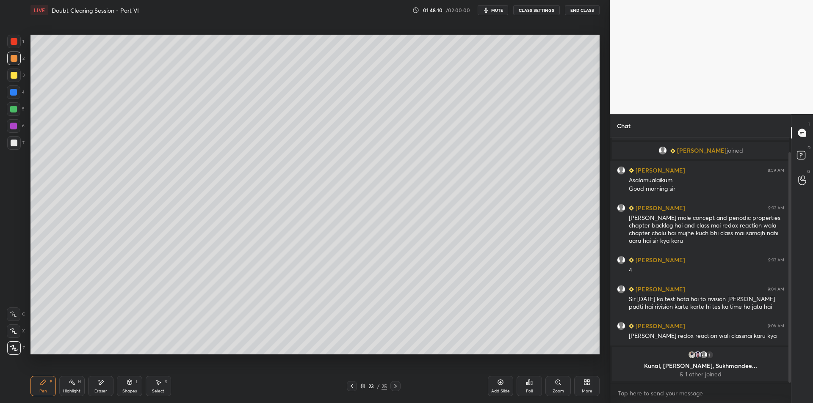
click at [6, 36] on div "1 2 3 4 5 6 7 C X Z E E Erase all H H" at bounding box center [13, 195] width 27 height 320
click at [18, 59] on div at bounding box center [14, 59] width 14 height 14
click at [17, 43] on div at bounding box center [14, 41] width 7 height 7
click at [14, 54] on div at bounding box center [14, 59] width 14 height 14
click at [12, 92] on div at bounding box center [13, 92] width 7 height 7
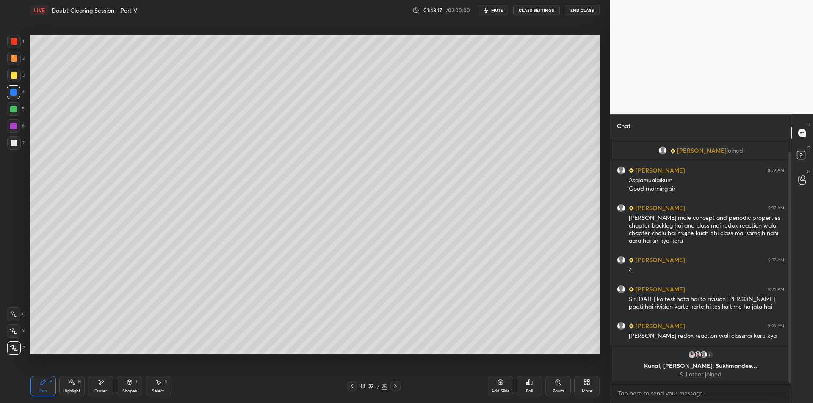
click at [17, 110] on div at bounding box center [14, 109] width 14 height 14
click at [84, 386] on div "Highlight H" at bounding box center [71, 386] width 25 height 20
click at [49, 387] on div "Pen P" at bounding box center [42, 386] width 25 height 20
click at [80, 384] on div "H" at bounding box center [79, 382] width 3 height 4
click at [50, 383] on div "P" at bounding box center [51, 382] width 3 height 4
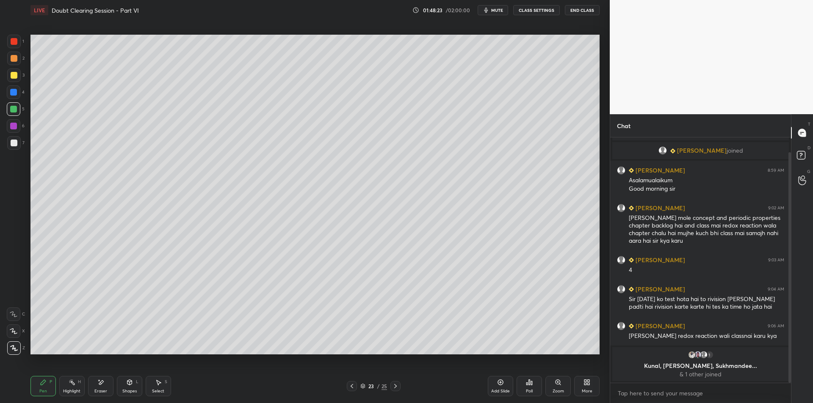
click at [14, 126] on div at bounding box center [13, 126] width 7 height 7
click at [10, 138] on div at bounding box center [14, 143] width 14 height 14
click at [15, 105] on div at bounding box center [14, 109] width 14 height 14
click at [104, 385] on div "Eraser" at bounding box center [100, 386] width 25 height 20
click at [77, 386] on div "Highlight H" at bounding box center [71, 386] width 25 height 20
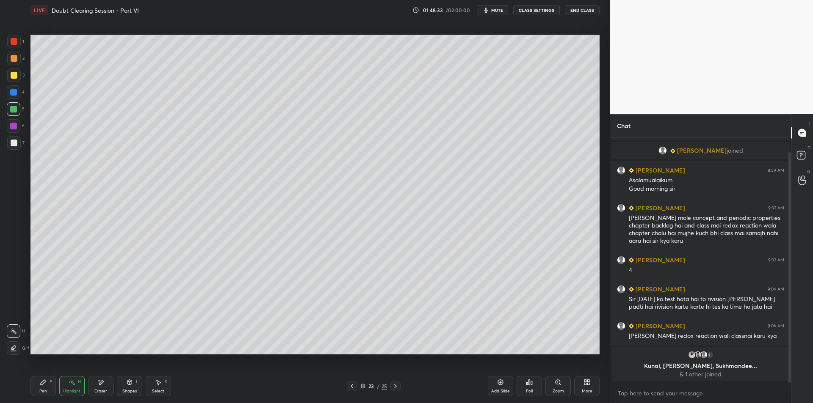
click at [45, 384] on icon at bounding box center [43, 382] width 7 height 7
click at [16, 74] on div at bounding box center [14, 75] width 7 height 7
click at [7, 61] on div at bounding box center [14, 59] width 14 height 14
click at [12, 77] on div at bounding box center [14, 75] width 7 height 7
click at [11, 62] on div at bounding box center [14, 59] width 14 height 14
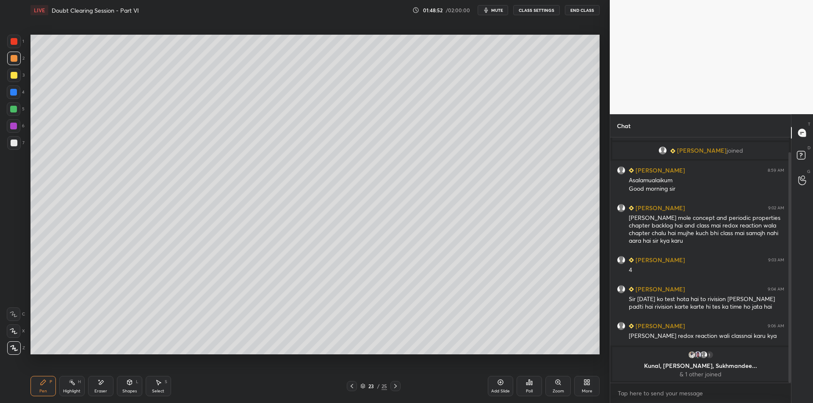
click at [9, 75] on div at bounding box center [14, 76] width 14 height 14
click at [10, 61] on div at bounding box center [14, 59] width 14 height 14
click at [9, 78] on div at bounding box center [14, 76] width 14 height 14
click at [102, 389] on div "Eraser" at bounding box center [100, 391] width 13 height 4
click at [77, 391] on div "Highlight" at bounding box center [71, 391] width 17 height 4
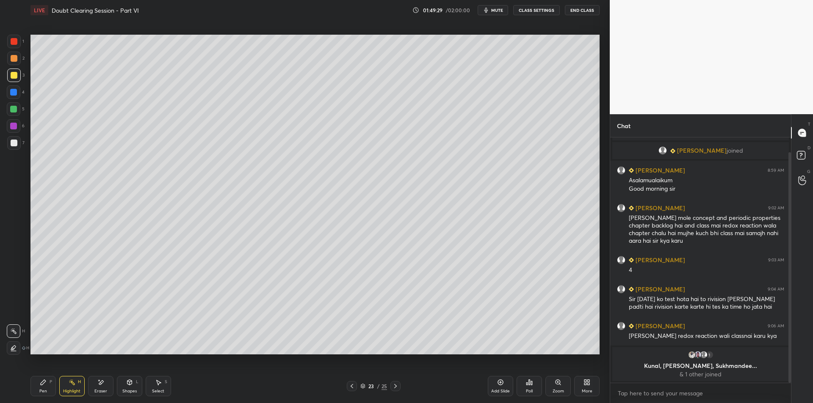
click at [47, 388] on div "Pen P" at bounding box center [42, 386] width 25 height 20
click at [163, 384] on div "Select S" at bounding box center [158, 386] width 25 height 20
click at [585, 340] on div "0 ° Undo Copy Duplicate Duplicate to new slide Delete" at bounding box center [314, 195] width 569 height 320
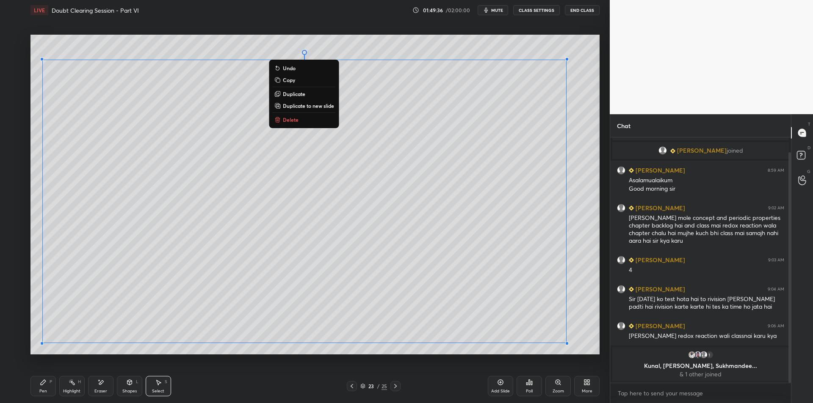
click at [584, 41] on div "0 ° Undo Copy Duplicate Duplicate to new slide Delete" at bounding box center [314, 195] width 569 height 320
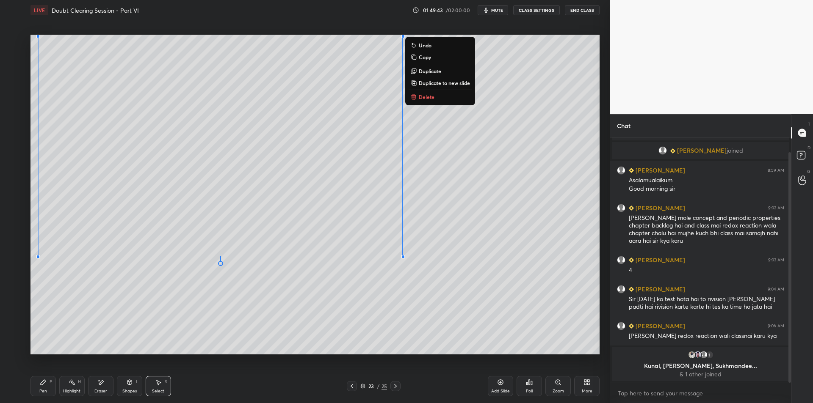
click at [74, 387] on div "Highlight H" at bounding box center [71, 386] width 25 height 20
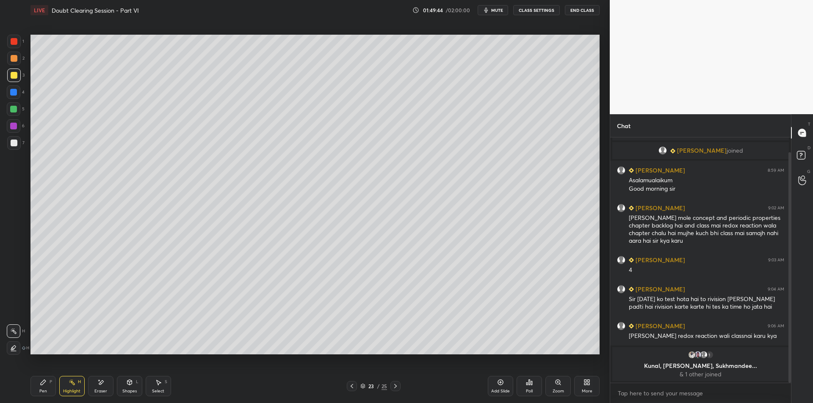
click at [72, 385] on icon at bounding box center [72, 382] width 7 height 7
click at [47, 381] on div "Pen P" at bounding box center [42, 386] width 25 height 20
click at [75, 386] on div "Highlight H" at bounding box center [71, 386] width 25 height 20
click at [52, 384] on div "Pen P" at bounding box center [42, 386] width 25 height 20
click at [80, 387] on div "Highlight H" at bounding box center [71, 386] width 25 height 20
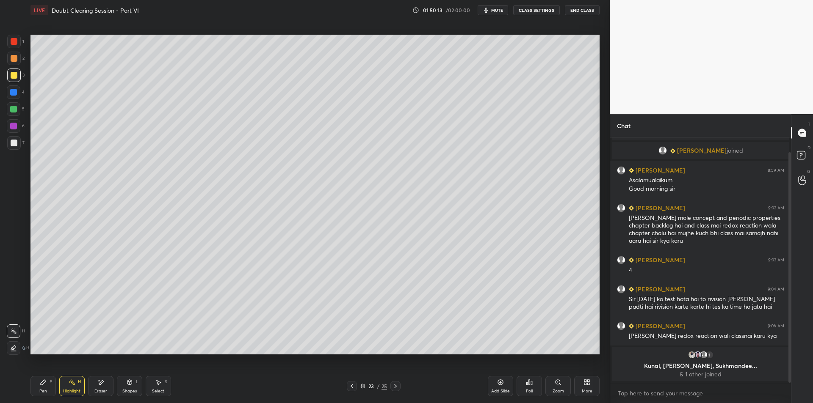
click at [56, 384] on div "Pen P Highlight H Eraser Shapes L Select S" at bounding box center [144, 386] width 229 height 20
click at [55, 390] on div "Pen P" at bounding box center [42, 386] width 25 height 20
click at [8, 131] on div at bounding box center [14, 126] width 14 height 14
click at [24, 108] on div "5" at bounding box center [16, 109] width 18 height 14
click at [17, 77] on div at bounding box center [14, 75] width 7 height 7
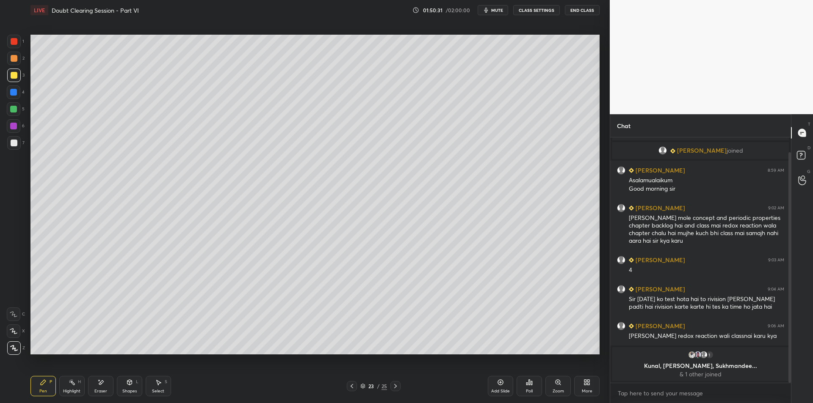
click at [69, 386] on icon at bounding box center [72, 382] width 7 height 7
click at [44, 386] on icon at bounding box center [43, 382] width 7 height 7
click at [66, 389] on div "Highlight" at bounding box center [71, 391] width 17 height 4
click at [42, 388] on div "Pen P" at bounding box center [42, 386] width 25 height 20
click at [66, 387] on div "Highlight H" at bounding box center [71, 386] width 25 height 20
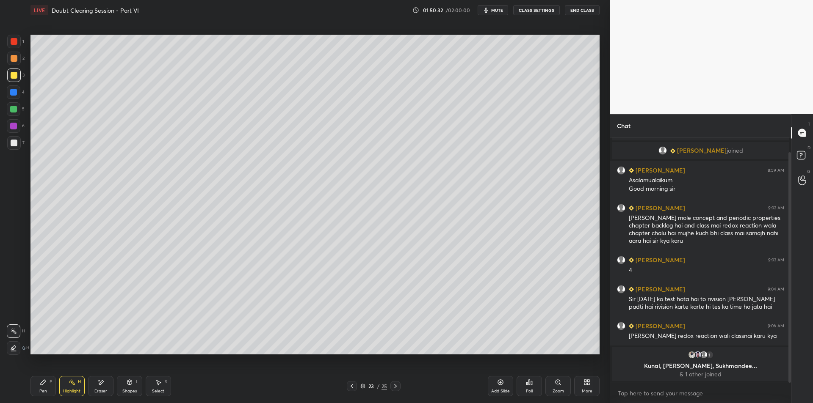
click at [48, 386] on div "Pen P" at bounding box center [42, 386] width 25 height 20
click at [68, 389] on div "Highlight" at bounding box center [71, 391] width 17 height 4
click at [36, 381] on div "Pen P" at bounding box center [42, 386] width 25 height 20
click at [65, 386] on div "Highlight H" at bounding box center [71, 386] width 25 height 20
click at [44, 387] on div "Pen P" at bounding box center [42, 386] width 25 height 20
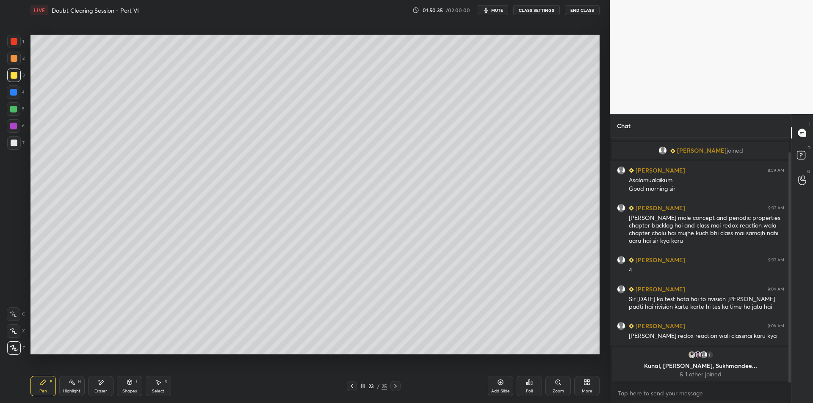
click at [14, 149] on div at bounding box center [14, 143] width 14 height 14
click at [72, 385] on icon at bounding box center [72, 382] width 7 height 7
click at [48, 384] on div "Pen P" at bounding box center [42, 386] width 25 height 20
click at [69, 384] on icon at bounding box center [72, 382] width 7 height 7
click at [46, 390] on div "Pen" at bounding box center [43, 391] width 8 height 4
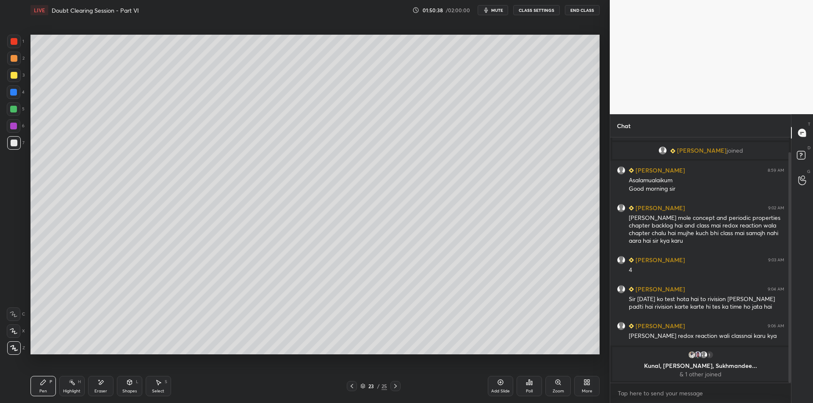
click at [68, 388] on div "Highlight H" at bounding box center [71, 386] width 25 height 20
click at [50, 386] on div "Pen P" at bounding box center [42, 386] width 25 height 20
click at [63, 388] on div "Highlight H" at bounding box center [71, 386] width 25 height 20
click at [45, 391] on div "Pen" at bounding box center [43, 391] width 8 height 4
click at [65, 390] on div "Highlight" at bounding box center [71, 391] width 17 height 4
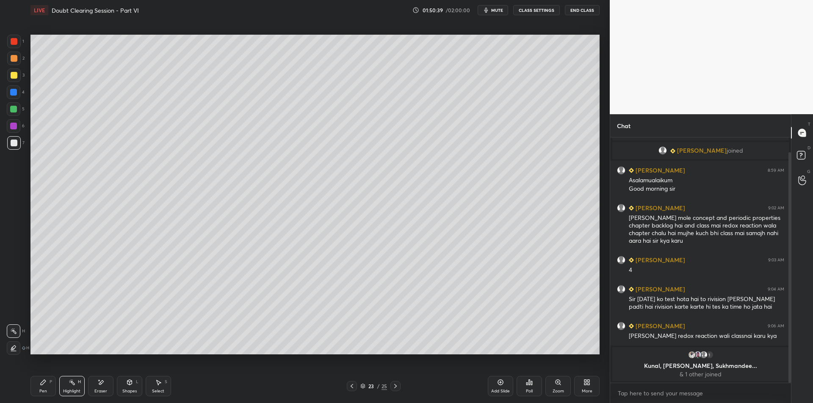
click at [43, 390] on div "Pen" at bounding box center [43, 391] width 8 height 4
click at [73, 383] on rect at bounding box center [73, 383] width 4 height 4
click at [44, 385] on icon at bounding box center [43, 382] width 7 height 7
click at [70, 384] on icon at bounding box center [72, 382] width 7 height 7
click at [39, 391] on div "Pen P" at bounding box center [42, 386] width 25 height 20
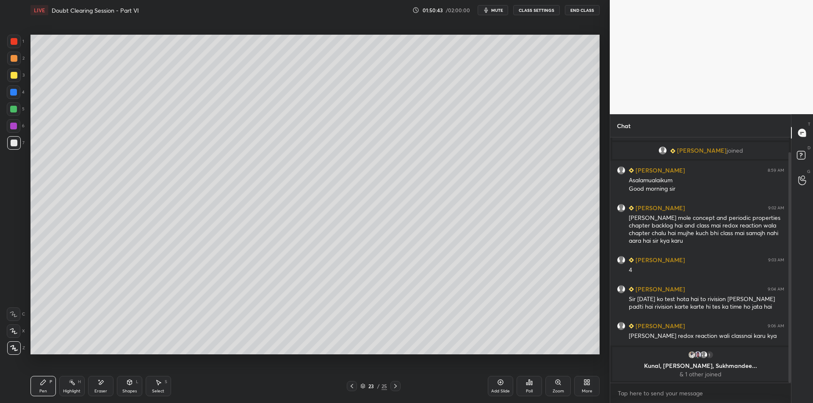
click at [80, 385] on div "Highlight H" at bounding box center [71, 386] width 25 height 20
click at [51, 376] on div "Pen P" at bounding box center [42, 386] width 25 height 20
click at [74, 383] on icon at bounding box center [72, 382] width 7 height 7
click at [47, 380] on div "Pen P" at bounding box center [42, 386] width 25 height 20
click at [71, 385] on icon at bounding box center [72, 382] width 7 height 7
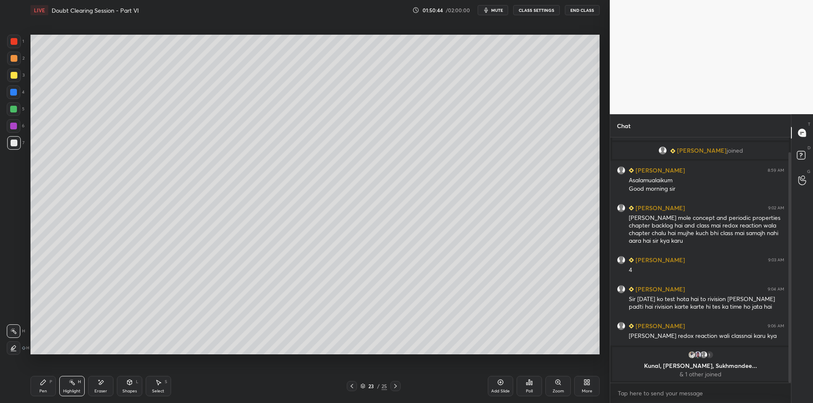
click at [41, 381] on icon at bounding box center [43, 382] width 7 height 7
click at [483, 387] on div "23 / 25" at bounding box center [373, 386] width 229 height 10
click at [496, 381] on div "Add Slide" at bounding box center [500, 386] width 25 height 20
click at [99, 383] on icon at bounding box center [100, 382] width 7 height 7
click at [65, 387] on div "Highlight H" at bounding box center [71, 386] width 25 height 20
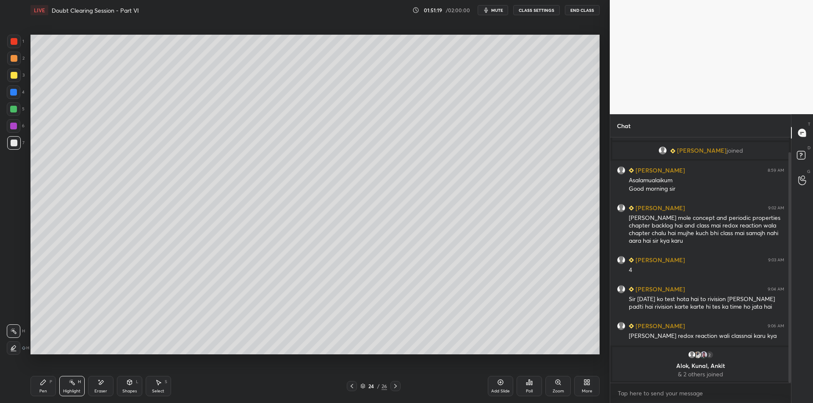
click at [41, 388] on div "Pen P" at bounding box center [42, 386] width 25 height 20
click at [5, 107] on div "1 2 3 4 5 6 7 C X Z E E Erase all H H" at bounding box center [13, 195] width 27 height 320
click at [13, 116] on div at bounding box center [14, 109] width 14 height 14
click at [15, 112] on div at bounding box center [13, 109] width 7 height 7
click at [15, 115] on div at bounding box center [14, 109] width 14 height 14
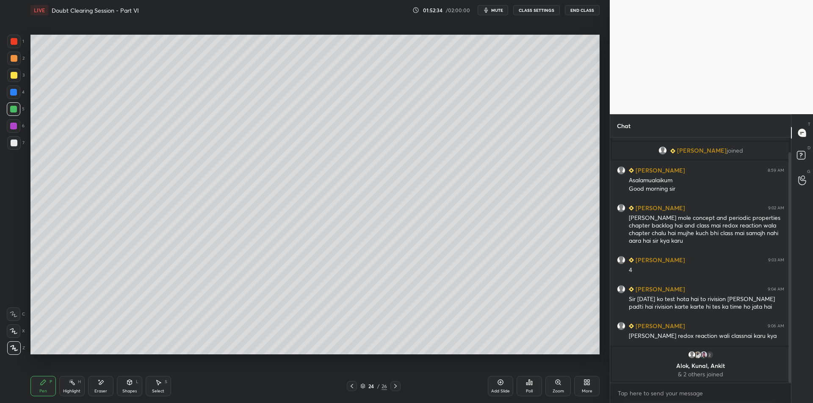
scroll to position [45, 0]
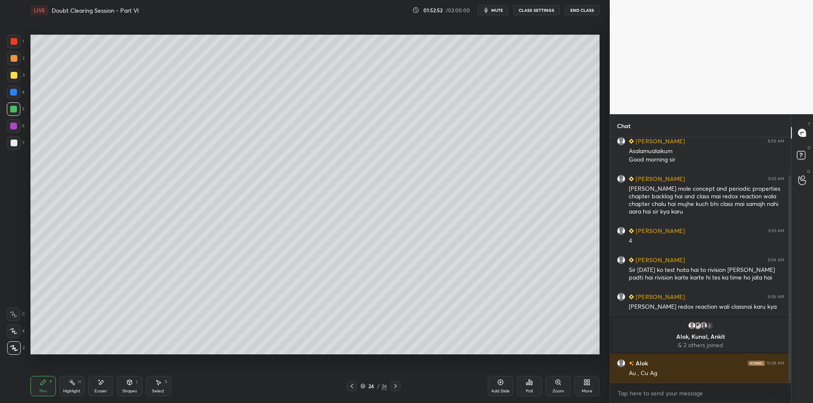
click at [78, 384] on div "H" at bounding box center [79, 382] width 3 height 4
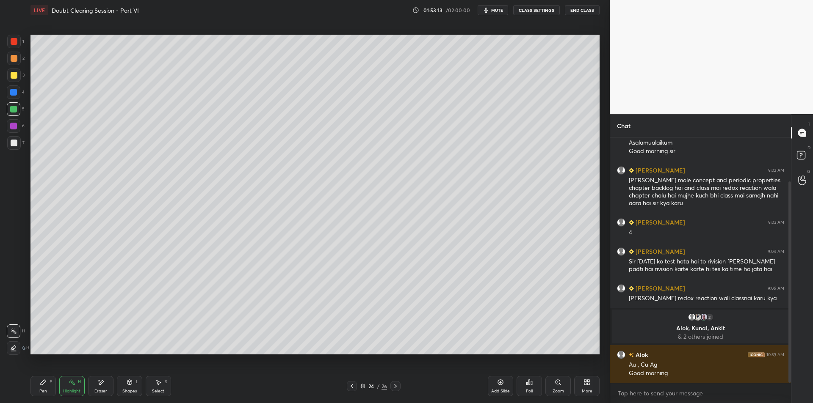
click at [47, 385] on div "Pen P" at bounding box center [42, 386] width 25 height 20
click at [353, 385] on icon at bounding box center [351, 386] width 7 height 7
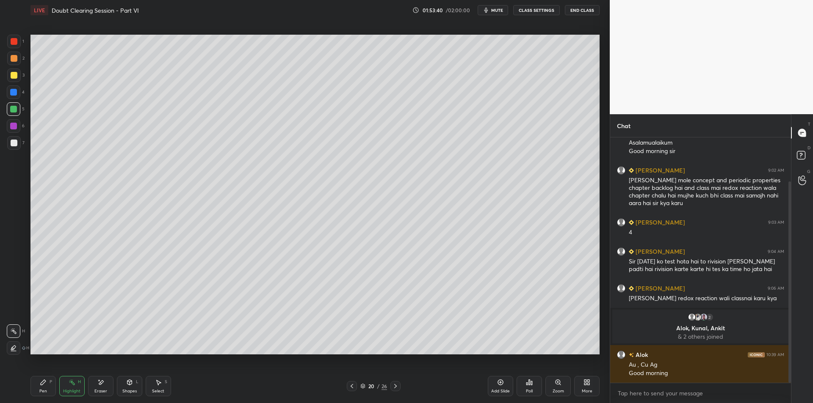
click at [353, 385] on icon at bounding box center [351, 386] width 7 height 7
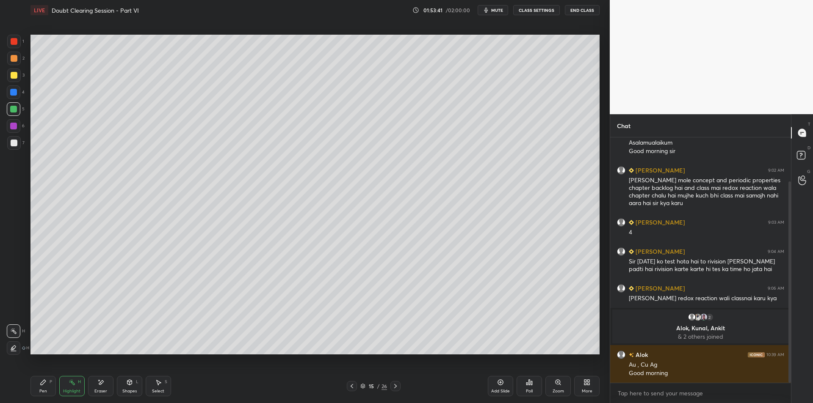
click at [353, 385] on icon at bounding box center [351, 386] width 7 height 7
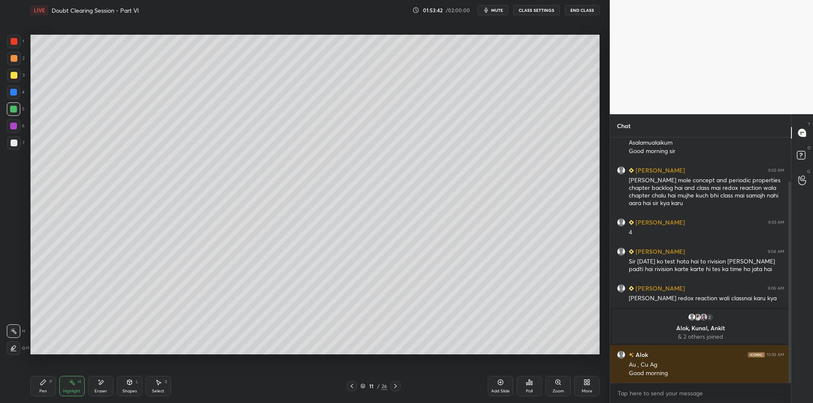
click at [353, 385] on icon at bounding box center [351, 386] width 7 height 7
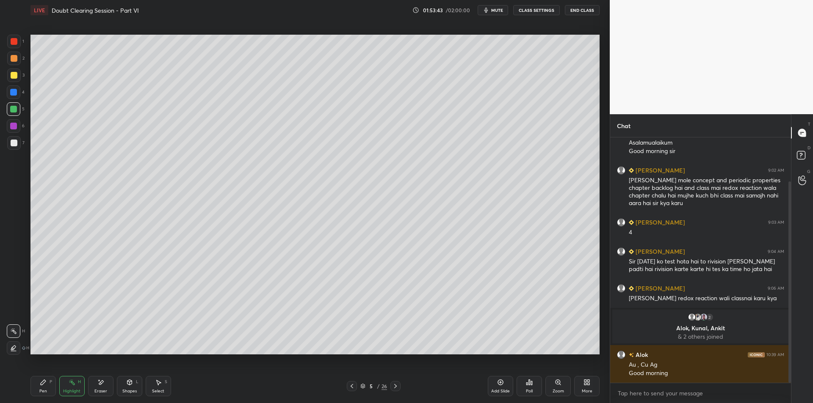
click at [353, 385] on icon at bounding box center [351, 386] width 7 height 7
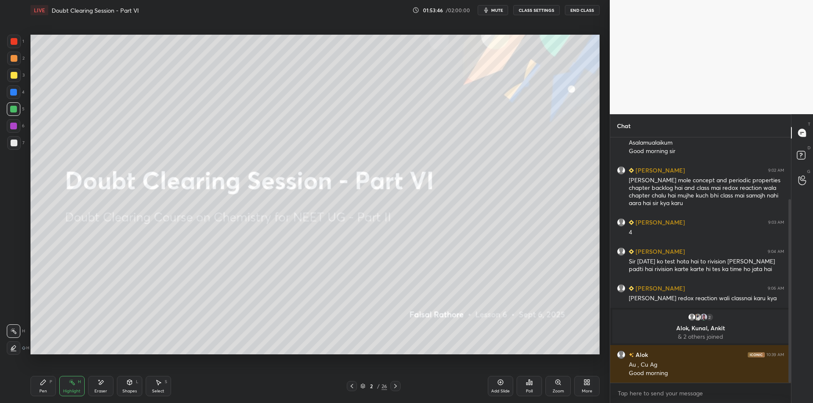
scroll to position [83, 0]
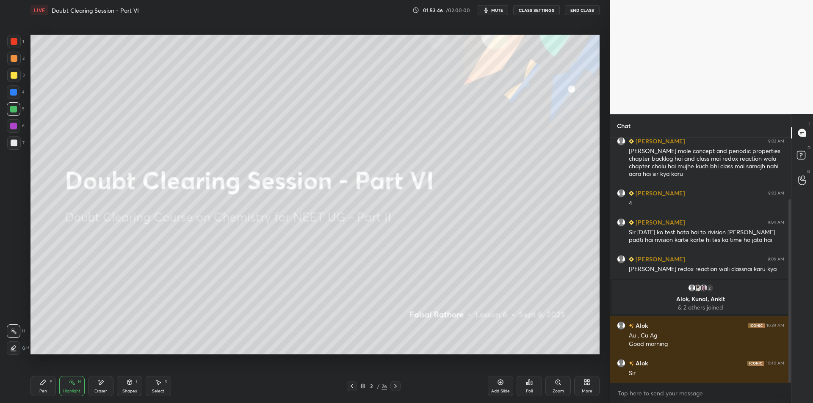
click at [101, 386] on icon at bounding box center [100, 382] width 7 height 7
click at [13, 350] on span "Erase all" at bounding box center [13, 348] width 13 height 6
click at [66, 385] on div "Highlight H" at bounding box center [71, 386] width 25 height 20
click at [42, 384] on icon at bounding box center [43, 382] width 5 height 5
click at [69, 386] on div "Highlight H" at bounding box center [71, 386] width 25 height 20
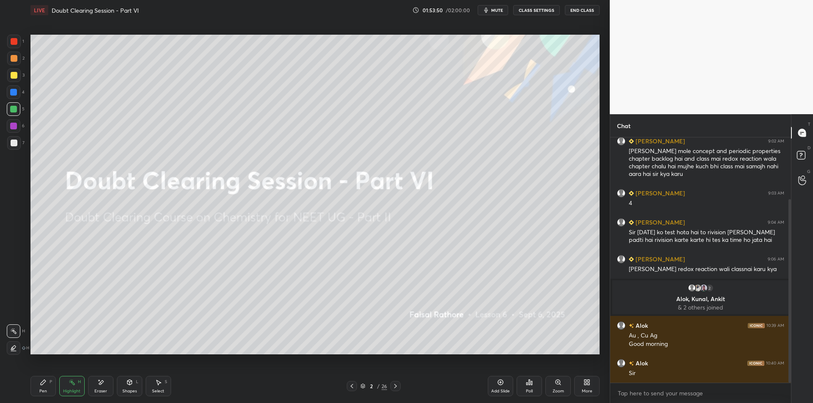
click at [10, 72] on div at bounding box center [14, 76] width 14 height 14
click at [12, 59] on div at bounding box center [14, 58] width 7 height 7
click at [13, 41] on div at bounding box center [14, 41] width 7 height 7
click at [13, 62] on div at bounding box center [14, 59] width 14 height 14
click at [102, 392] on div "Eraser" at bounding box center [100, 391] width 13 height 4
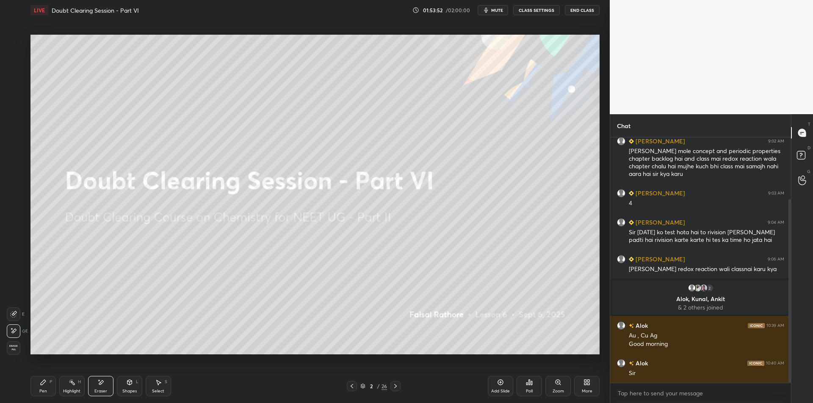
click at [81, 388] on div "Highlight H" at bounding box center [71, 386] width 25 height 20
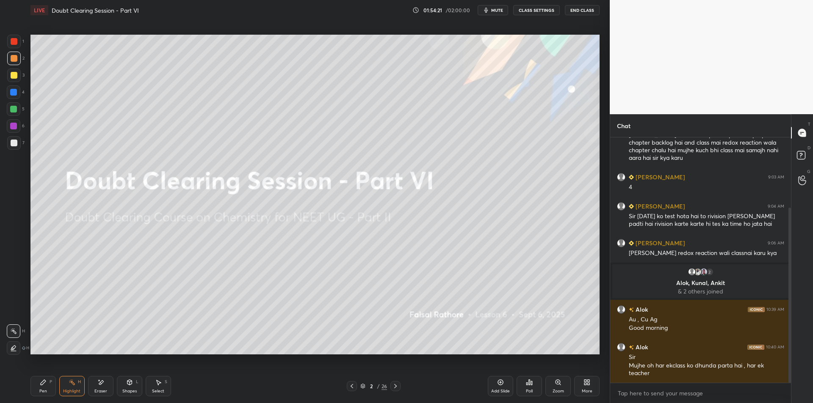
click at [178, 359] on div "Setting up your live class Poll for secs No correct answer Start poll" at bounding box center [315, 194] width 576 height 349
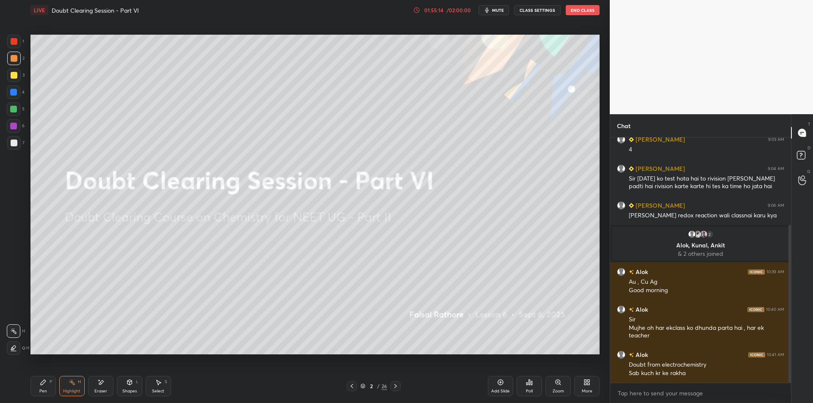
scroll to position [152, 0]
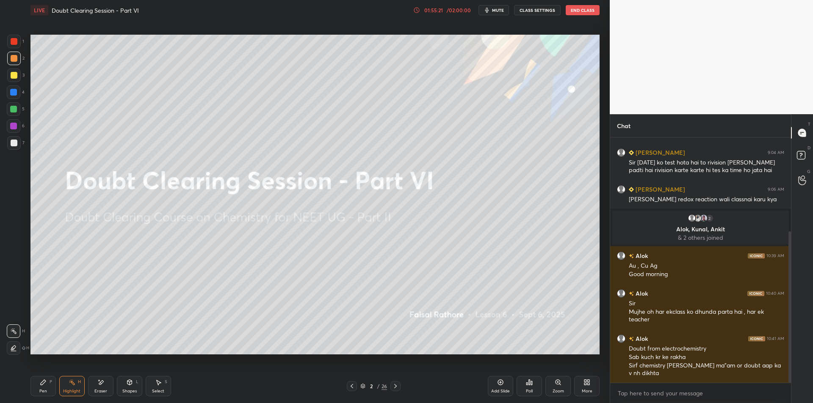
click at [178, 359] on div "Setting up your live class Poll for secs No correct answer Start poll" at bounding box center [315, 194] width 576 height 349
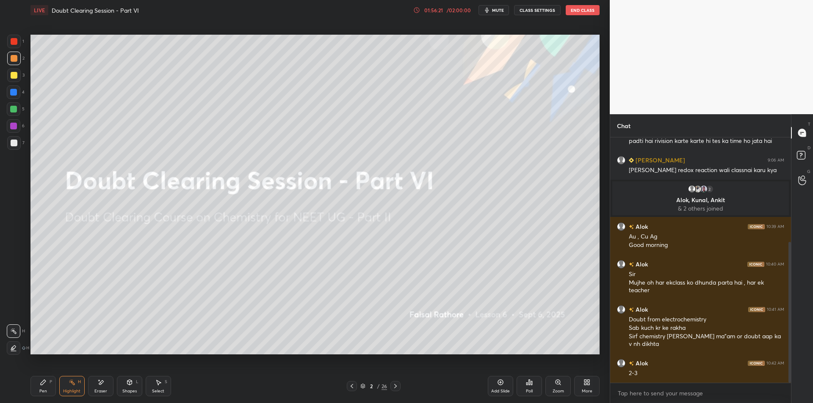
click at [178, 359] on div "Setting up your live class Poll for secs No correct answer Start poll" at bounding box center [315, 194] width 576 height 349
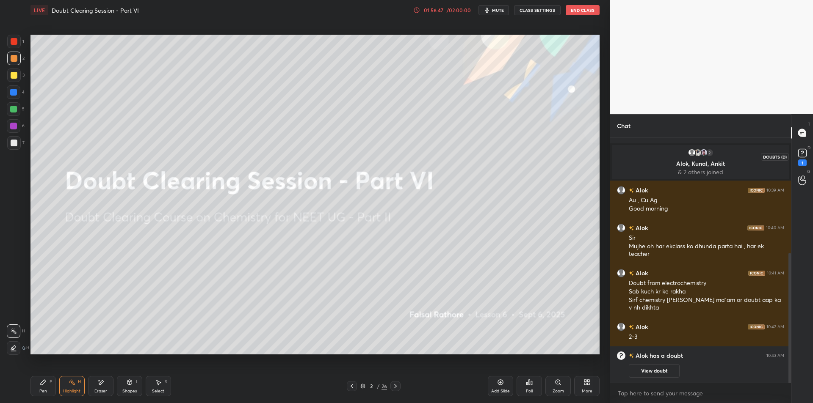
click at [798, 158] on icon at bounding box center [802, 153] width 13 height 13
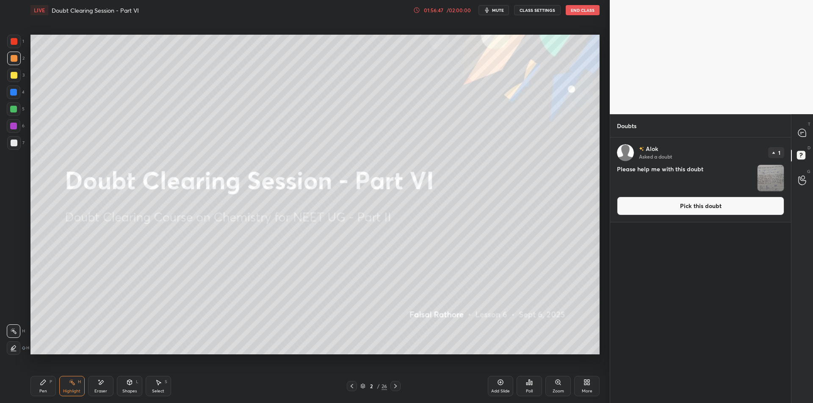
click at [776, 183] on img "grid" at bounding box center [770, 178] width 26 height 26
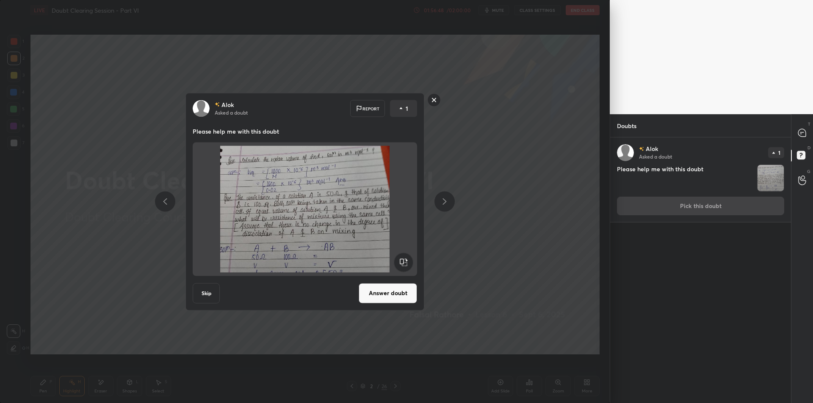
click at [803, 143] on div "T Messages (T)" at bounding box center [802, 133] width 22 height 24
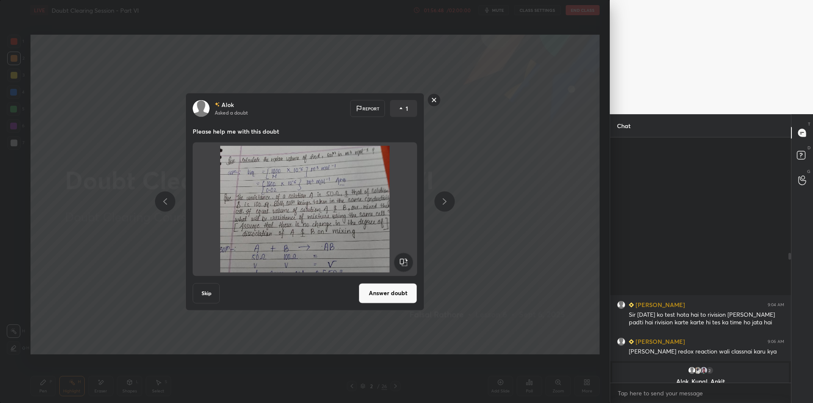
scroll to position [243, 178]
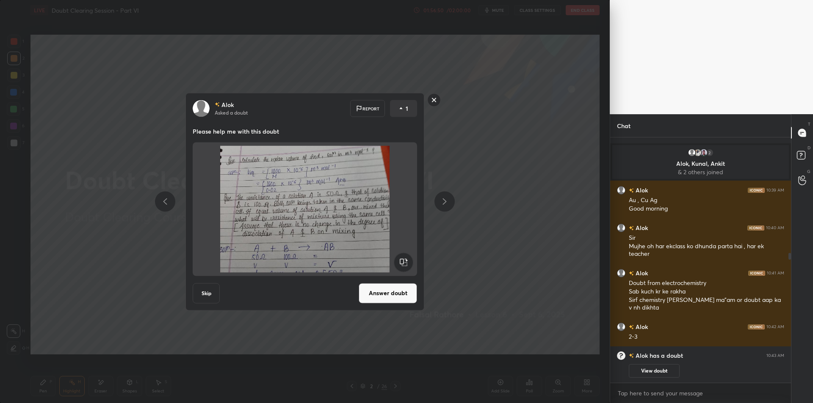
click at [355, 281] on div "[PERSON_NAME] Asked a doubt Report 1 Please help me with this doubt Skip Answer…" at bounding box center [304, 202] width 239 height 218
click at [368, 294] on button "Answer doubt" at bounding box center [388, 293] width 58 height 20
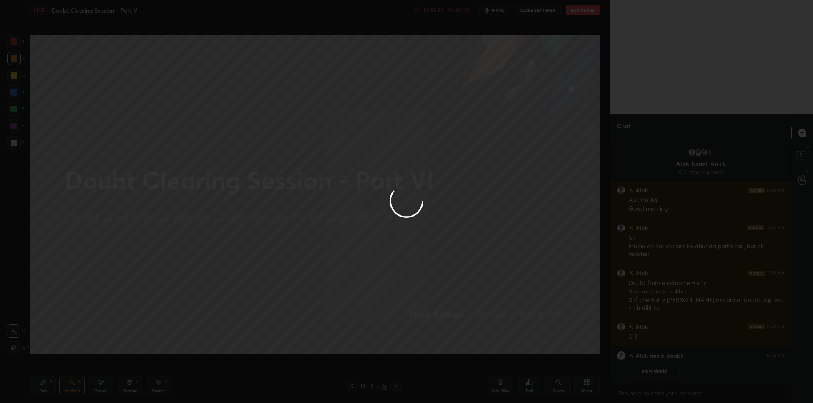
click at [566, 381] on div at bounding box center [406, 201] width 813 height 403
click at [564, 382] on div at bounding box center [406, 201] width 813 height 403
click at [563, 386] on div at bounding box center [406, 201] width 813 height 403
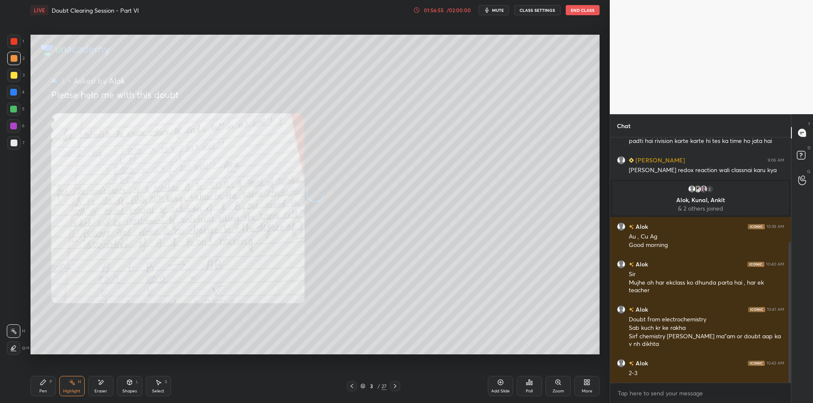
scroll to position [182, 0]
click at [552, 381] on div "Zoom" at bounding box center [557, 386] width 25 height 20
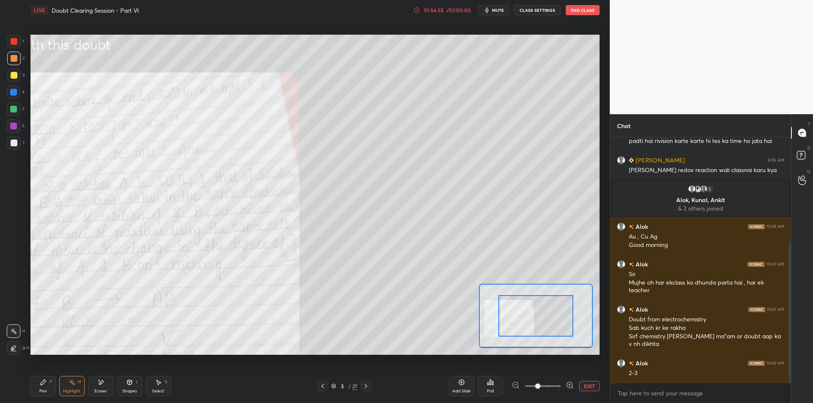
click at [546, 334] on div at bounding box center [536, 316] width 114 height 64
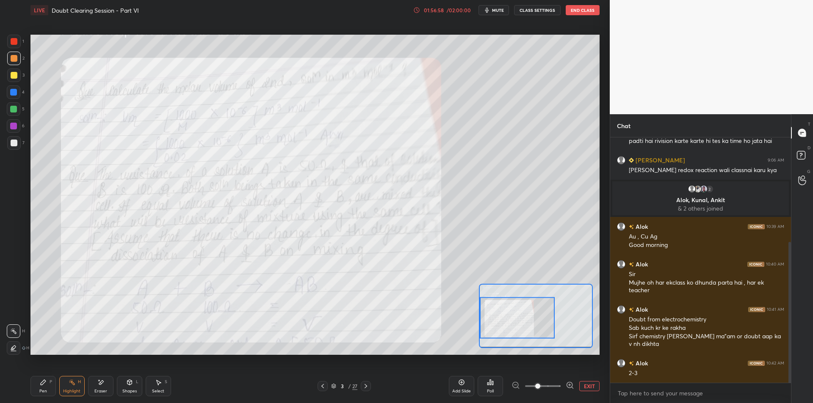
click at [506, 325] on div at bounding box center [517, 317] width 75 height 41
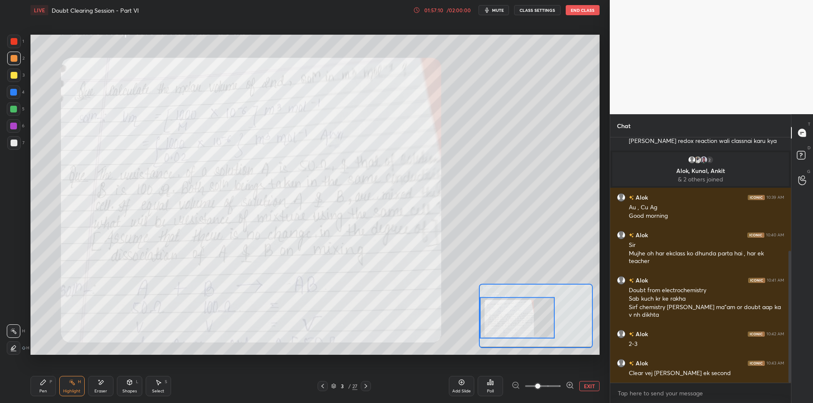
click at [89, 383] on div "Eraser" at bounding box center [100, 386] width 25 height 20
click at [61, 382] on div "Highlight H" at bounding box center [71, 386] width 25 height 20
click at [84, 386] on div "Highlight H" at bounding box center [71, 386] width 25 height 20
click at [79, 385] on div "Highlight H" at bounding box center [71, 386] width 25 height 20
click at [84, 386] on div "Highlight H" at bounding box center [71, 386] width 25 height 20
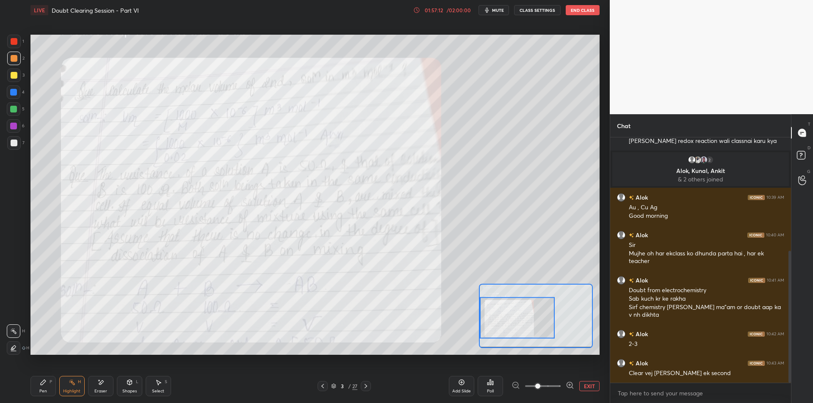
click at [67, 387] on div "Highlight H" at bounding box center [71, 386] width 25 height 20
click at [89, 389] on div "Eraser" at bounding box center [100, 386] width 25 height 20
click at [69, 392] on div "Highlight" at bounding box center [71, 391] width 17 height 4
click at [91, 392] on div "Eraser" at bounding box center [100, 386] width 25 height 20
click at [78, 391] on div "Highlight" at bounding box center [71, 391] width 17 height 4
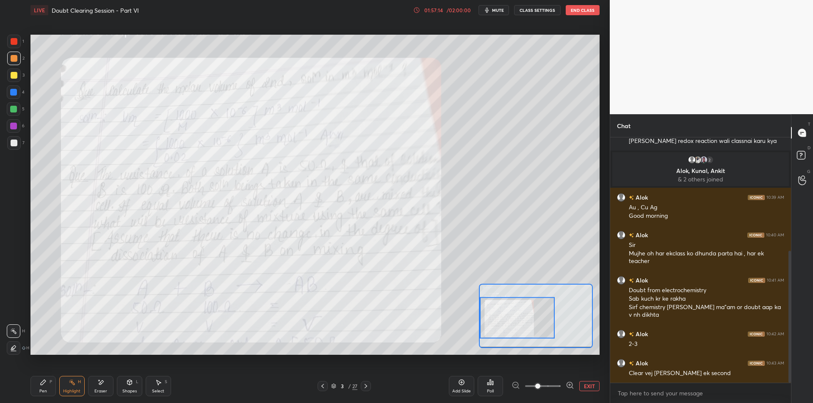
click at [94, 394] on div "Eraser" at bounding box center [100, 386] width 25 height 20
click at [75, 391] on div "Highlight" at bounding box center [71, 391] width 17 height 4
click at [86, 388] on div "Pen P Highlight H Eraser Shapes L Select S" at bounding box center [134, 386] width 209 height 20
click at [92, 392] on div "Eraser" at bounding box center [100, 386] width 25 height 20
click at [75, 389] on div "Highlight" at bounding box center [71, 391] width 17 height 4
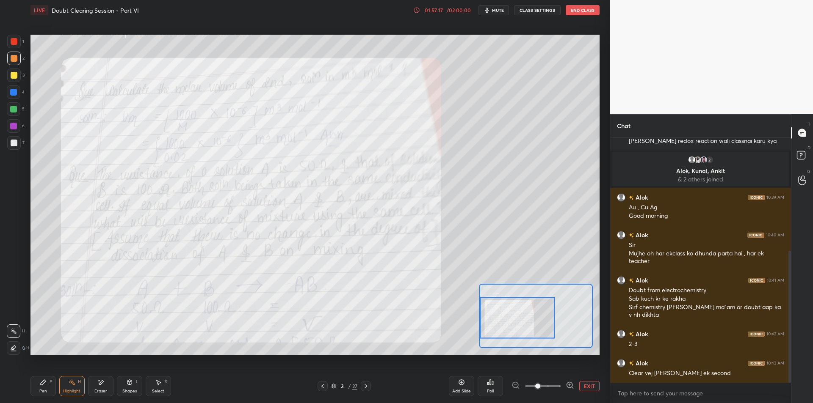
click at [50, 389] on div "Pen P" at bounding box center [42, 386] width 25 height 20
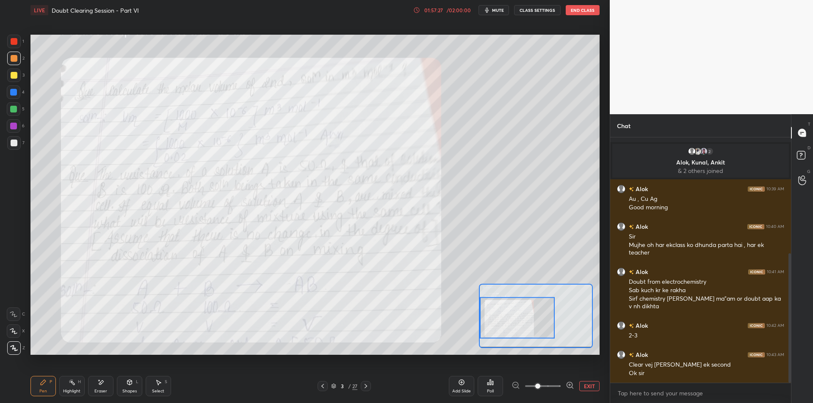
click at [16, 74] on div at bounding box center [14, 75] width 7 height 7
click at [75, 390] on div "Highlight" at bounding box center [71, 391] width 17 height 4
click at [92, 382] on div "Eraser" at bounding box center [100, 386] width 25 height 20
click at [73, 392] on div "Highlight" at bounding box center [71, 391] width 17 height 4
click at [39, 386] on div "Pen P" at bounding box center [42, 386] width 25 height 20
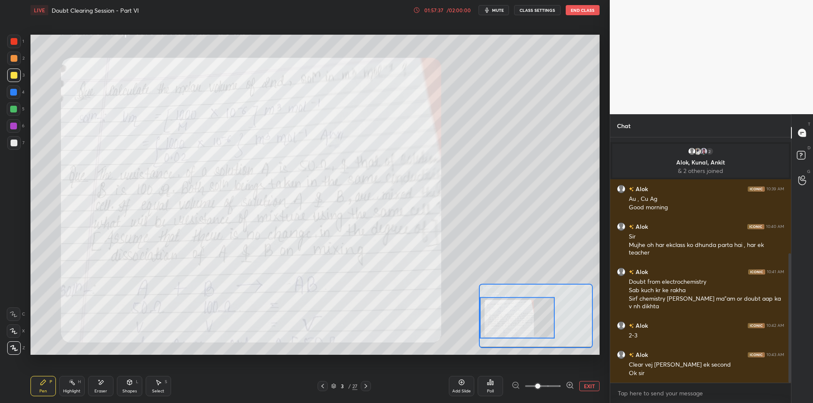
click at [69, 385] on icon at bounding box center [72, 382] width 7 height 7
click at [51, 389] on div "Pen P" at bounding box center [42, 386] width 25 height 20
click at [79, 389] on div "Highlight" at bounding box center [71, 391] width 17 height 4
click at [98, 387] on div "Eraser" at bounding box center [100, 386] width 25 height 20
click at [77, 387] on div "Highlight H" at bounding box center [71, 386] width 25 height 20
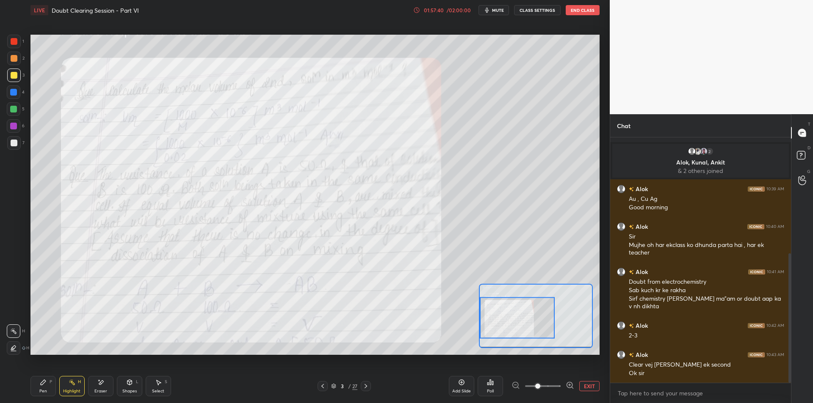
click at [100, 384] on icon at bounding box center [101, 383] width 5 height 4
click at [86, 384] on div "Pen P Highlight H Eraser Shapes L Select S" at bounding box center [134, 386] width 209 height 20
click at [73, 386] on div "Highlight H" at bounding box center [71, 386] width 25 height 20
click at [323, 387] on icon at bounding box center [322, 386] width 7 height 7
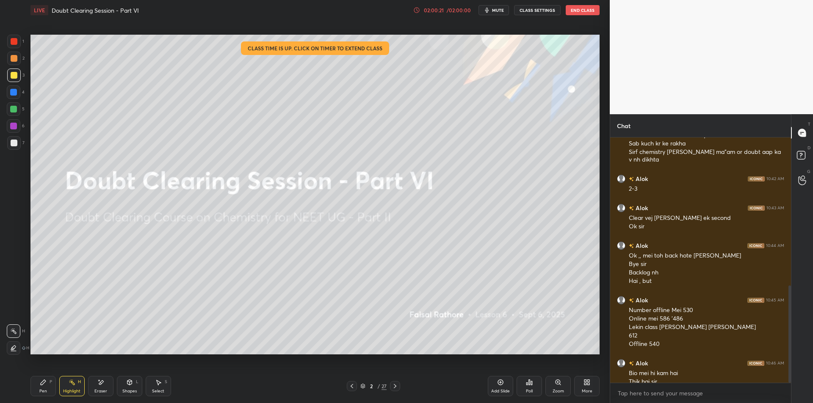
scroll to position [375, 0]
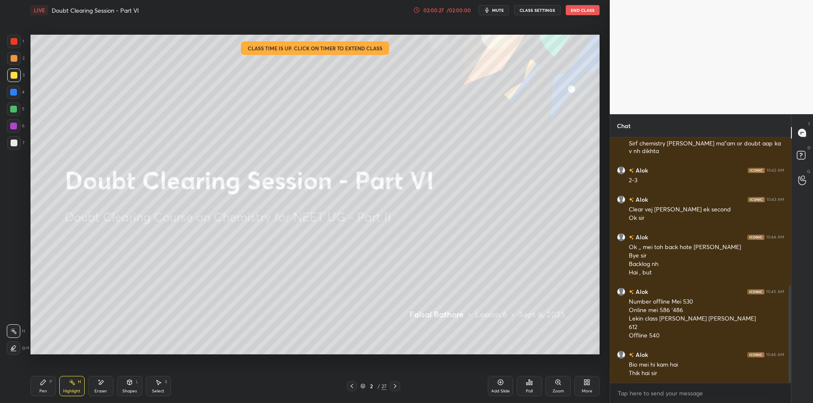
click at [75, 355] on div "Setting up your live class Class time is up. Click on timer to extend class Pol…" at bounding box center [315, 194] width 576 height 349
click at [586, 10] on button "End Class" at bounding box center [583, 10] width 34 height 10
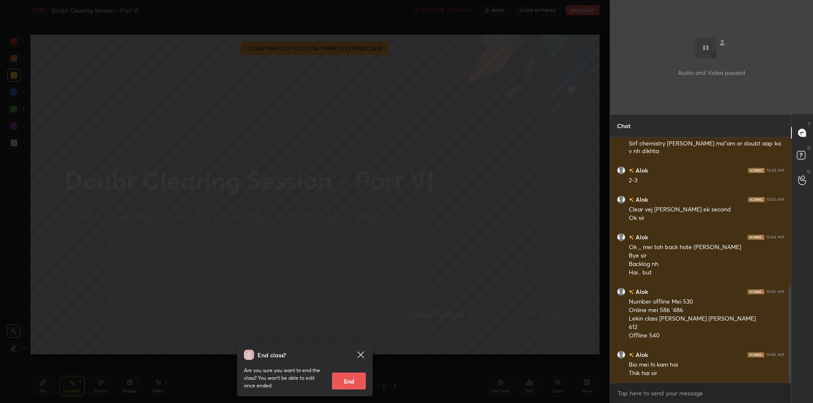
click at [343, 387] on button "End" at bounding box center [349, 381] width 34 height 17
type textarea "x"
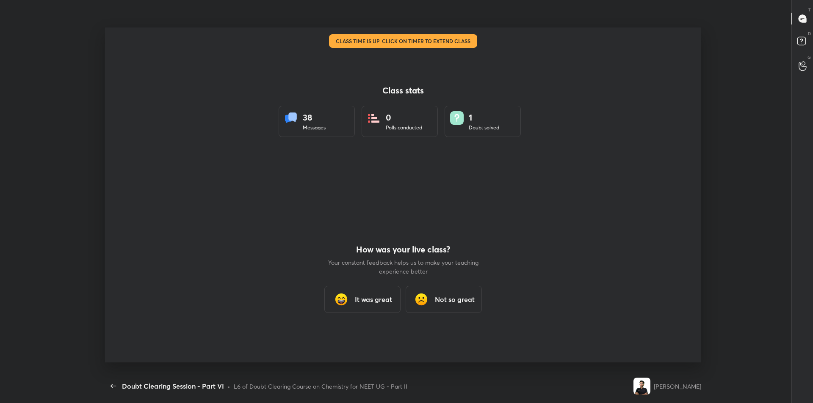
scroll to position [0, 0]
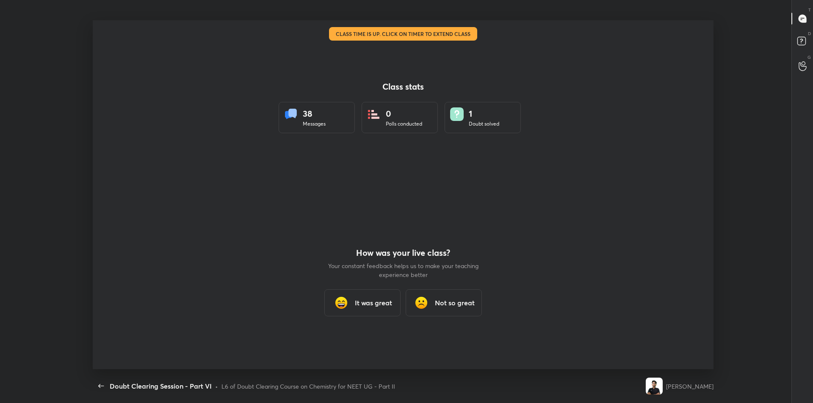
click at [343, 303] on img at bounding box center [341, 303] width 17 height 17
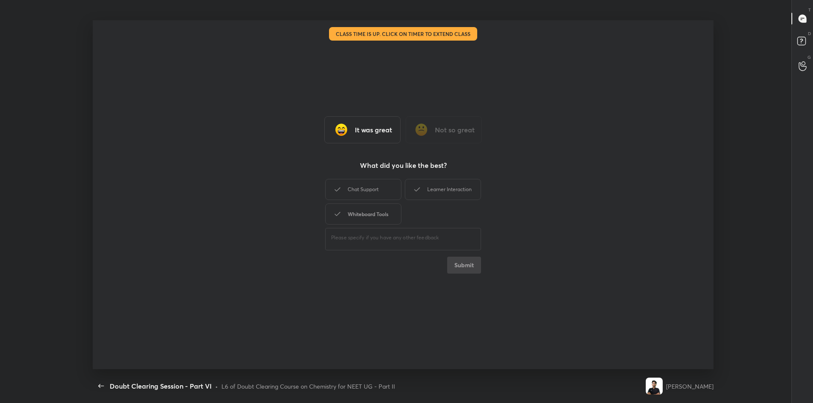
click at [384, 213] on div "Whiteboard Tools" at bounding box center [363, 214] width 76 height 21
click at [382, 184] on div "Chat Support" at bounding box center [363, 189] width 76 height 21
drag, startPoint x: 423, startPoint y: 186, endPoint x: 428, endPoint y: 188, distance: 5.0
click at [426, 187] on div "Learner Interaction" at bounding box center [443, 189] width 76 height 21
click at [463, 278] on div "It was great Not so great What did you like the best? Chat Support Learner Inte…" at bounding box center [403, 194] width 621 height 349
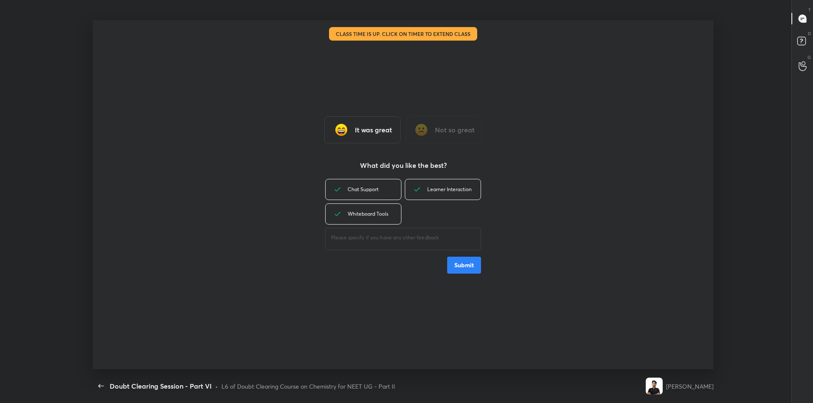
click at [463, 270] on button "Submit" at bounding box center [464, 265] width 34 height 17
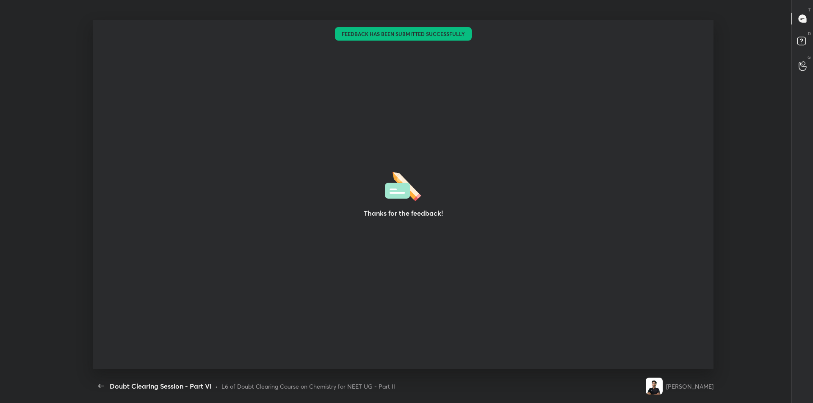
click at [47, 181] on div "Thanks for the feedback! Setting up your live class Feedback has been submitted…" at bounding box center [403, 194] width 806 height 349
